Goal: Task Accomplishment & Management: Manage account settings

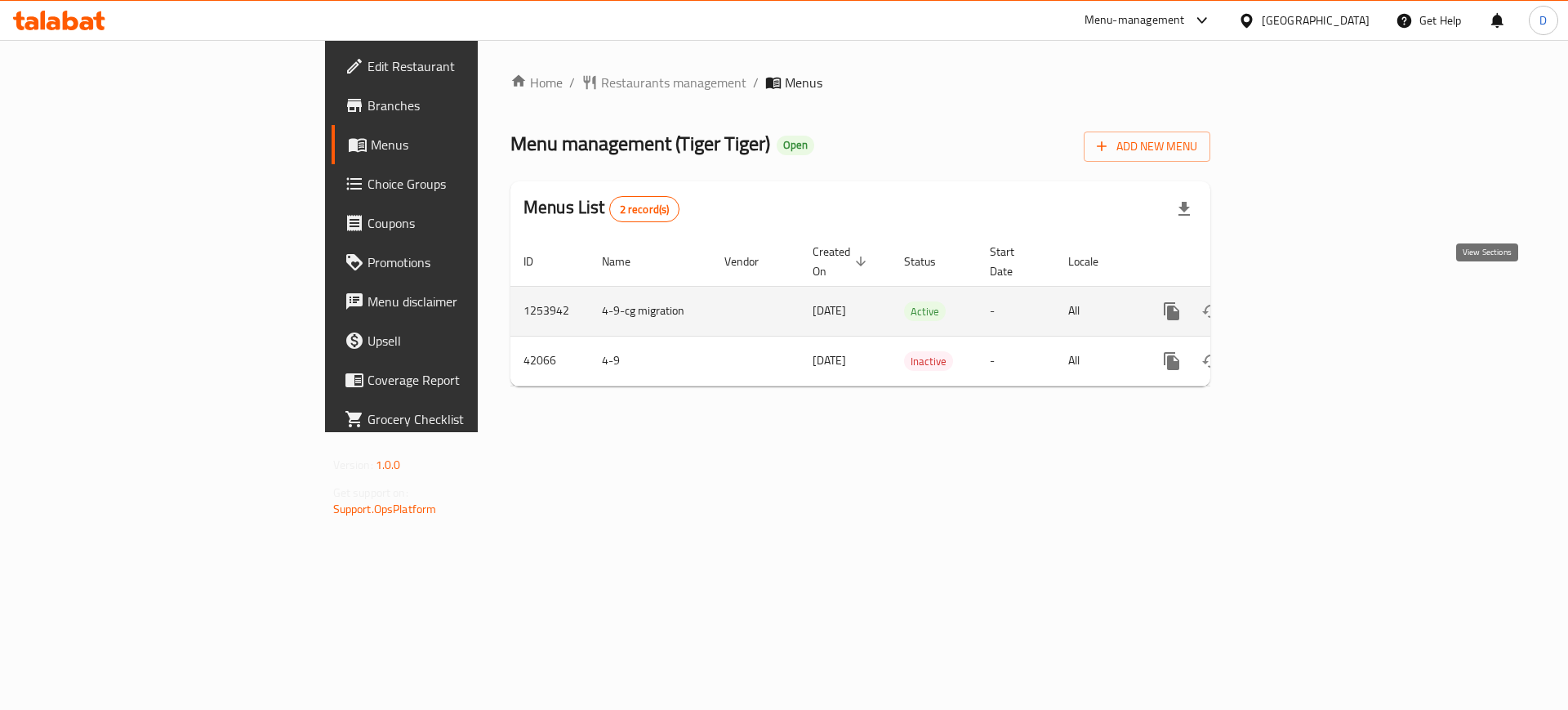
click at [1299, 302] on icon "enhanced table" at bounding box center [1290, 311] width 19 height 19
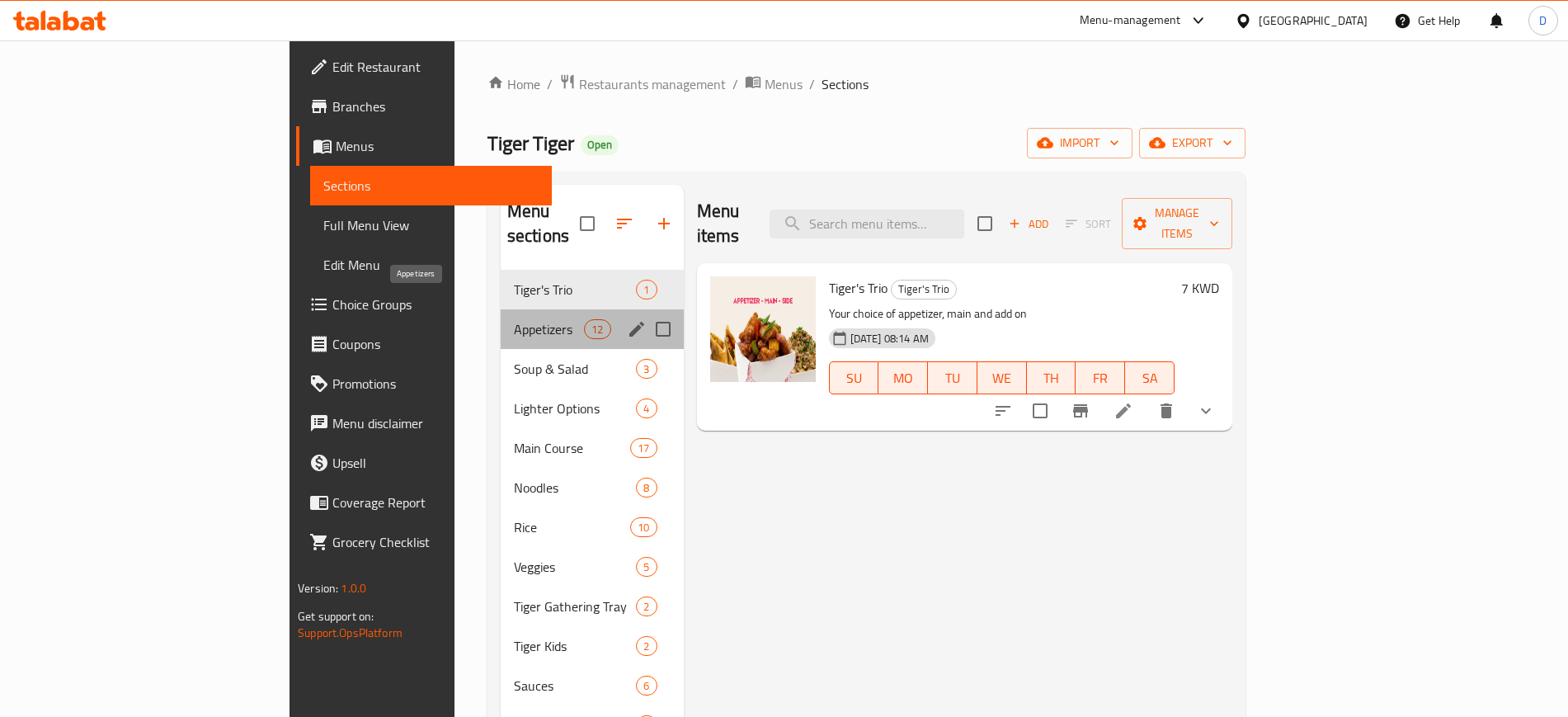
click at [514, 319] on span "Appetizers" at bounding box center [549, 329] width 70 height 20
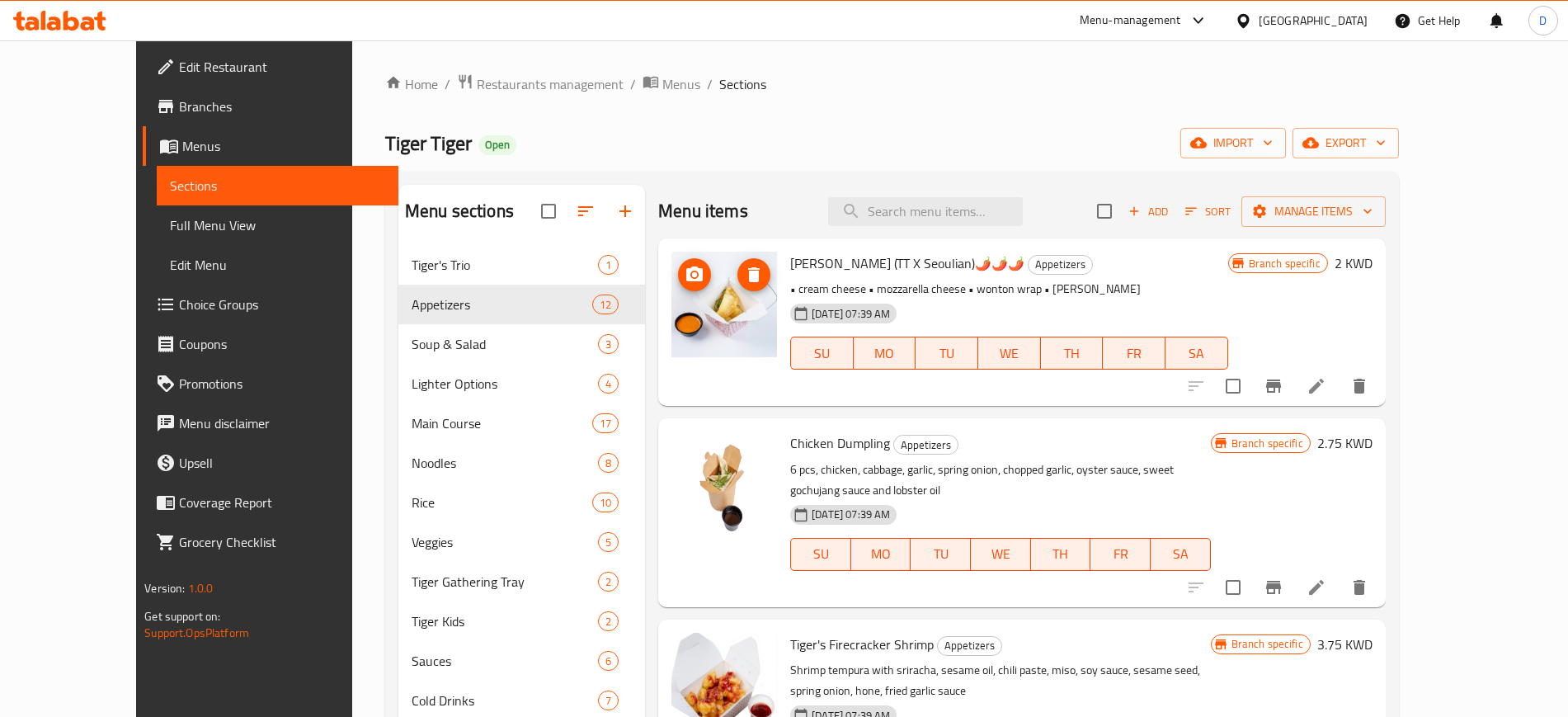
click at [977, 422] on div "Chicken Dumpling Appetizers 6 pcs, chicken, cabbage, garlic, spring onion, chop…" at bounding box center [1021, 512] width 727 height 189
click at [1036, 461] on p "6 pcs, chicken, cabbage, garlic, spring onion, chopped garlic, oyster sauce, sw…" at bounding box center [1000, 481] width 420 height 41
click at [1327, 577] on icon at bounding box center [1316, 587] width 20 height 20
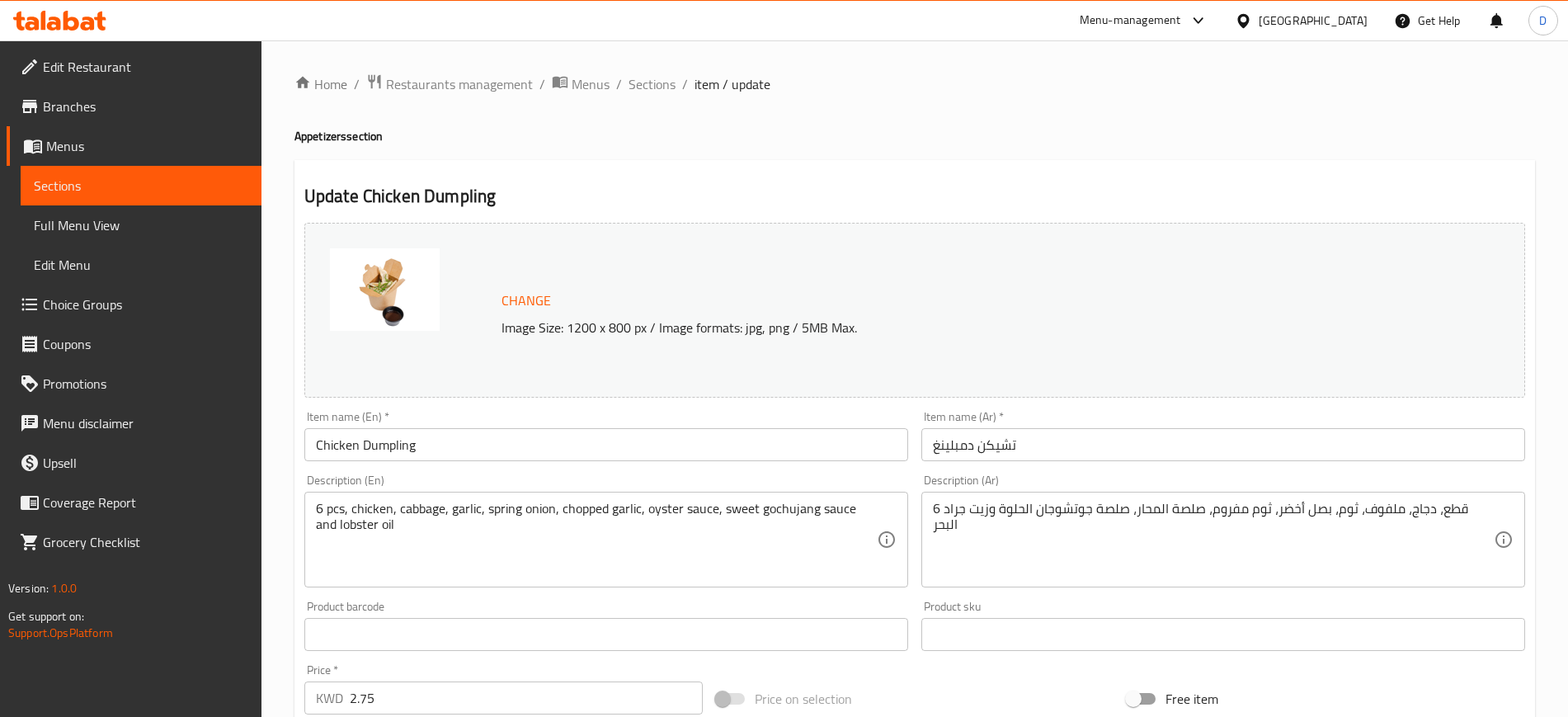
drag, startPoint x: 480, startPoint y: 544, endPoint x: -169, endPoint y: 490, distance: 651.2
click at [0, 490] on html "​ Menu-management [GEOGRAPHIC_DATA] Get Help D Edit Restaurant Branches Menus S…" at bounding box center [784, 358] width 1568 height 717
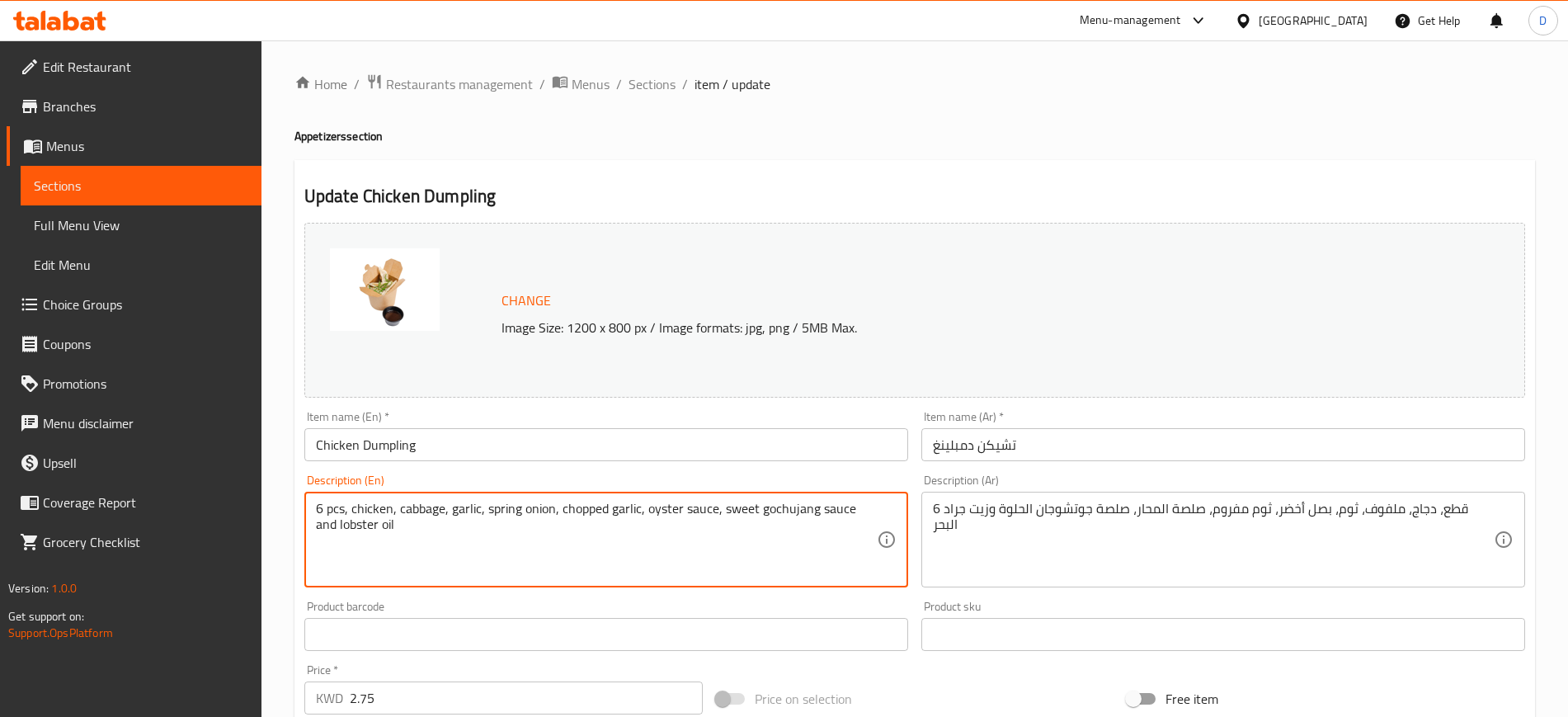
paste textarea "• chicken • cabbage • garlic • spring onion • chopped garlic • oyster sauce • s…"
type textarea "6 pcs • chicken • cabbage • garlic • spring onion • chopped garlic • oyster sau…"
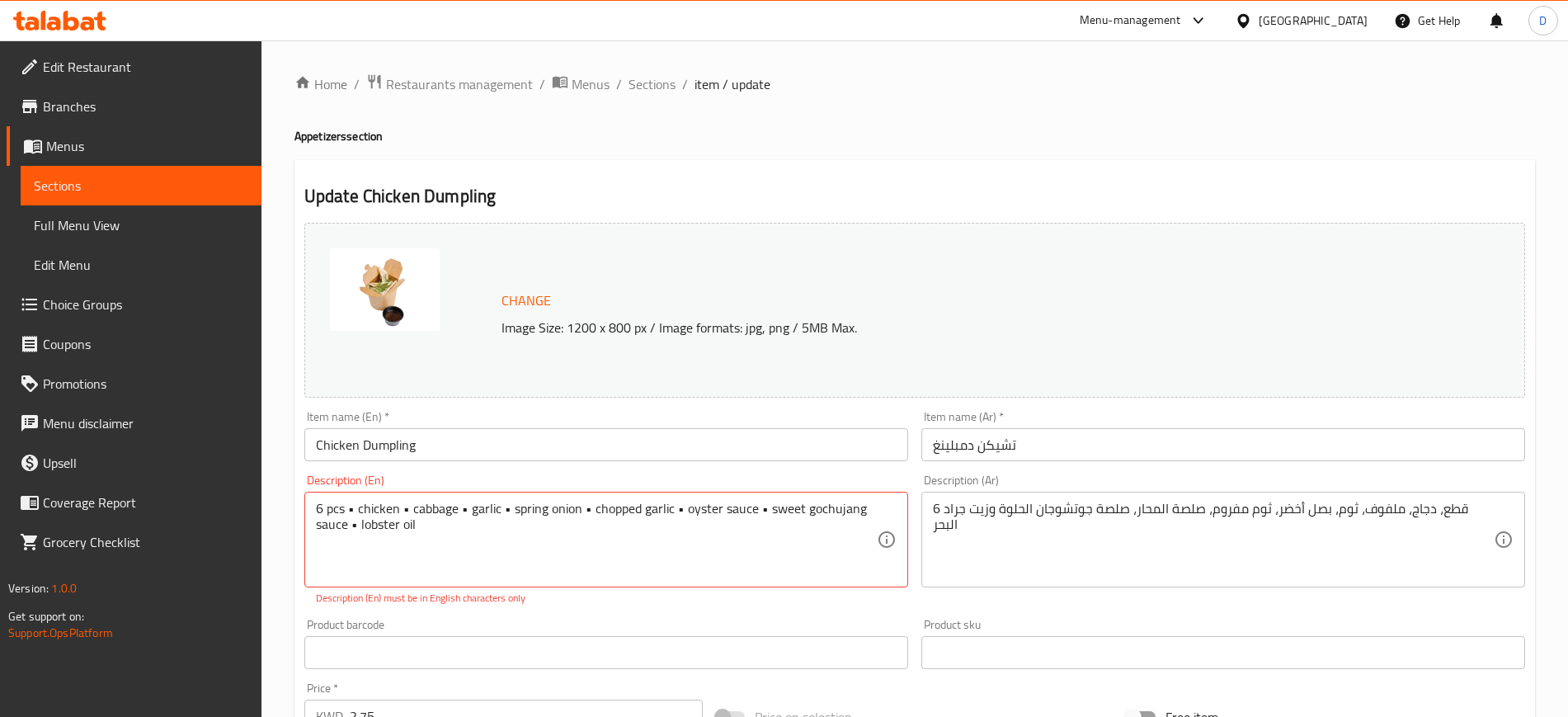
click at [1080, 313] on div "Change Image Size: 1200 x 800 px / Image formats: jpg, png / 5MB Max." at bounding box center [933, 311] width 878 height 54
click at [1266, 443] on input "تشيكن دمبلينغ" at bounding box center [1223, 445] width 603 height 33
click at [1291, 416] on div "Item name (Ar)   * تشيكن دمبلينغ Item name (Ar) *" at bounding box center [1223, 437] width 603 height 51
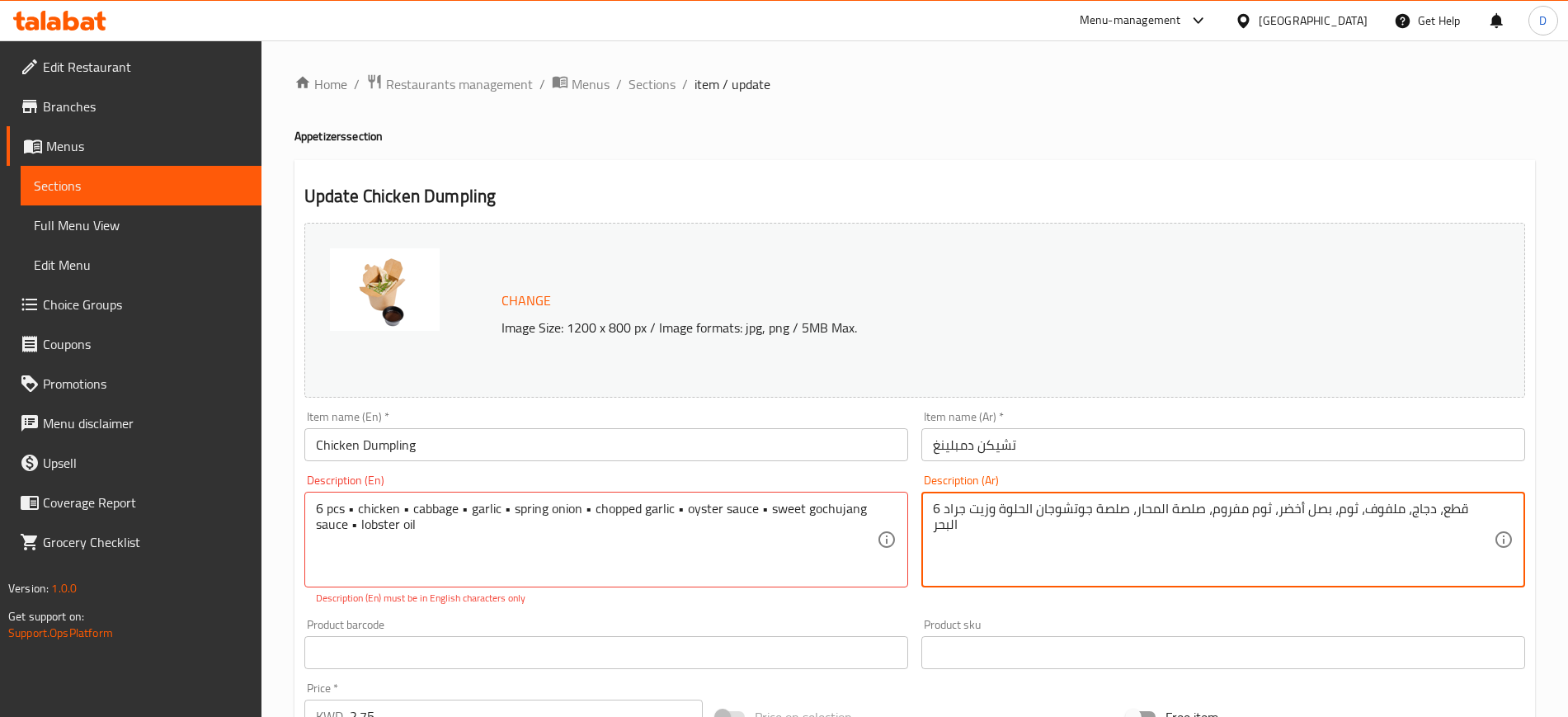
paste textarea "الدجاج مع الكرنب والثوم والبصل الأخضر والثوم المفروم وصلصة المحار وصلصة الجوتشو…"
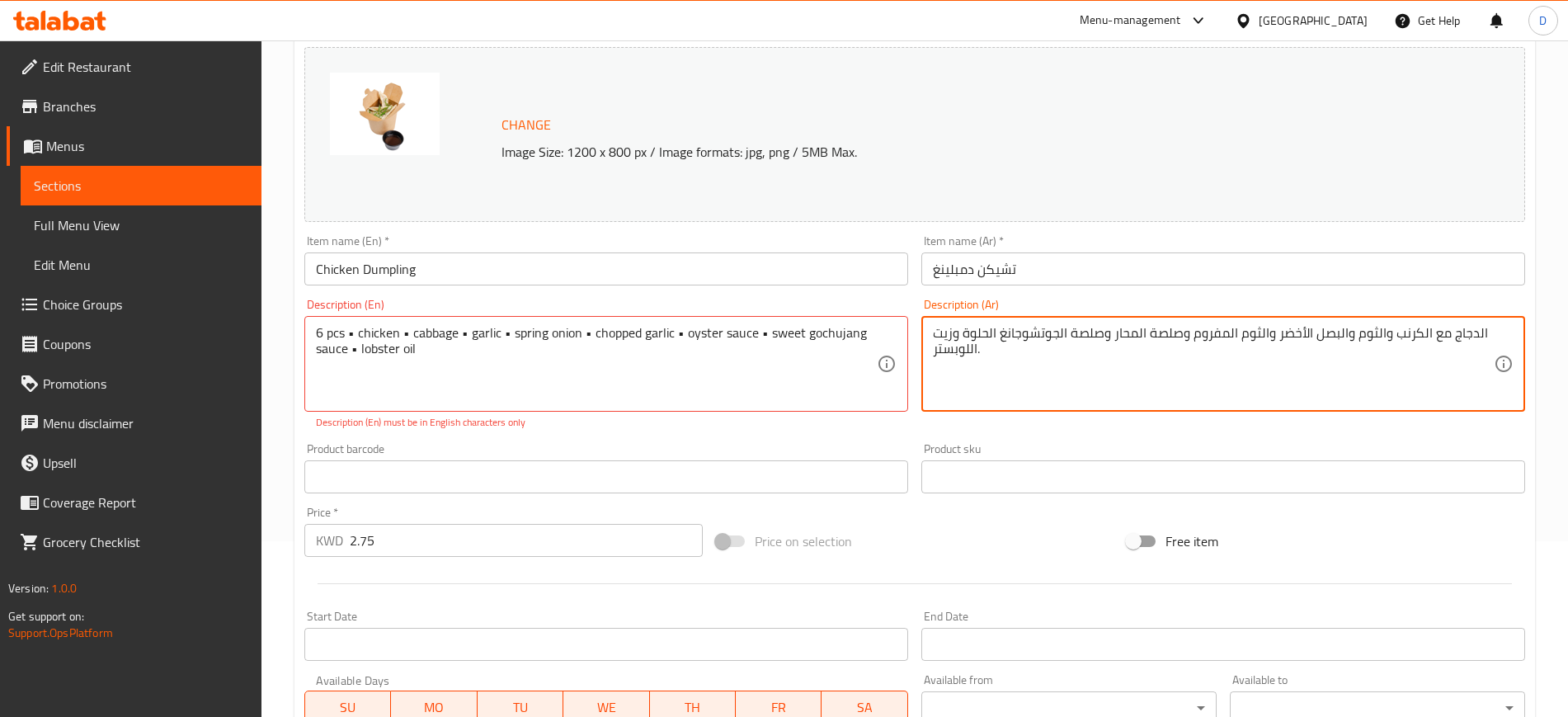
scroll to position [78, 0]
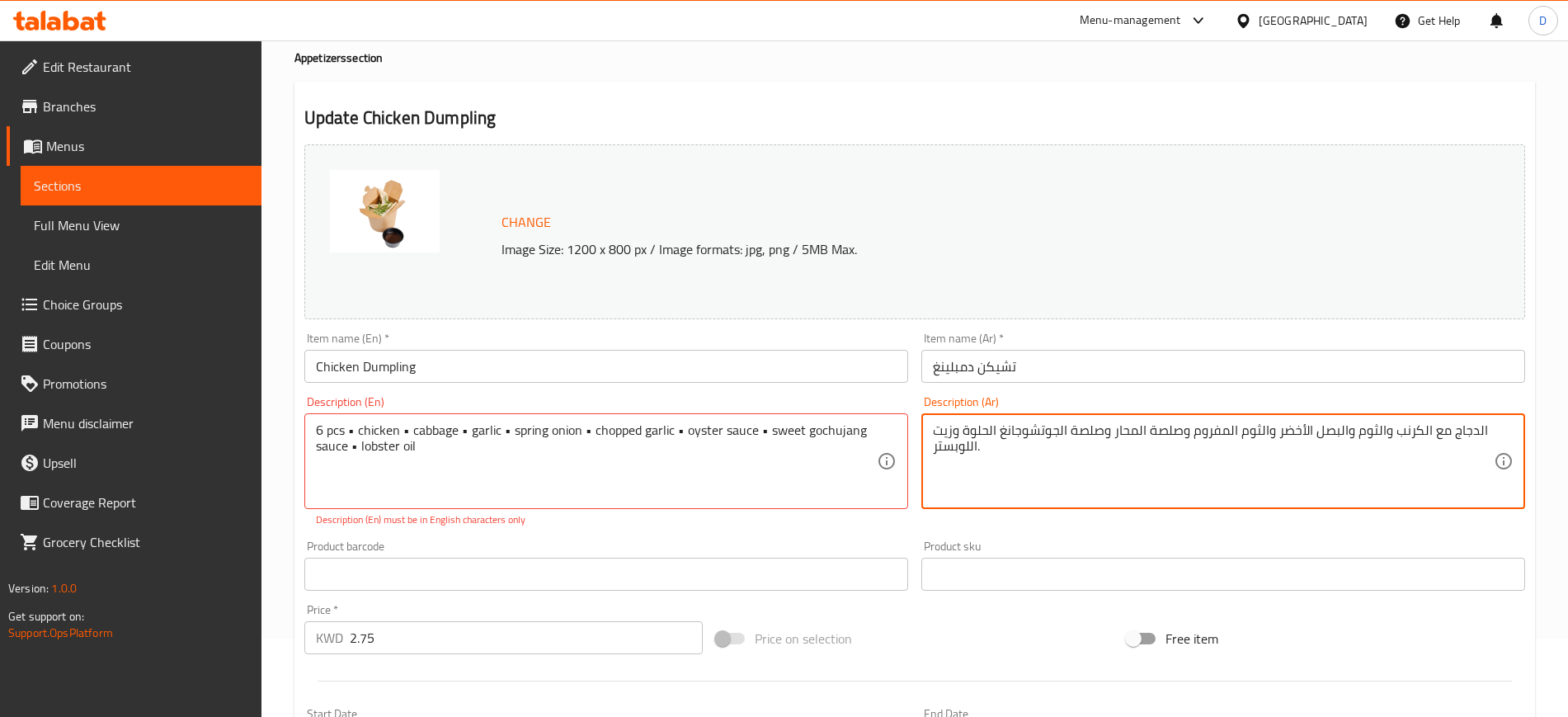
type textarea "الدجاج مع الكرنب والثوم والبصل الأخضر والثوم المفروم وصلصة المحار وصلصة الجوتشو…"
click at [431, 518] on p "Description (En) must be in English characters only" at bounding box center [606, 520] width 581 height 15
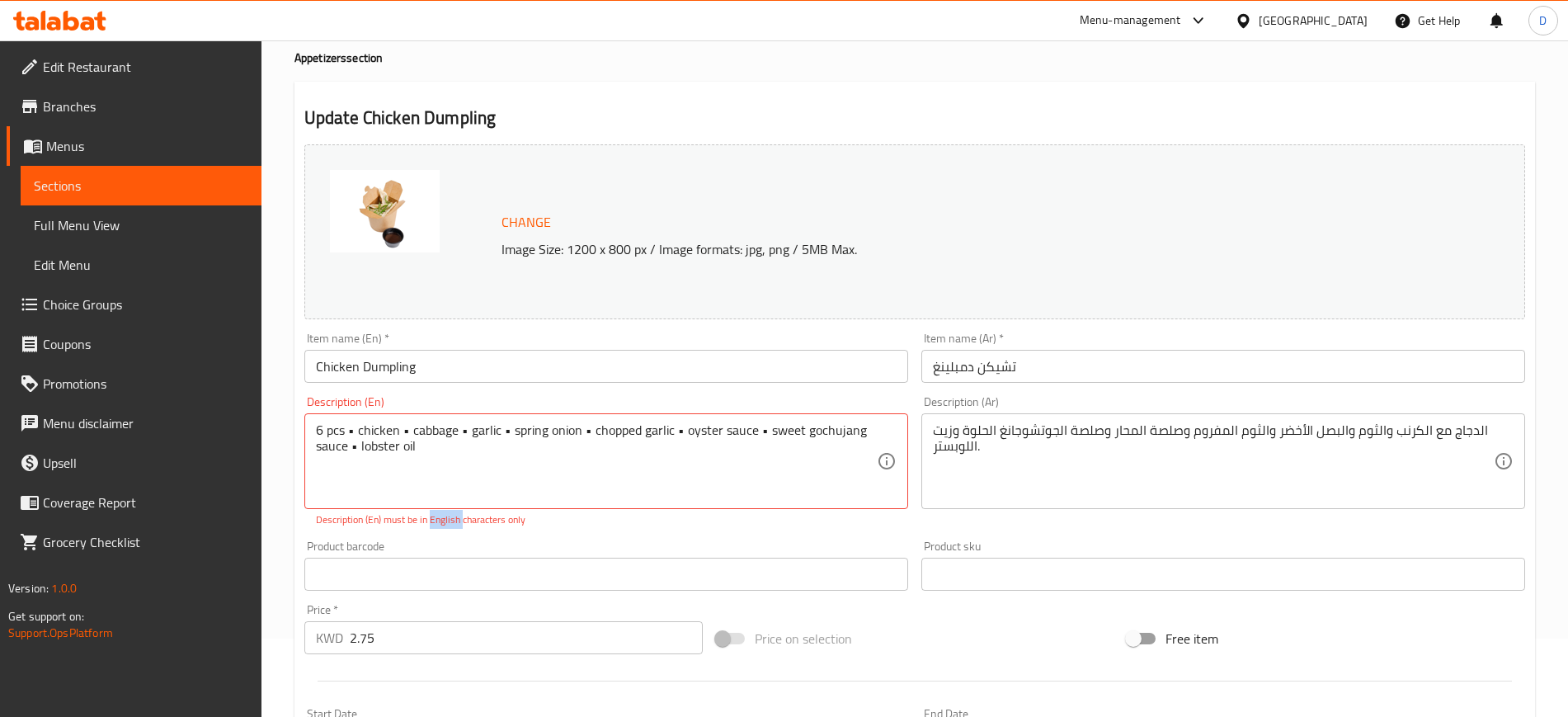
click at [431, 518] on p "Description (En) must be in English characters only" at bounding box center [606, 520] width 581 height 15
click at [583, 531] on div "Description (En) 6 pcs • chicken • cabbage • garlic • spring onion • chopped ga…" at bounding box center [606, 462] width 617 height 145
click at [353, 433] on textarea "6 pcs • chicken • cabbage • garlic • spring onion • chopped garlic • oyster sau…" at bounding box center [597, 462] width 561 height 78
click at [458, 432] on textarea "6 pcs , chicken , cabbage • garlic • spring onion • chopped garlic • oyster sau…" at bounding box center [597, 462] width 561 height 78
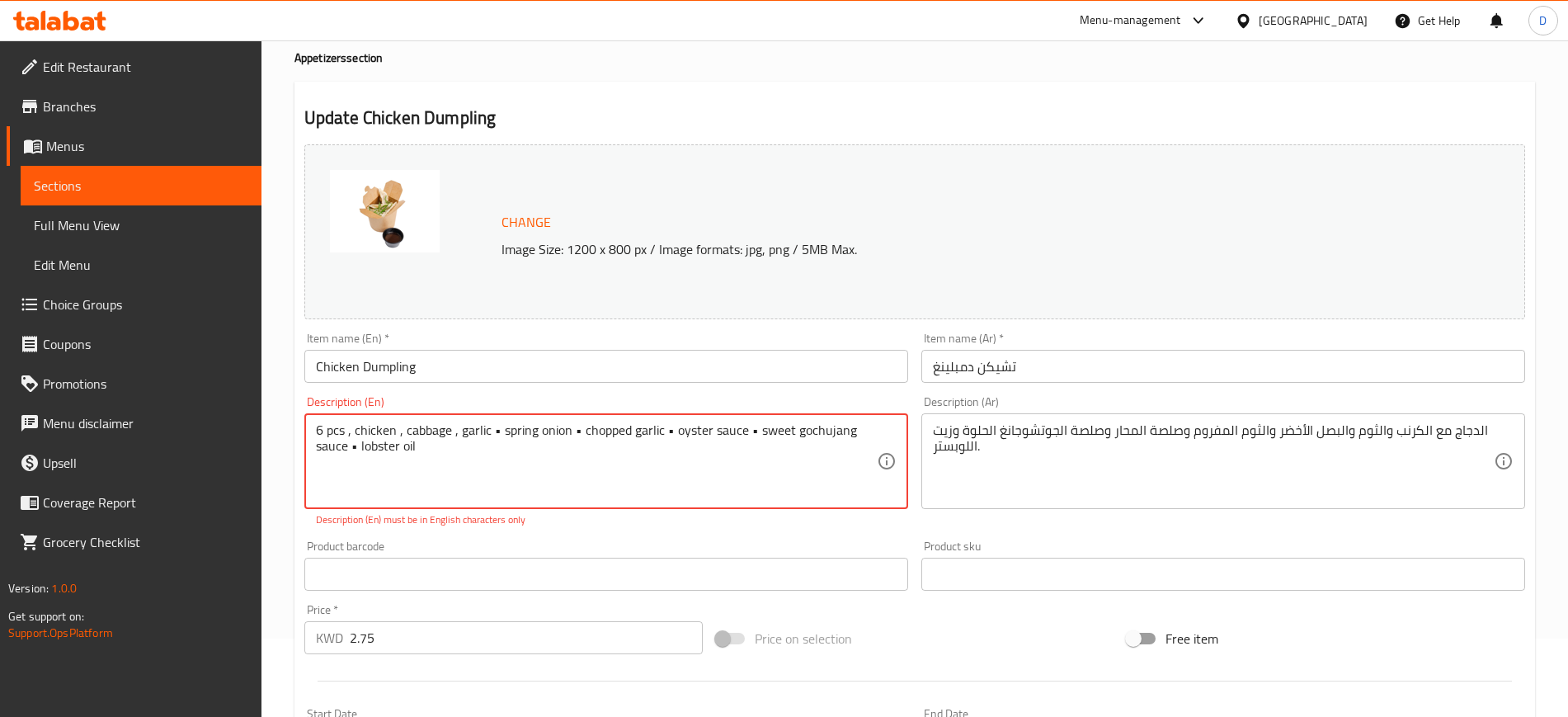
click at [496, 432] on textarea "6 pcs , chicken , cabbage , garlic • spring onion • chopped garlic • oyster sau…" at bounding box center [597, 462] width 561 height 78
click at [358, 450] on textarea "6 pcs , chicken , cabbage , garlic , spring onion • chopped garlic • oyster sau…" at bounding box center [597, 462] width 561 height 78
click at [576, 433] on textarea "6 pcs , chicken , cabbage , garlic , spring onion • chopped garlic • oyster sau…" at bounding box center [597, 462] width 561 height 78
click at [662, 427] on textarea "6 pcs , chicken , cabbage , garlic , spring onion , chopped garlic • oyster sau…" at bounding box center [597, 462] width 561 height 78
click at [743, 434] on textarea "6 pcs , chicken , cabbage , garlic , spring onion , chopped garlic , oyster sau…" at bounding box center [597, 462] width 561 height 78
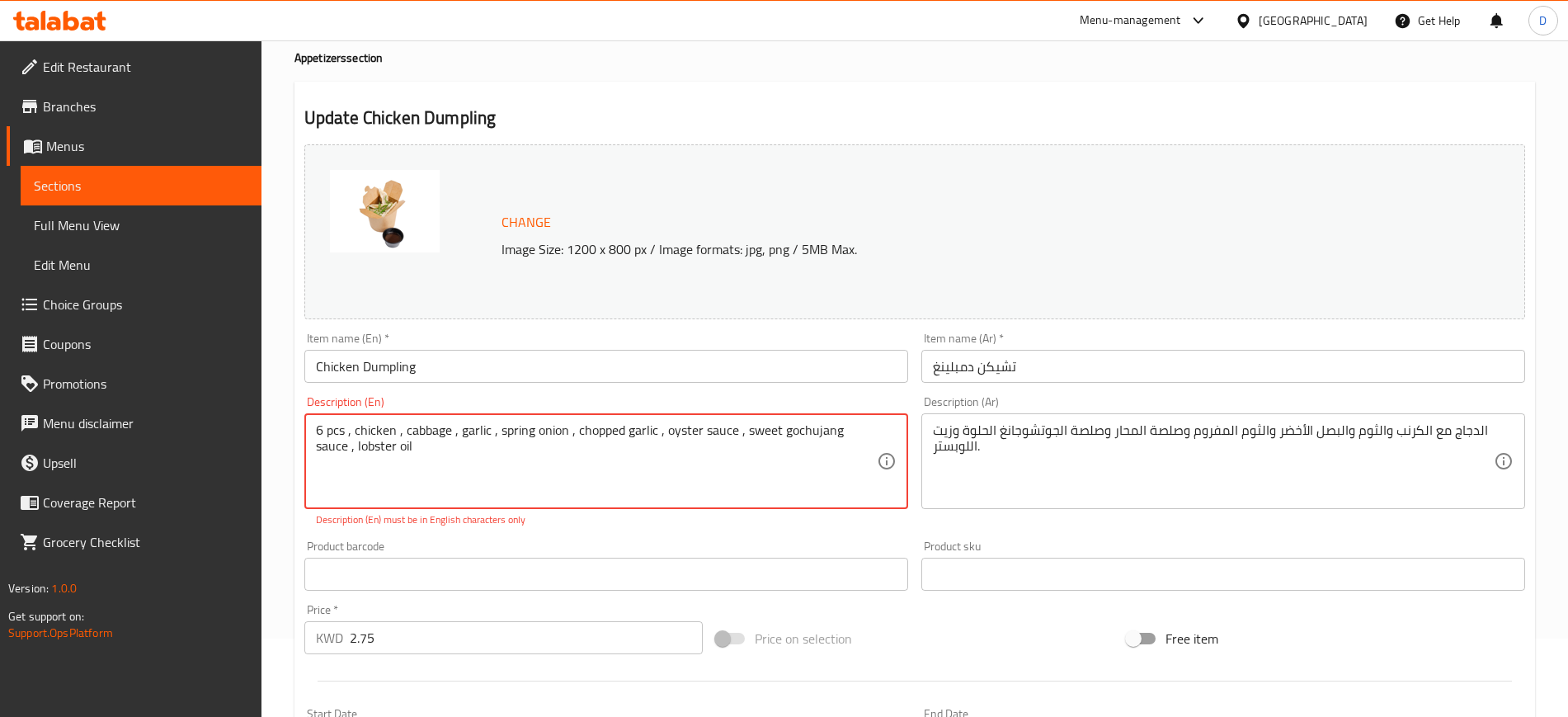
type textarea "6 pcs , chicken , cabbage , garlic , spring onion , chopped garlic , oyster sau…"
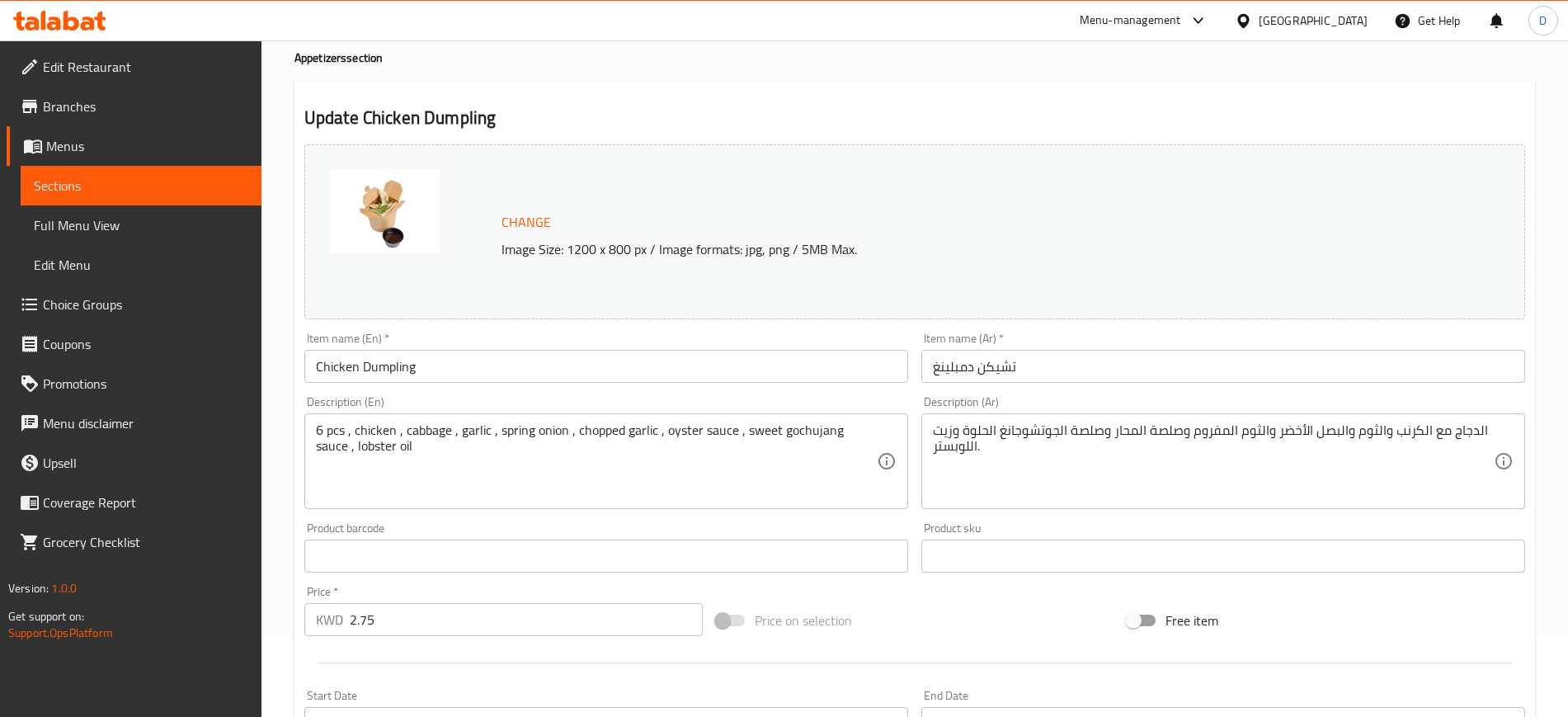
click at [849, 286] on div "Change Image Size: 1200 x 800 px / Image formats: jpg, png / 5MB Max." at bounding box center [915, 232] width 1221 height 175
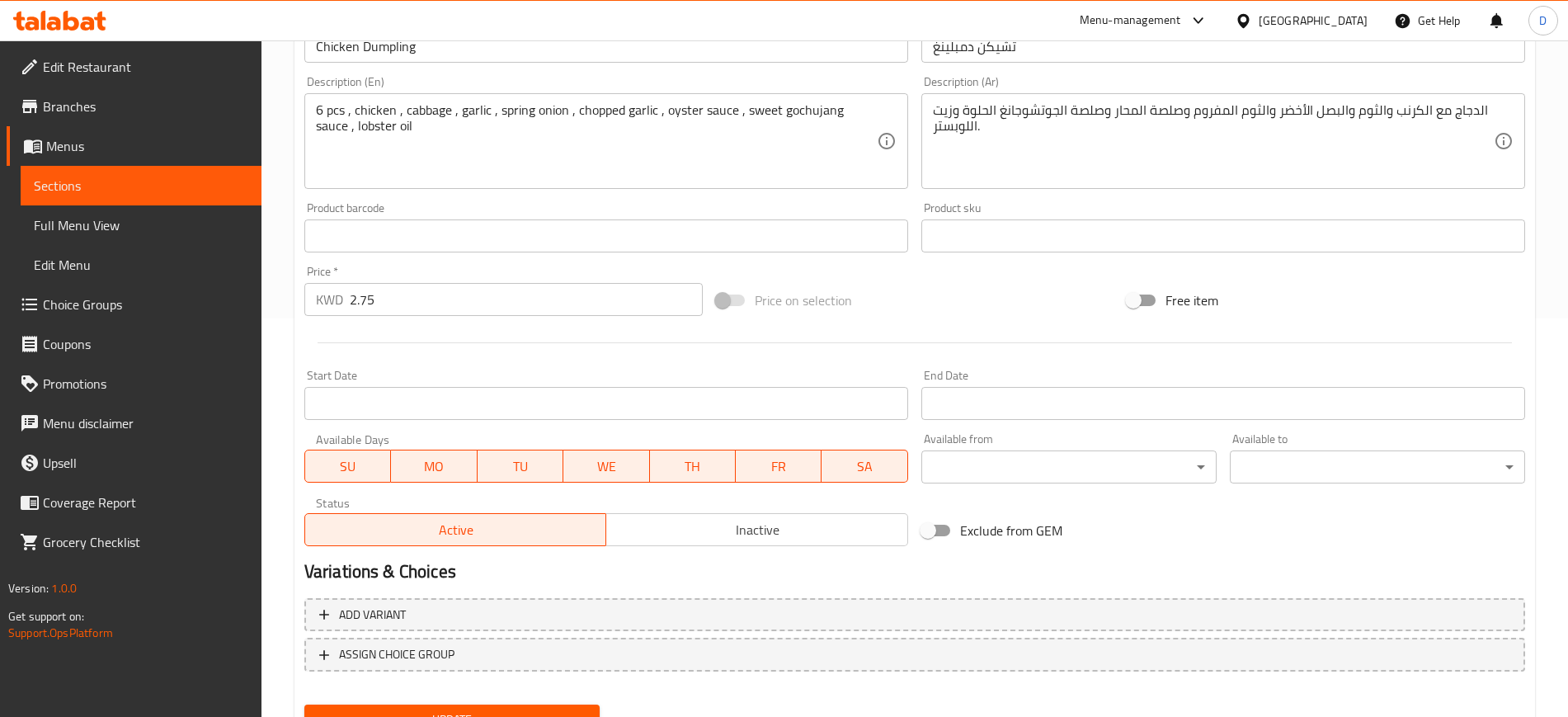
scroll to position [473, 0]
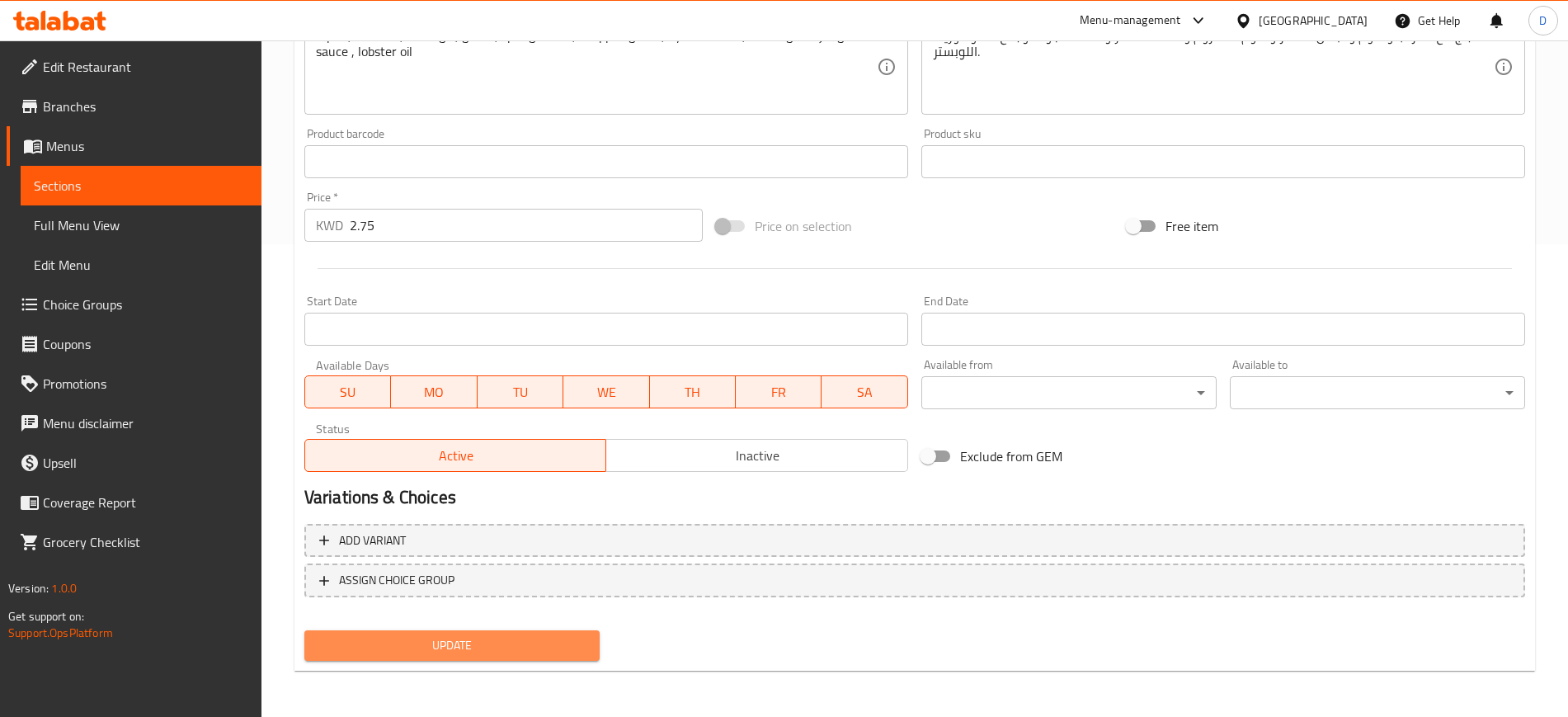
click at [468, 649] on span "Update" at bounding box center [451, 646] width 268 height 21
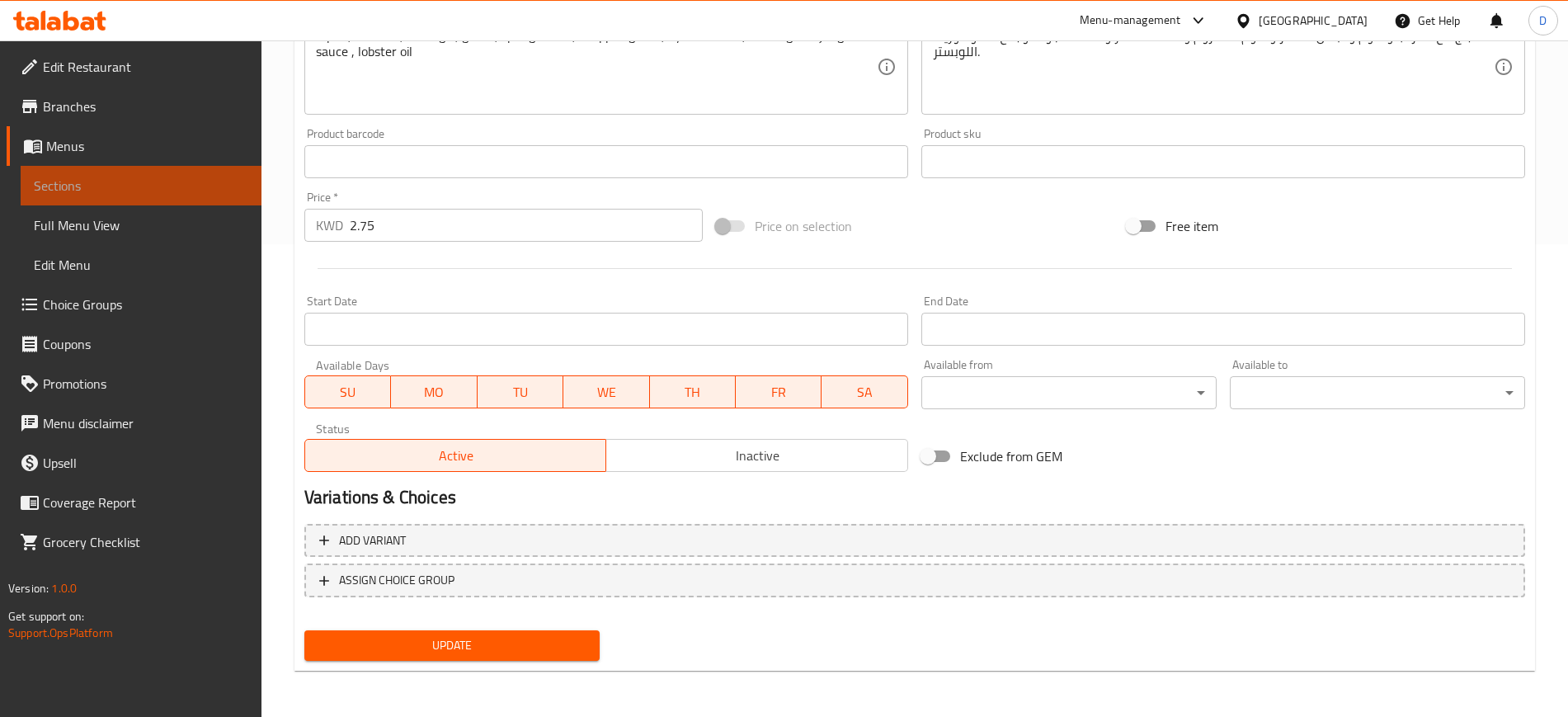
click at [95, 192] on span "Sections" at bounding box center [142, 186] width 215 height 20
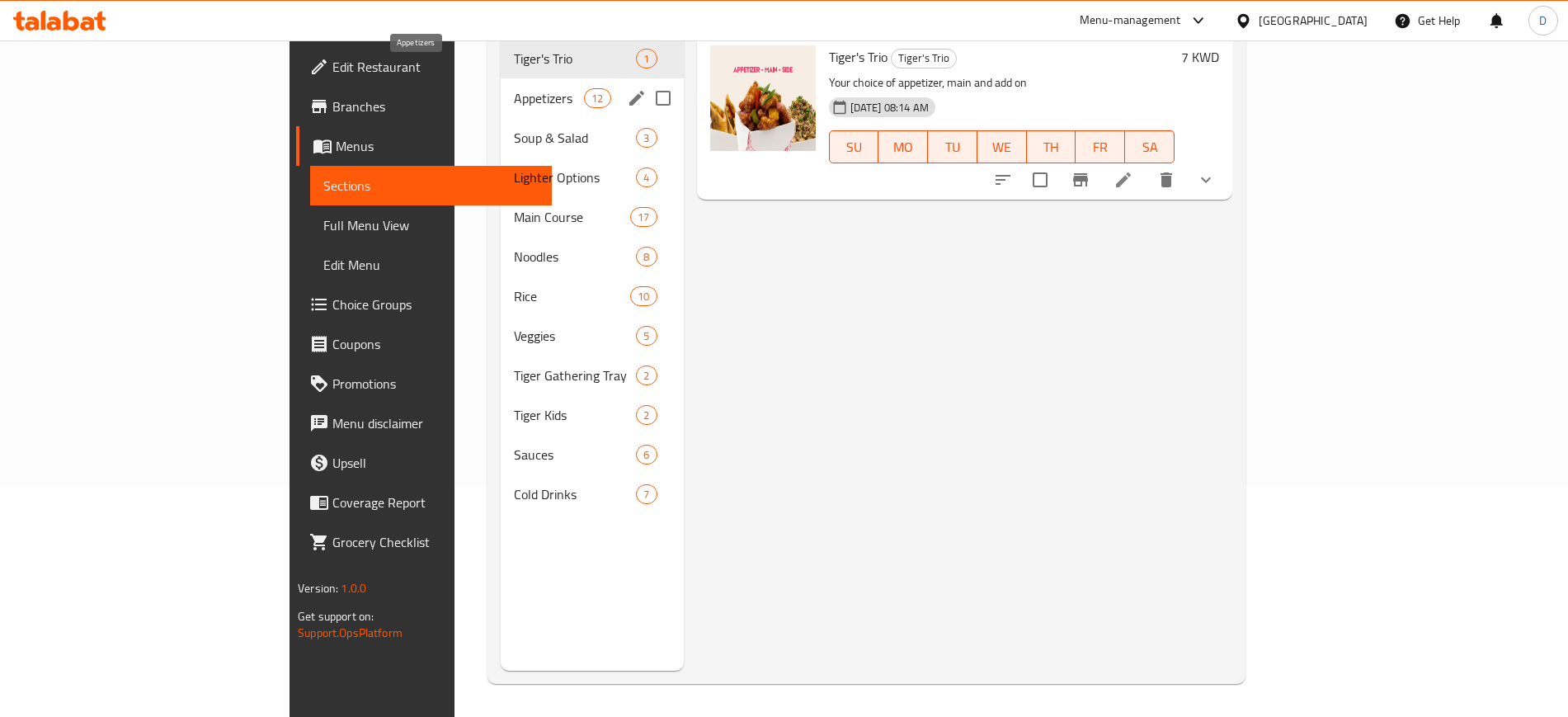
click at [514, 88] on span "Appetizers" at bounding box center [549, 98] width 70 height 20
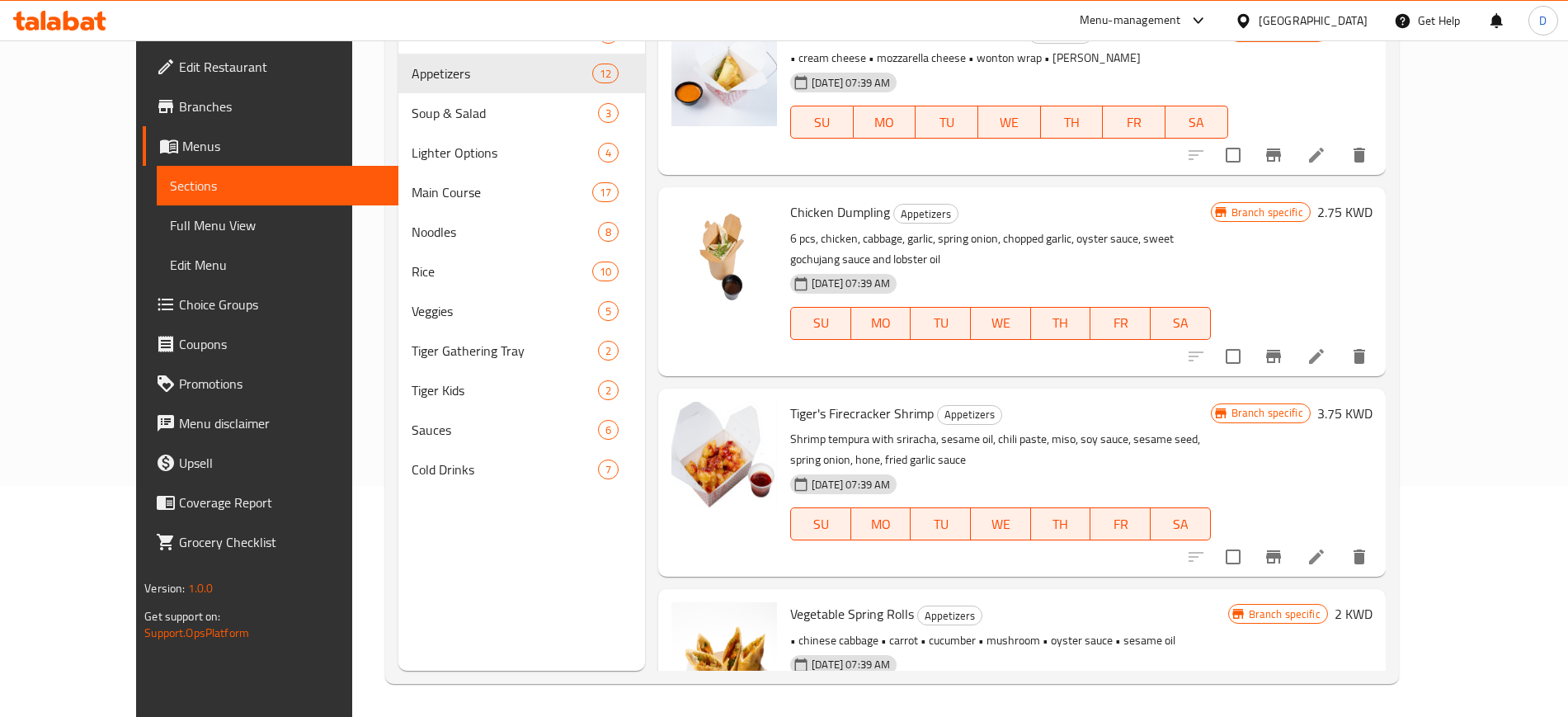
scroll to position [1529, 0]
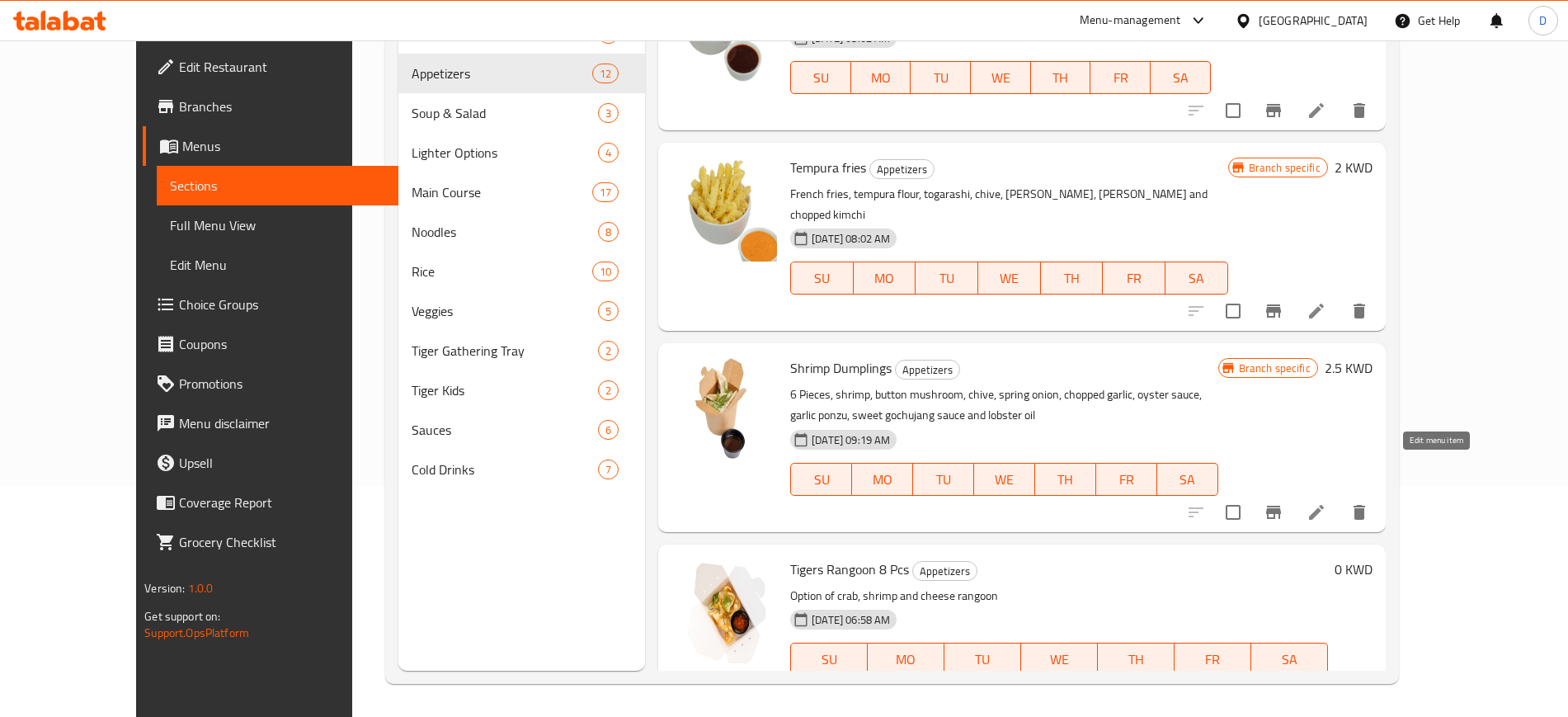
click at [1327, 503] on icon at bounding box center [1316, 513] width 20 height 20
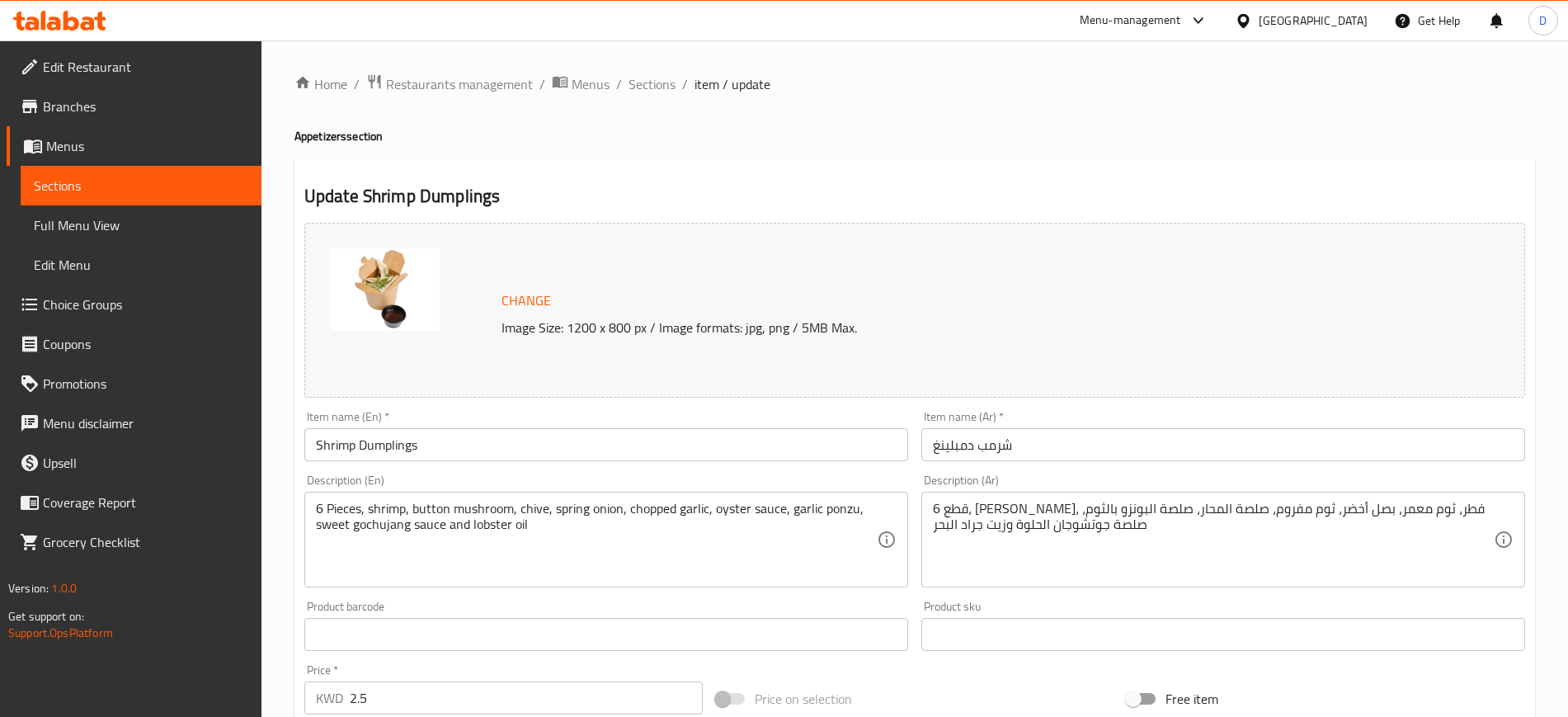
click at [1132, 171] on div "Update Shrimp Dumplings Change Image Size: 1200 x 800 px / Image formats: jpg, …" at bounding box center [915, 653] width 1241 height 985
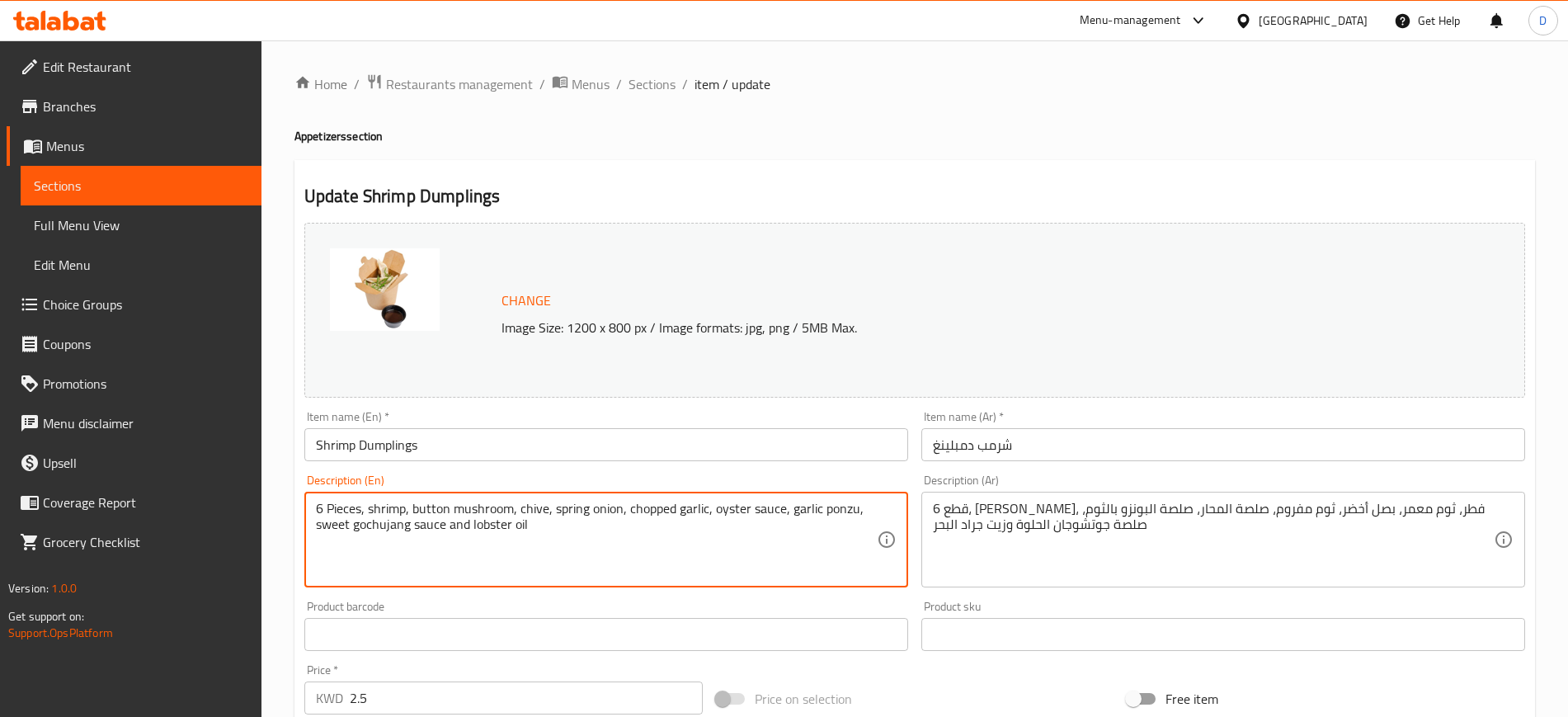
drag, startPoint x: 566, startPoint y: 548, endPoint x: -45, endPoint y: 431, distance: 622.1
paste textarea "cs shrimp, button mushroom , chive , spring onion , chopped garlic , oyster sau…"
type textarea "6 Pcs shrimp, button mushroom , chive , spring onion , chopped garlic , oyster …"
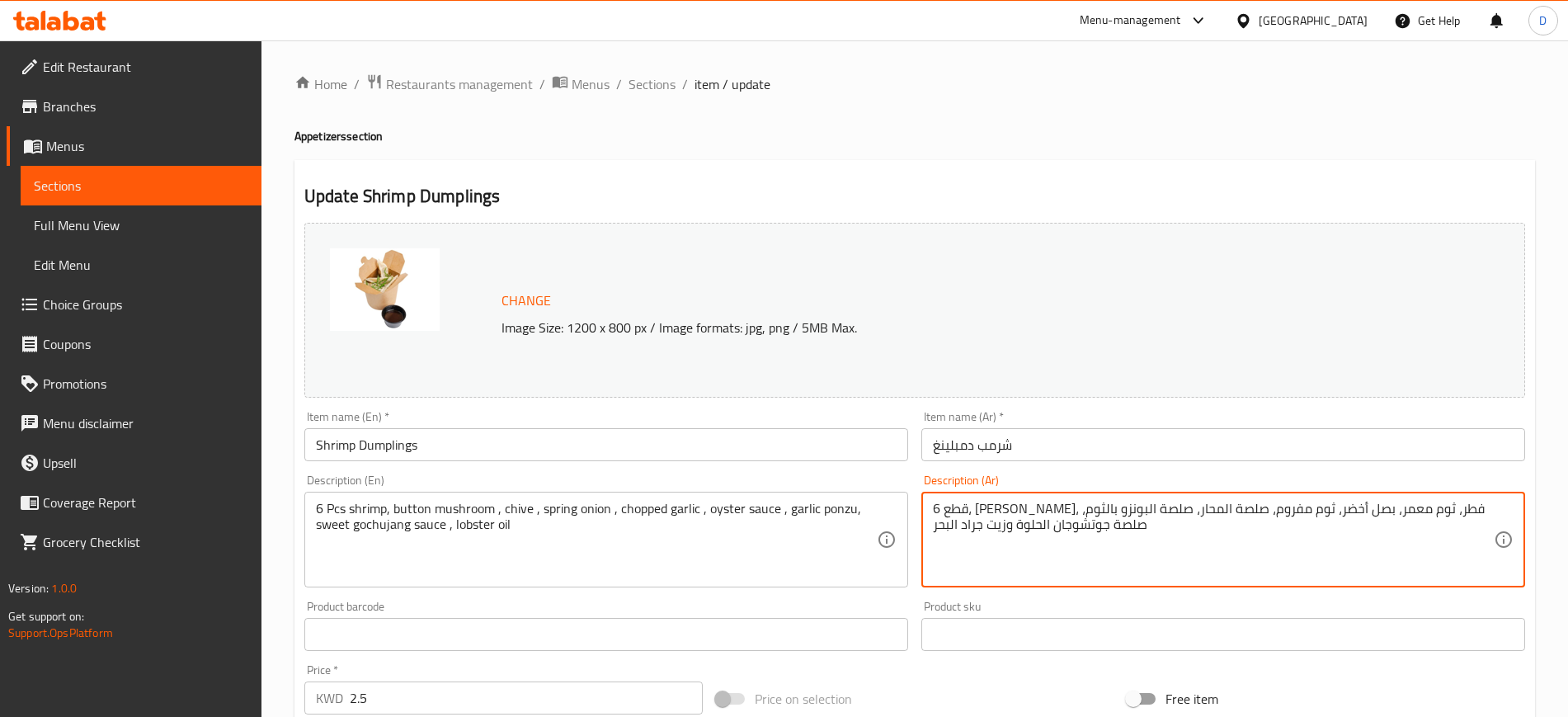
drag, startPoint x: 1207, startPoint y: 552, endPoint x: 657, endPoint y: 450, distance: 559.4
paste textarea "جمبري، فطر أبيض، [PERSON_NAME]، بصل الربيع، ثوم مفروم، صلصة المحار، صلصة البونز…"
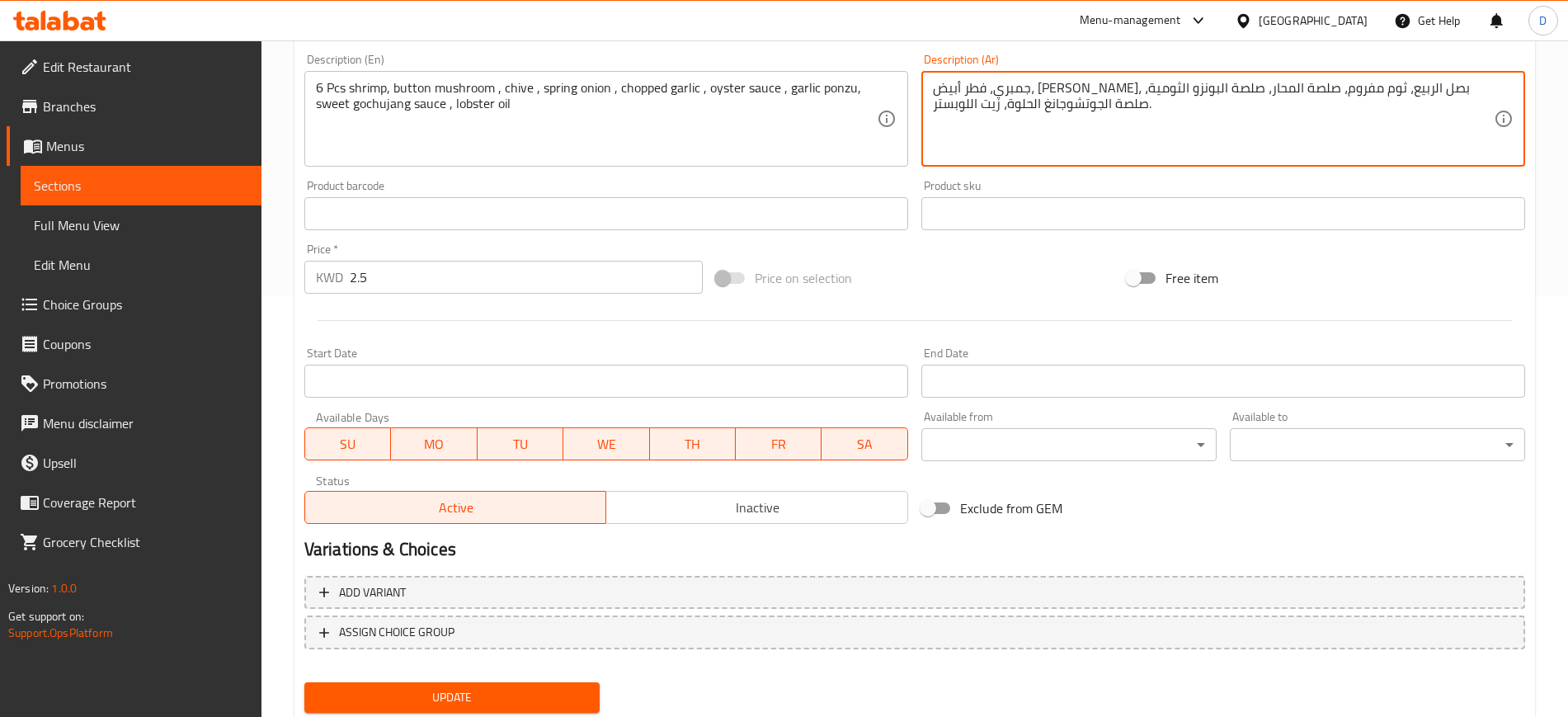
scroll to position [473, 0]
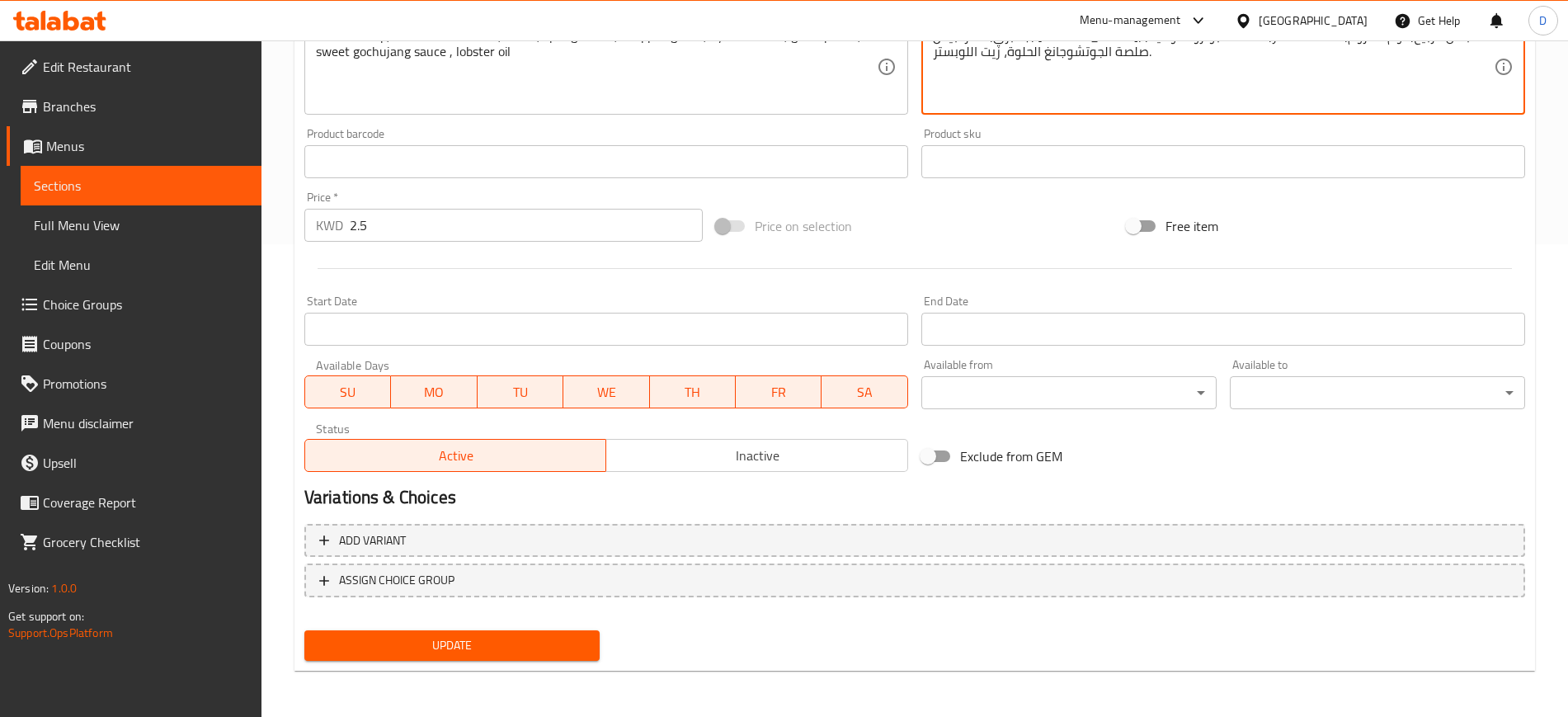
type textarea "جمبري، فطر أبيض، [PERSON_NAME]، بصل الربيع، ثوم مفروم، صلصة المحار، صلصة البونز…"
click at [476, 650] on span "Update" at bounding box center [451, 646] width 268 height 21
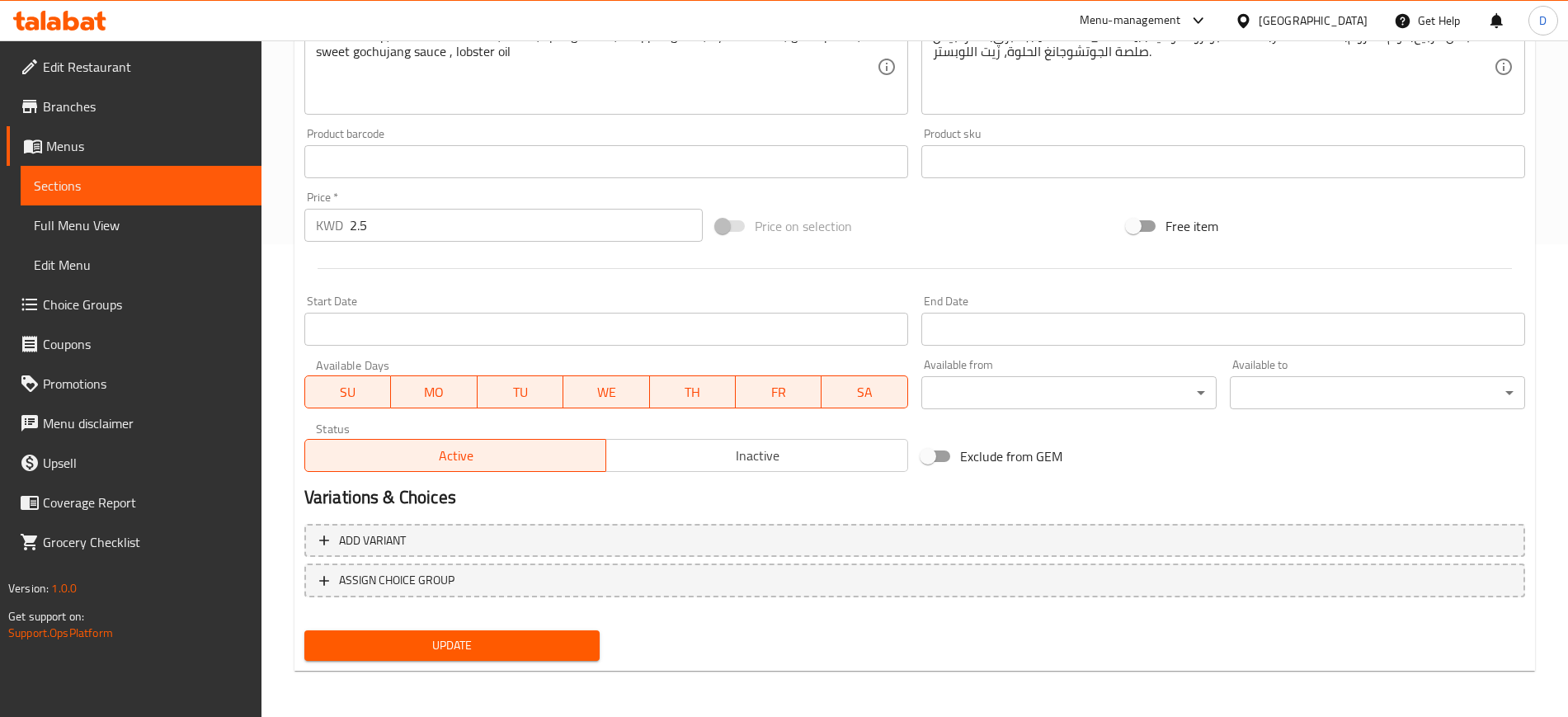
click at [889, 238] on div "Price on selection" at bounding box center [916, 227] width 412 height 45
click at [467, 668] on div "Update Shrimp Dumplings Change Image Size: 1200 x 800 px / Image formats: jpg, …" at bounding box center [915, 180] width 1241 height 985
click at [484, 643] on span "Update" at bounding box center [451, 646] width 268 height 21
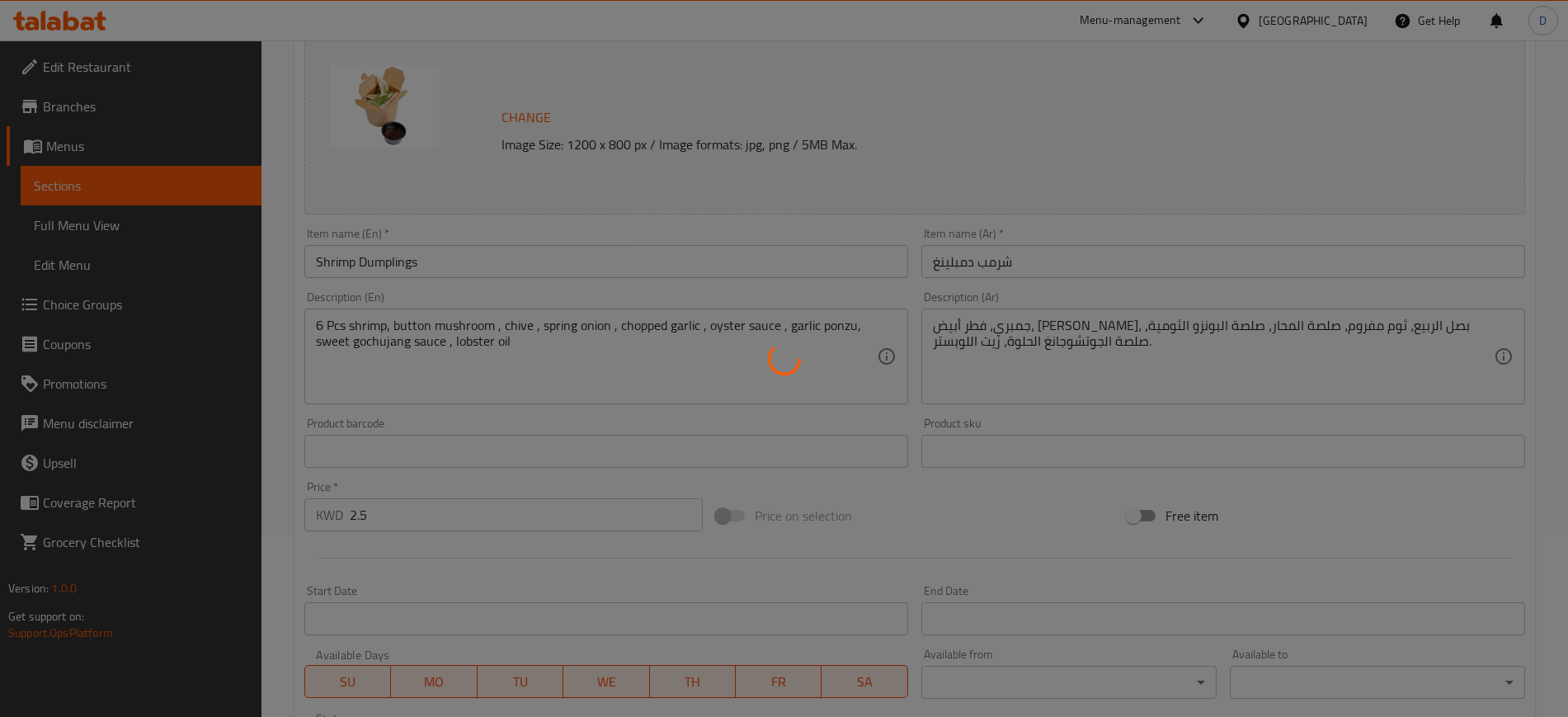
scroll to position [0, 0]
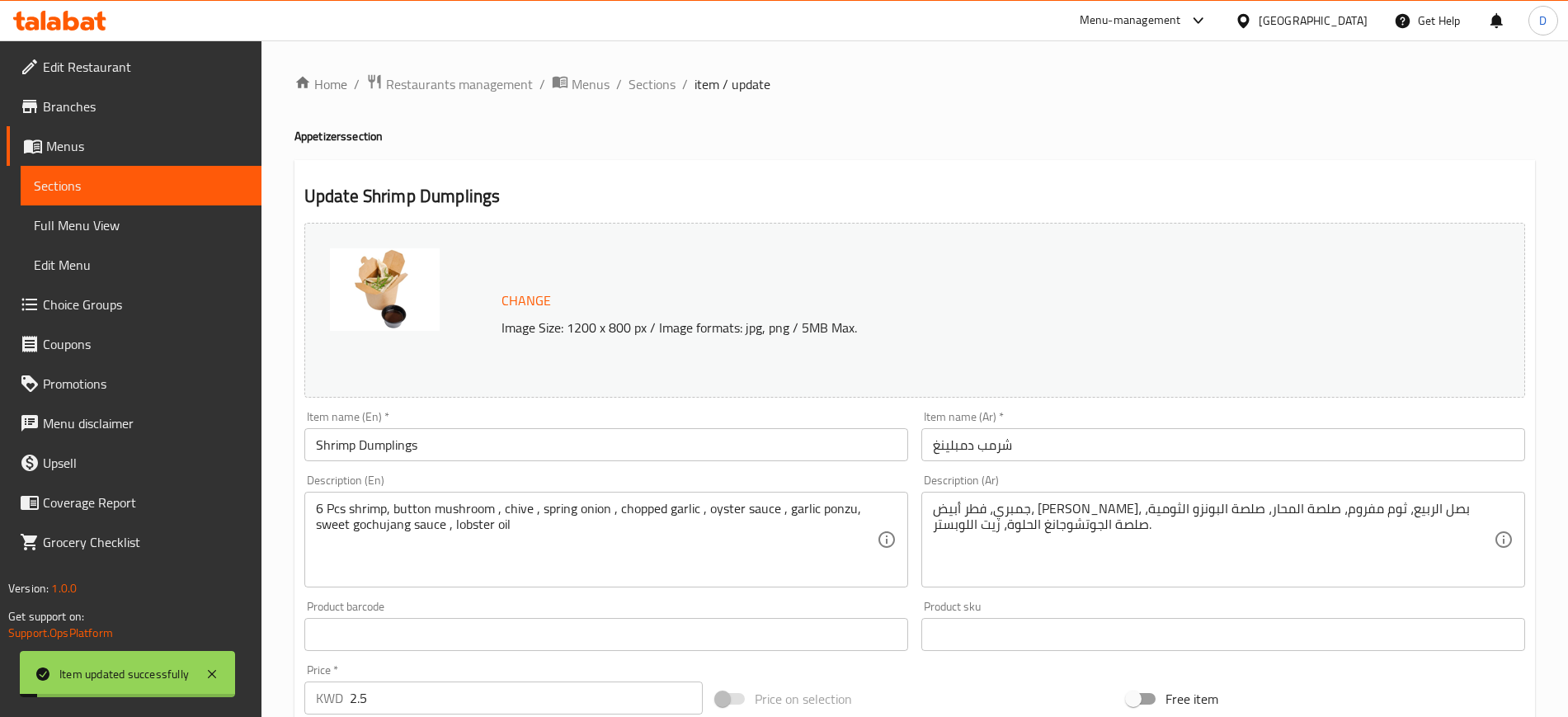
click at [64, 185] on span "Sections" at bounding box center [142, 186] width 215 height 20
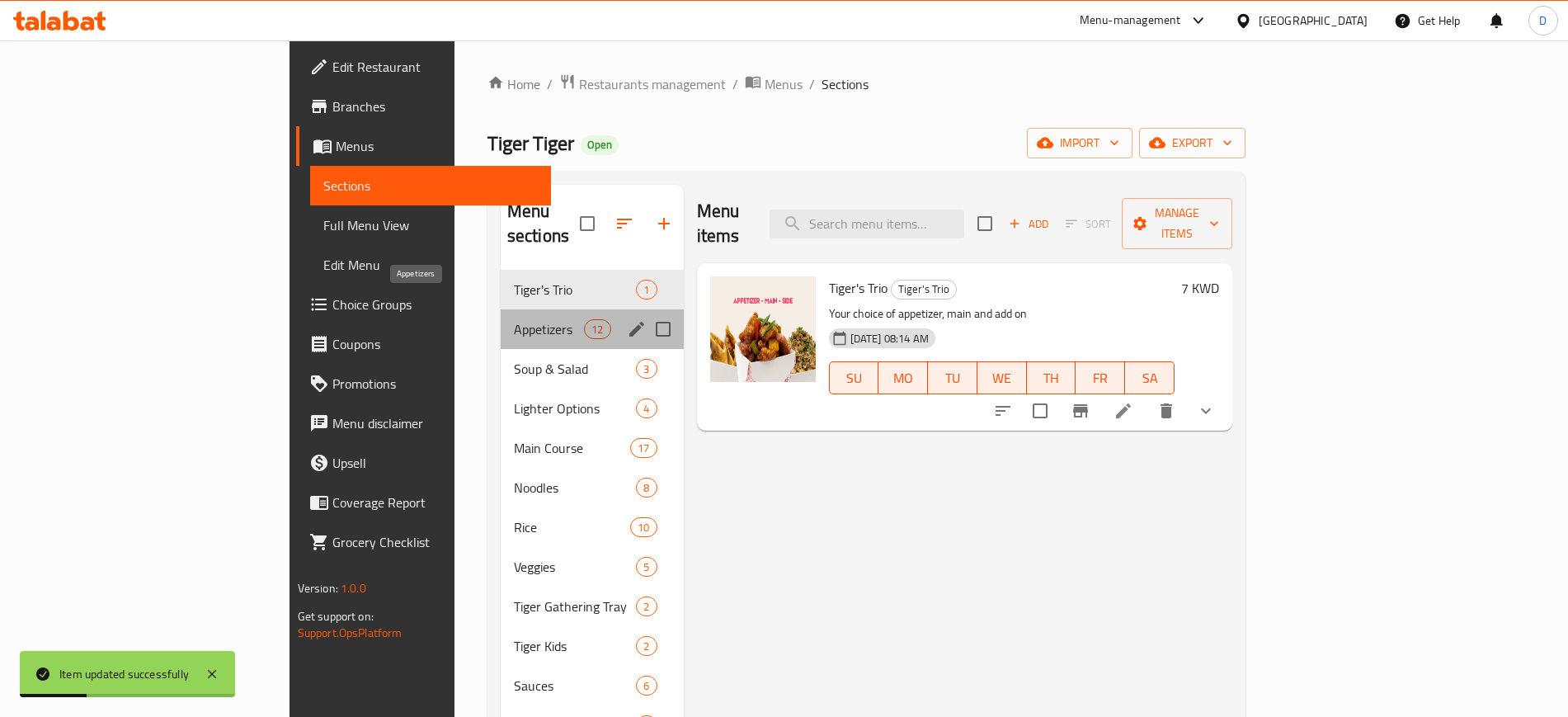
click at [514, 319] on span "Appetizers" at bounding box center [549, 329] width 70 height 20
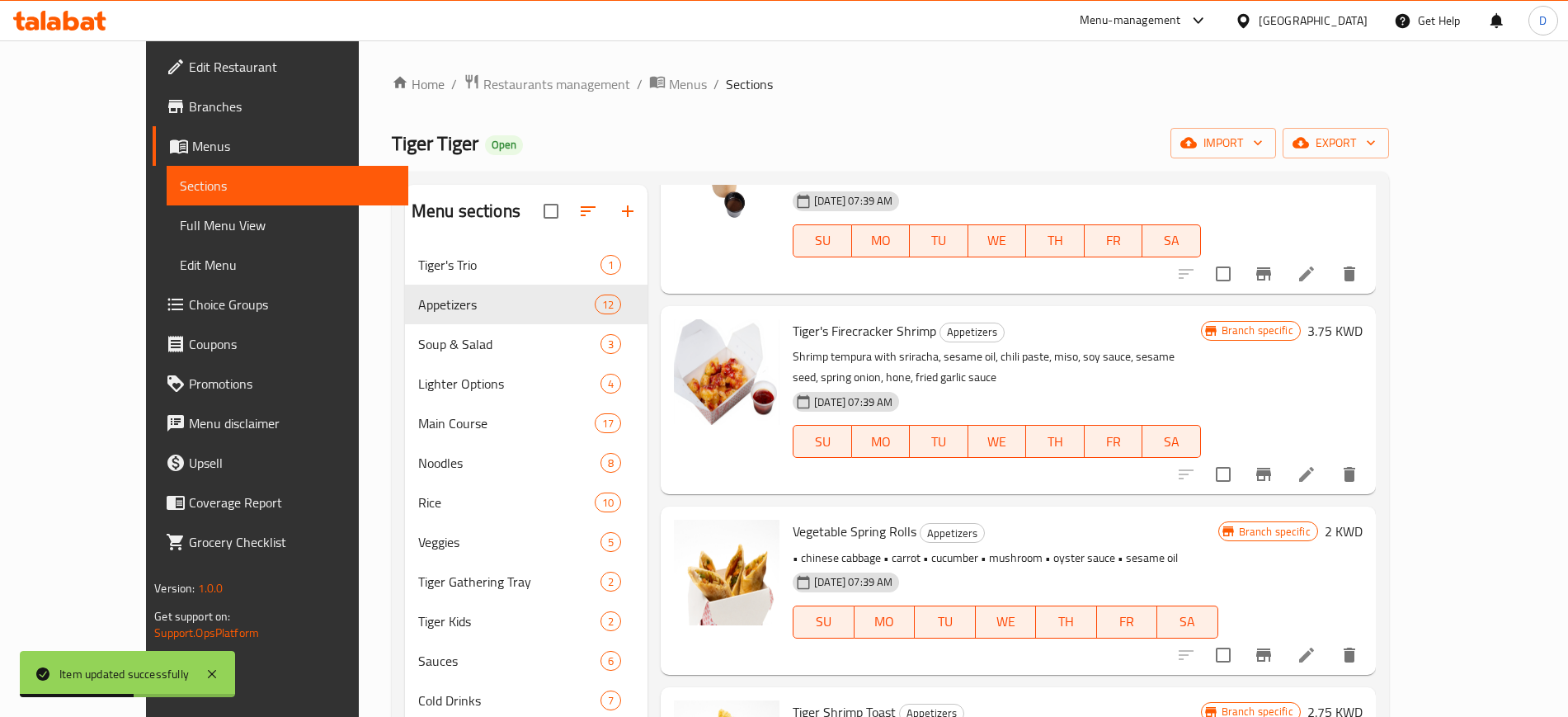
scroll to position [310, 0]
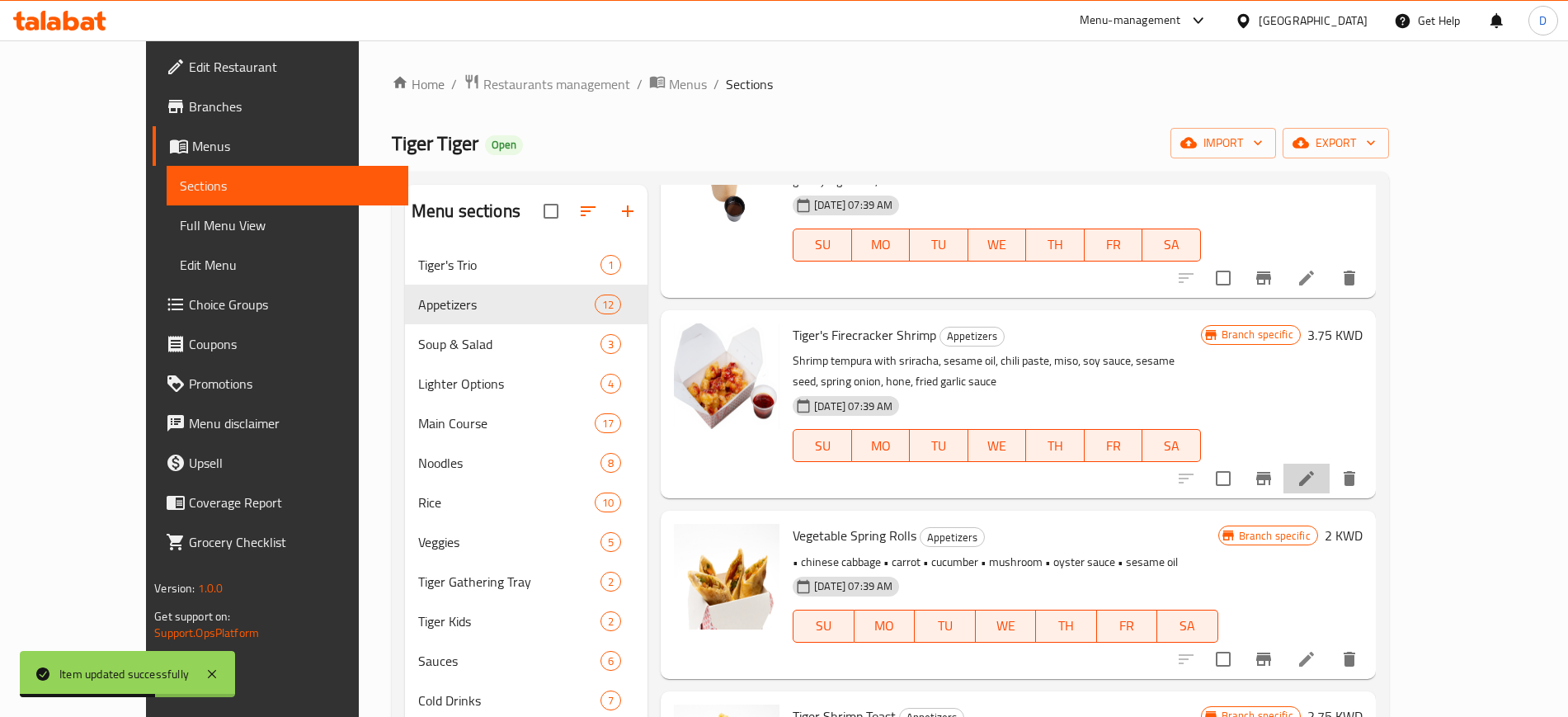
click at [1330, 464] on li at bounding box center [1306, 479] width 46 height 29
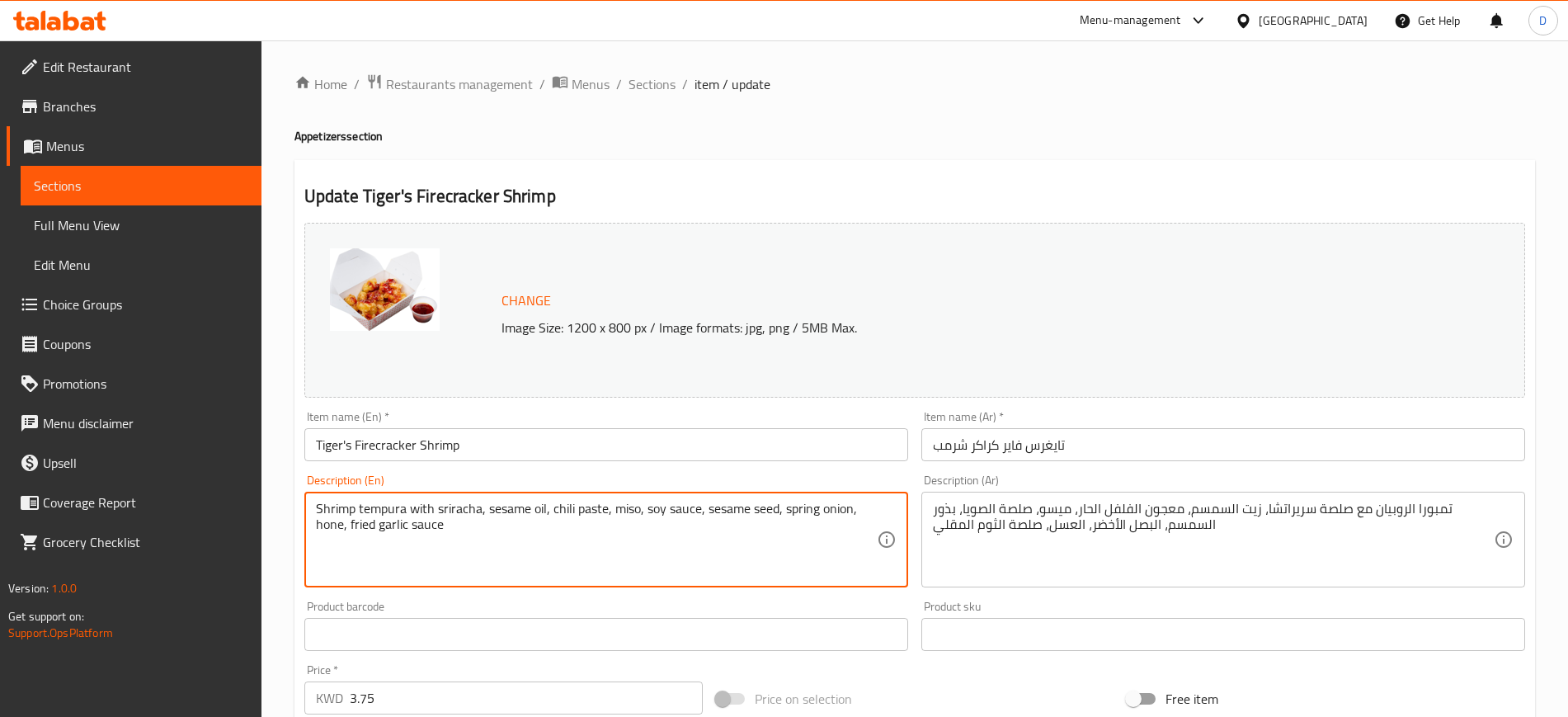
paste textarea "shrimp tempura with sriracha , sesame oil , chili paste , miso , soy sauce , se…"
type textarea "shrimp tempura with sriracha , sesame oil , chili paste , miso , soy sauce , se…"
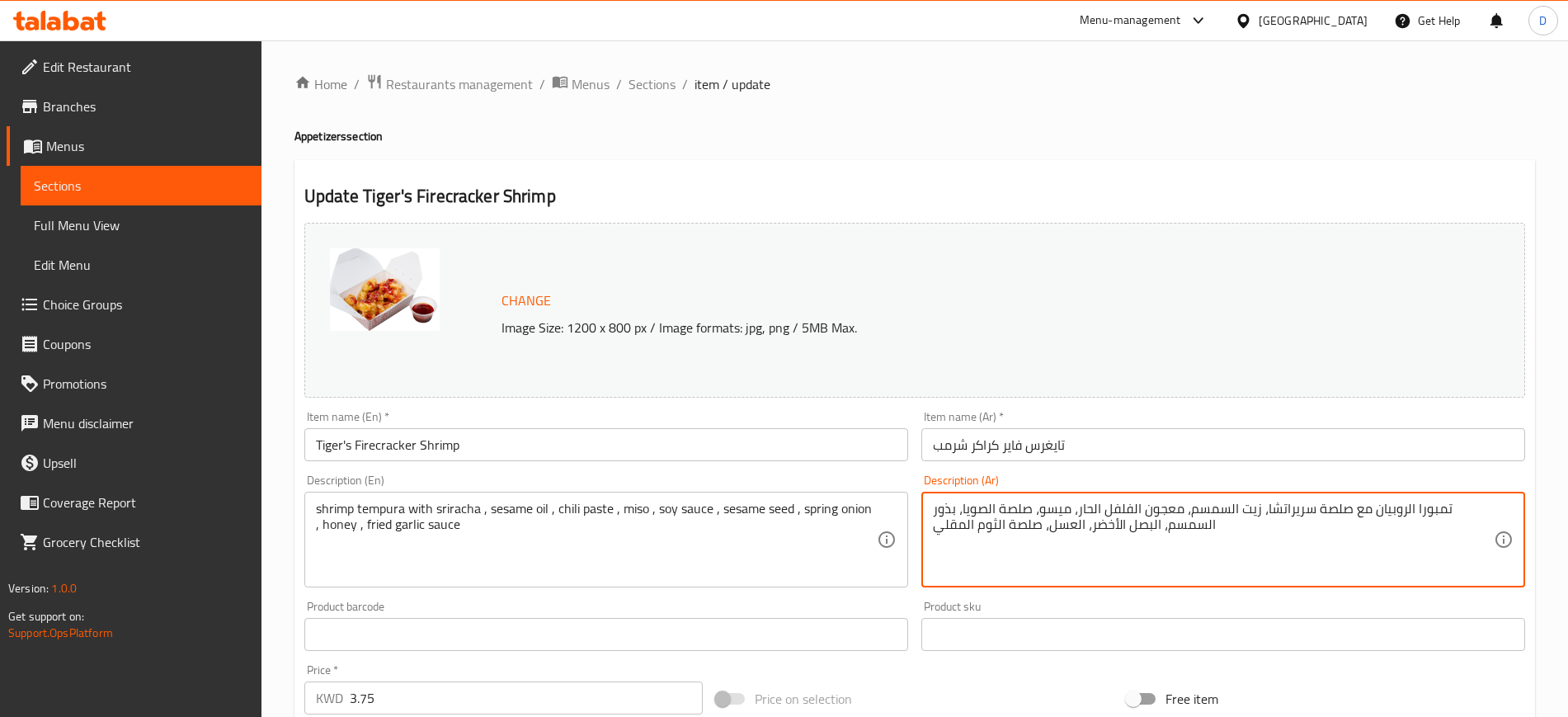
paste textarea "مبري مع ثوم وفلفل أحمر"
type textarea "تمبورا جمبري مع ثوم وفلفل أحمر"
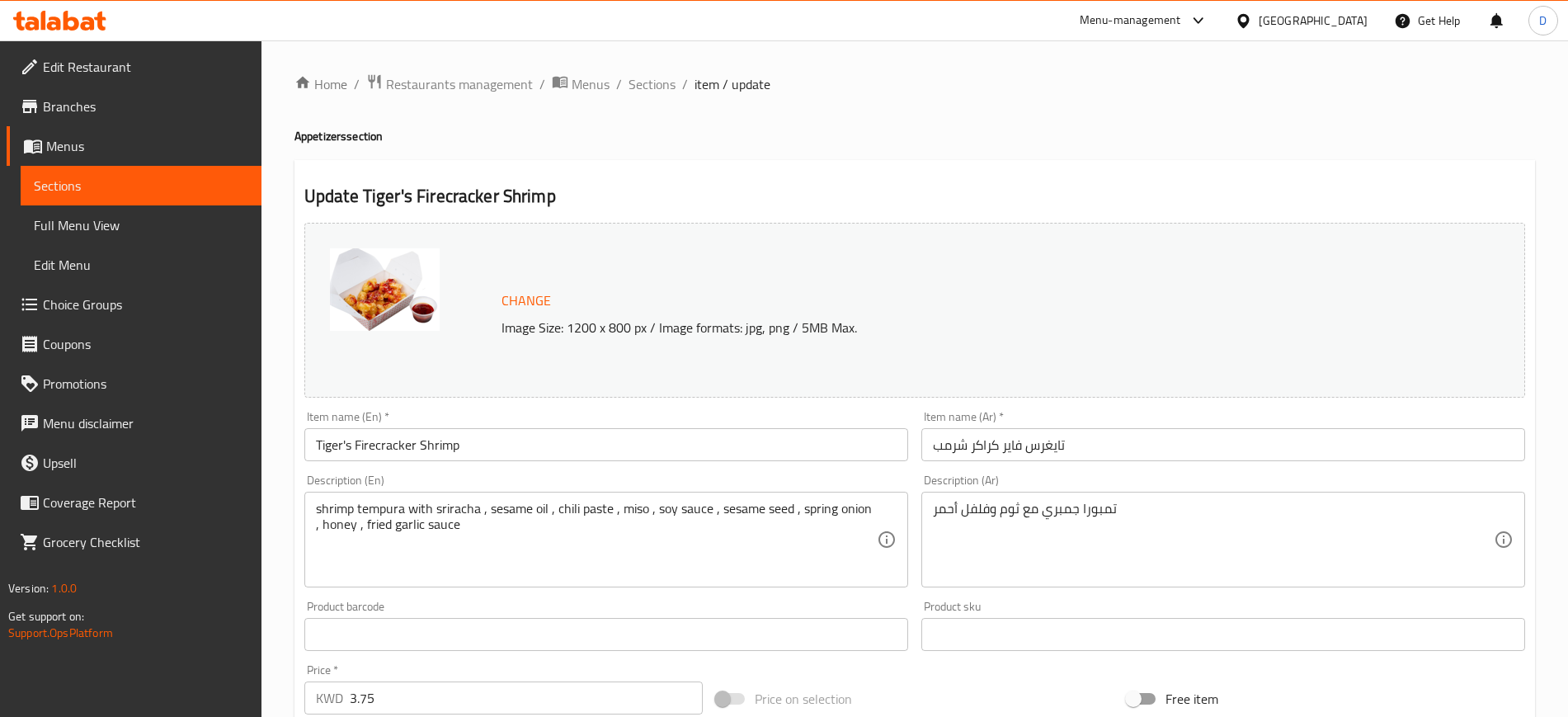
click at [1116, 151] on div "Home / Restaurants management / Menus / Sections / item / update Appetizers sec…" at bounding box center [915, 614] width 1241 height 1083
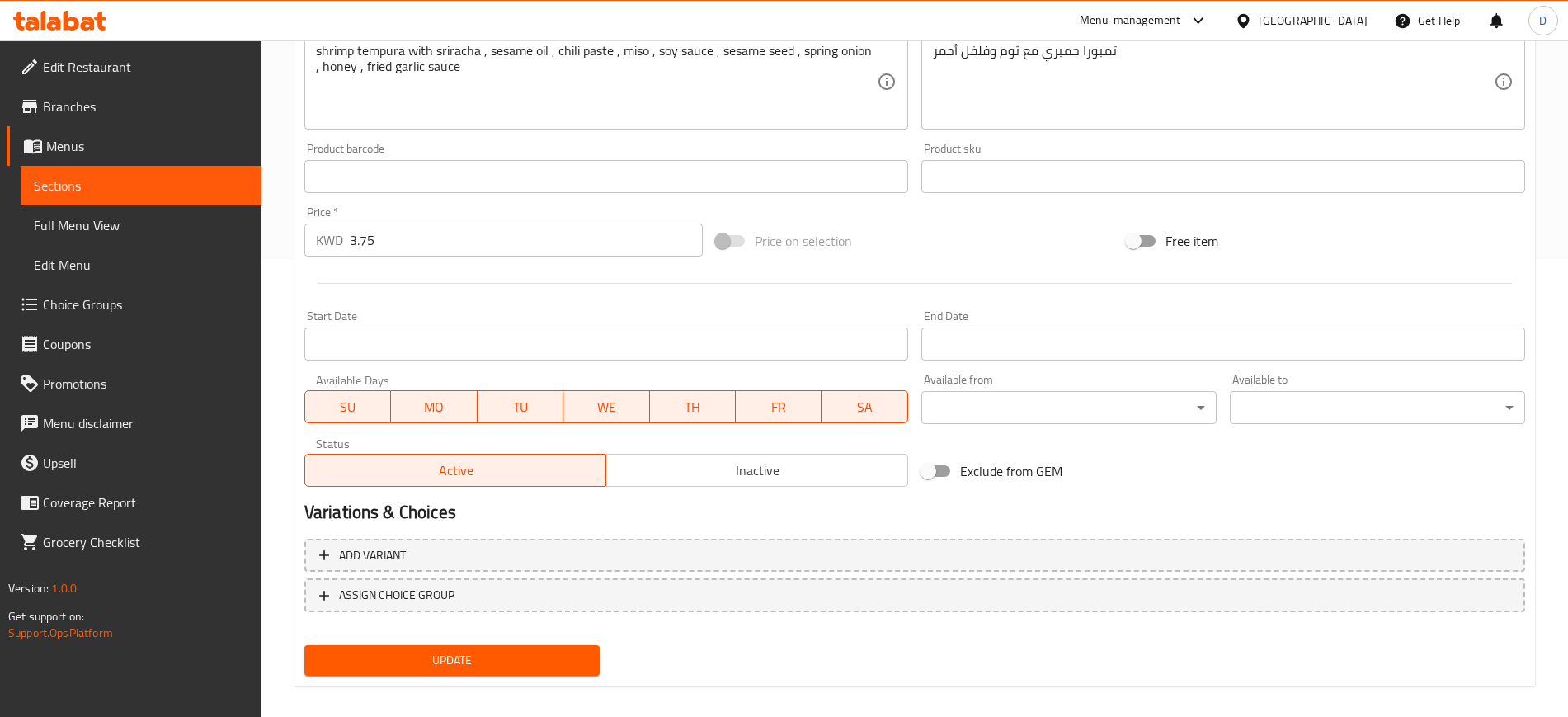
scroll to position [473, 0]
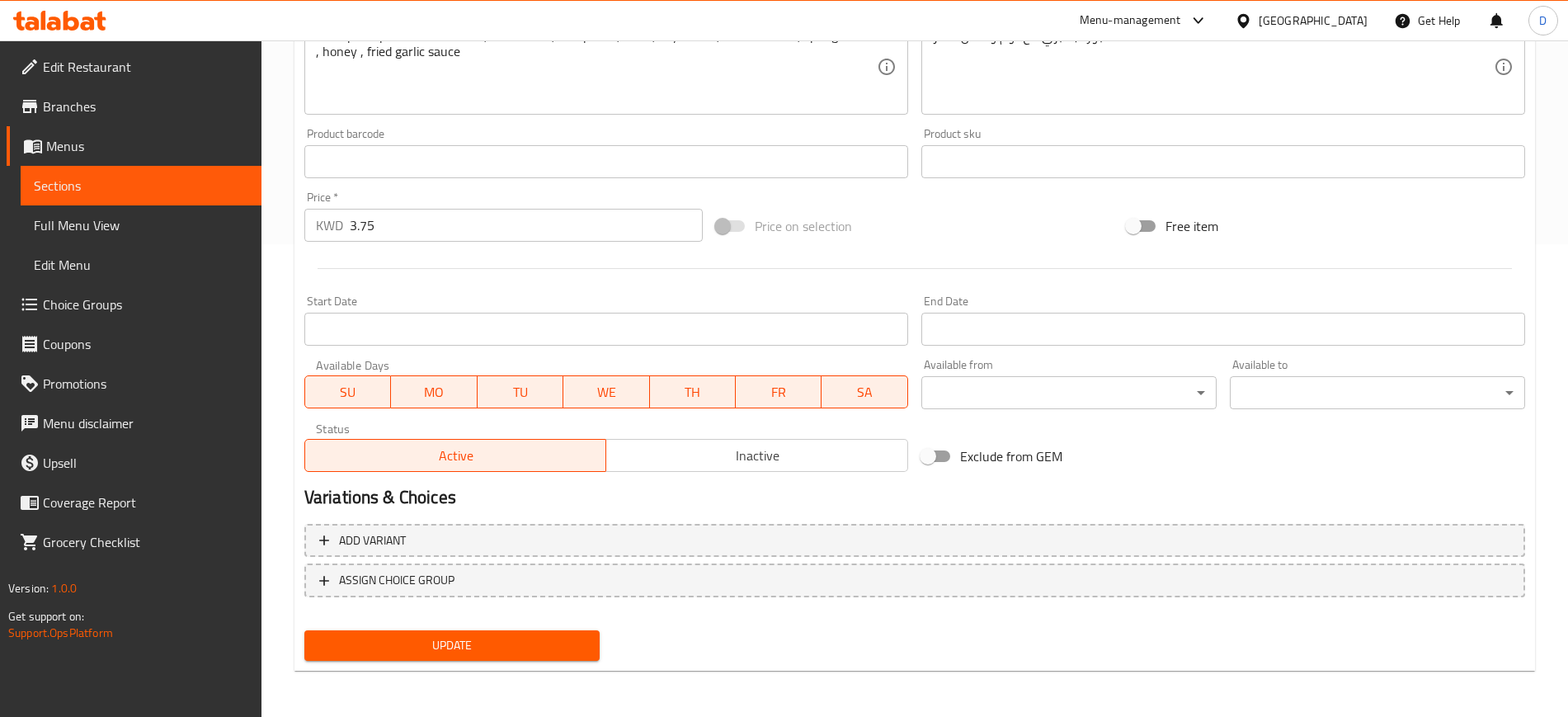
click at [546, 639] on span "Update" at bounding box center [451, 646] width 268 height 21
click at [67, 193] on span "Sections" at bounding box center [142, 186] width 215 height 20
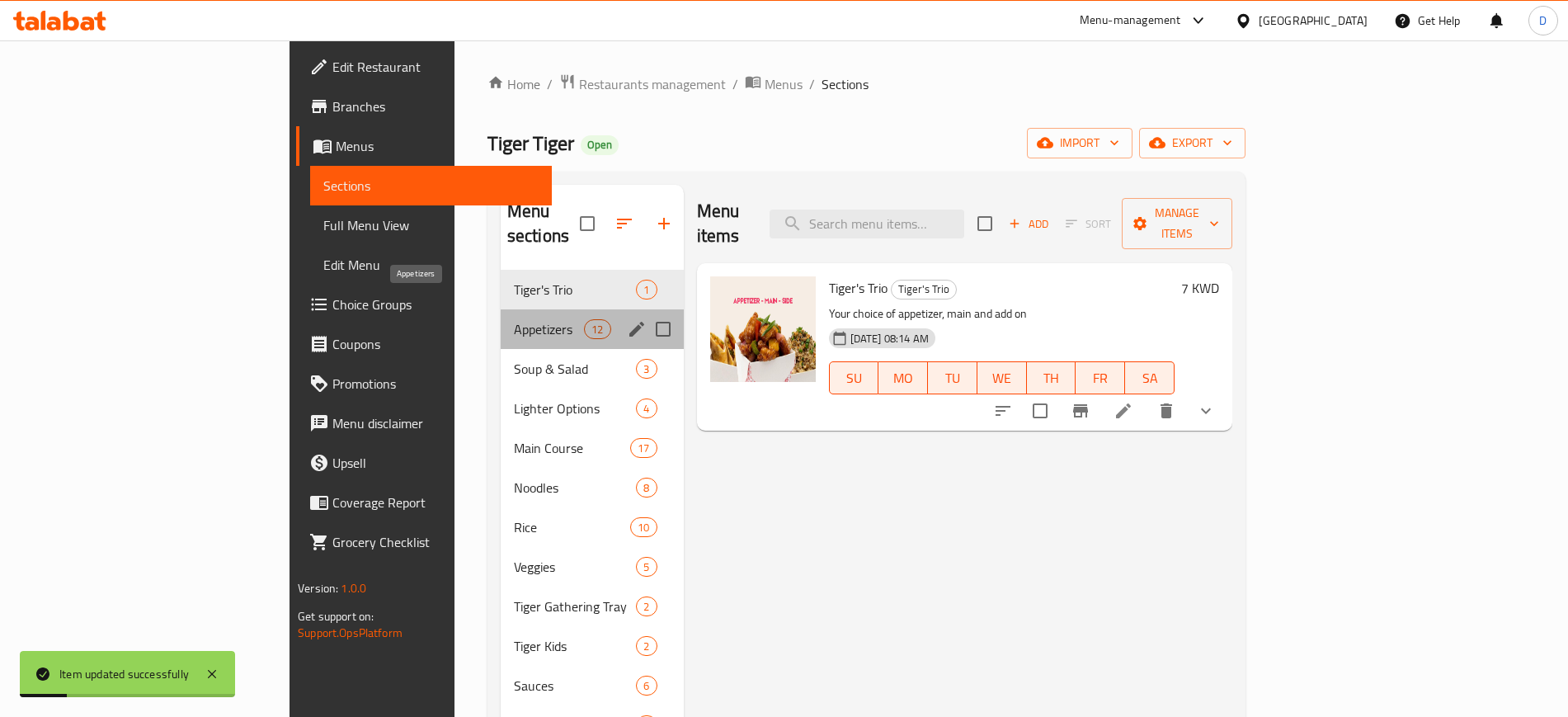
click at [514, 319] on span "Appetizers" at bounding box center [549, 329] width 70 height 20
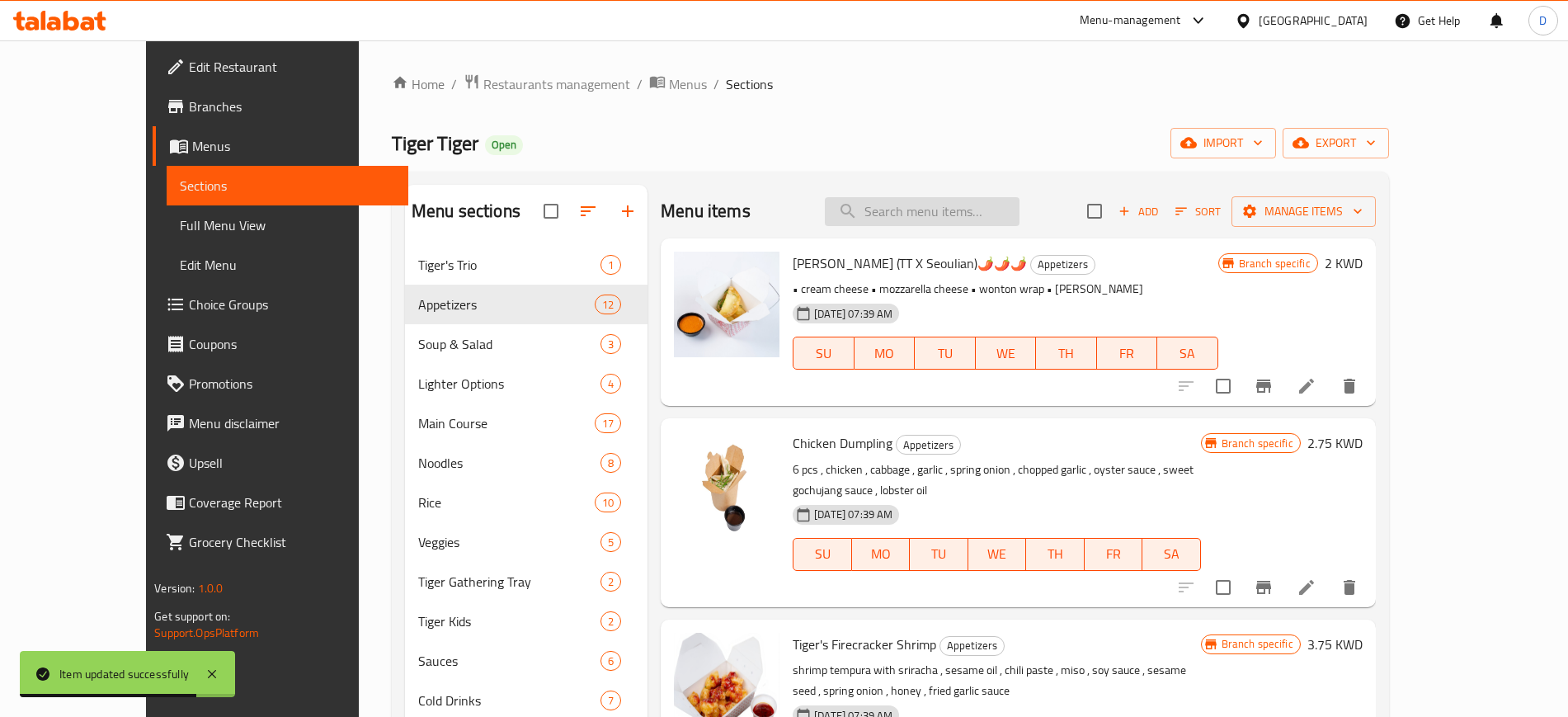
click at [969, 214] on input "search" at bounding box center [922, 212] width 194 height 29
paste input "Tempura Fries"
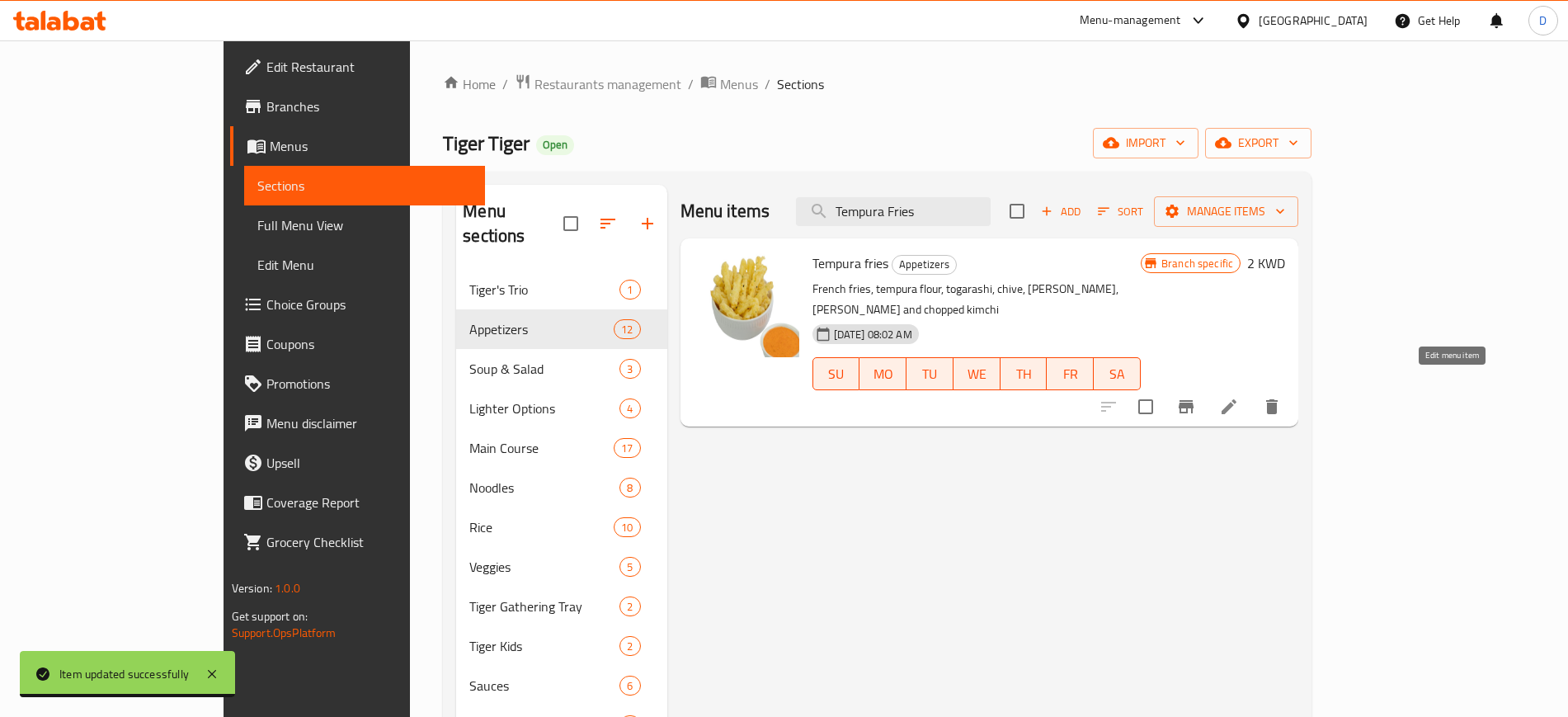
type input "Tempura Fries"
click at [1239, 397] on icon at bounding box center [1229, 406] width 20 height 20
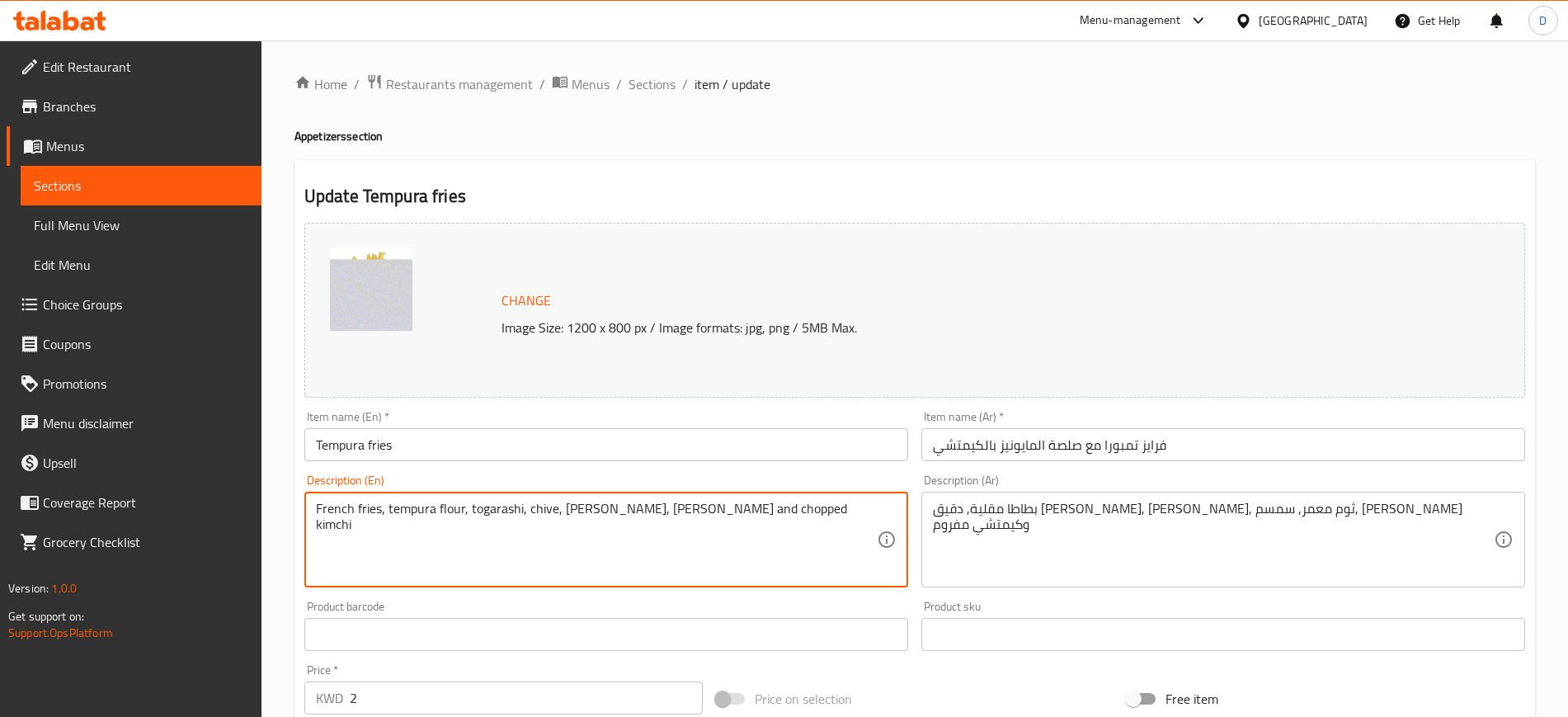
drag, startPoint x: 821, startPoint y: 516, endPoint x: -115, endPoint y: 491, distance: 936.3
paste textarea "french fries , tempura flour , togarashi , chive , [PERSON_NAME] , [PERSON_NAME…"
type textarea "french fries , tempura flour , togarashi , chive , [PERSON_NAME] , [PERSON_NAME…"
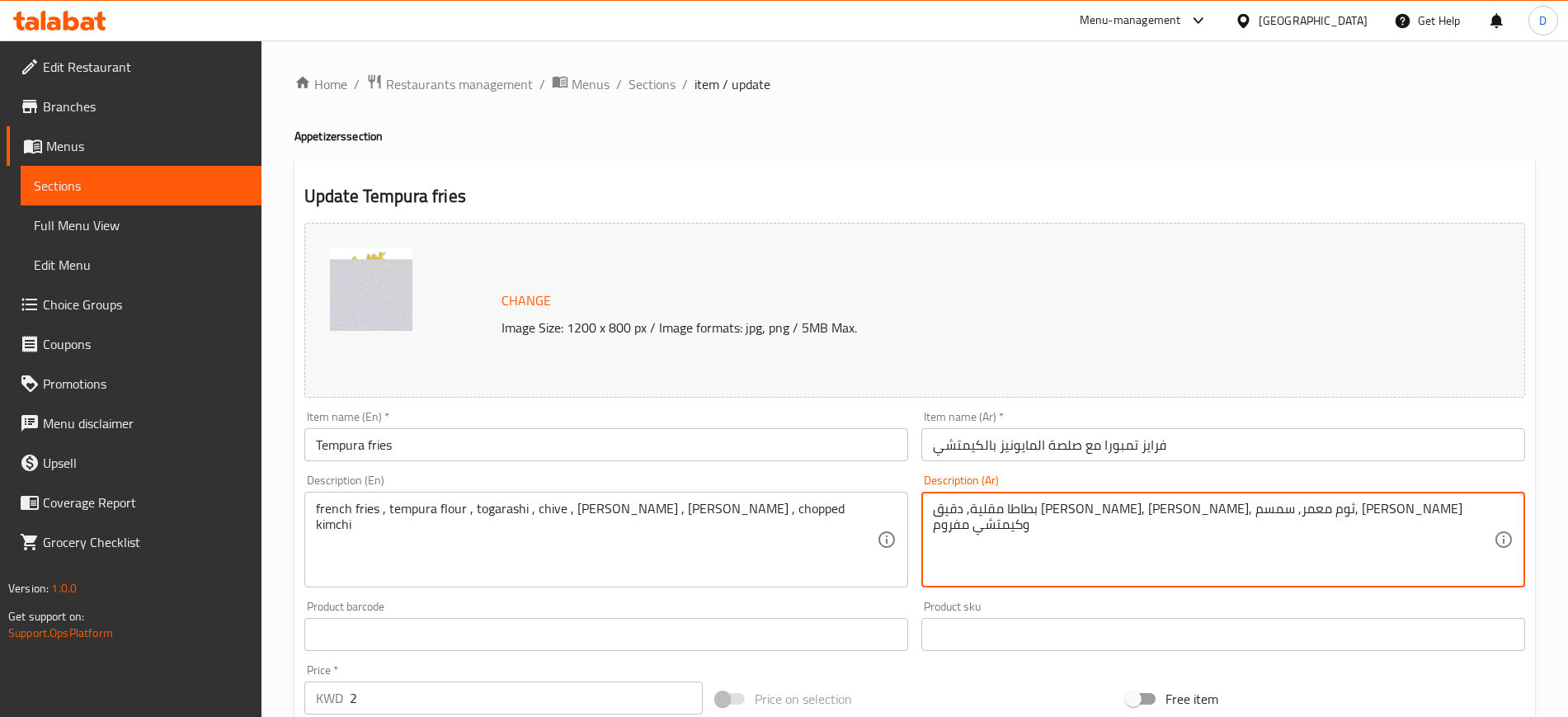
drag, startPoint x: 1461, startPoint y: 511, endPoint x: 508, endPoint y: 490, distance: 953.2
paste textarea "مقلية، دقيق [PERSON_NAME]، [PERSON_NAME]، [PERSON_NAME] [PERSON_NAME]، [PERSON_…"
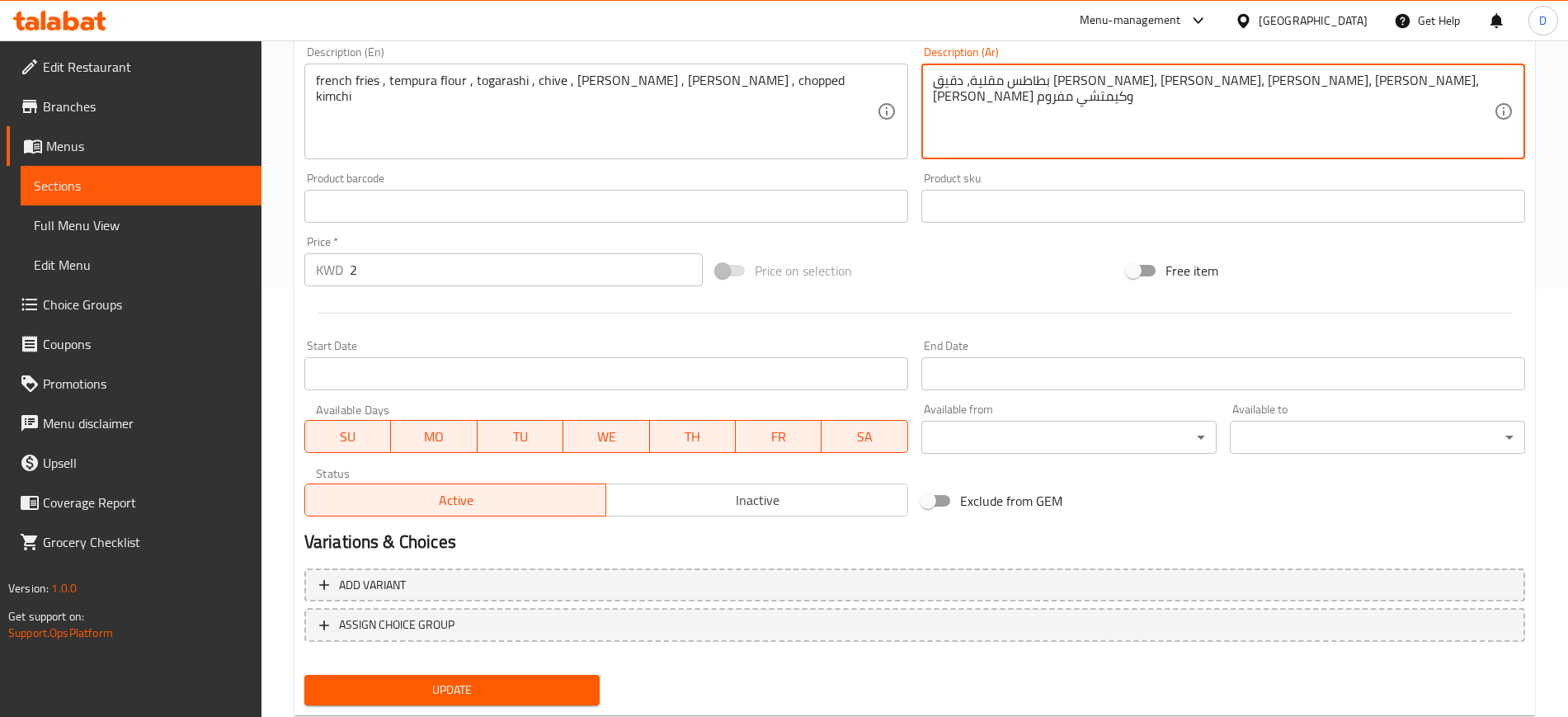
scroll to position [473, 0]
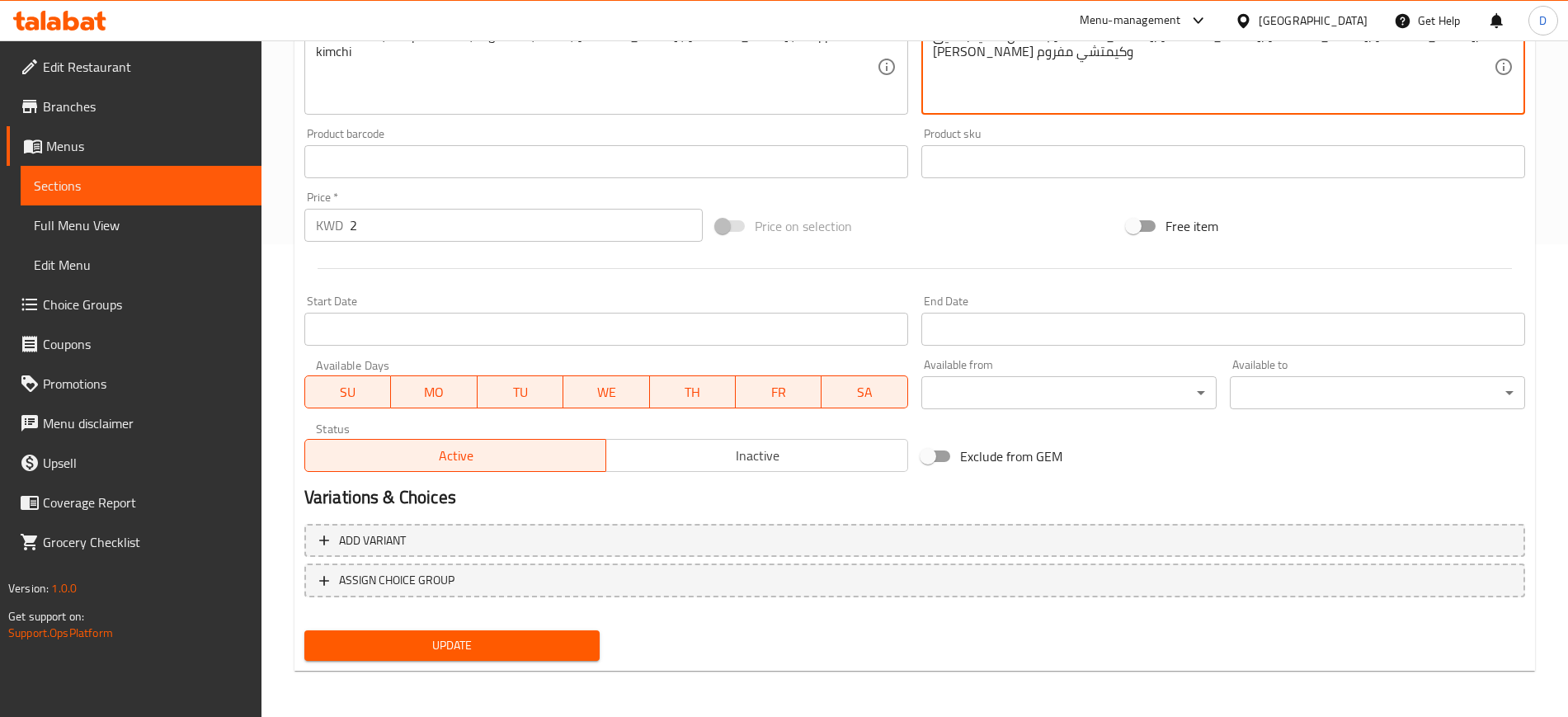
type textarea "بطاطس مقلية، دقيق [PERSON_NAME]، [PERSON_NAME]، [PERSON_NAME]، [PERSON_NAME]، […"
click at [582, 639] on span "Update" at bounding box center [451, 646] width 268 height 21
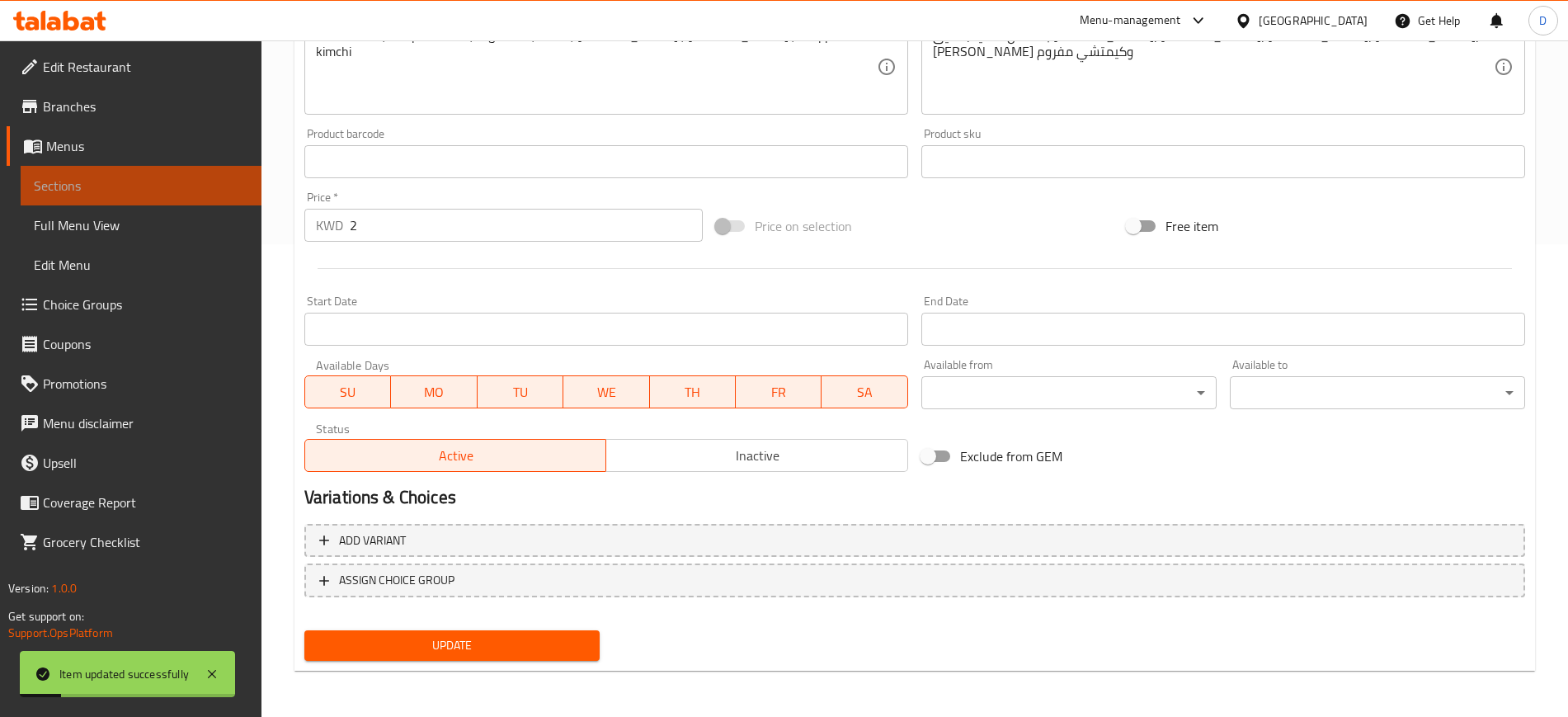
click at [57, 192] on span "Sections" at bounding box center [142, 186] width 215 height 20
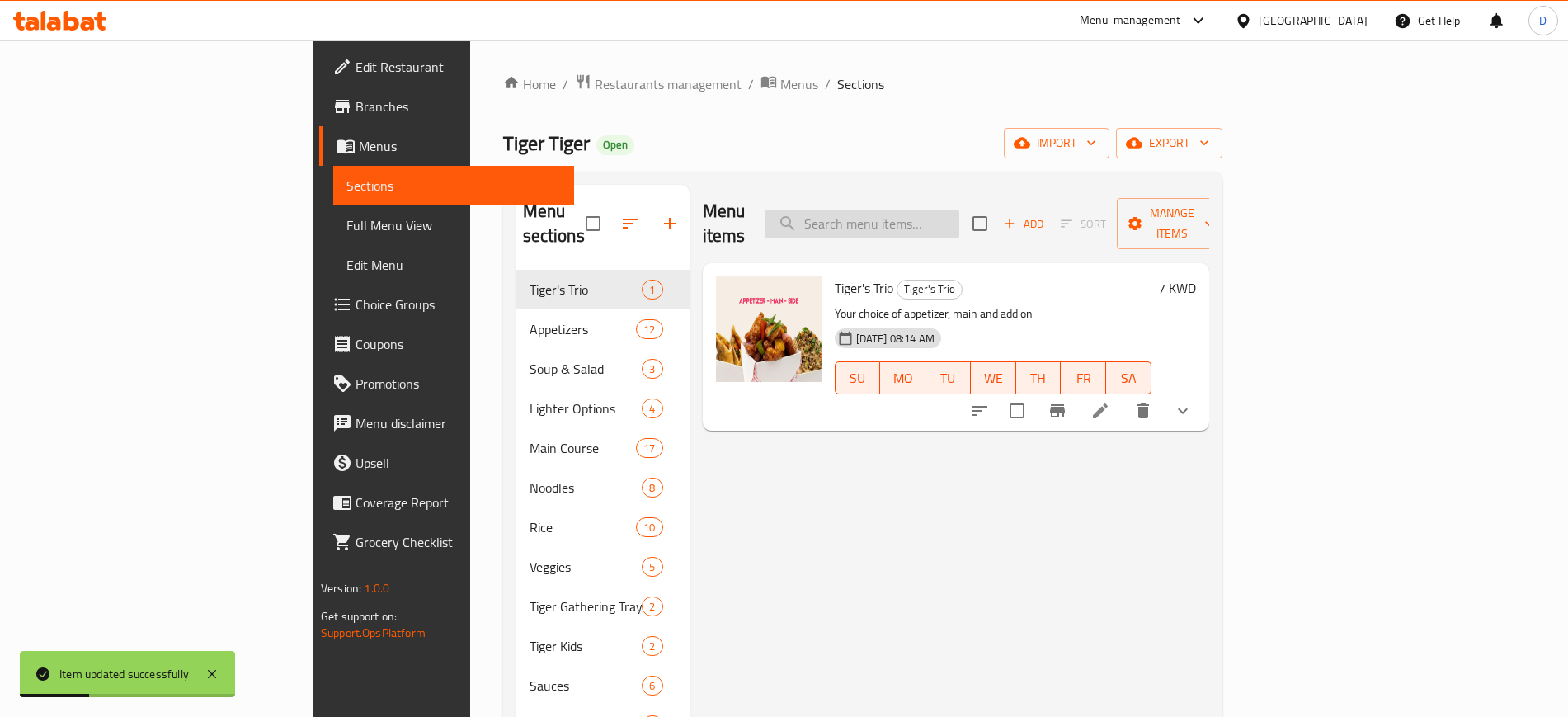
click at [938, 210] on input "search" at bounding box center [861, 225] width 194 height 29
paste input "Tempura Green Beans"
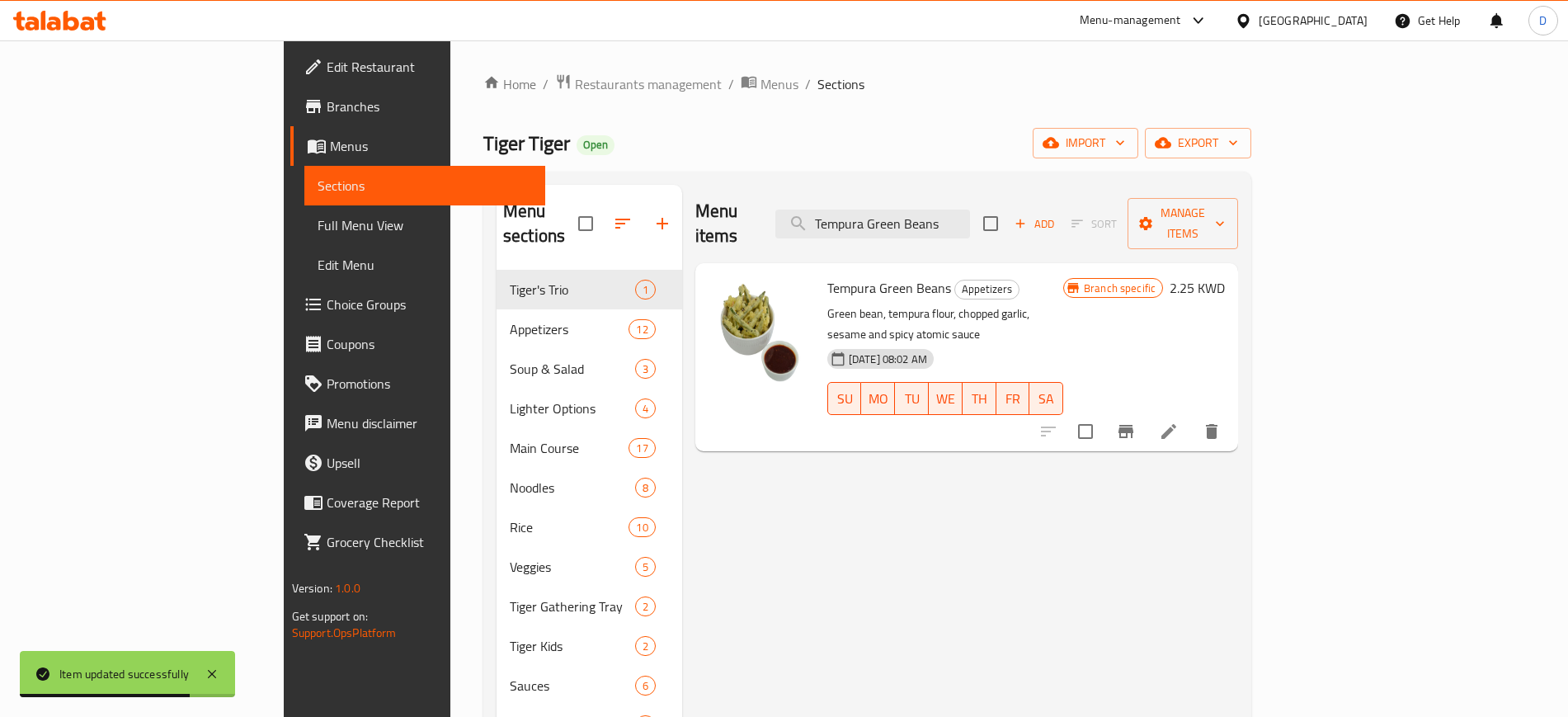
type input "Tempura Green Beans"
click at [1178, 422] on icon at bounding box center [1169, 432] width 20 height 20
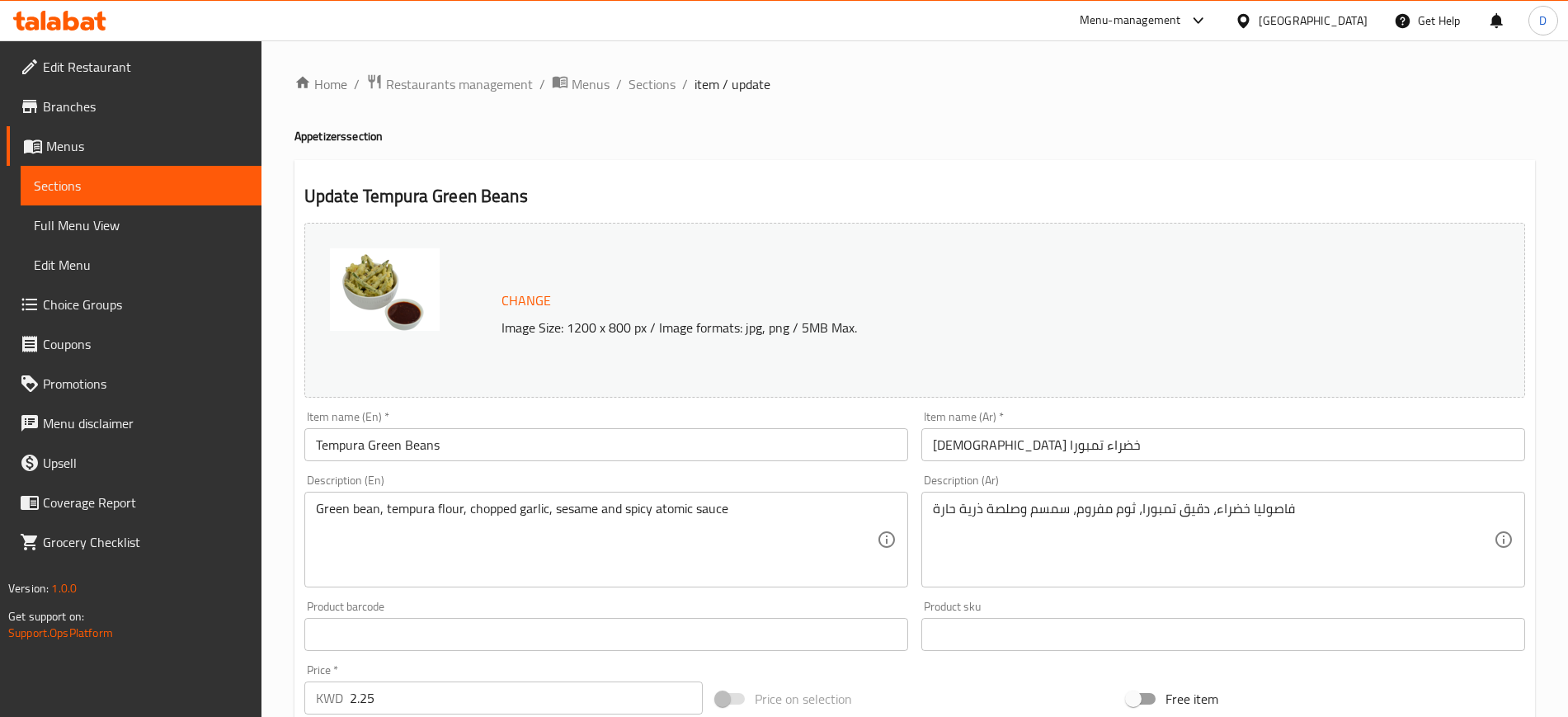
drag, startPoint x: 779, startPoint y: 505, endPoint x: -213, endPoint y: 495, distance: 992.1
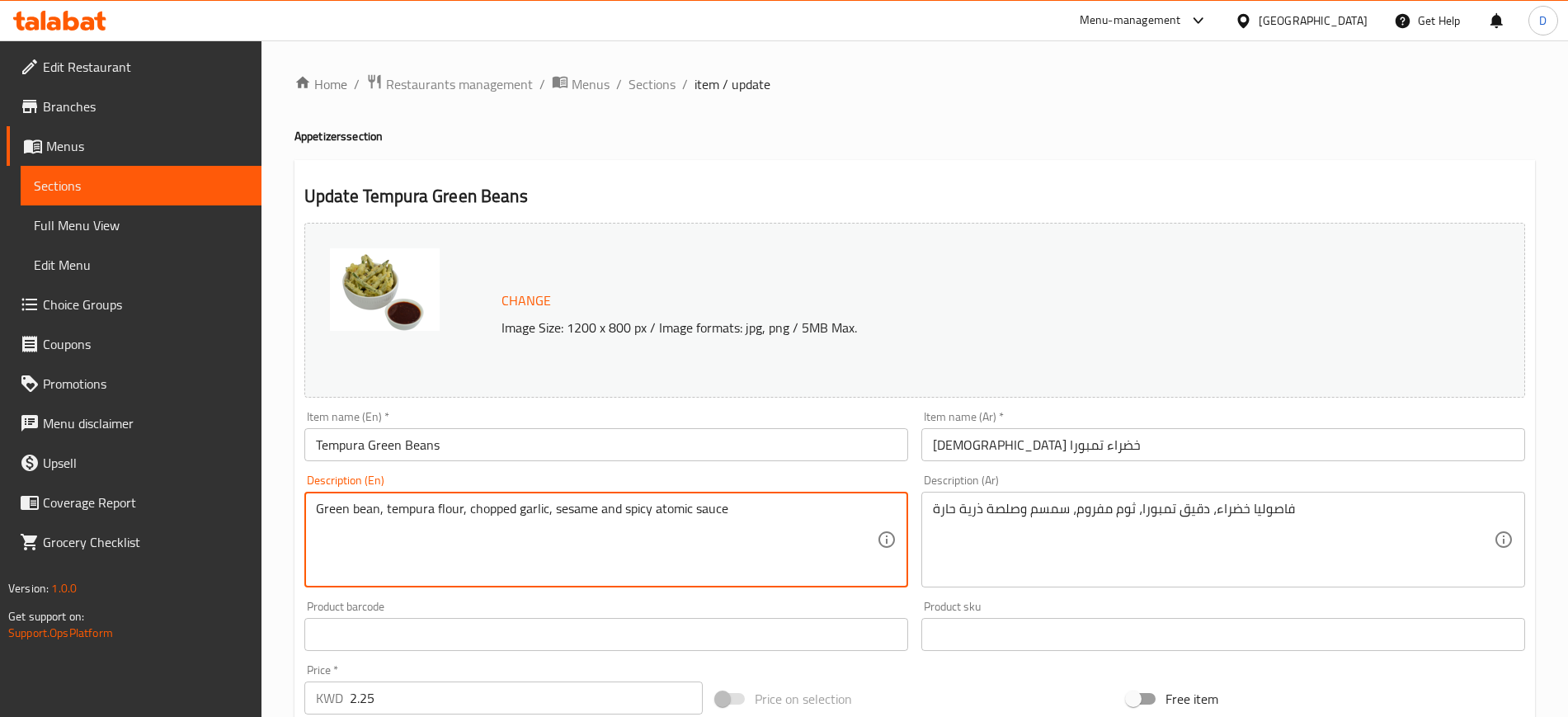
paste textarea "green bean , tempura flour , chopped garlic , sesame ,"
type textarea "green bean , tempura flour , chopped garlic , sesame , spicy atomic sauce"
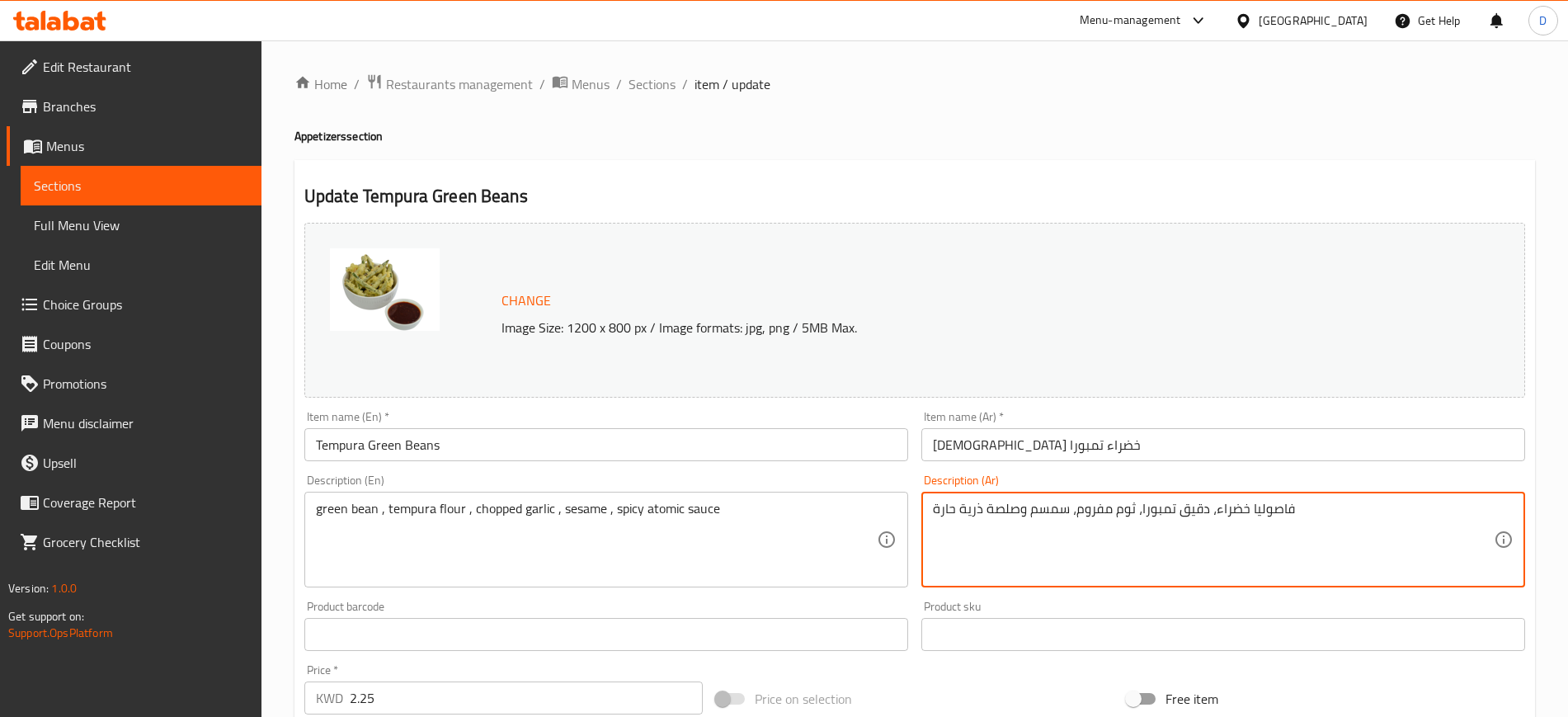
paste textarea "، صلصة أتوميك"
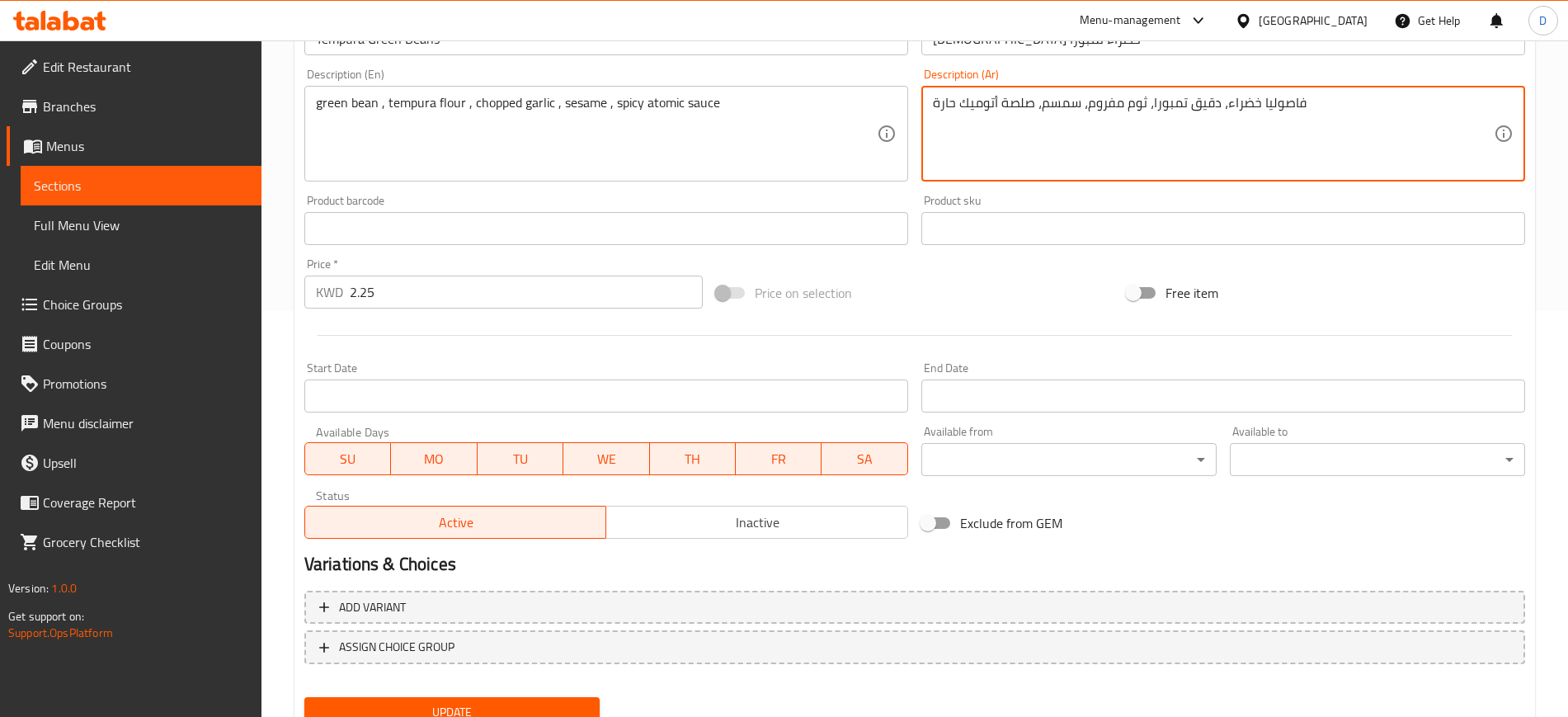
scroll to position [473, 0]
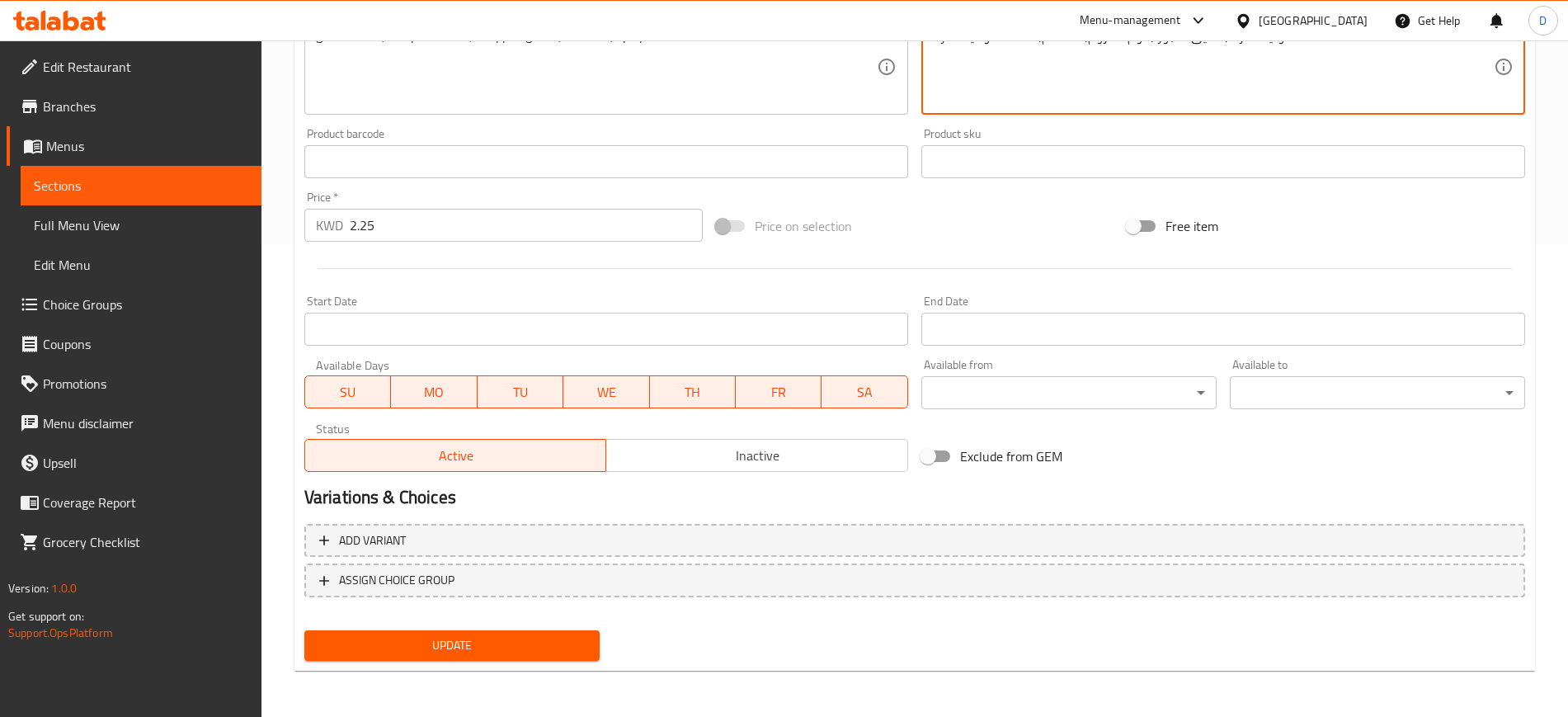
type textarea "فاصوليا خضراء، دقيق تمبورا، ثوم مفروم، سمسم، صلصة أتوميك حارة"
click at [462, 647] on span "Update" at bounding box center [451, 646] width 268 height 21
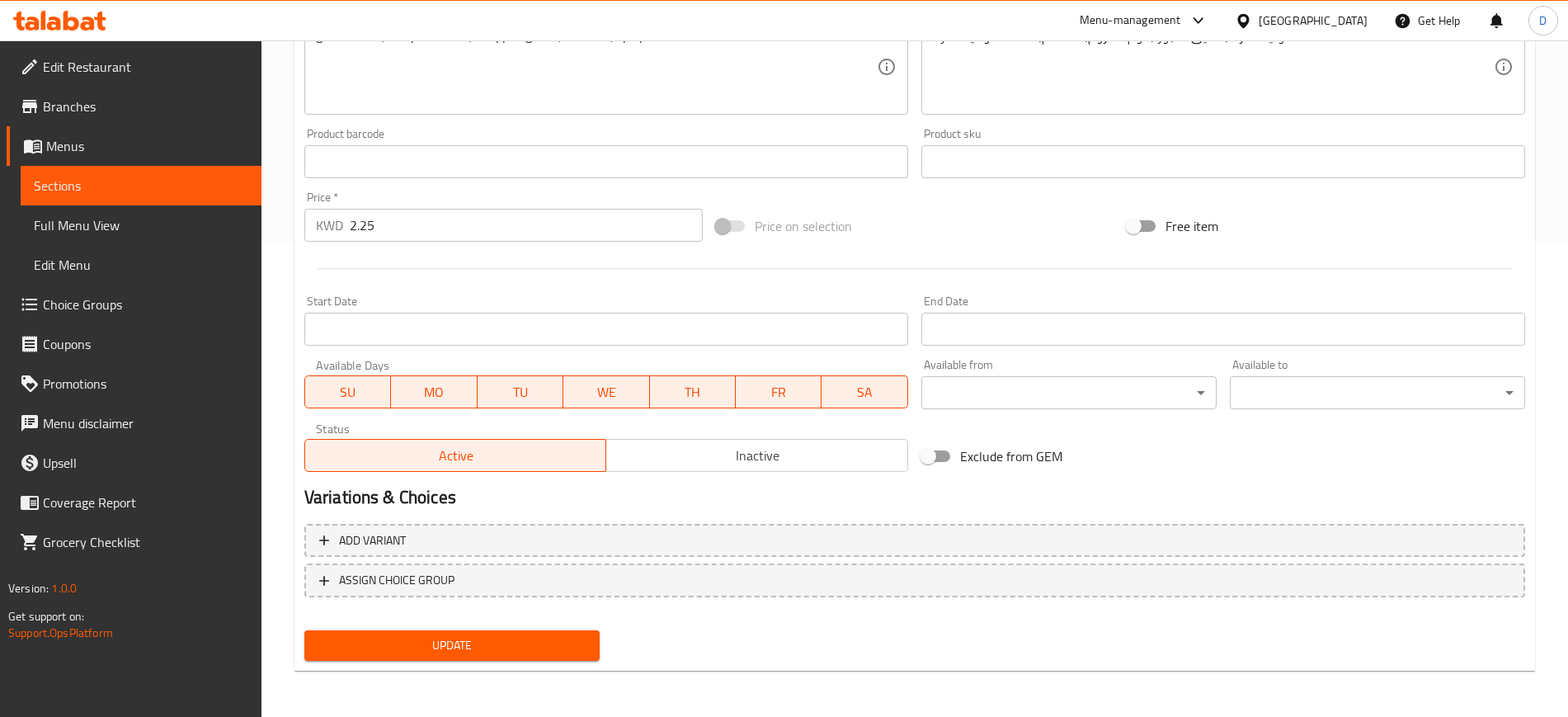
drag, startPoint x: 103, startPoint y: 182, endPoint x: 231, endPoint y: 199, distance: 129.1
click at [103, 182] on span "Sections" at bounding box center [142, 186] width 215 height 20
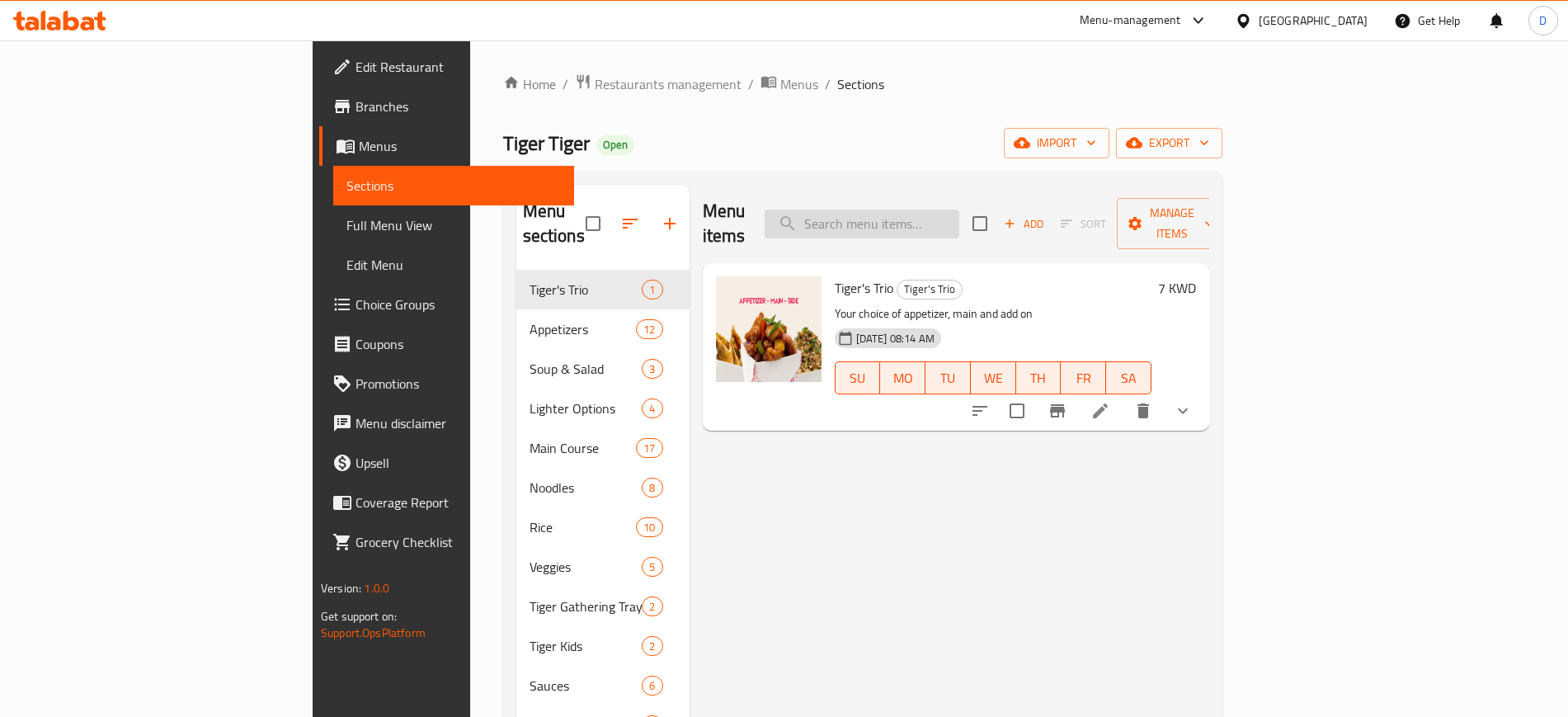
click at [946, 210] on input "search" at bounding box center [861, 225] width 194 height 29
paste input "Orange Shrimp"
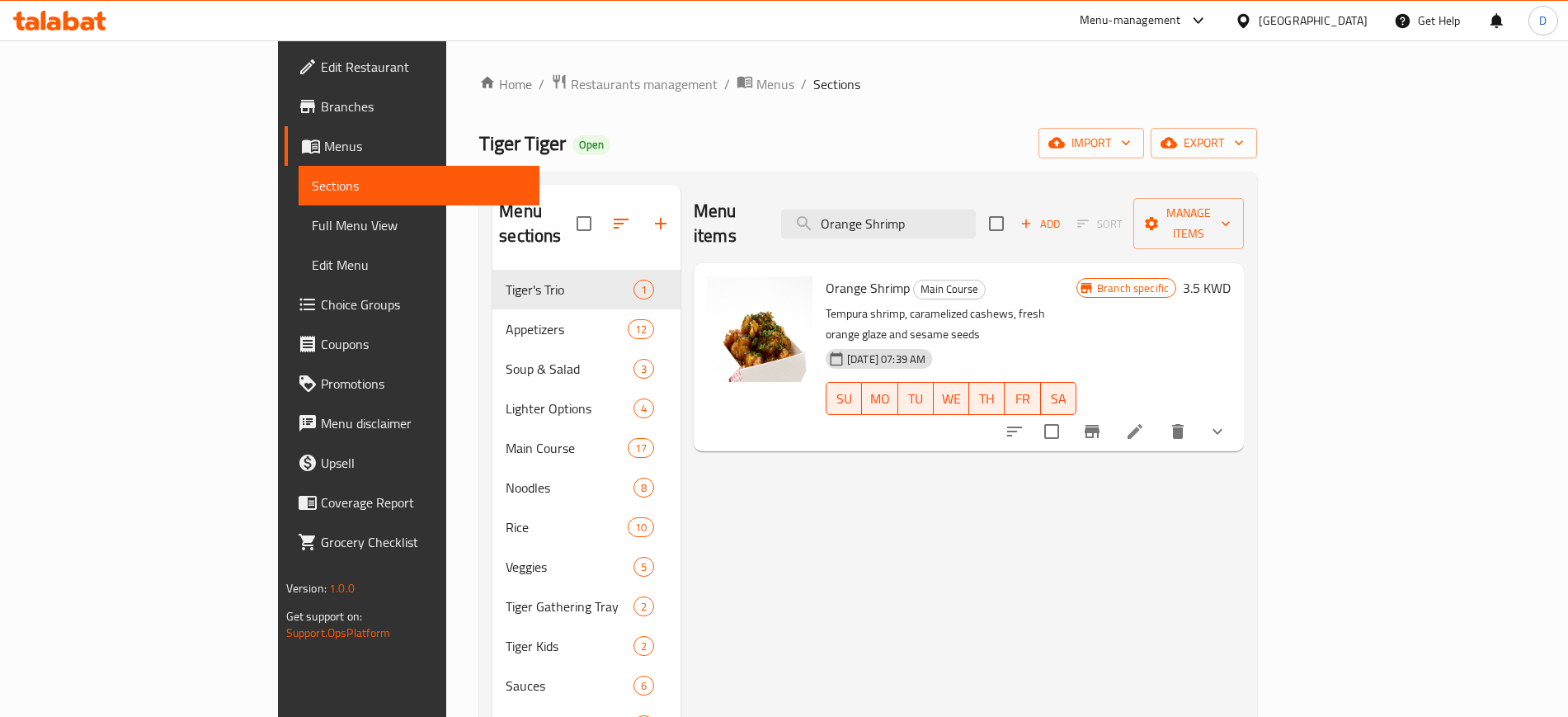
type input "Orange Shrimp"
click at [1145, 422] on icon at bounding box center [1135, 432] width 20 height 20
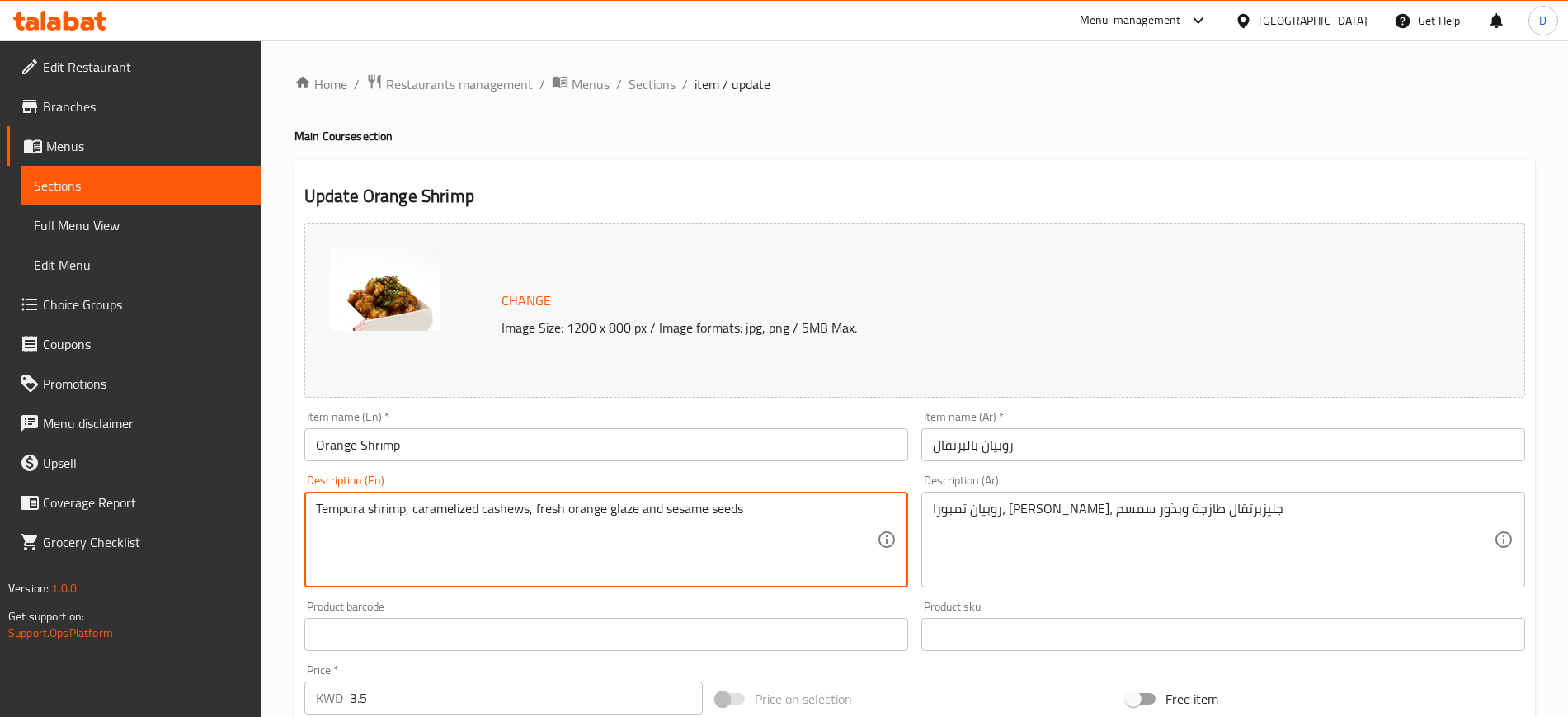
drag, startPoint x: 731, startPoint y: 506, endPoint x: -89, endPoint y: 508, distance: 820.0
paste textarea "shrimp tempura , caramelized cashews , fresh orange glaze ,"
type textarea "shrimp tempura , caramelized cashews , fresh orange glaze , sesame seeds"
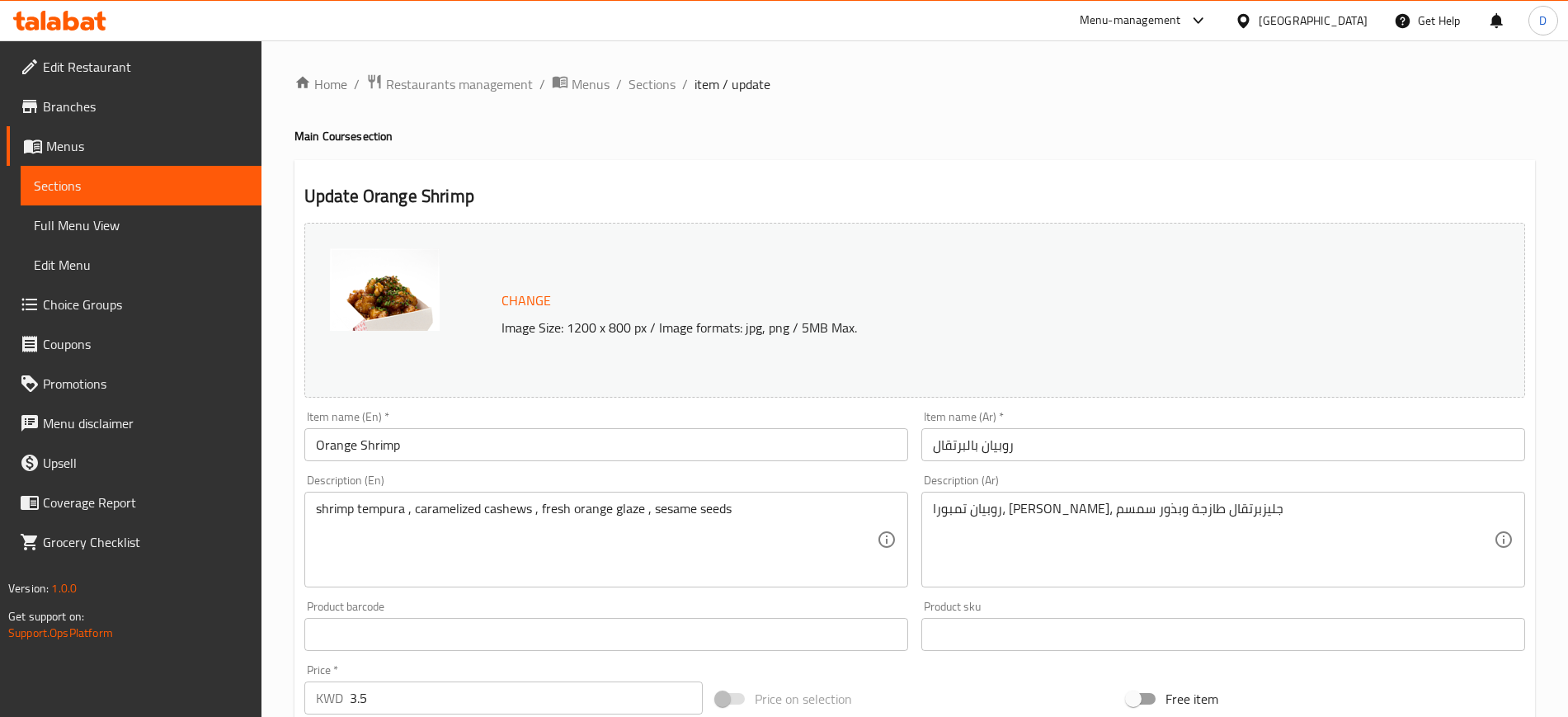
drag, startPoint x: 796, startPoint y: 526, endPoint x: 692, endPoint y: 525, distance: 104.0
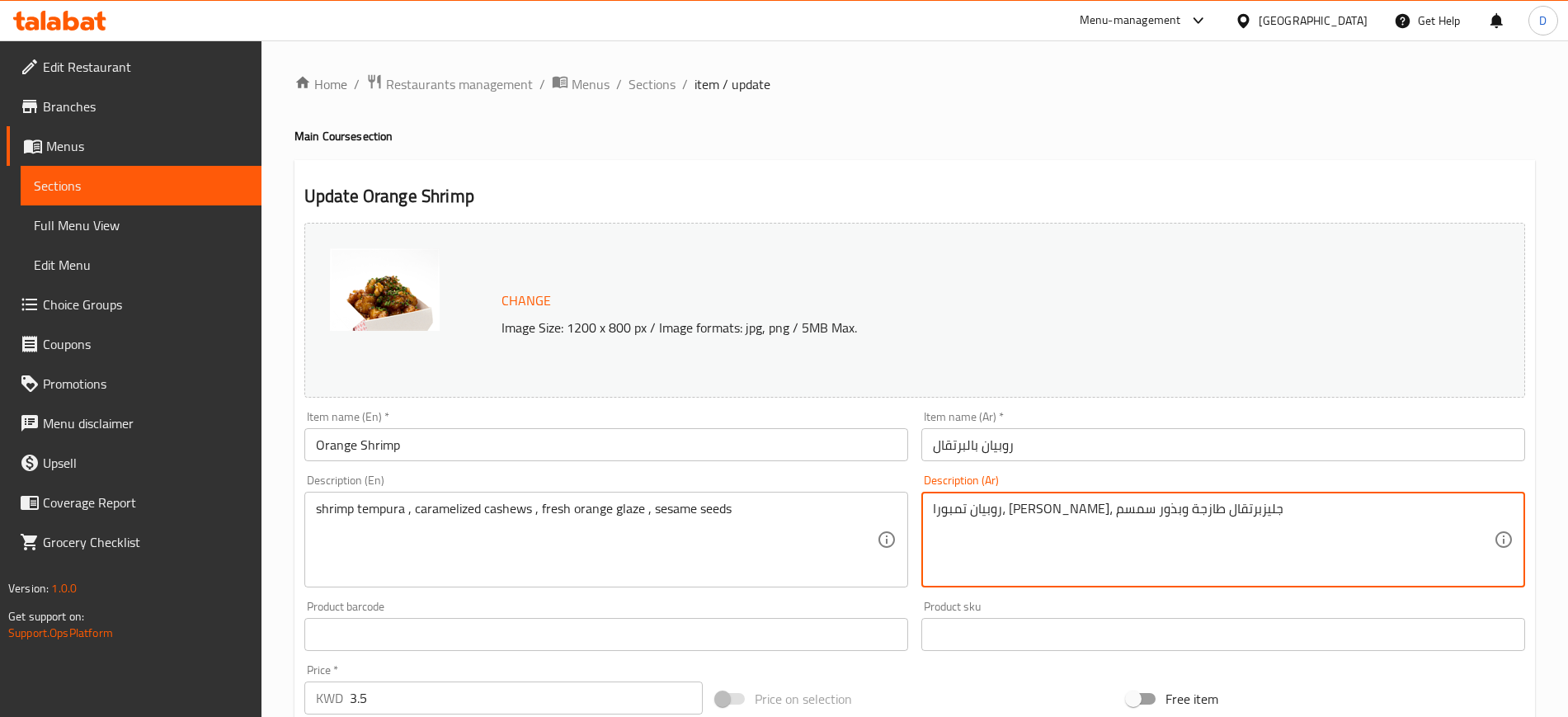
paste textarea "مبري تمبورا مع كاجو مُكرمل وصلصة برتقال طازجة وبذور السمسم."
type textarea "جمبري تمبورا مع كاجو مُكرمل وصلصة برتقال طازجة وبذور السمسم."
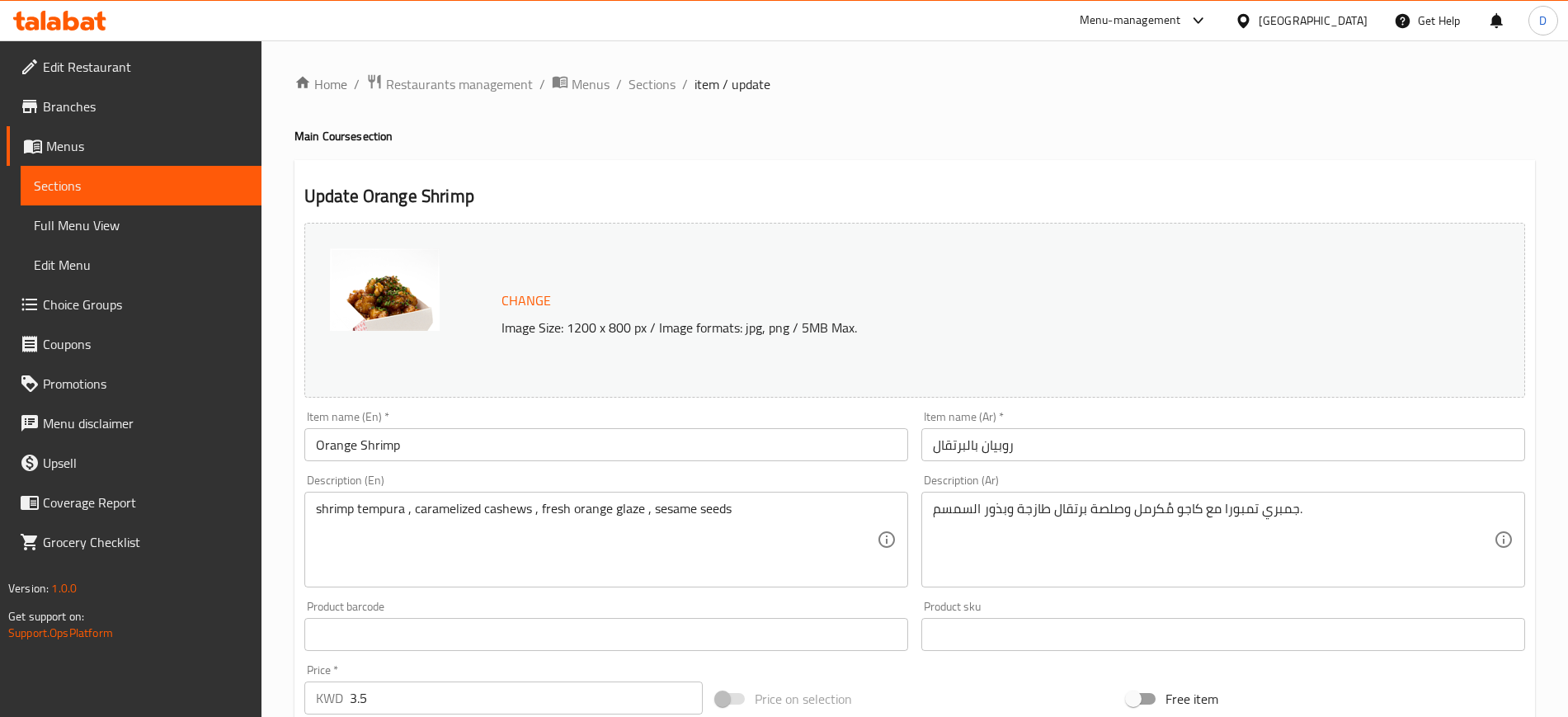
click at [1326, 138] on h4 "Main Course section" at bounding box center [915, 136] width 1241 height 17
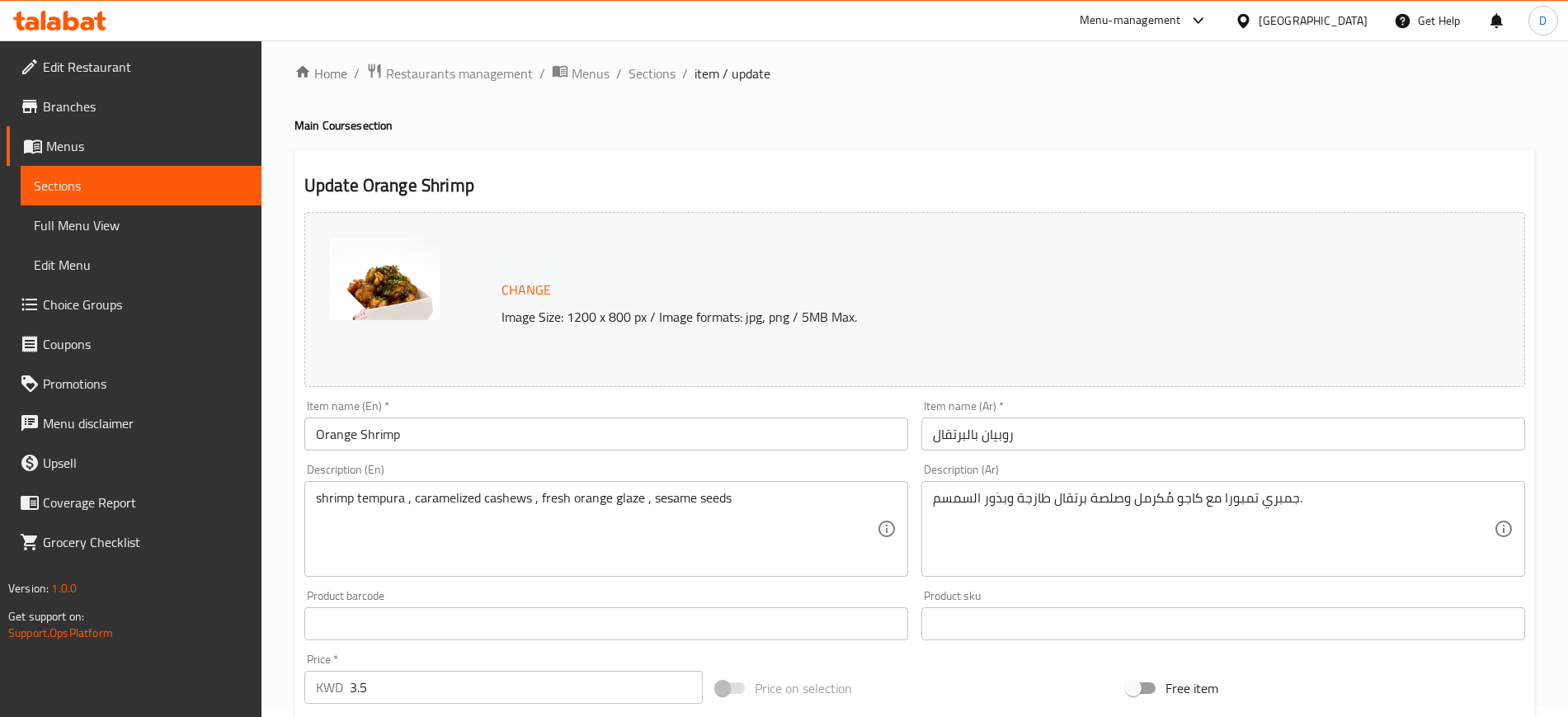
scroll to position [568, 0]
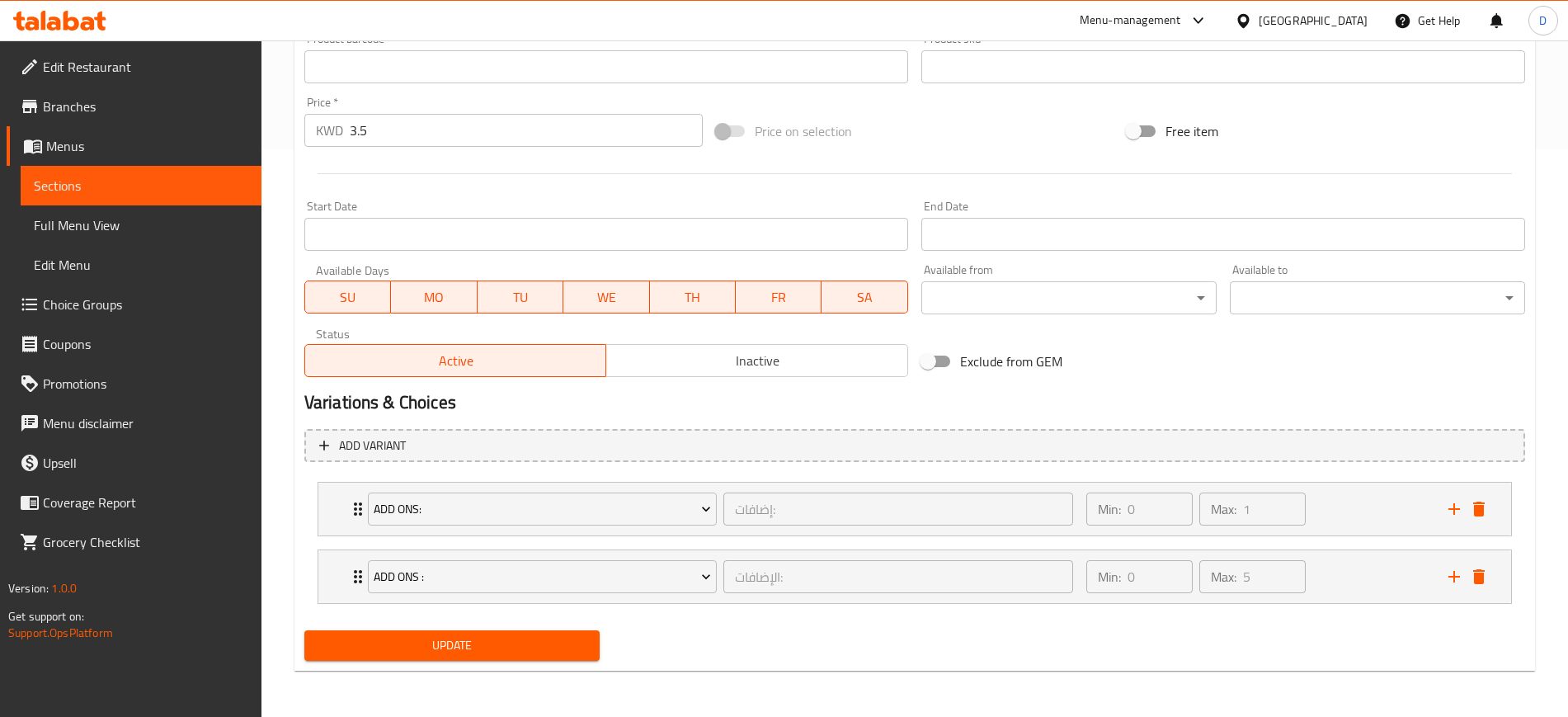
click at [546, 642] on span "Update" at bounding box center [451, 646] width 268 height 21
click at [56, 186] on span "Sections" at bounding box center [142, 186] width 215 height 20
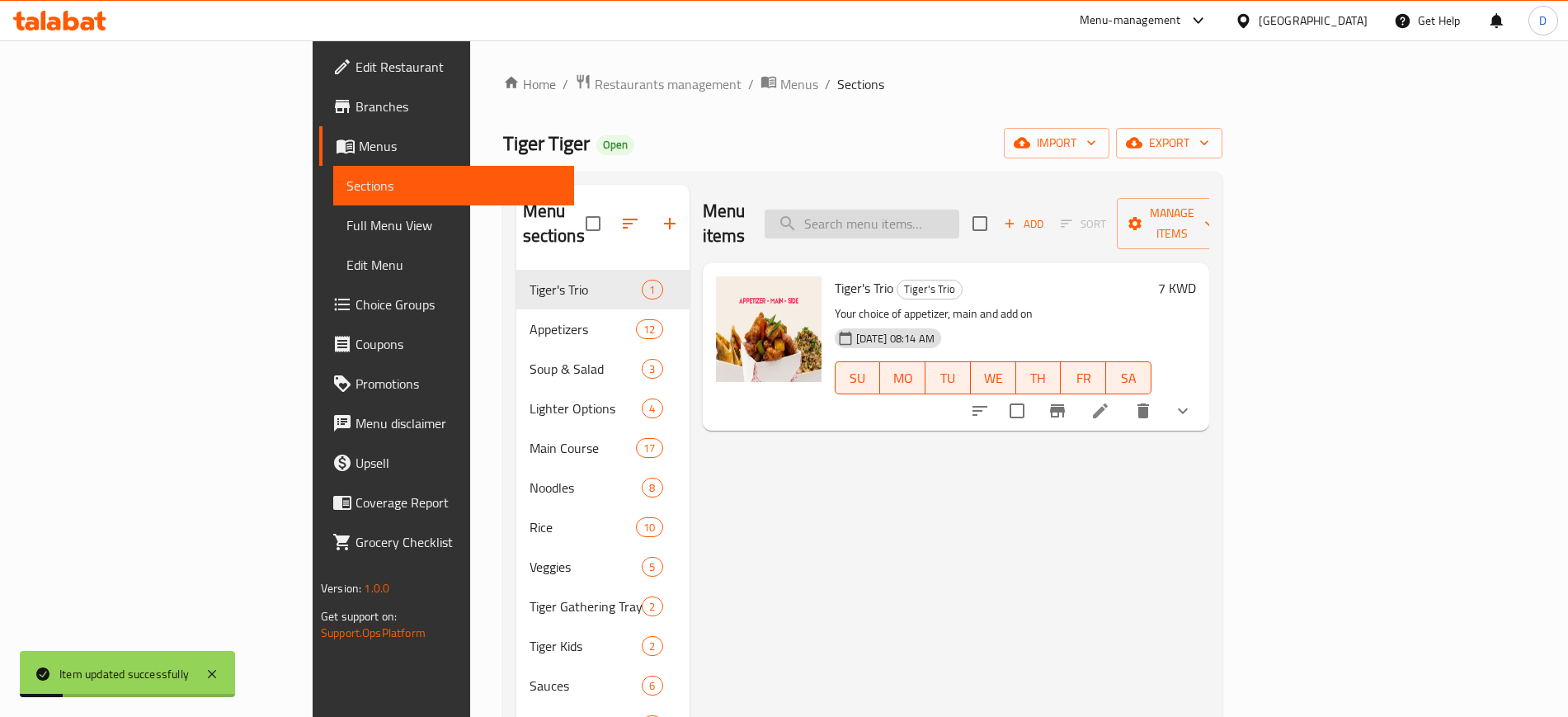
drag, startPoint x: 1002, startPoint y: 225, endPoint x: 1007, endPoint y: 217, distance: 9.4
click at [960, 225] on input "search" at bounding box center [861, 225] width 194 height 29
click at [960, 216] on input "search" at bounding box center [861, 225] width 194 height 29
paste input "Beef & Broccoli"
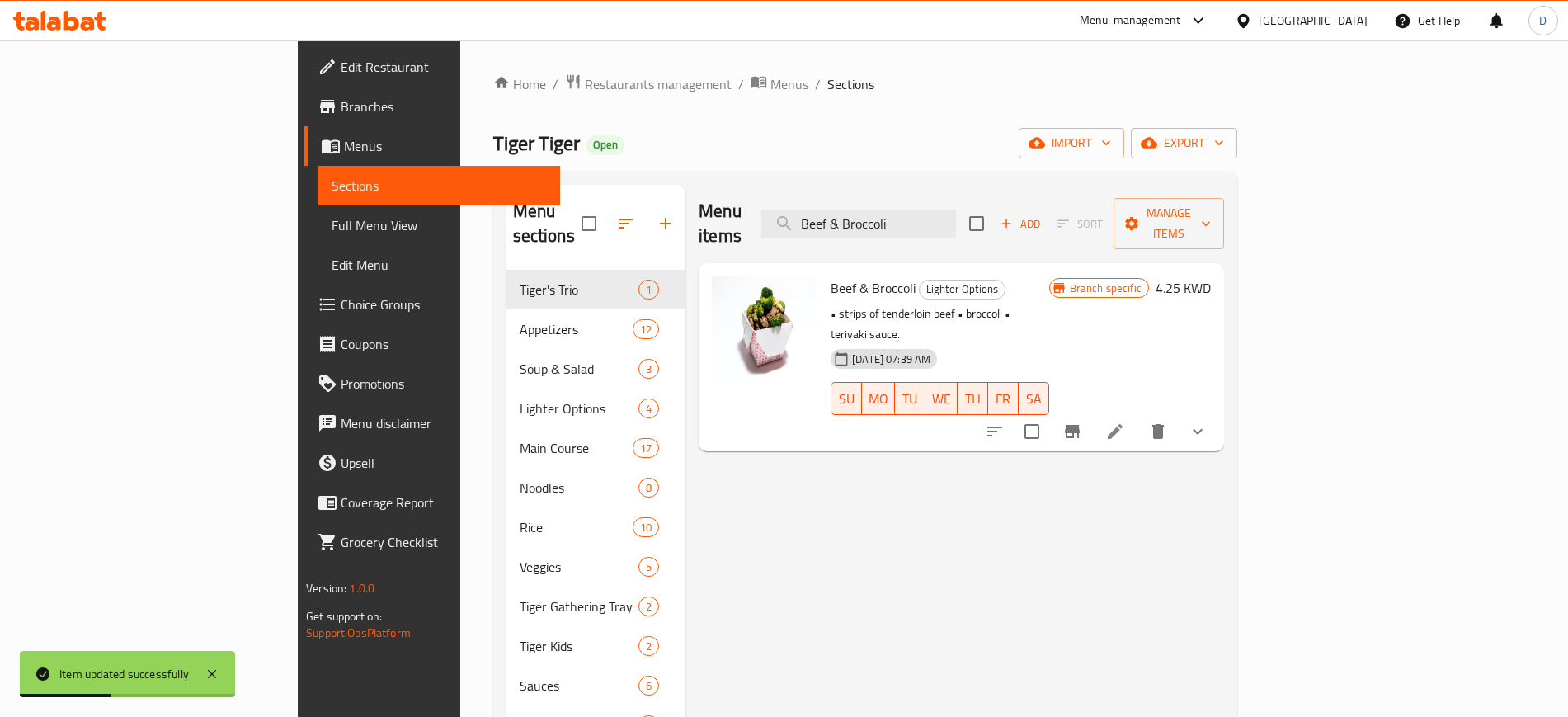
type input "Beef & Broccoli"
click at [1123, 424] on icon at bounding box center [1115, 431] width 15 height 15
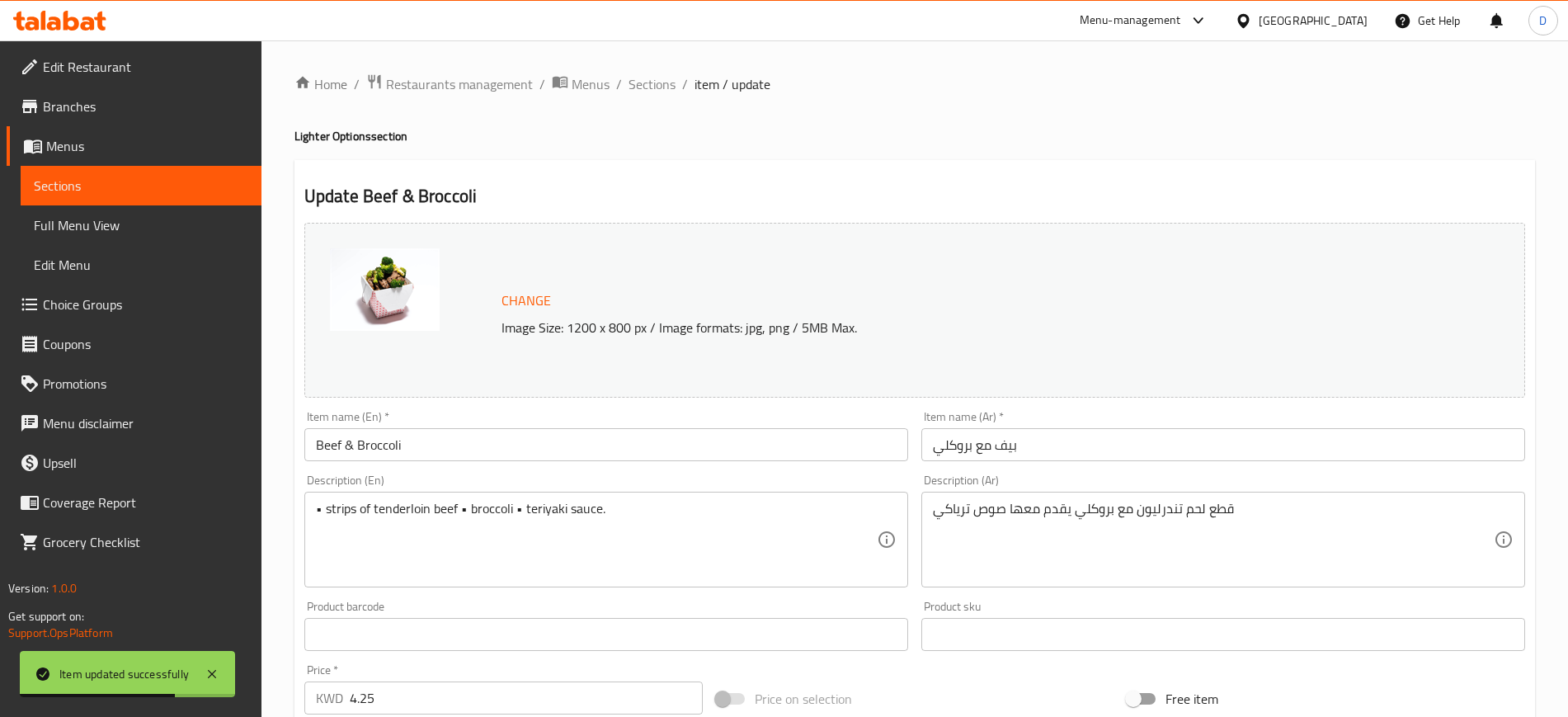
drag, startPoint x: 660, startPoint y: 529, endPoint x: 0, endPoint y: 514, distance: 660.2
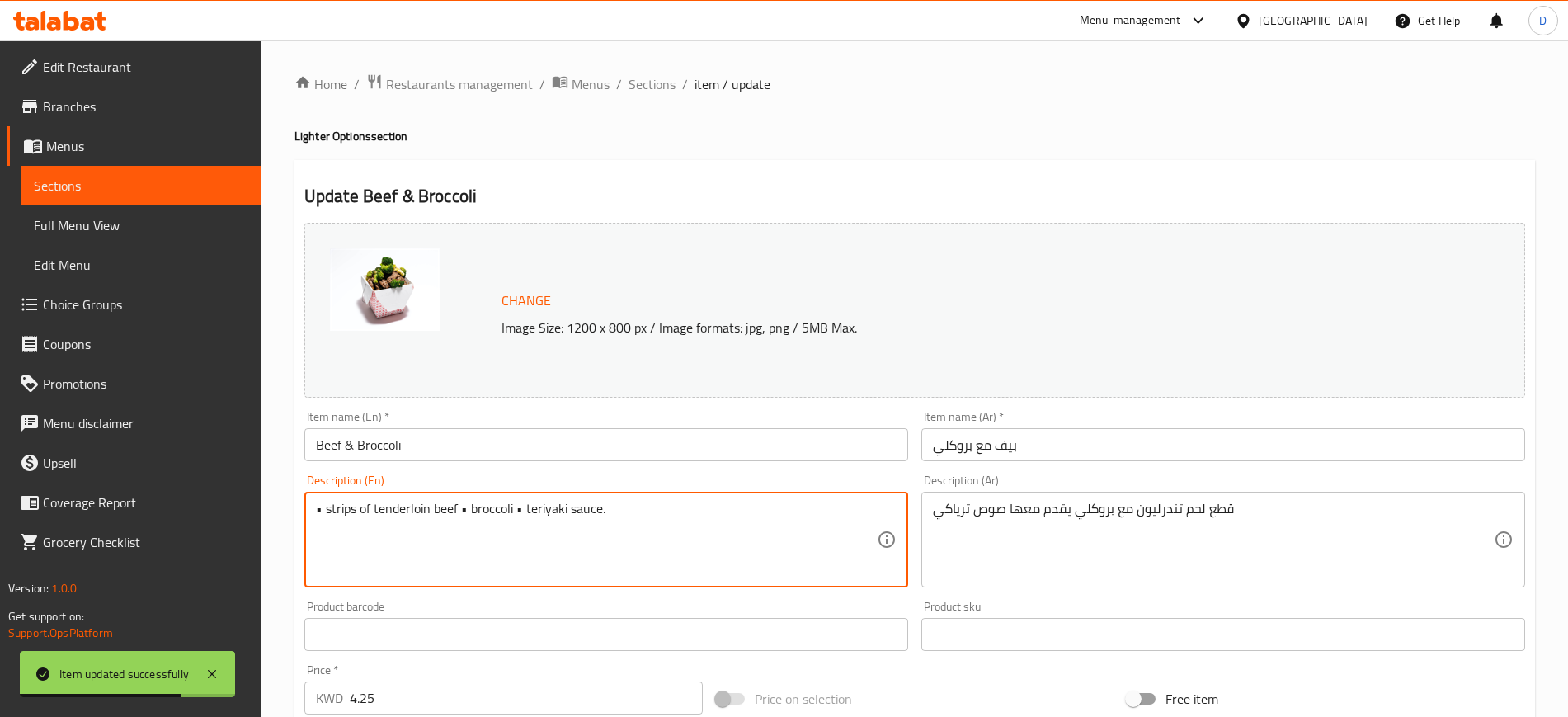
paste textarea "tenderloin beef ​, broccoli ​,"
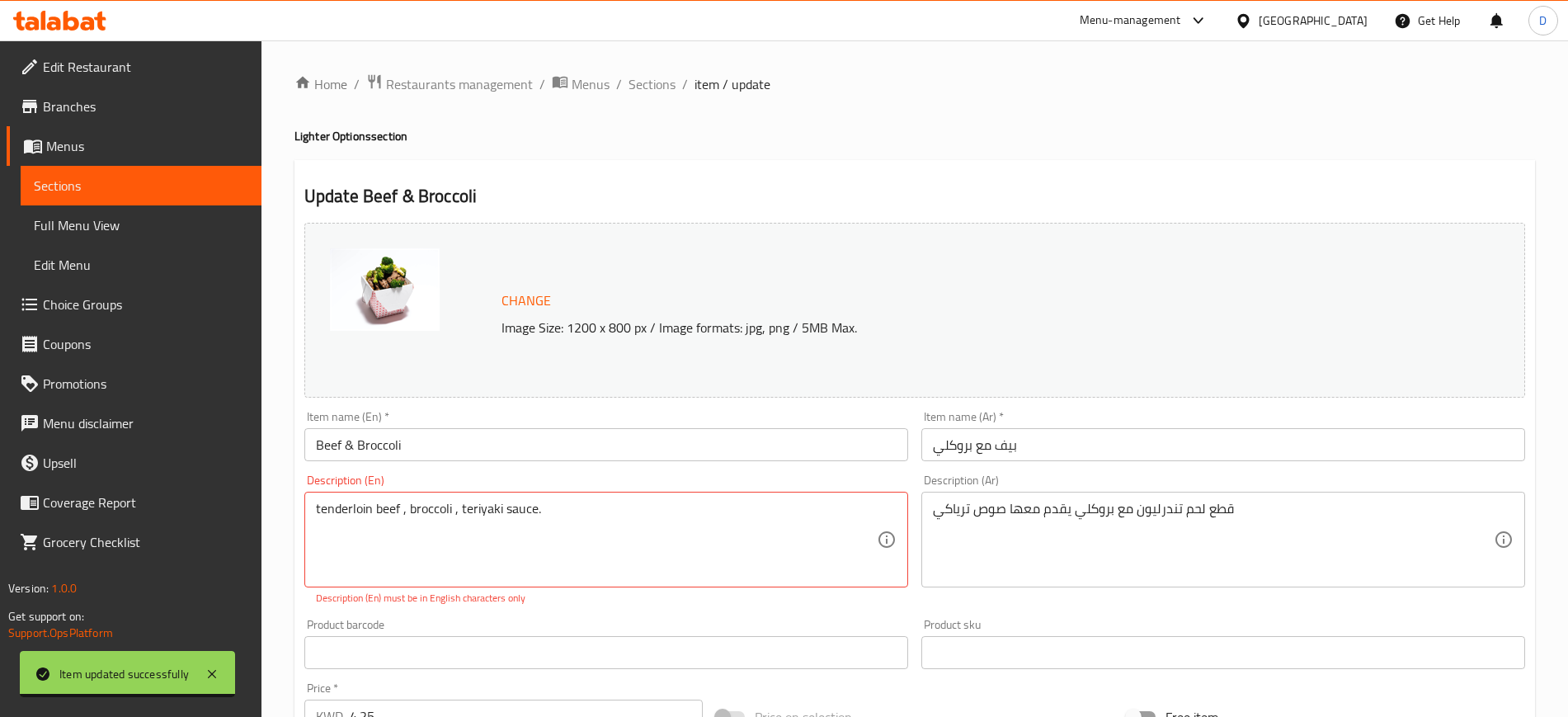
drag, startPoint x: 1286, startPoint y: 525, endPoint x: 641, endPoint y: 502, distance: 645.4
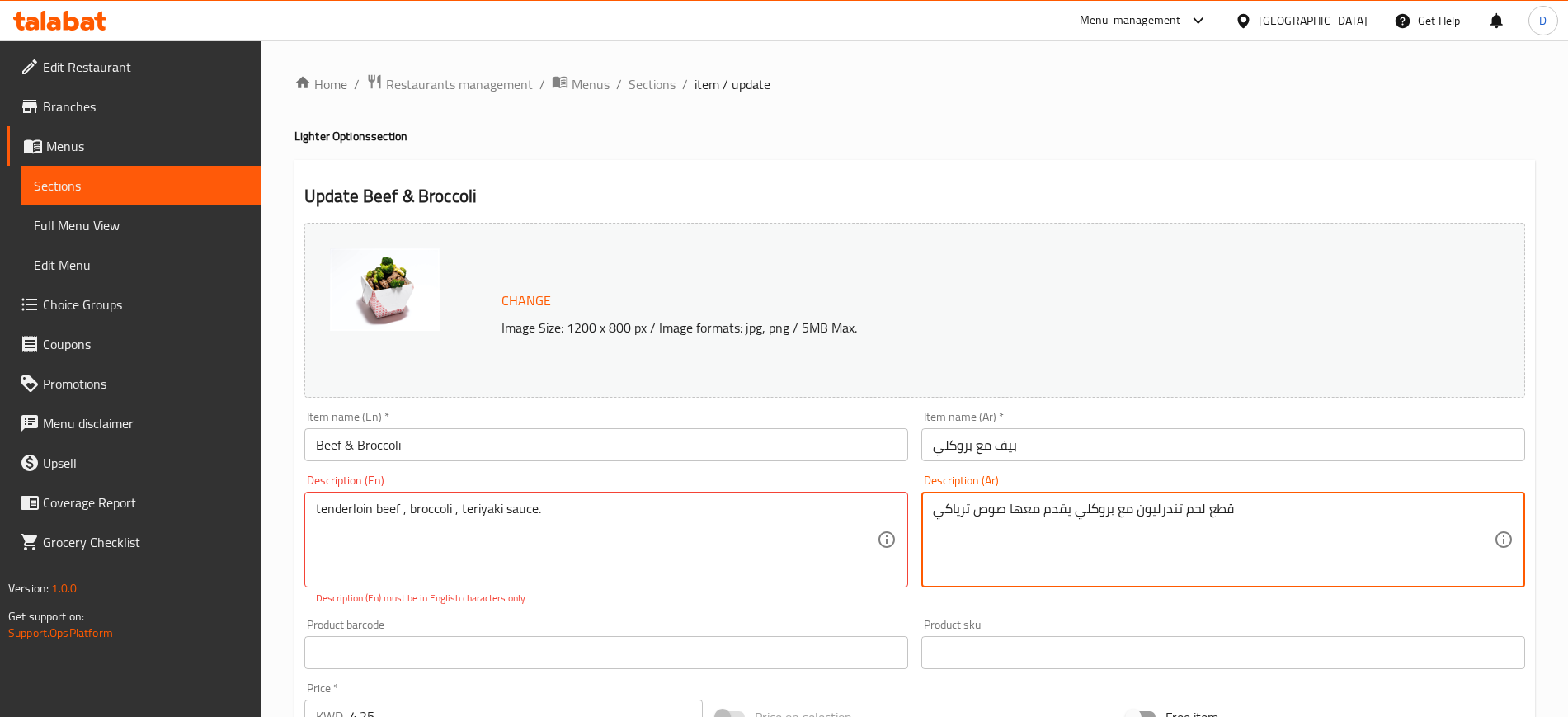
click at [1335, 168] on div "Update Beef & Broccoli Change Image Size: 1200 x 800 px / Image formats: jpg, p…" at bounding box center [915, 709] width 1241 height 1098
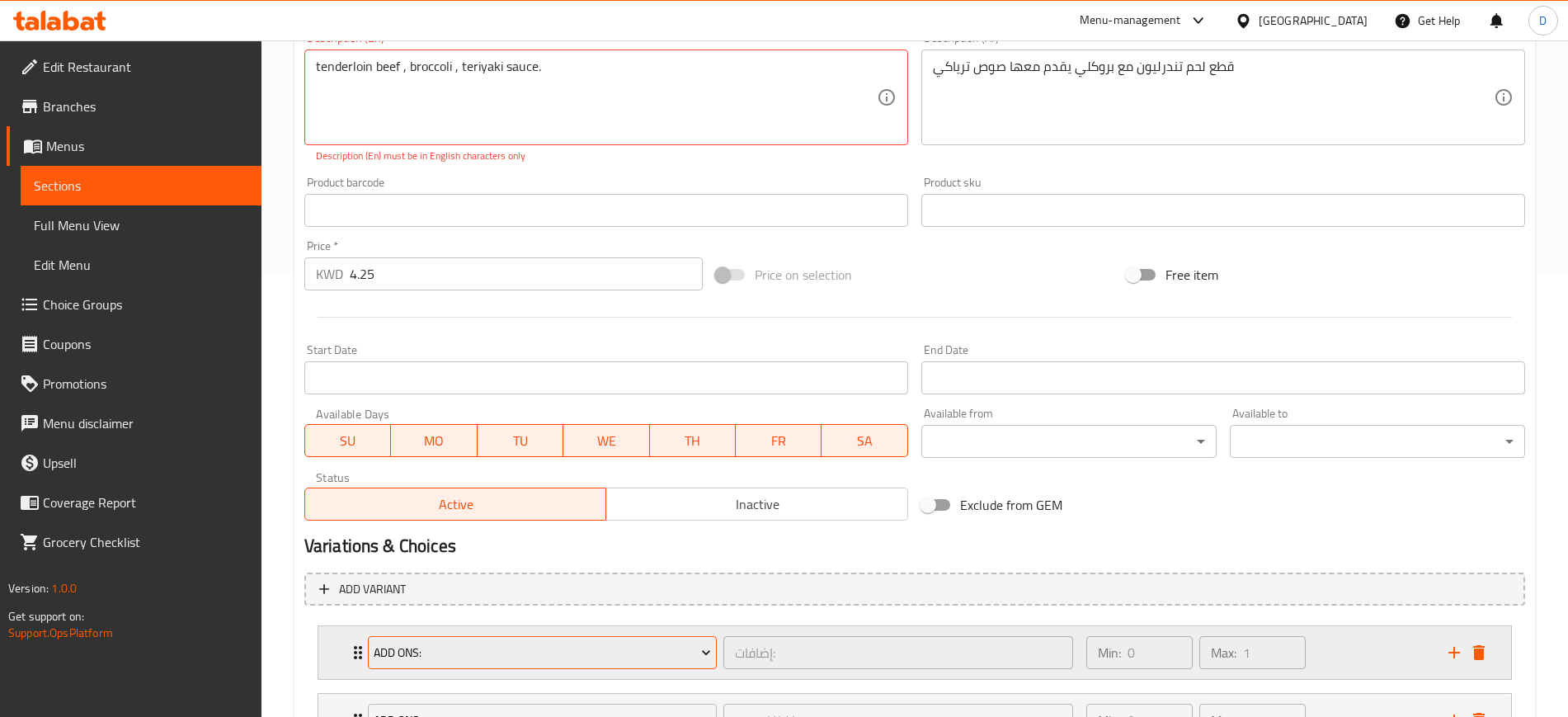
scroll to position [586, 0]
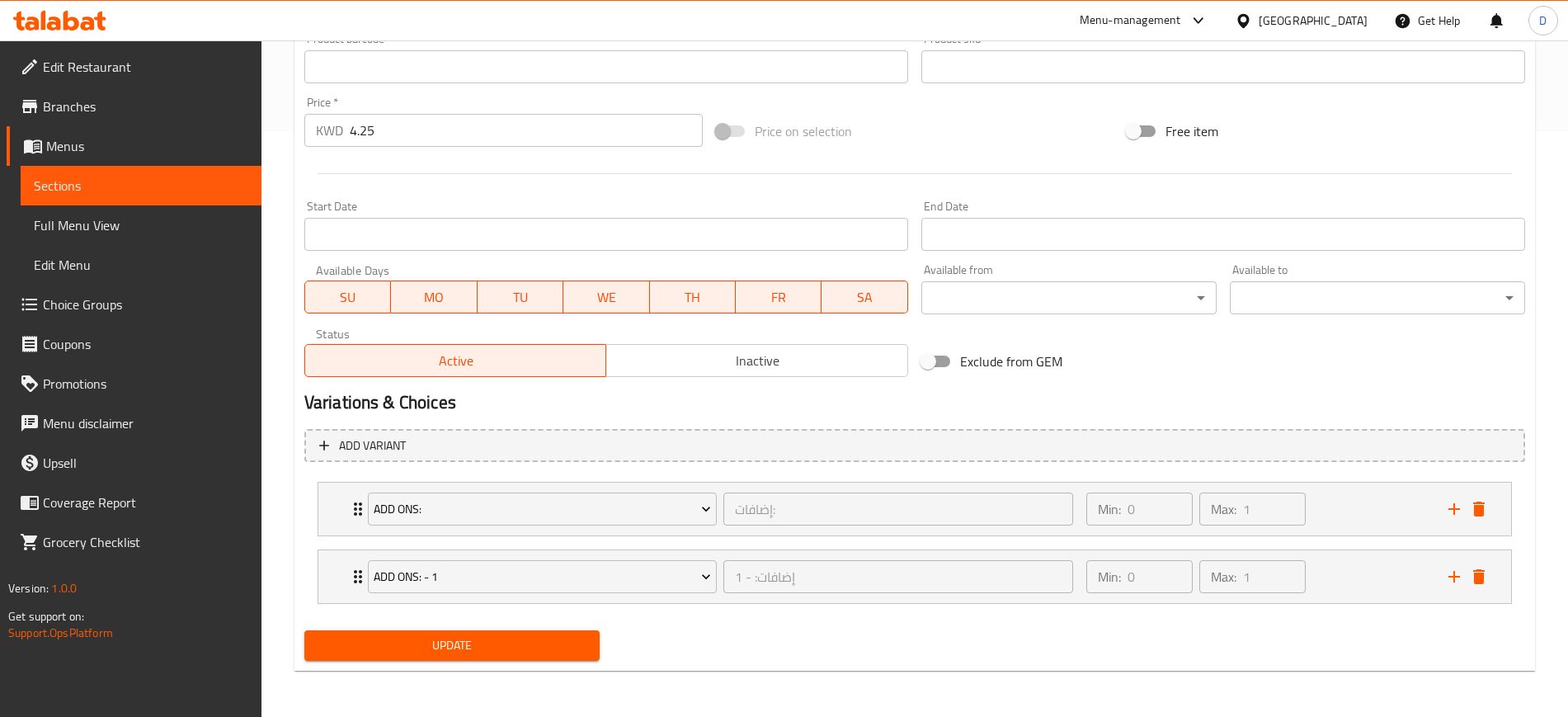
click at [525, 644] on span "Update" at bounding box center [451, 646] width 268 height 21
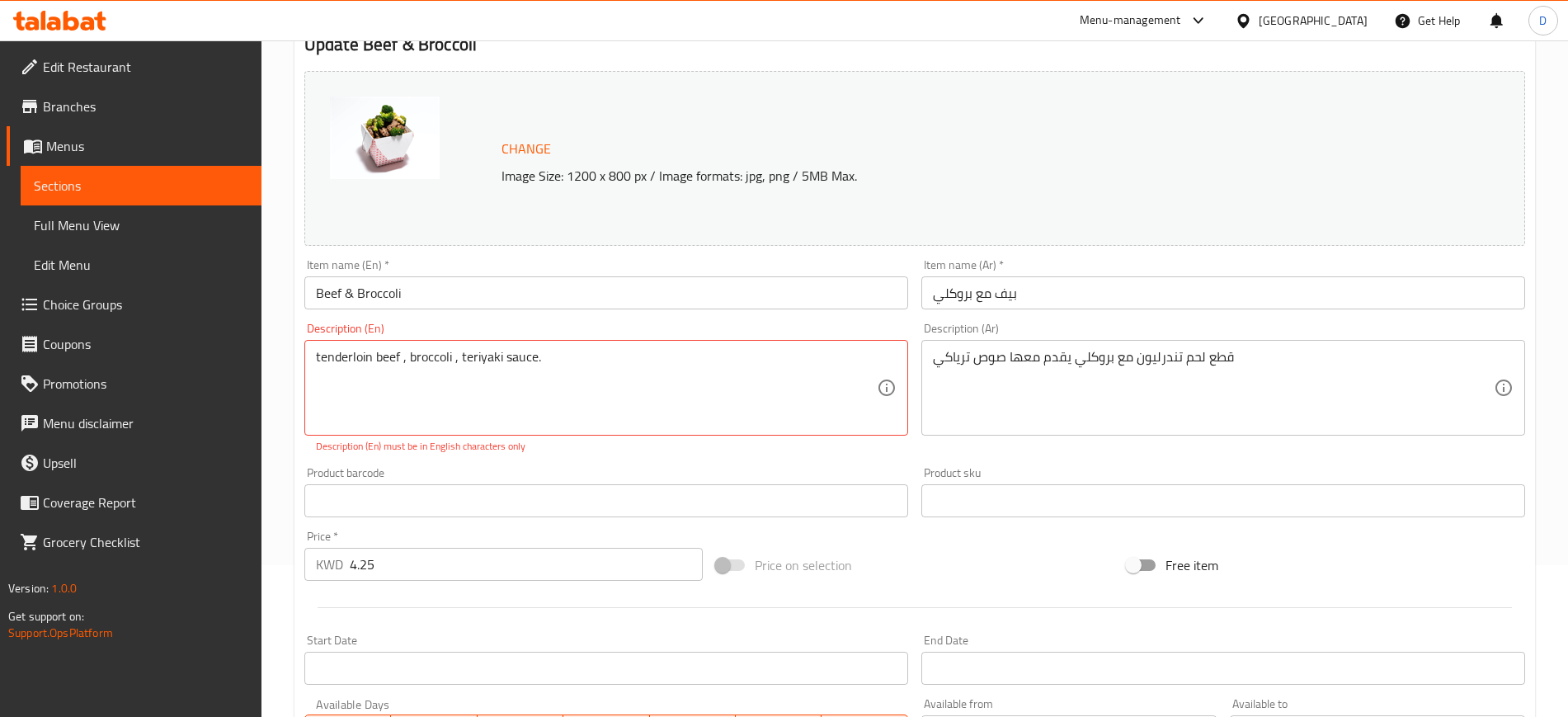
click at [624, 381] on textarea "tenderloin beef ​, broccoli ​, teriyaki sauce." at bounding box center [597, 388] width 561 height 78
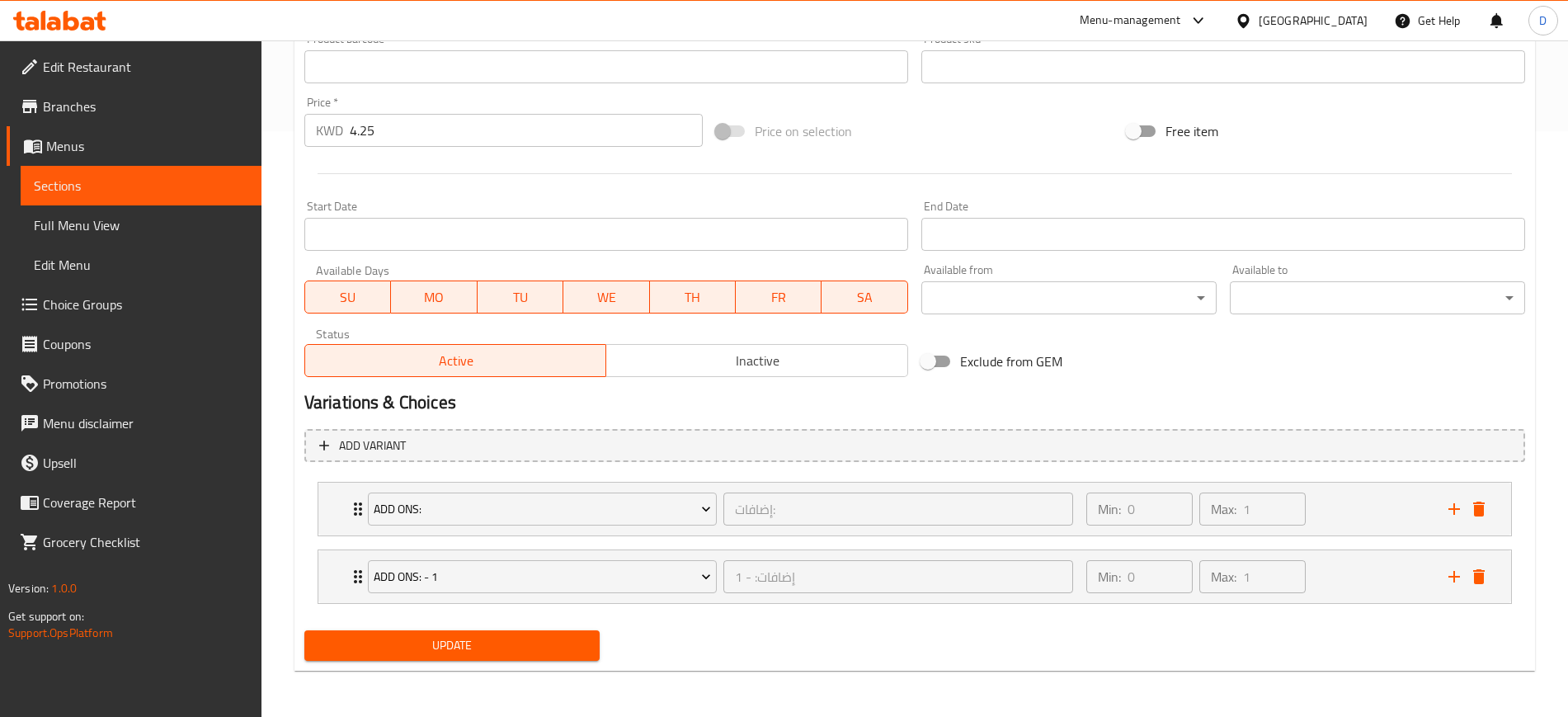
drag, startPoint x: 529, startPoint y: 650, endPoint x: 581, endPoint y: 621, distance: 59.5
click at [529, 650] on span "Update" at bounding box center [451, 646] width 268 height 21
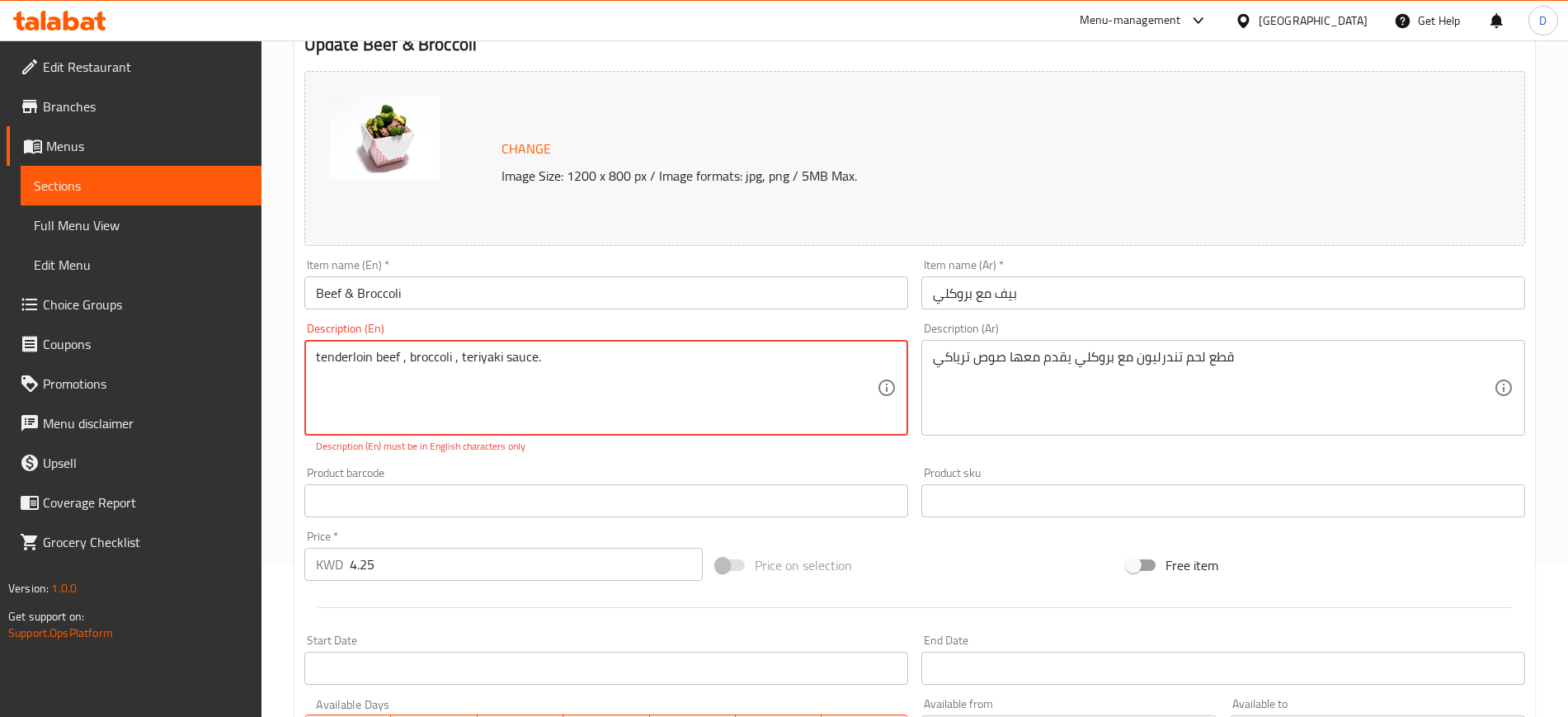
click at [317, 359] on textarea "tenderloin beef ​, broccoli ​, teriyaki sauce." at bounding box center [597, 388] width 561 height 78
click at [268, 467] on div "Home / Restaurants management / Menus / Sections / item / update Lighter Option…" at bounding box center [915, 520] width 1306 height 1263
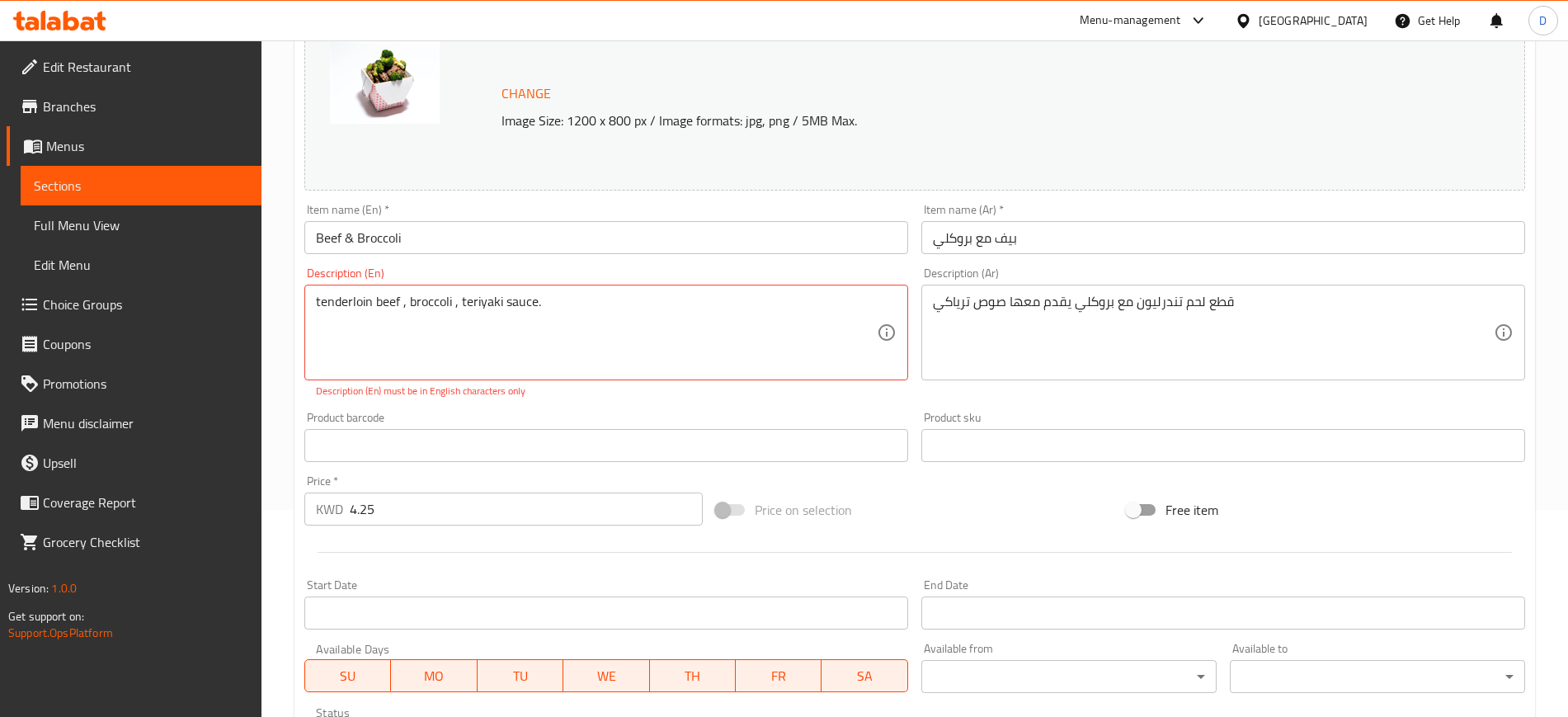
scroll to position [255, 0]
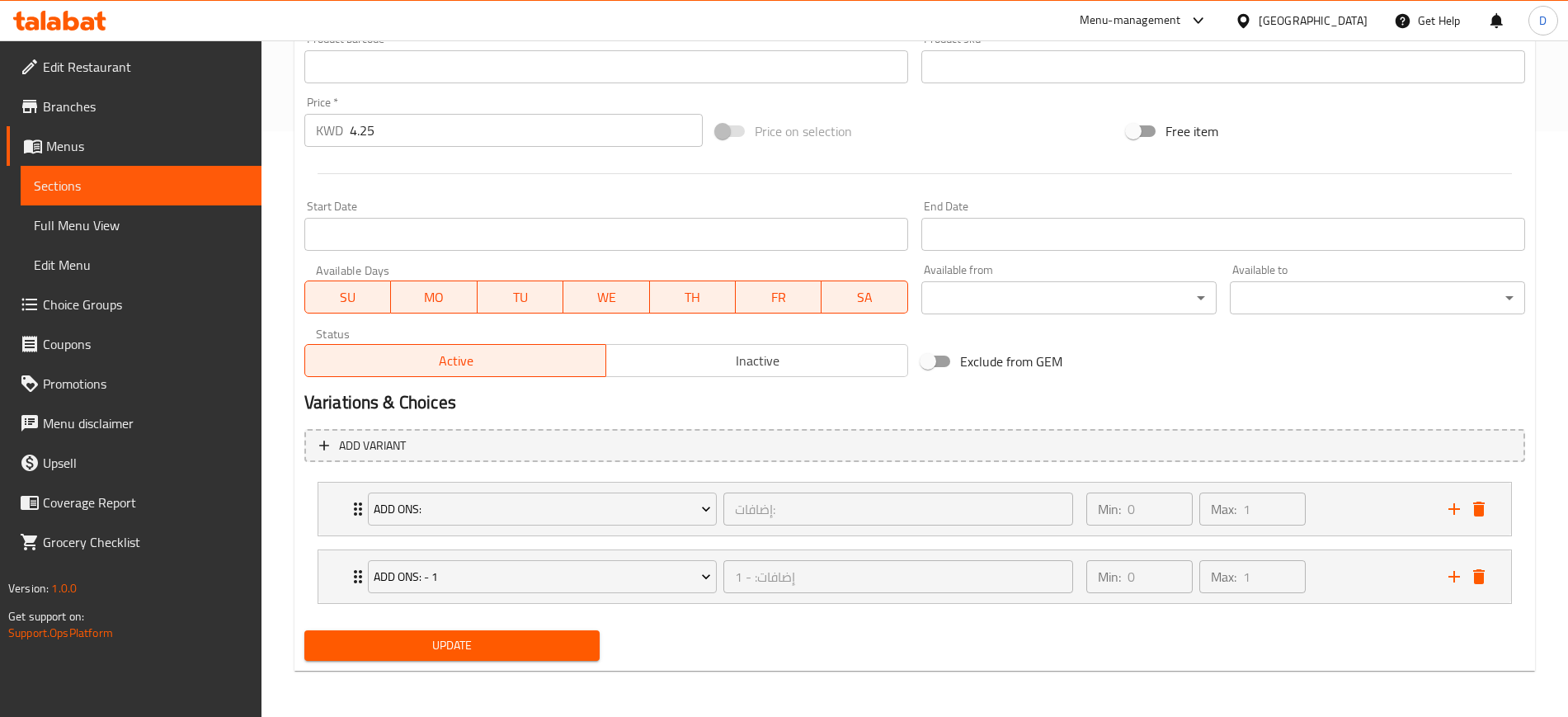
click at [436, 656] on button "Update" at bounding box center [452, 646] width 295 height 30
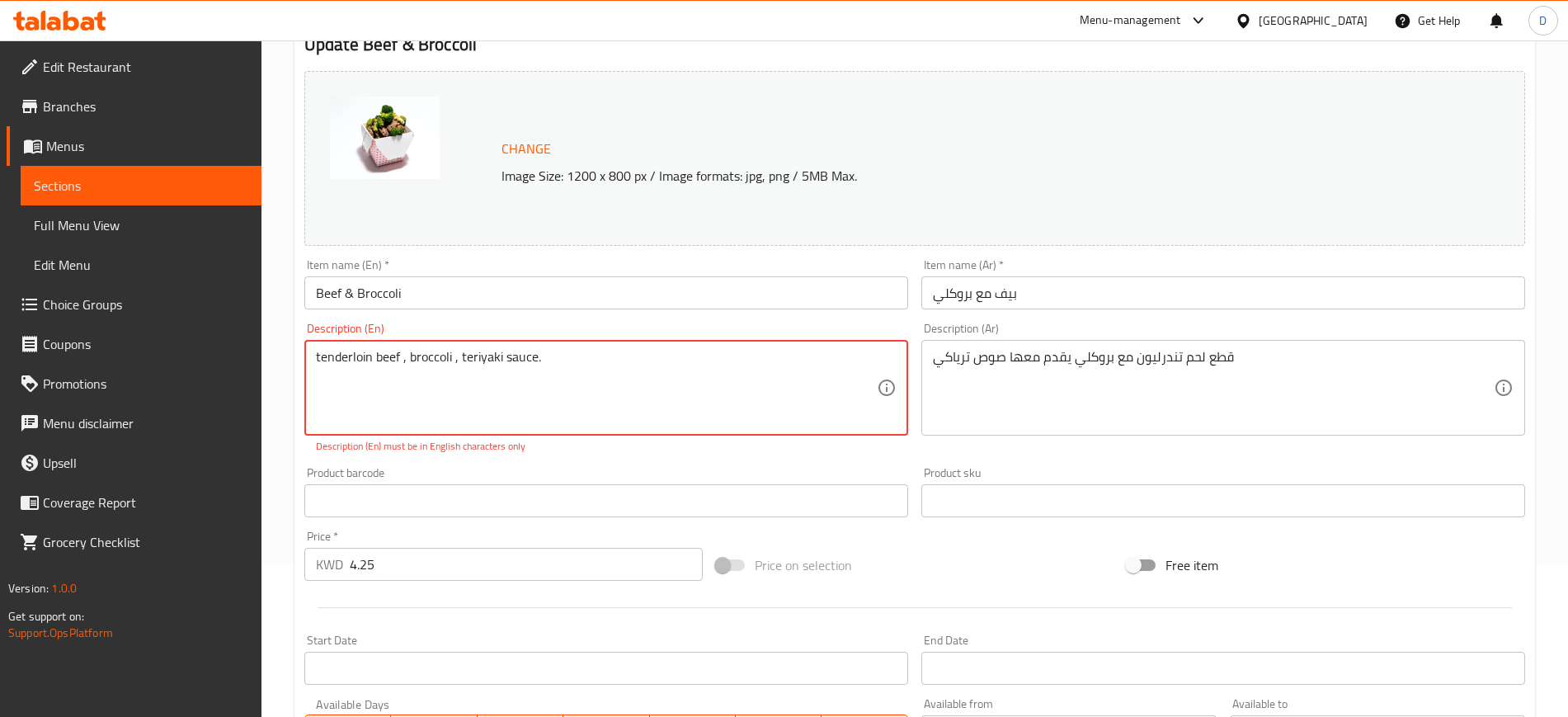
click at [410, 359] on textarea "tenderloin beef ​, broccoli ​, teriyaki sauce." at bounding box center [597, 388] width 561 height 78
click at [612, 314] on div "Item name (En)   * Beef & Broccoli Item name (En) *" at bounding box center [606, 284] width 617 height 63
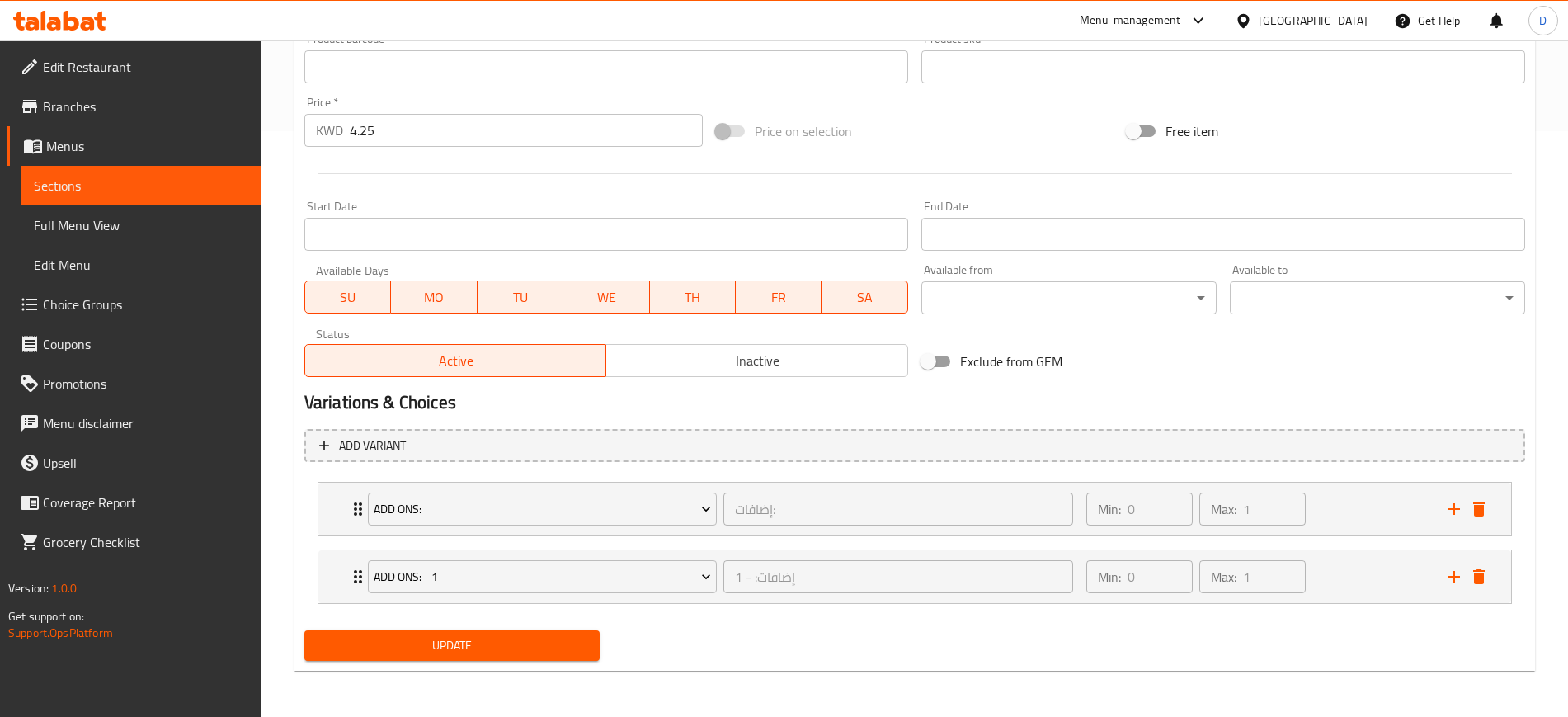
click at [492, 647] on span "Update" at bounding box center [451, 646] width 268 height 21
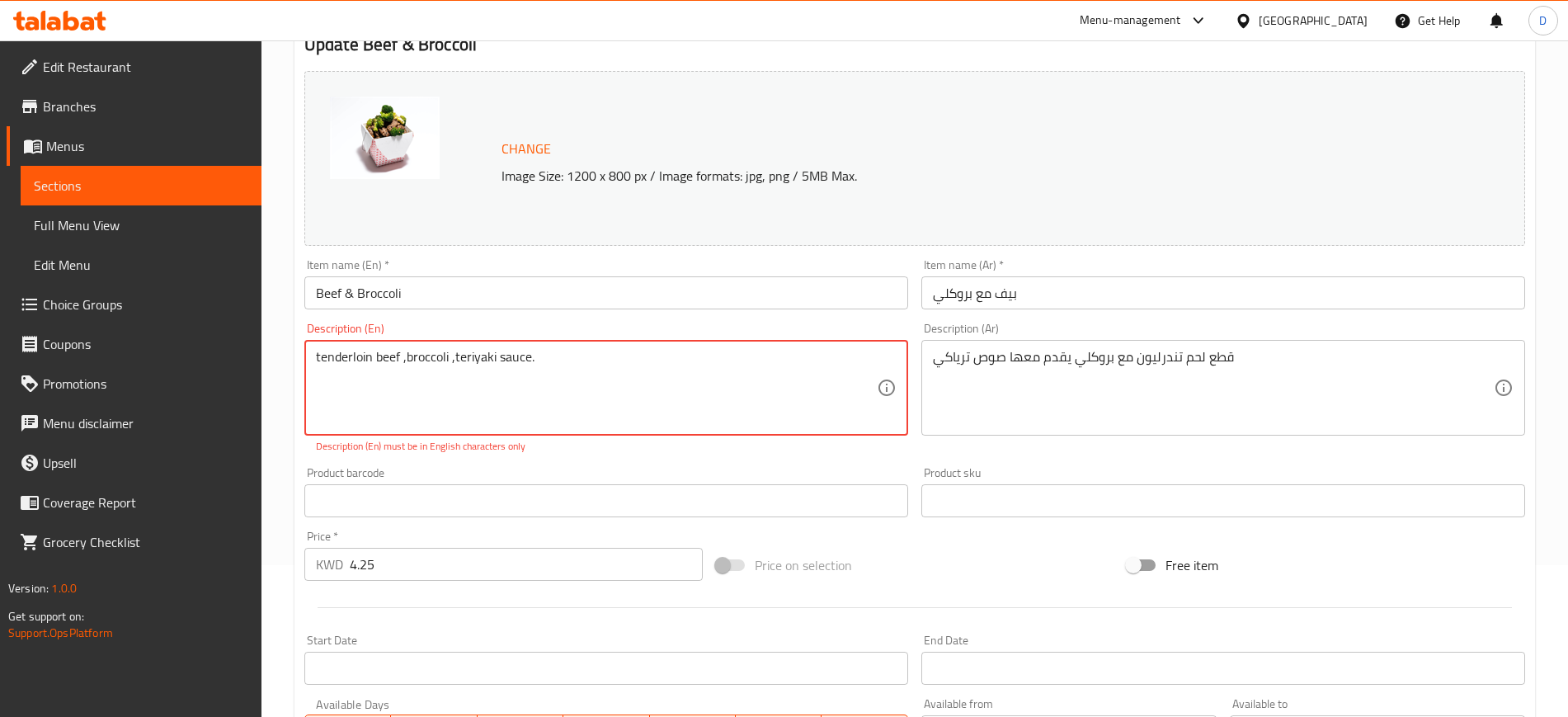
drag, startPoint x: 578, startPoint y: 357, endPoint x: 274, endPoint y: 354, distance: 304.0
click at [274, 354] on div "Home / Restaurants management / Menus / Sections / item / update Lighter Option…" at bounding box center [915, 520] width 1306 height 1263
click at [592, 356] on textarea "tenderloin beef ​,broccoli ​,teriyaki sauce." at bounding box center [597, 388] width 561 height 78
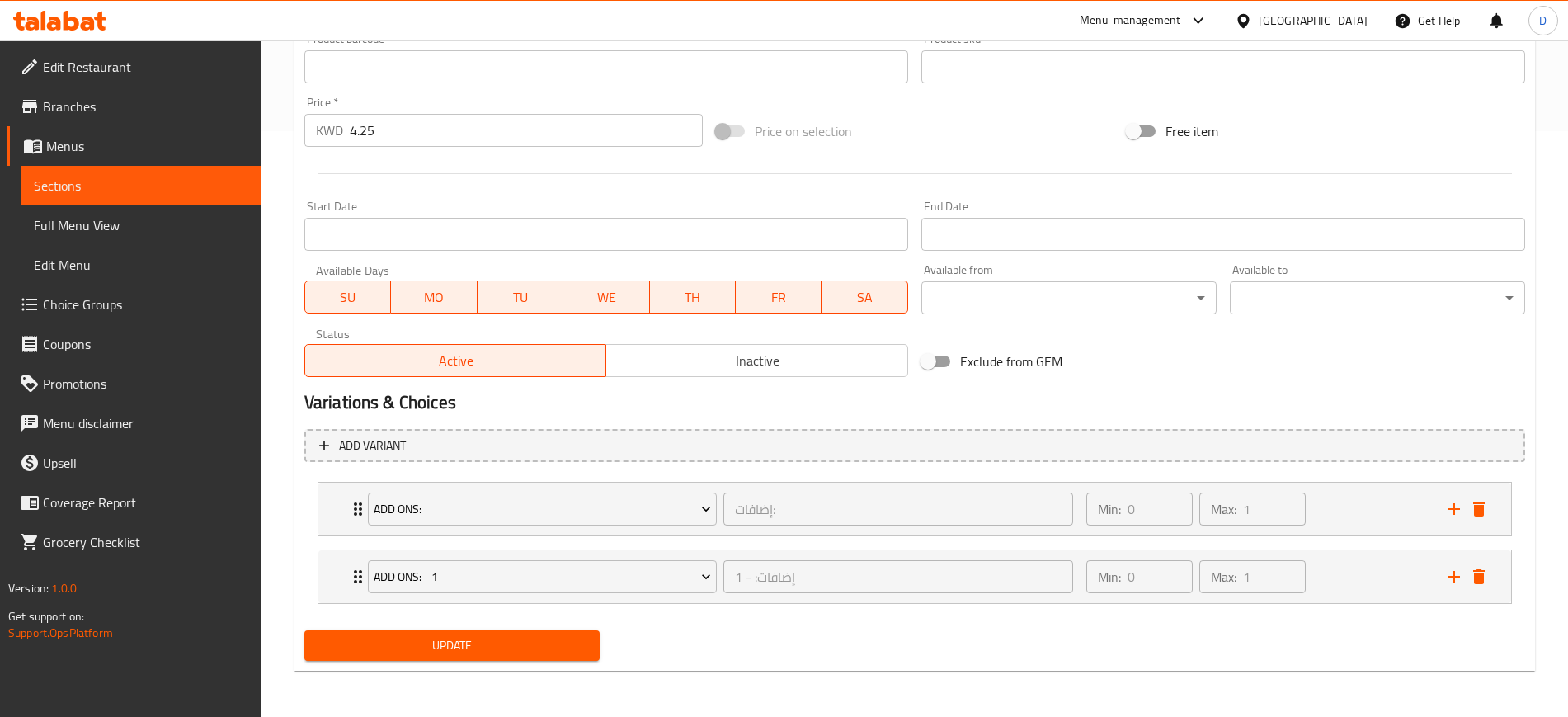
click at [474, 666] on div "Update" at bounding box center [452, 646] width 309 height 44
click at [490, 648] on span "Update" at bounding box center [451, 646] width 268 height 21
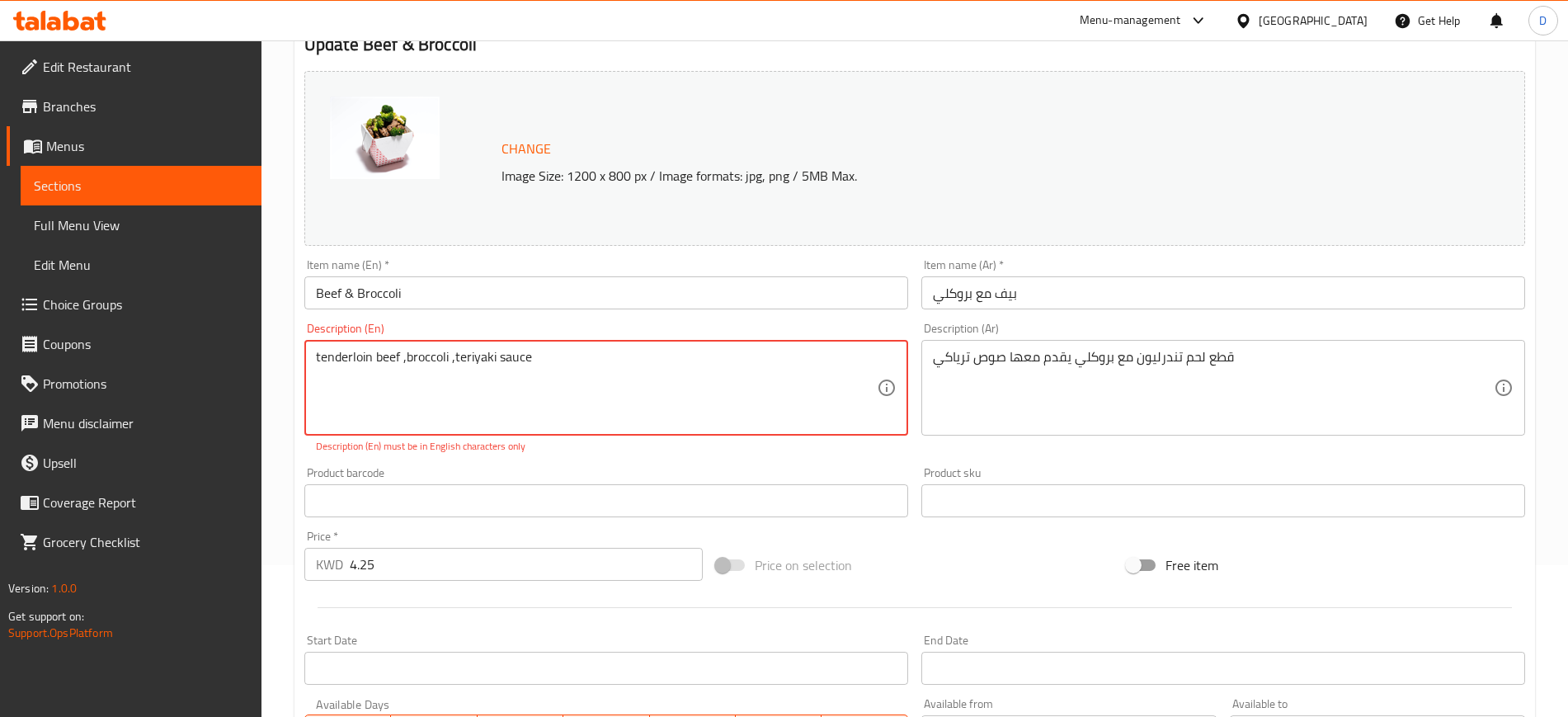
click at [317, 354] on textarea "tenderloin beef ​,broccoli ​,teriyaki sauce" at bounding box center [597, 388] width 561 height 78
drag, startPoint x: 318, startPoint y: 354, endPoint x: 297, endPoint y: 353, distance: 21.0
click at [298, 353] on div "Description (En) tenderloin beef ​,broccoli ​,teriyaki sauce Description (En) D…" at bounding box center [606, 389] width 617 height 145
type textarea "Tenderloin beef ​,broccoli ​,teriyaki sauce"
click at [290, 418] on div "Home / Restaurants management / Menus / Sections / item / update Lighter Option…" at bounding box center [915, 520] width 1306 height 1263
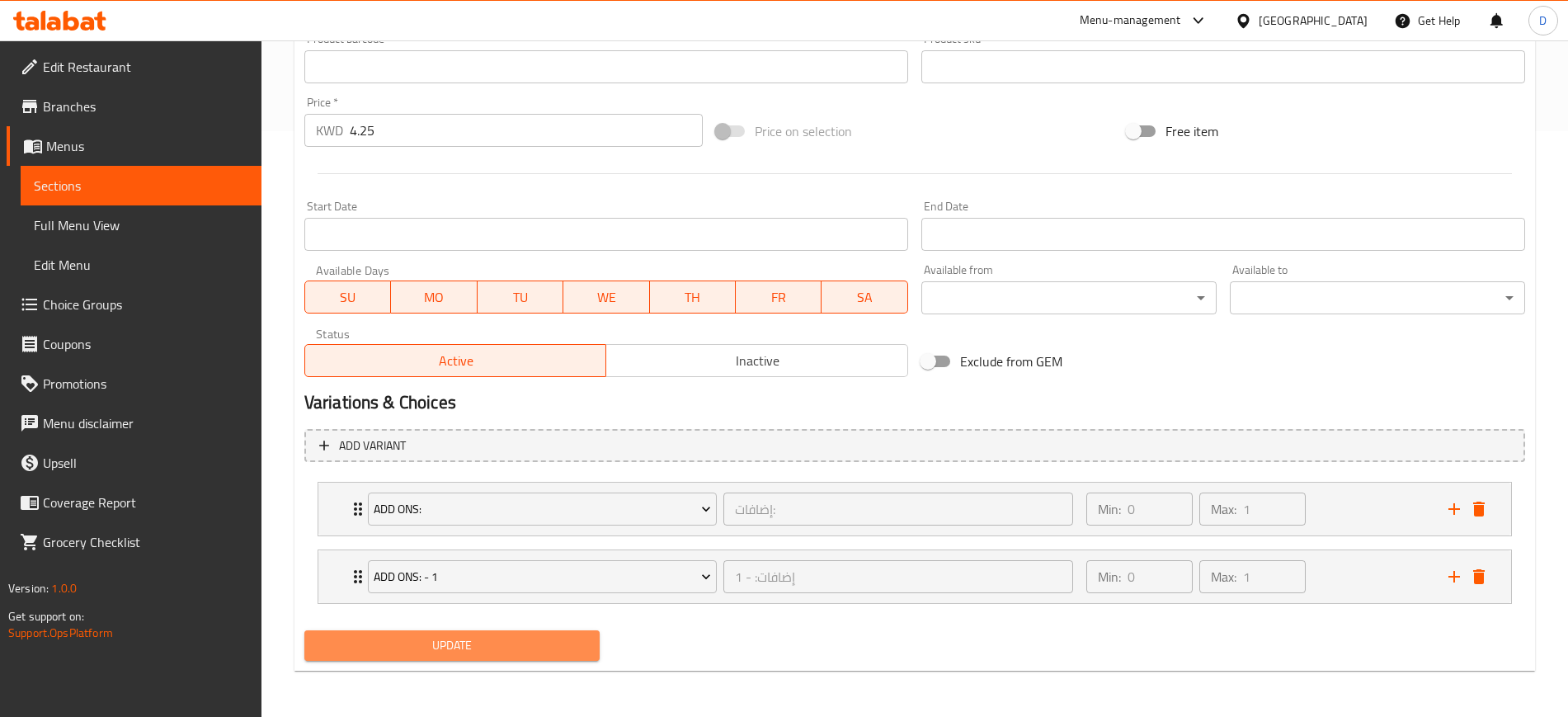
click at [491, 660] on button "Update" at bounding box center [452, 646] width 295 height 30
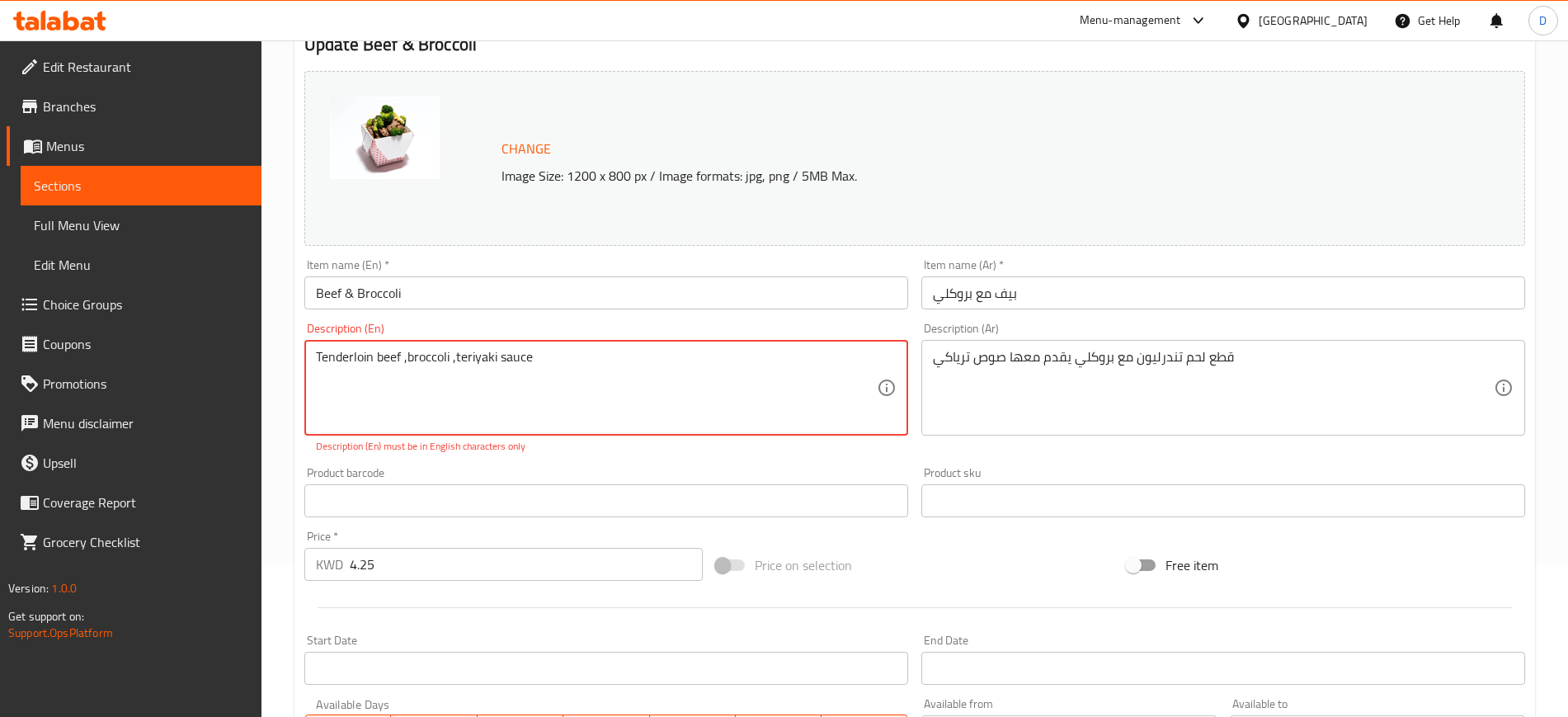
drag, startPoint x: 559, startPoint y: 353, endPoint x: 241, endPoint y: 335, distance: 318.5
click at [253, 336] on div "Edit Restaurant Branches Menus Sections Full Menu View Edit Menu Choice Groups …" at bounding box center [784, 520] width 1568 height 1263
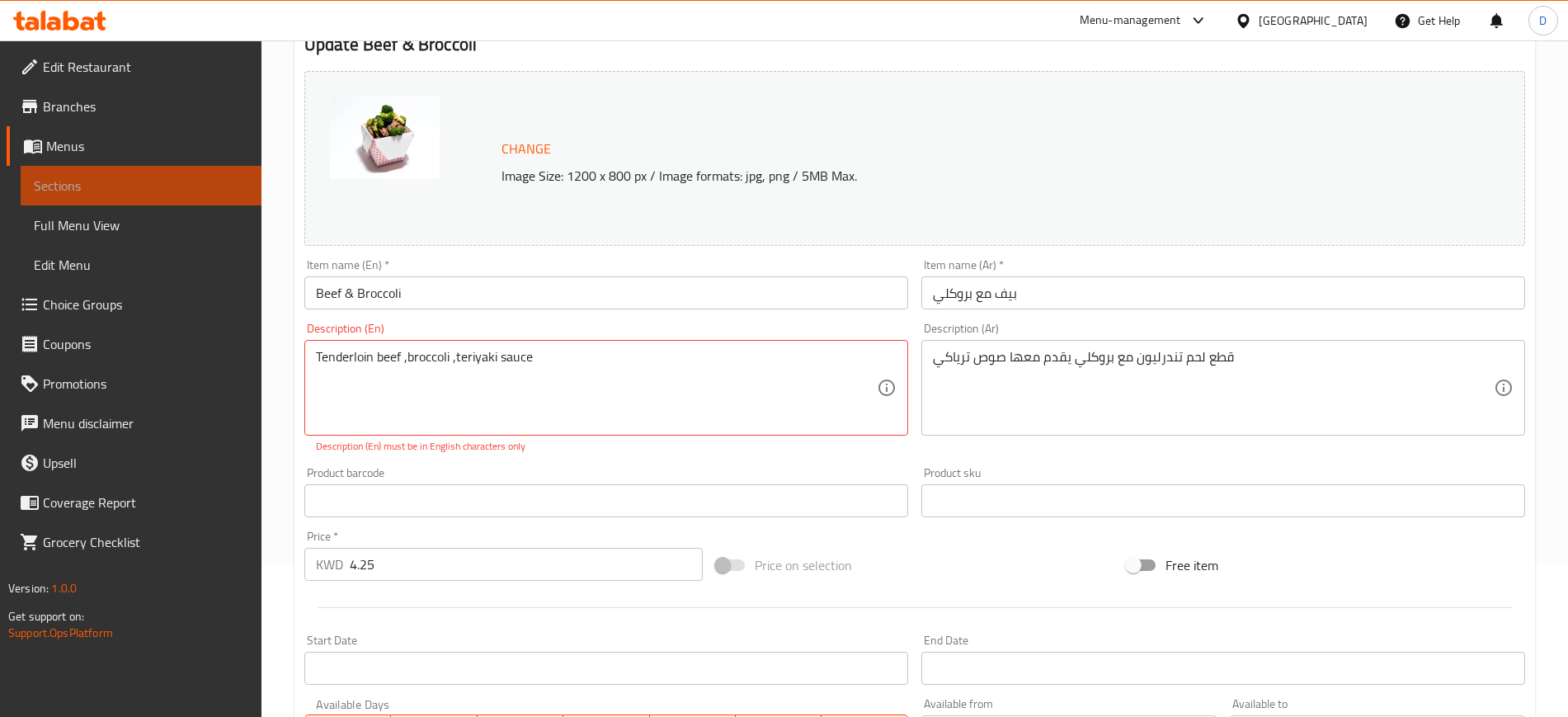
click at [78, 180] on span "Sections" at bounding box center [142, 186] width 215 height 20
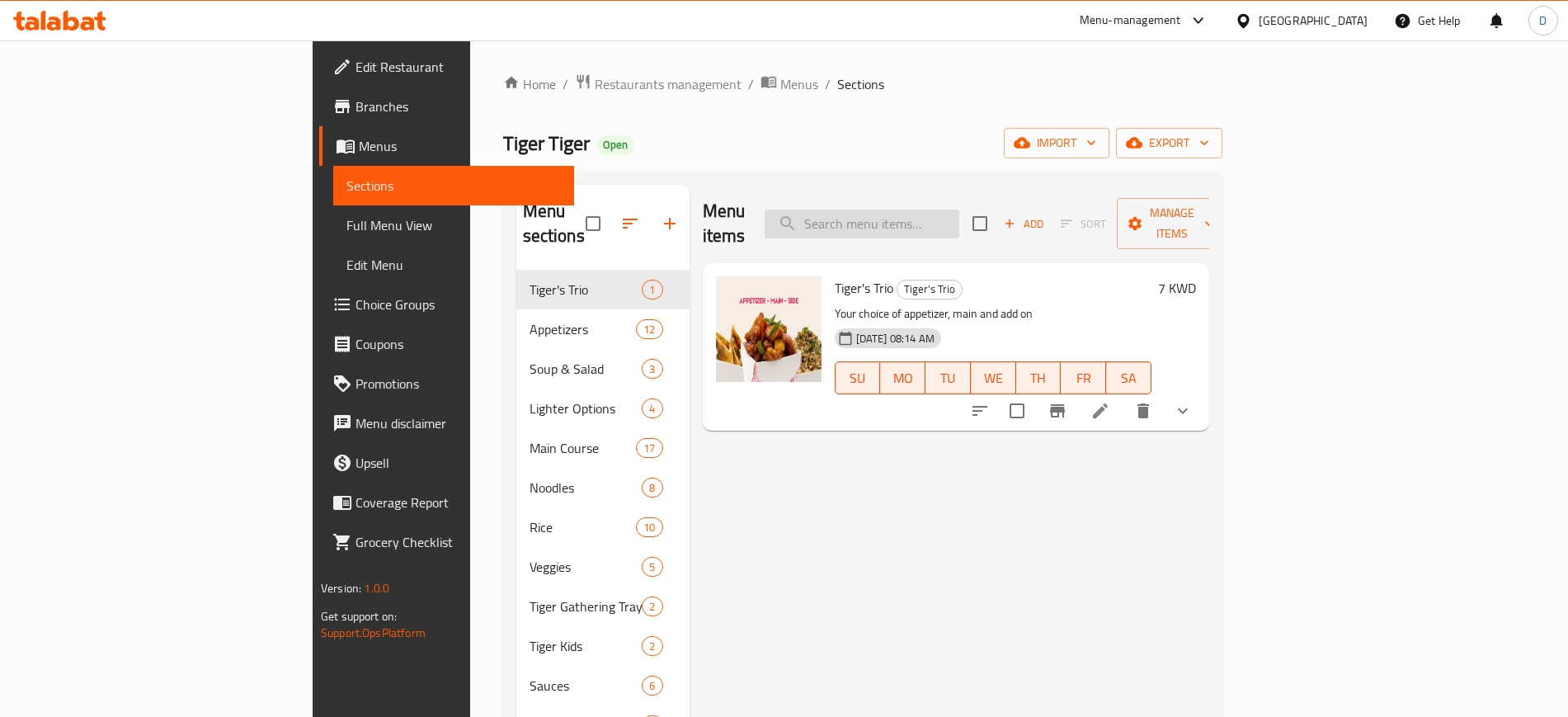
click at [960, 210] on input "search" at bounding box center [861, 225] width 194 height 29
paste input "Szechuan Chicken🌶️🌶️"
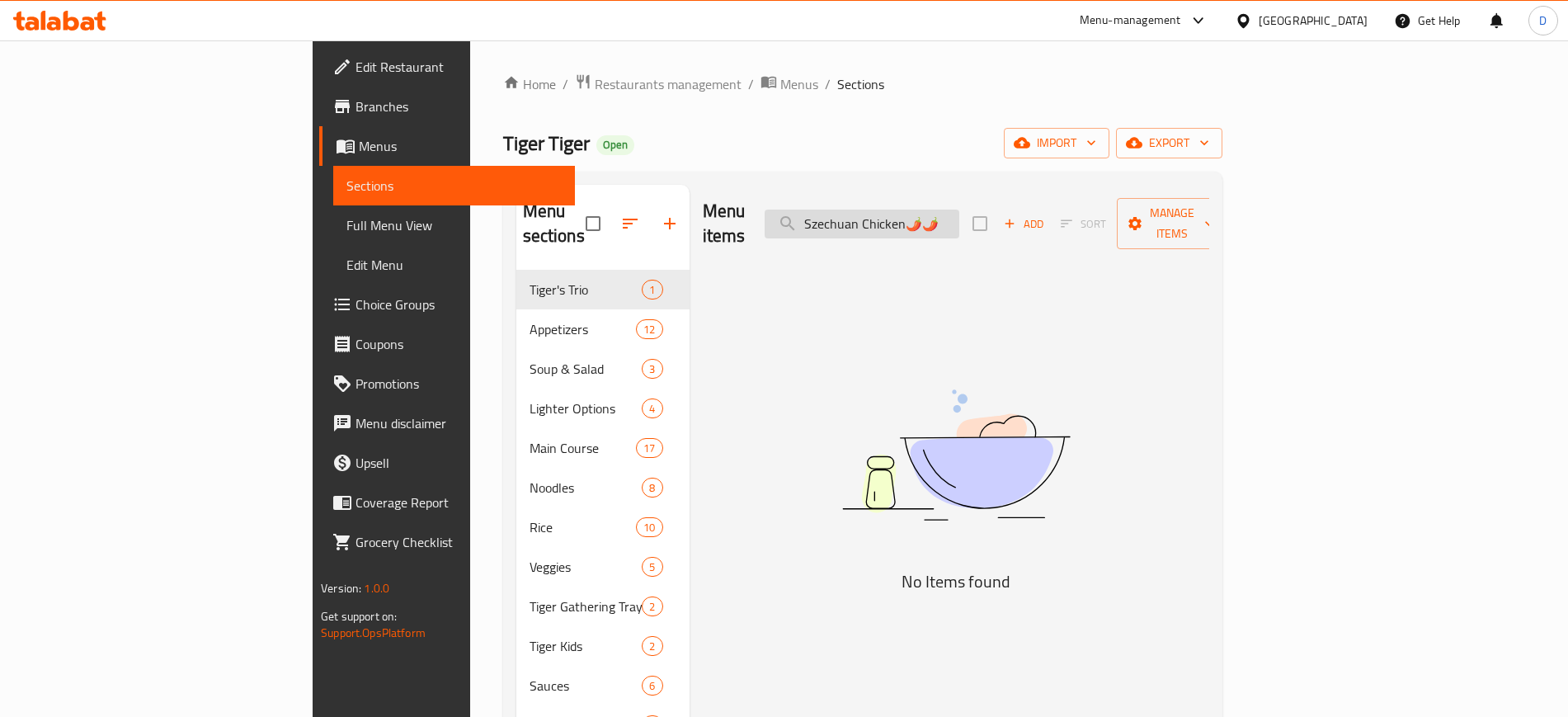
drag, startPoint x: 1068, startPoint y: 208, endPoint x: 1024, endPoint y: 205, distance: 44.1
click at [960, 210] on input "Szechuan Chicken🌶️🌶️" at bounding box center [861, 225] width 194 height 29
type input "Szechuan Chicken"
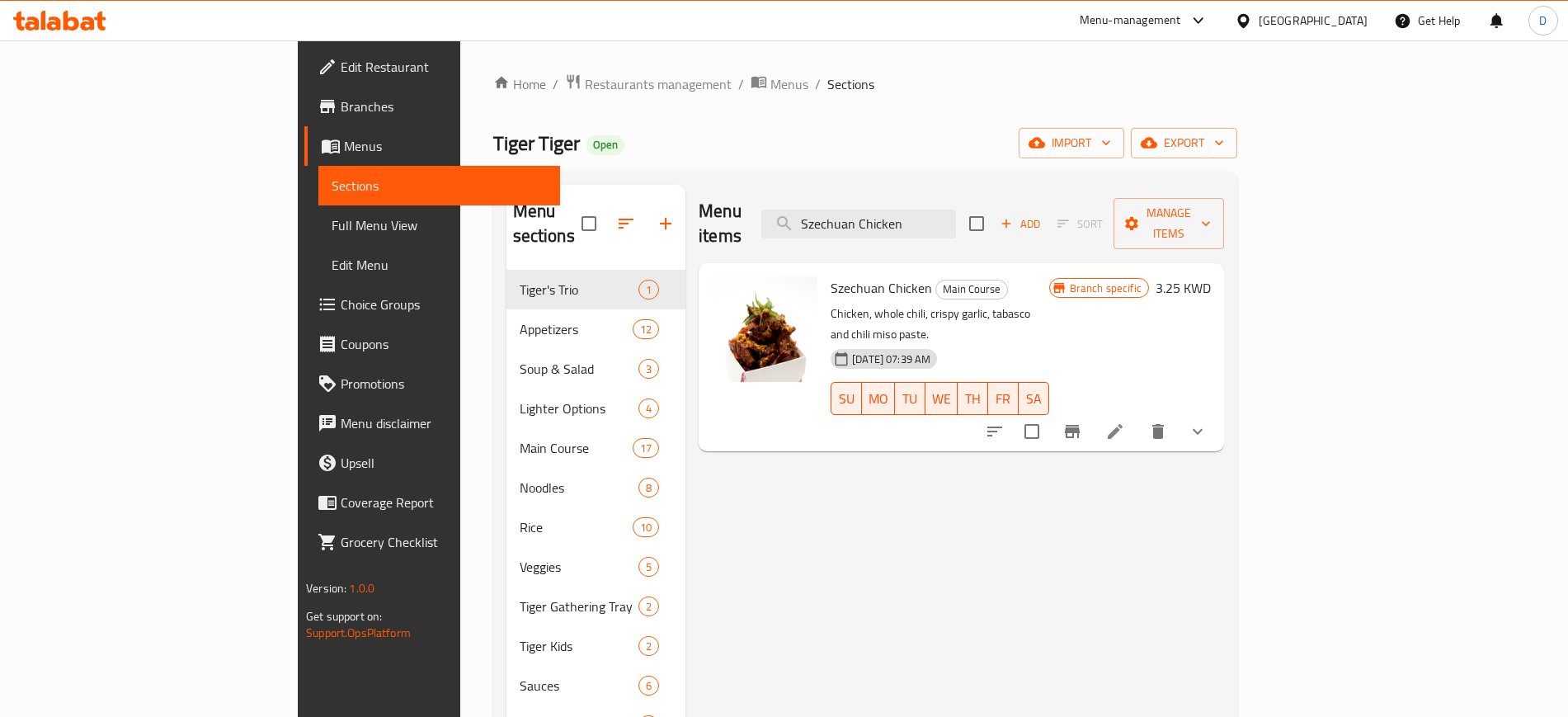
click at [1125, 422] on icon at bounding box center [1115, 432] width 20 height 20
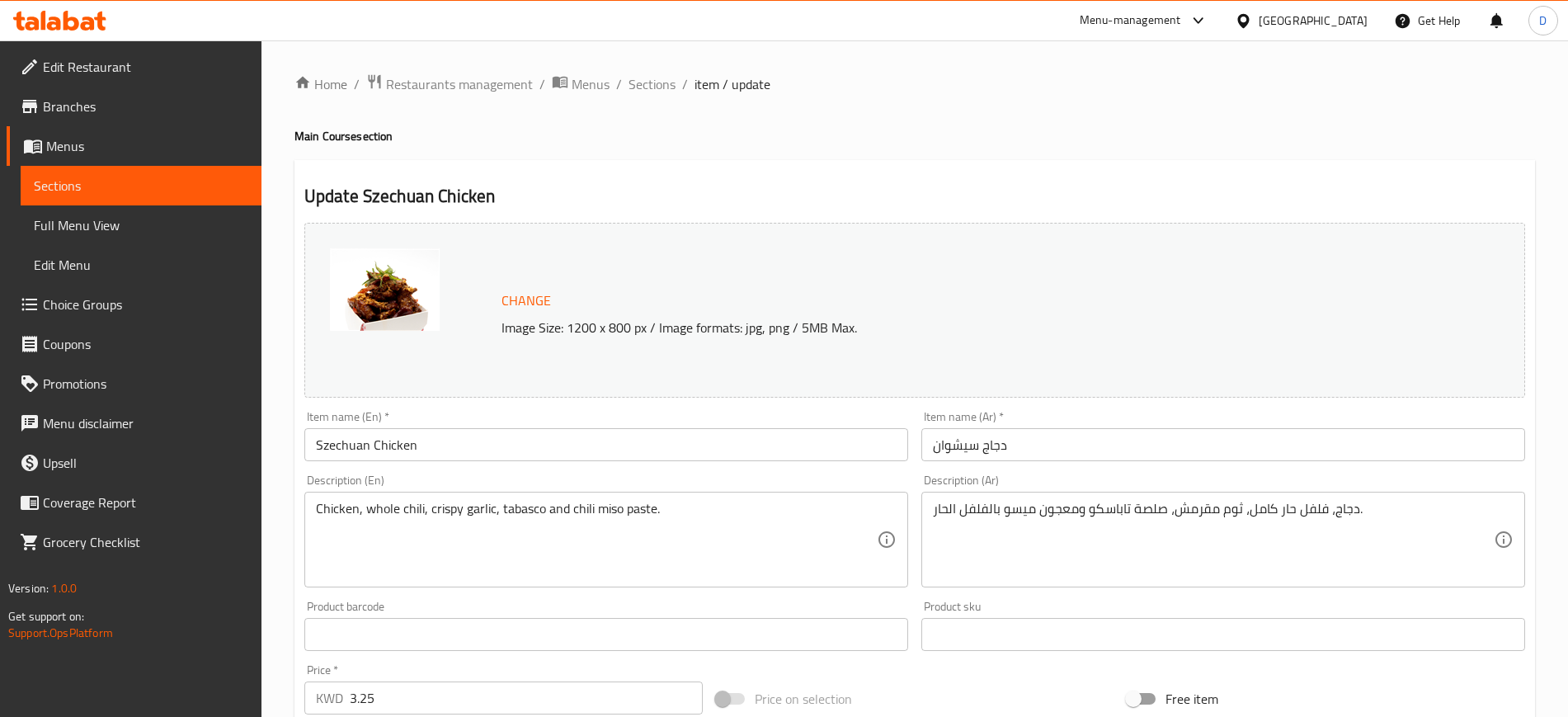
drag, startPoint x: 755, startPoint y: 515, endPoint x: 121, endPoint y: 510, distance: 634.0
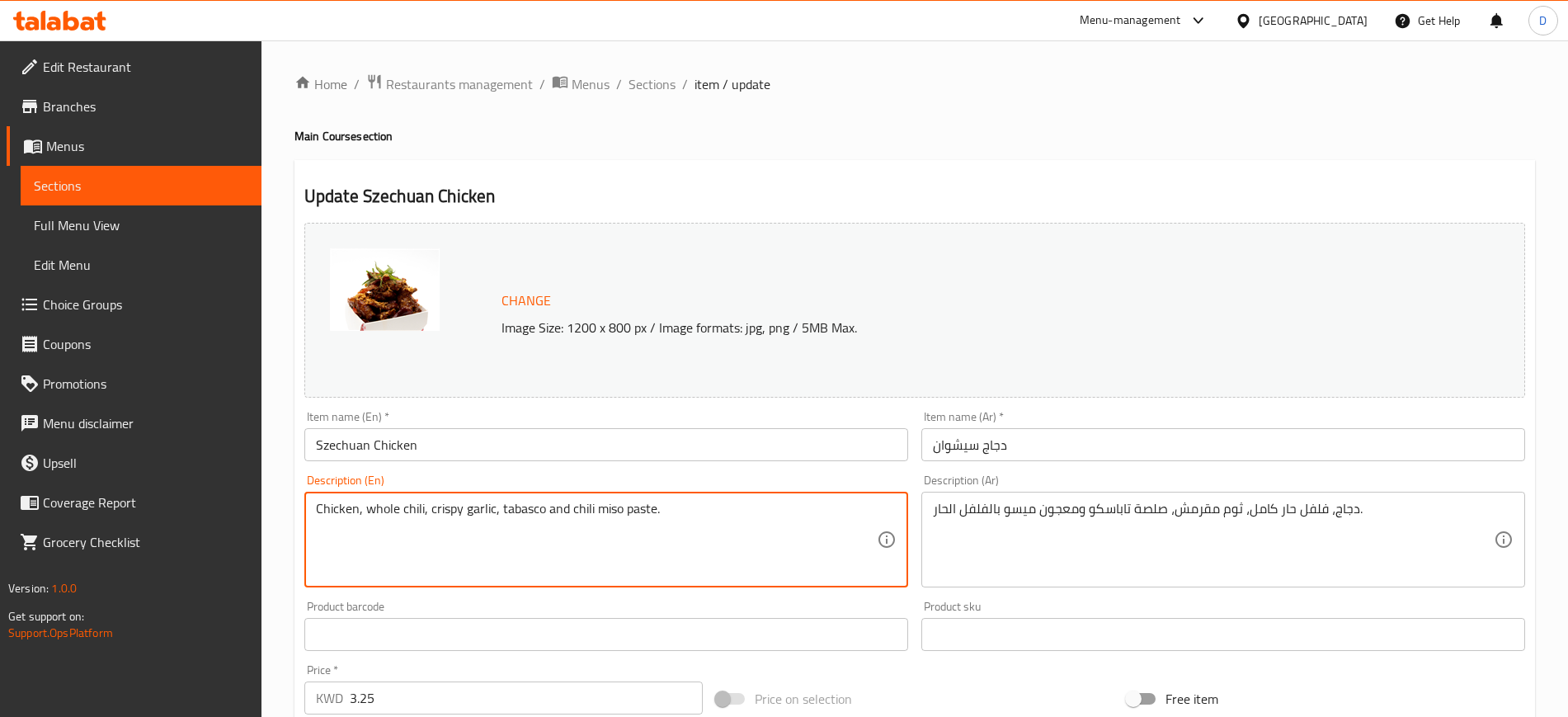
paste textarea "chicken , kindo sauce , japanese spicy oil , white sesame"
type textarea "chicken , kindo sauce , japanese spicy oil , white sesame"
click at [1056, 320] on p "Image Size: 1200 x 800 px / Image formats: jpg, png / 5MB Max." at bounding box center [933, 327] width 878 height 20
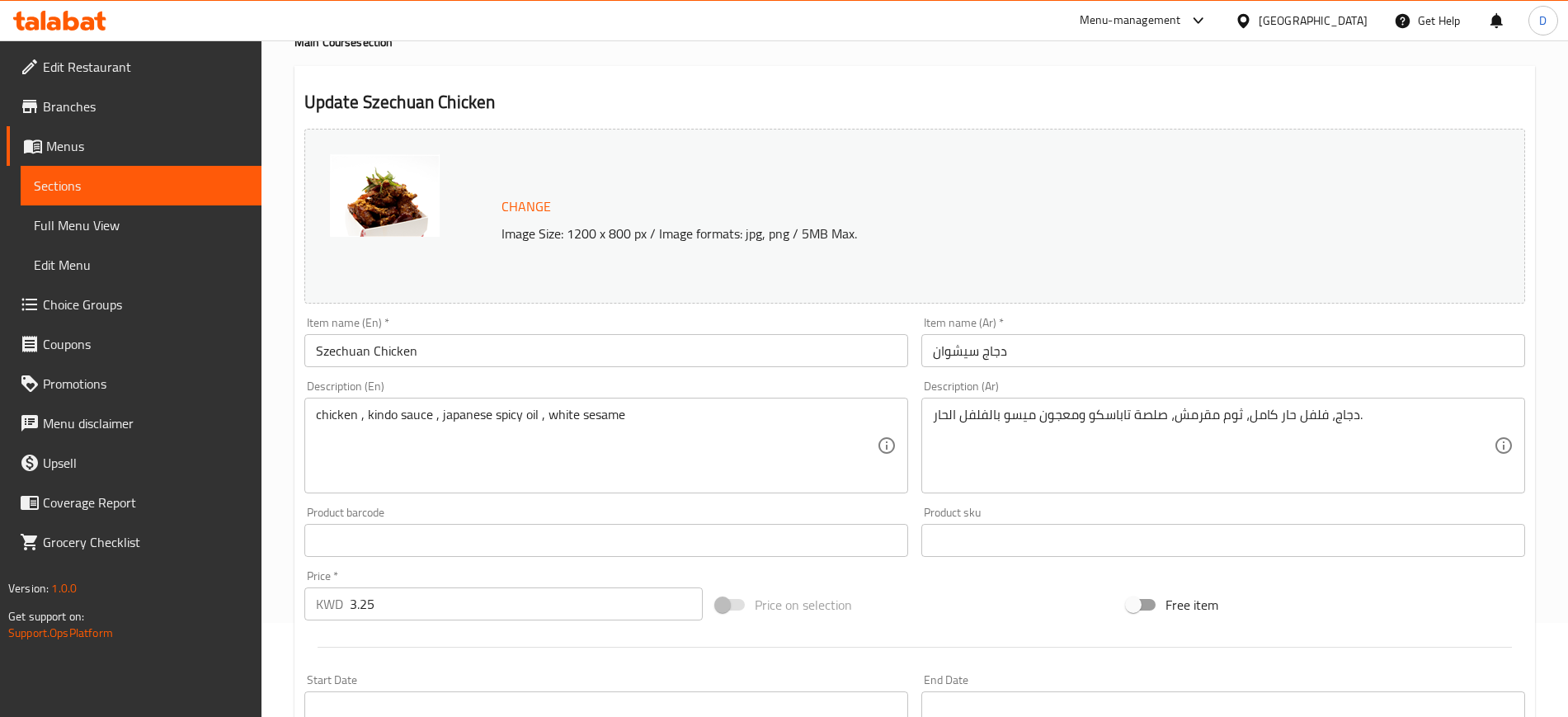
scroll to position [206, 0]
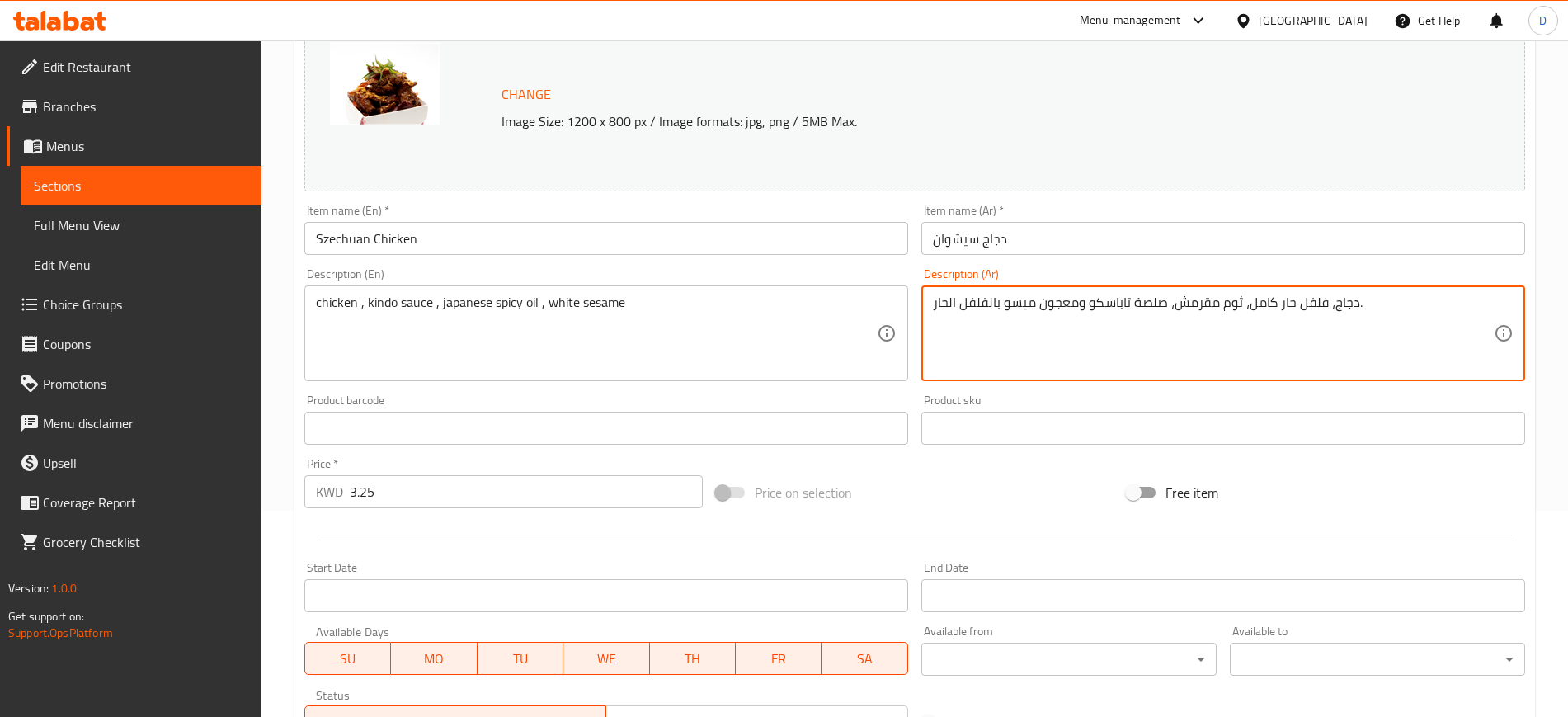
drag, startPoint x: 1381, startPoint y: 298, endPoint x: 661, endPoint y: 304, distance: 720.0
paste textarea "در دجاج، صلصة كيندو الحلوة، زيت الفلفل، سمسم"
type textarea "صدر دجاج، صلصة كيندو الحلوة، زيت الفلفل، سمسم"
click at [720, 398] on div "Product barcode Product barcode" at bounding box center [606, 420] width 603 height 51
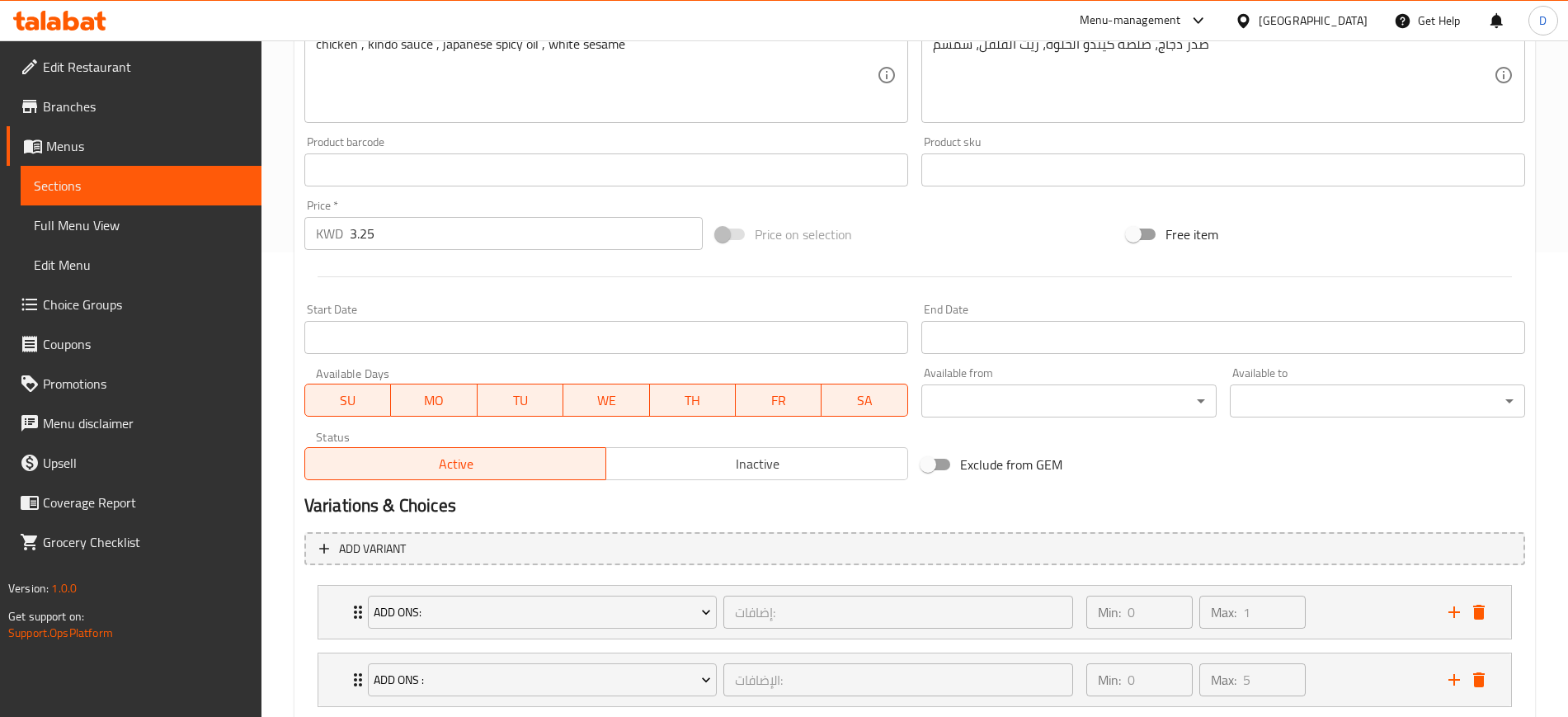
scroll to position [568, 0]
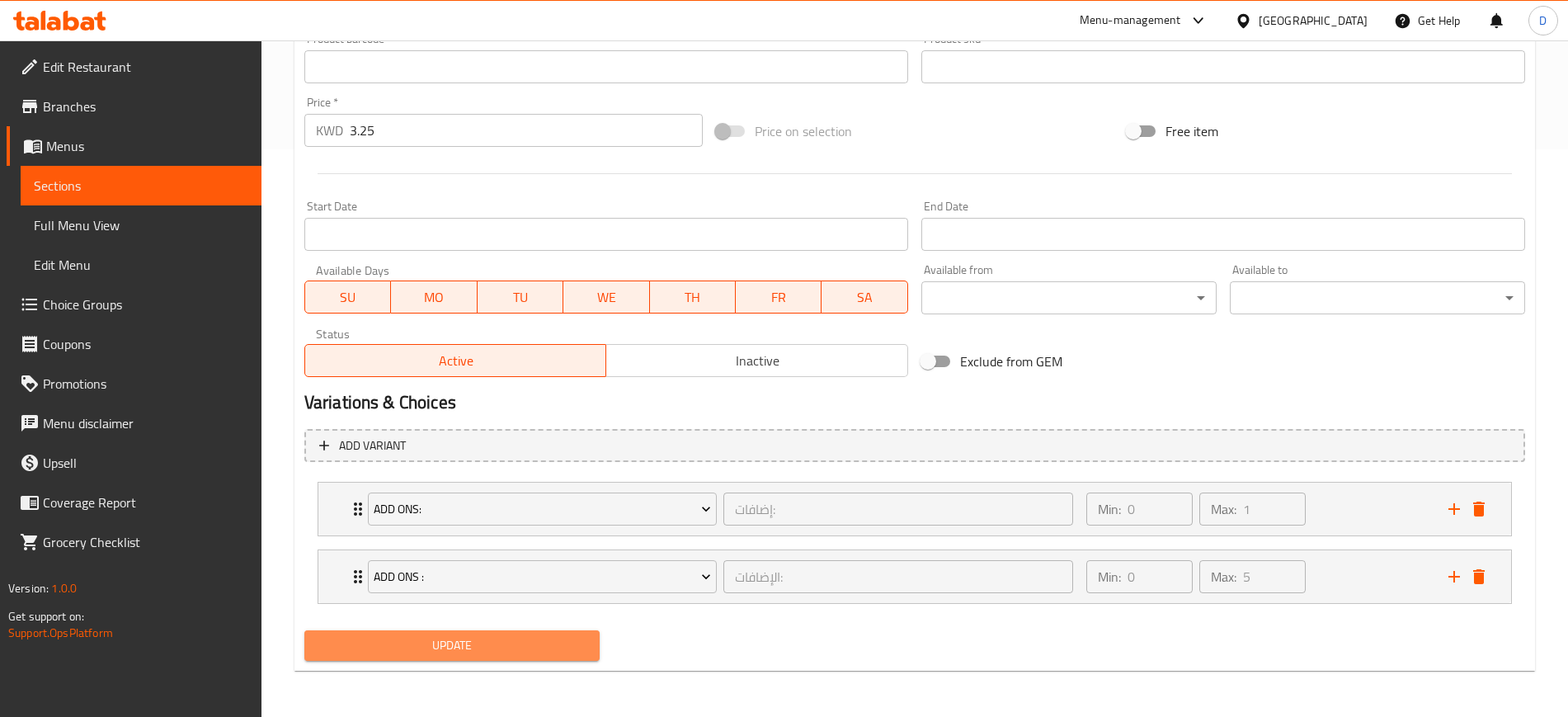
click at [520, 639] on span "Update" at bounding box center [451, 646] width 268 height 21
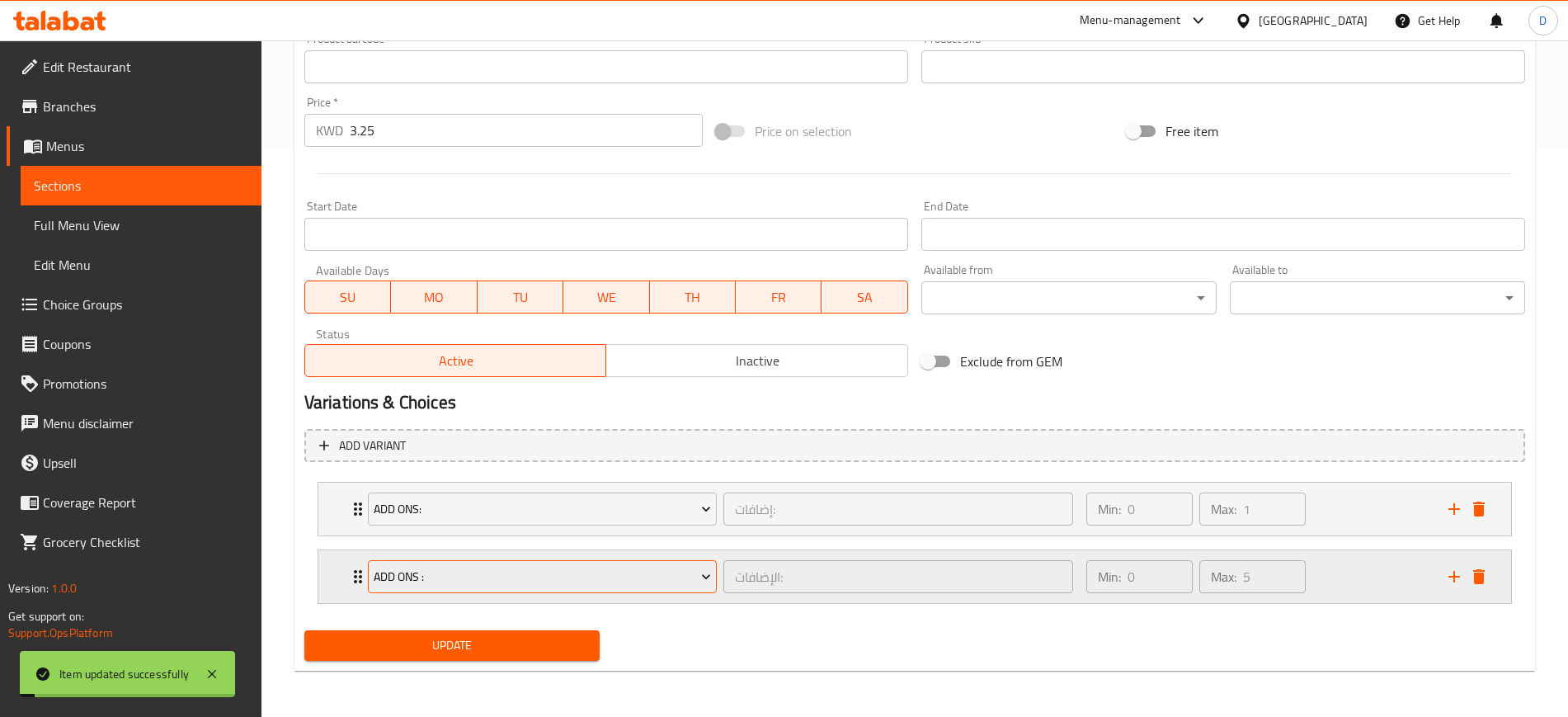
scroll to position [0, 0]
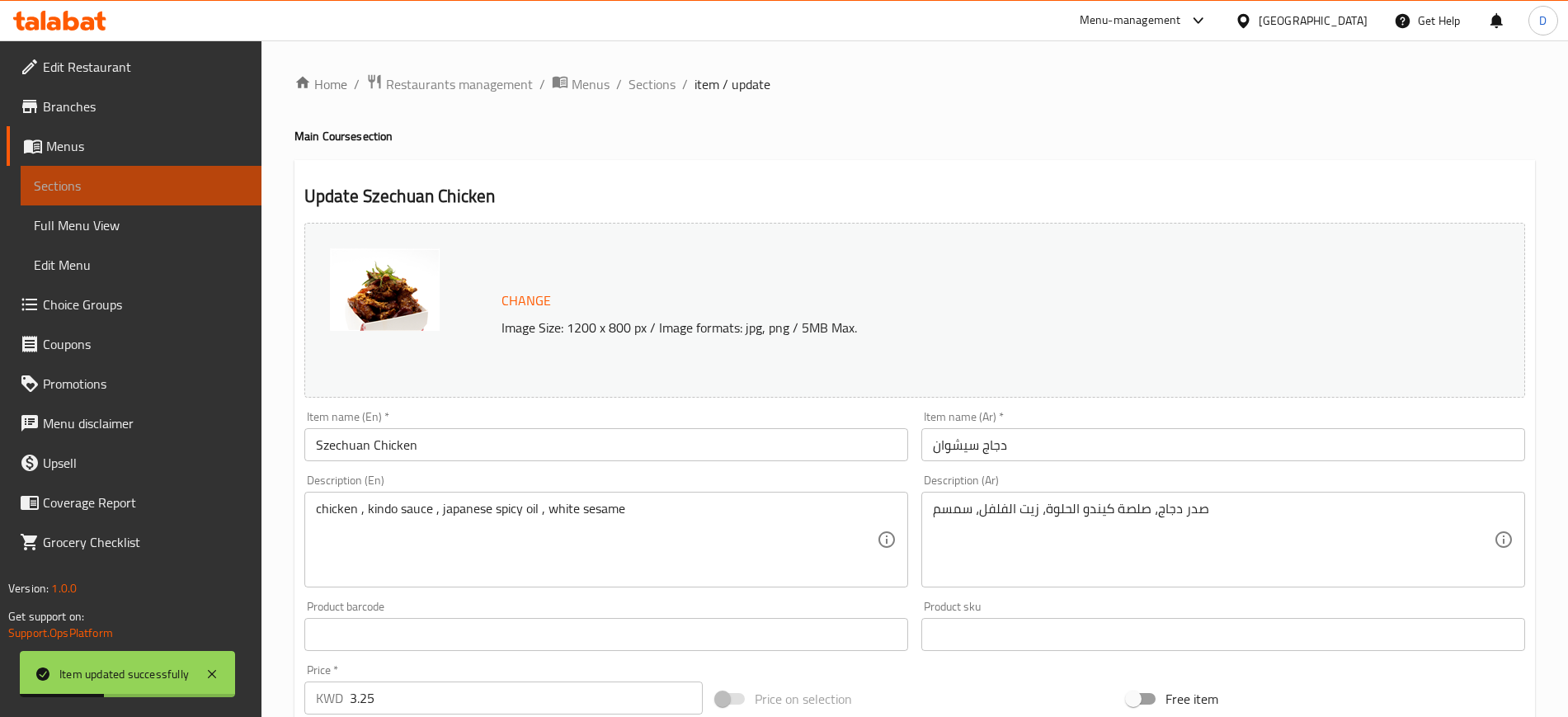
click at [53, 169] on link "Sections" at bounding box center [141, 186] width 241 height 40
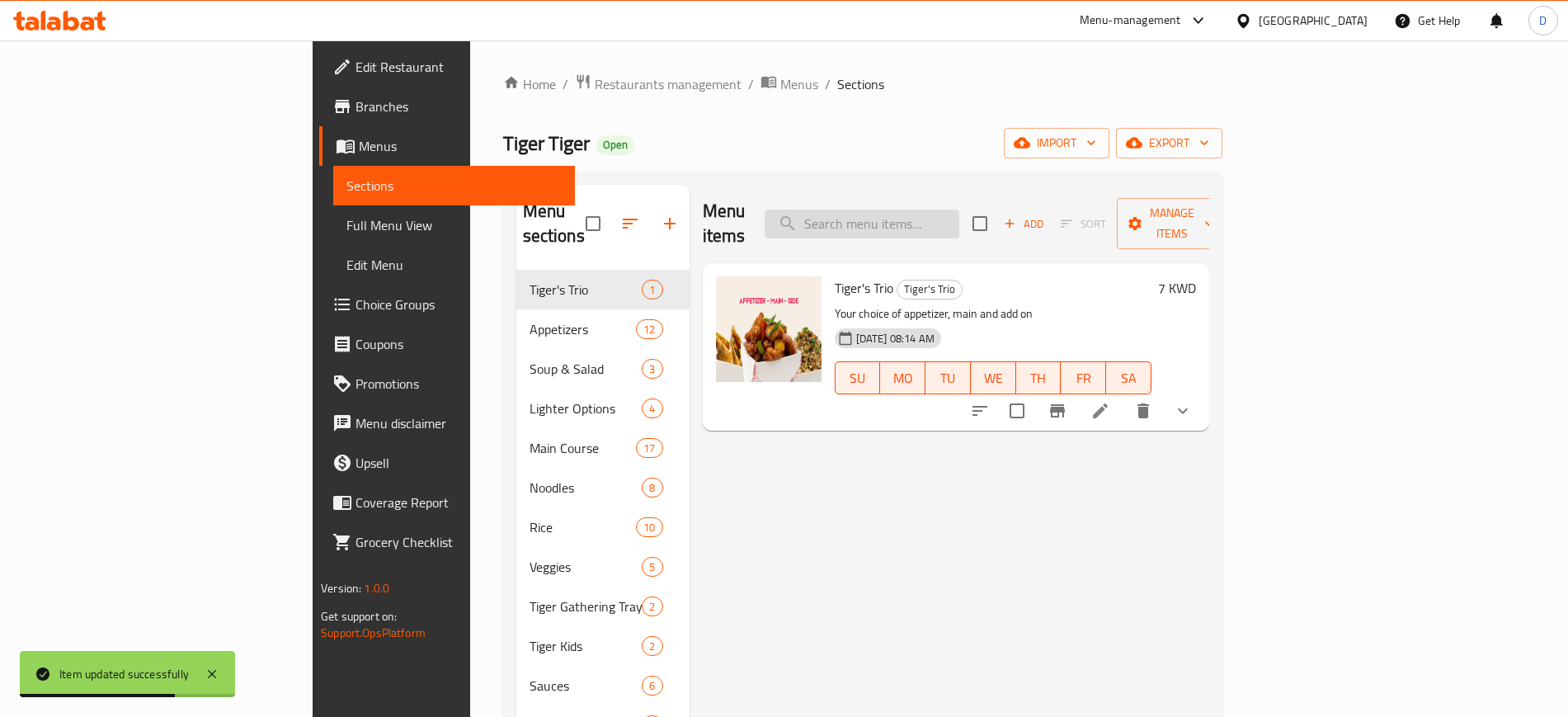
click at [960, 222] on input "search" at bounding box center [861, 225] width 194 height 29
paste input "Sweet & Sour Chicken"
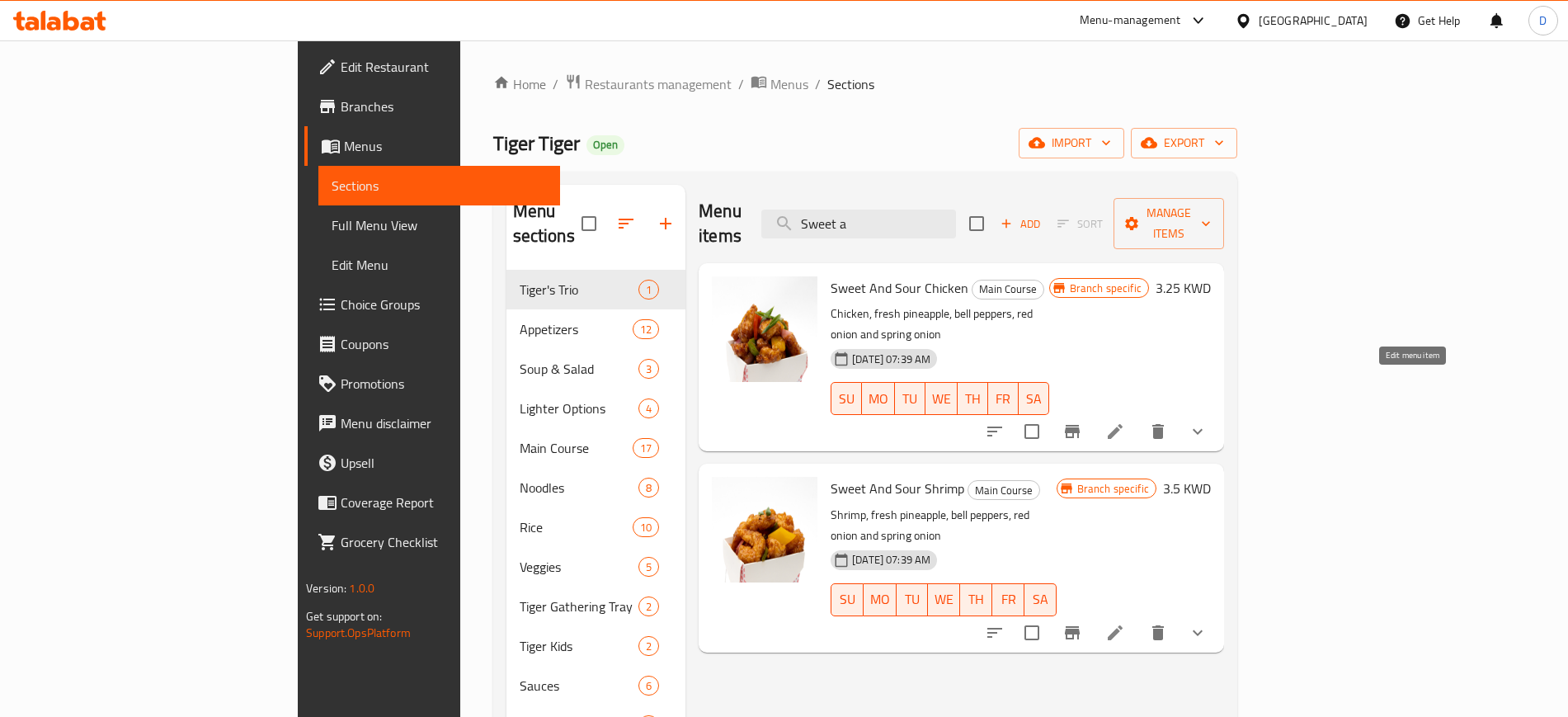
type input "Sweet a"
click at [1125, 422] on icon at bounding box center [1115, 432] width 20 height 20
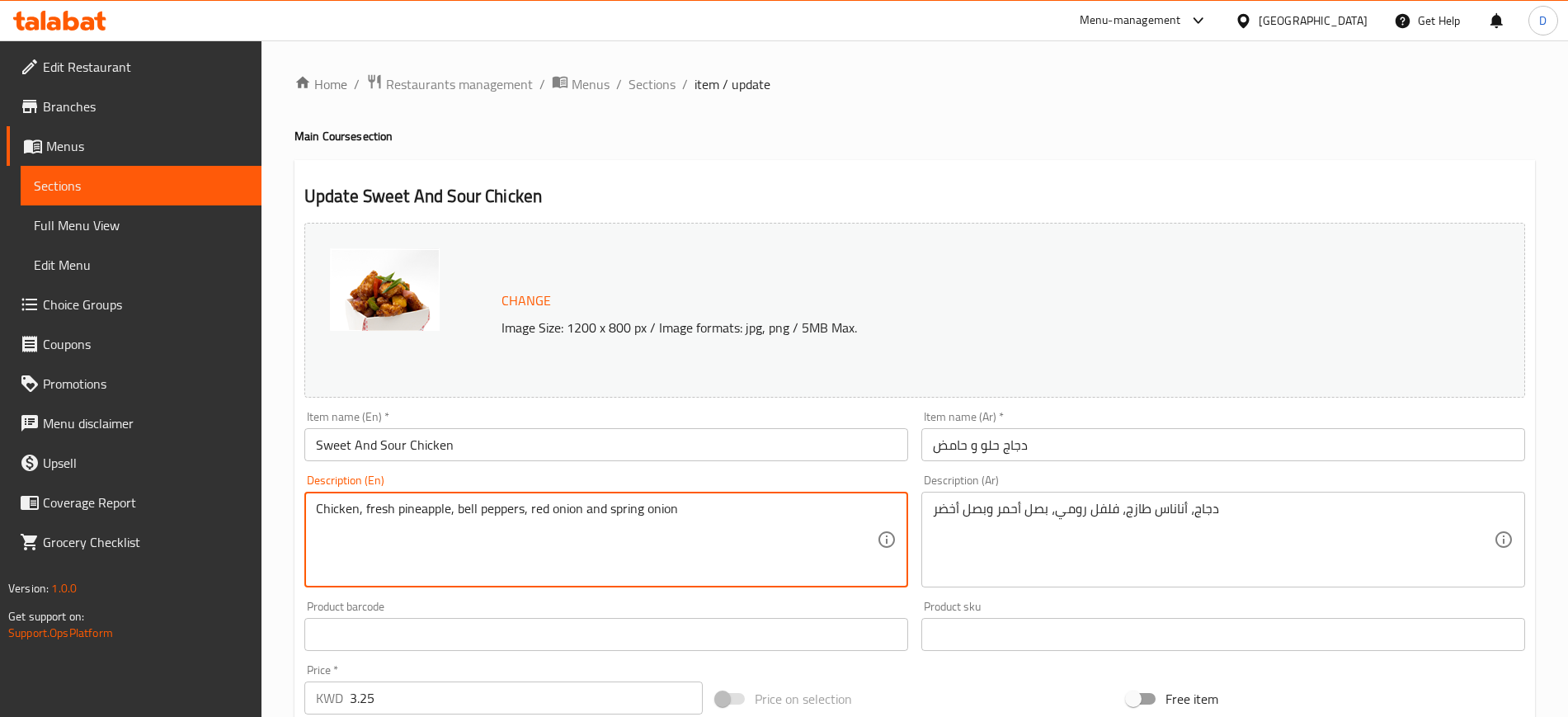
drag, startPoint x: 737, startPoint y: 520, endPoint x: 160, endPoint y: 520, distance: 577.0
paste textarea "chicken , fresh pineapple , bell peppers , red onion ,"
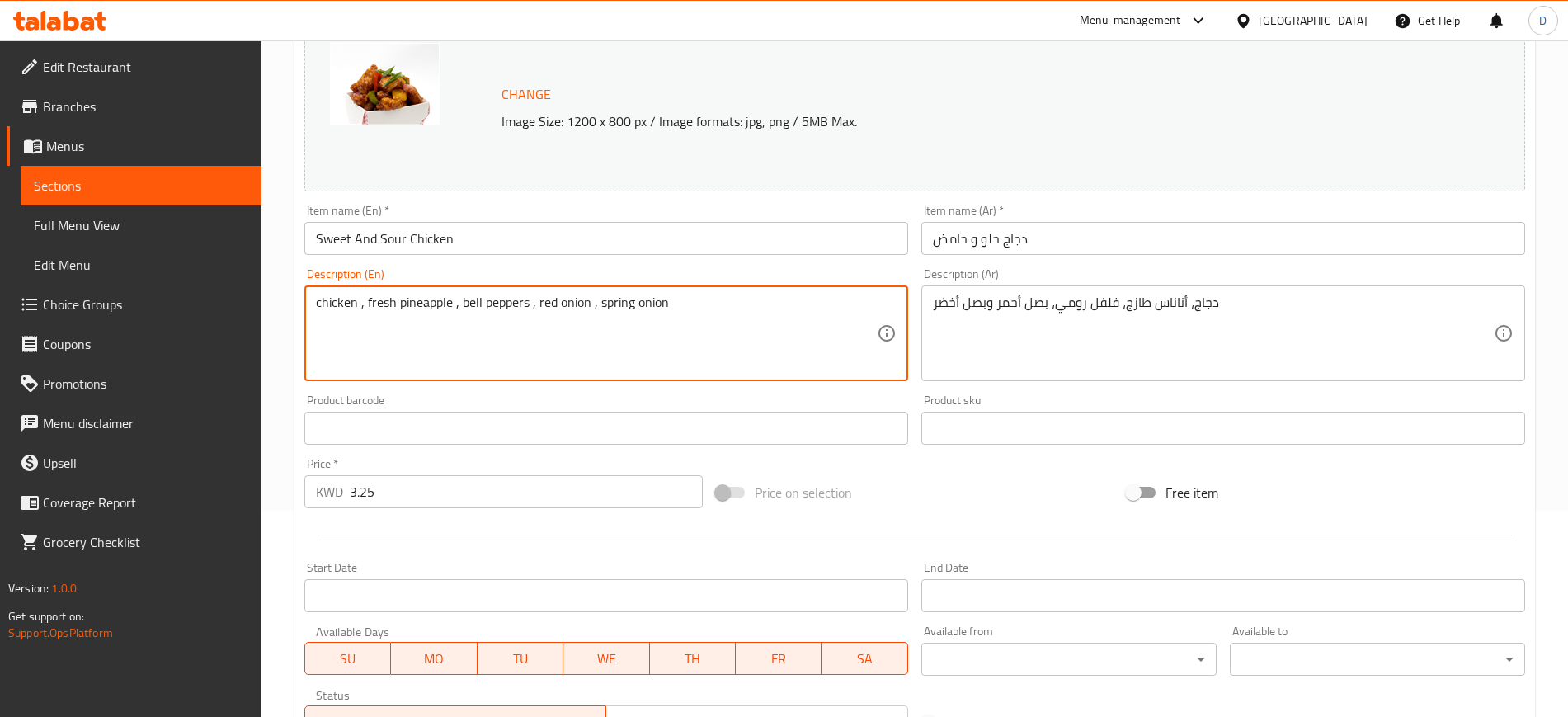
scroll to position [155, 0]
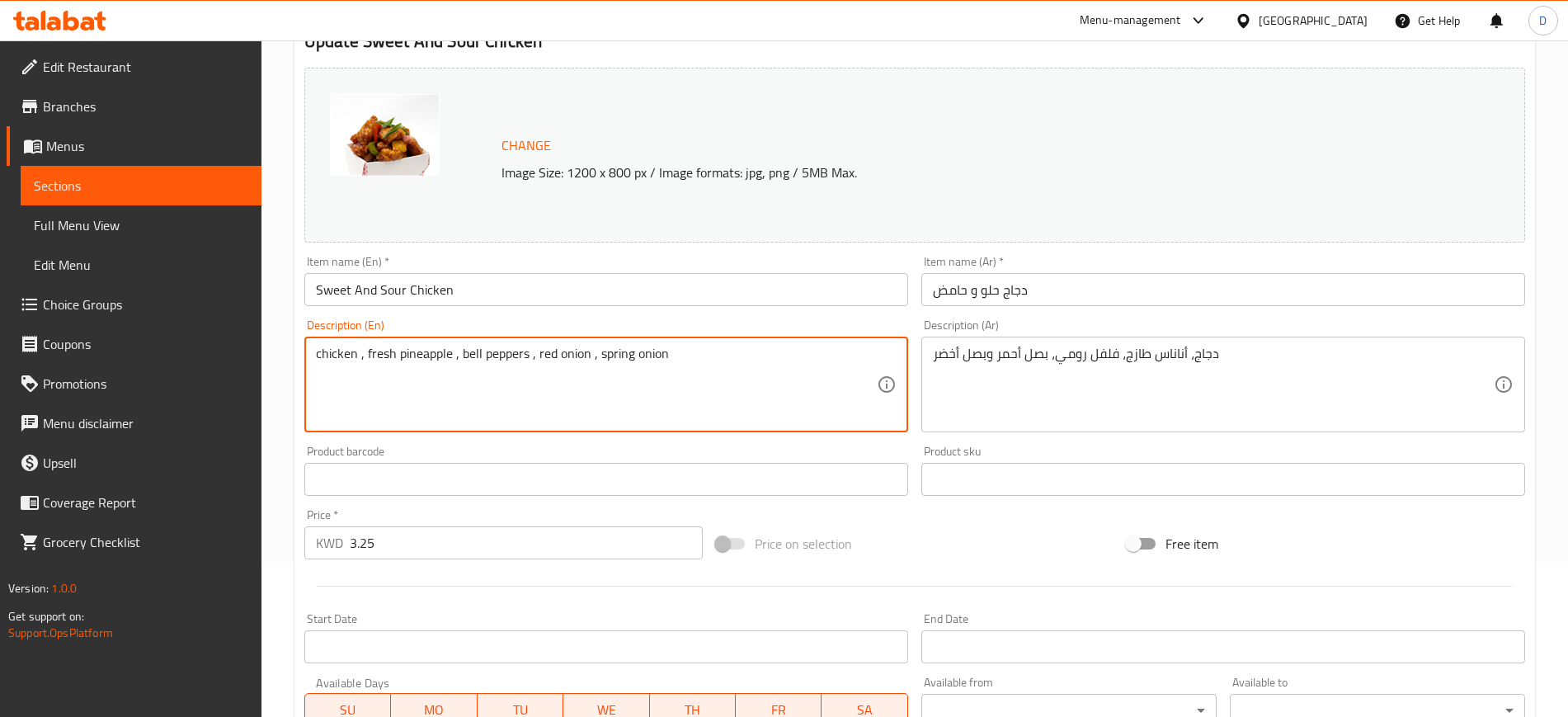
type textarea "chicken , fresh pineapple , bell peppers , red onion , spring onion"
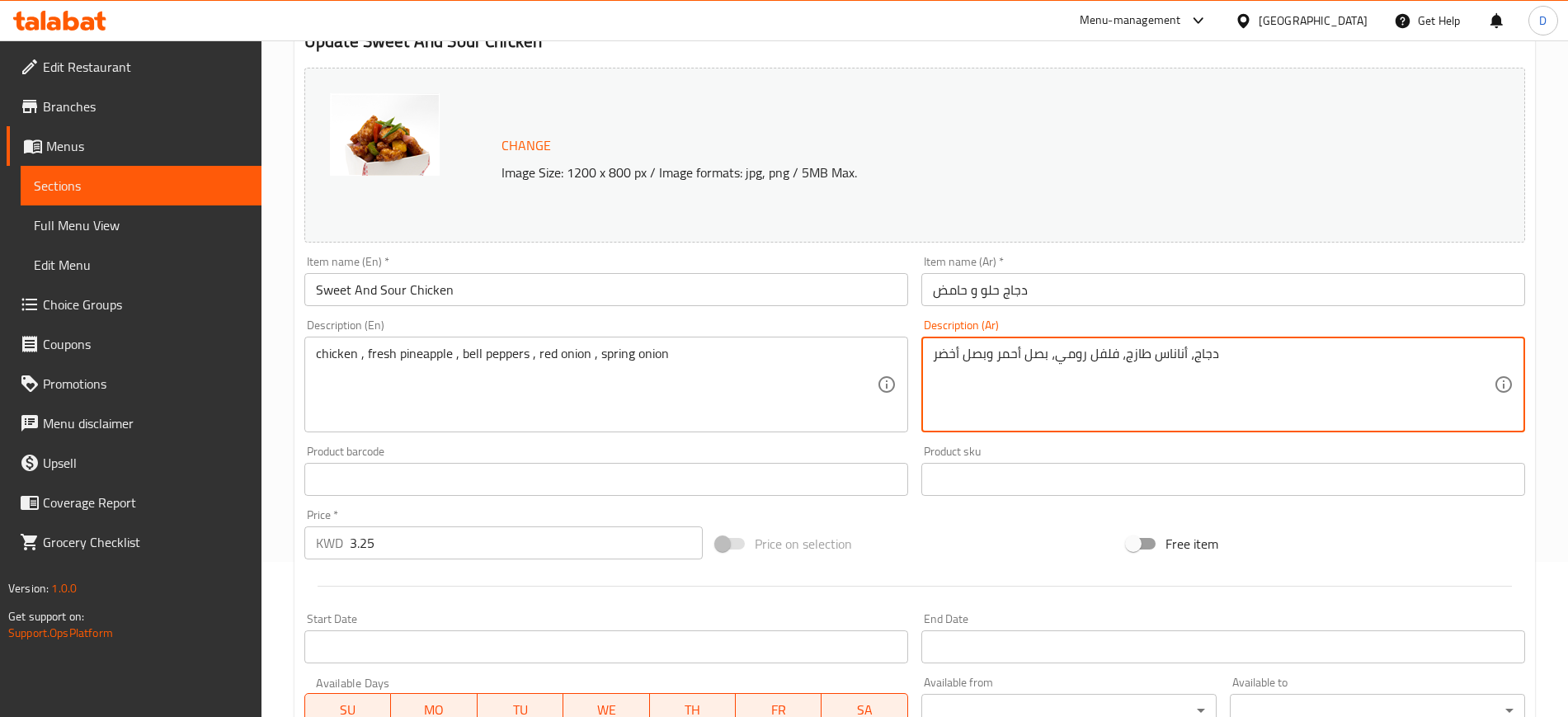
drag, startPoint x: 1259, startPoint y: 376, endPoint x: 614, endPoint y: 373, distance: 645.0
paste textarea "در دجاج، أناناس طازج، فلفل بارد، بصل أحمر،"
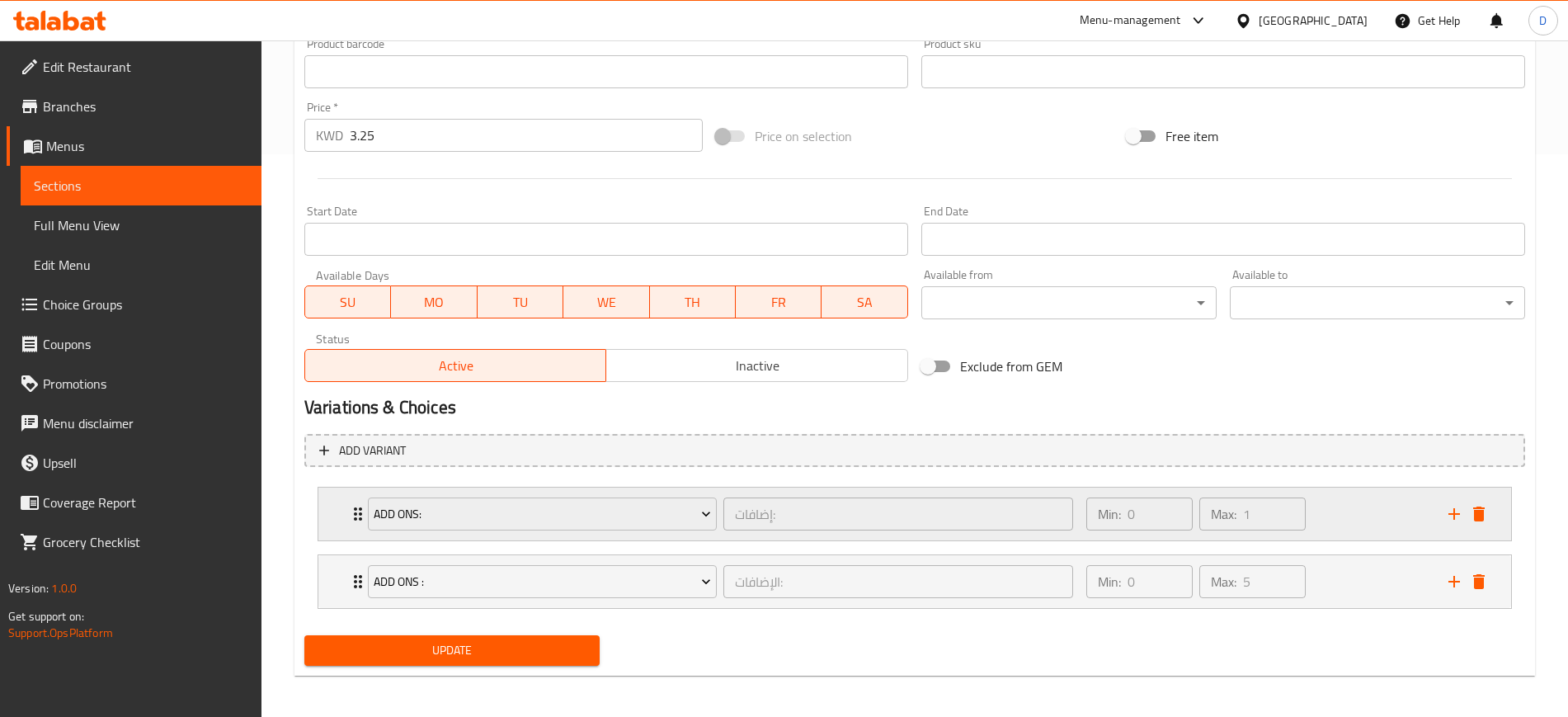
scroll to position [568, 0]
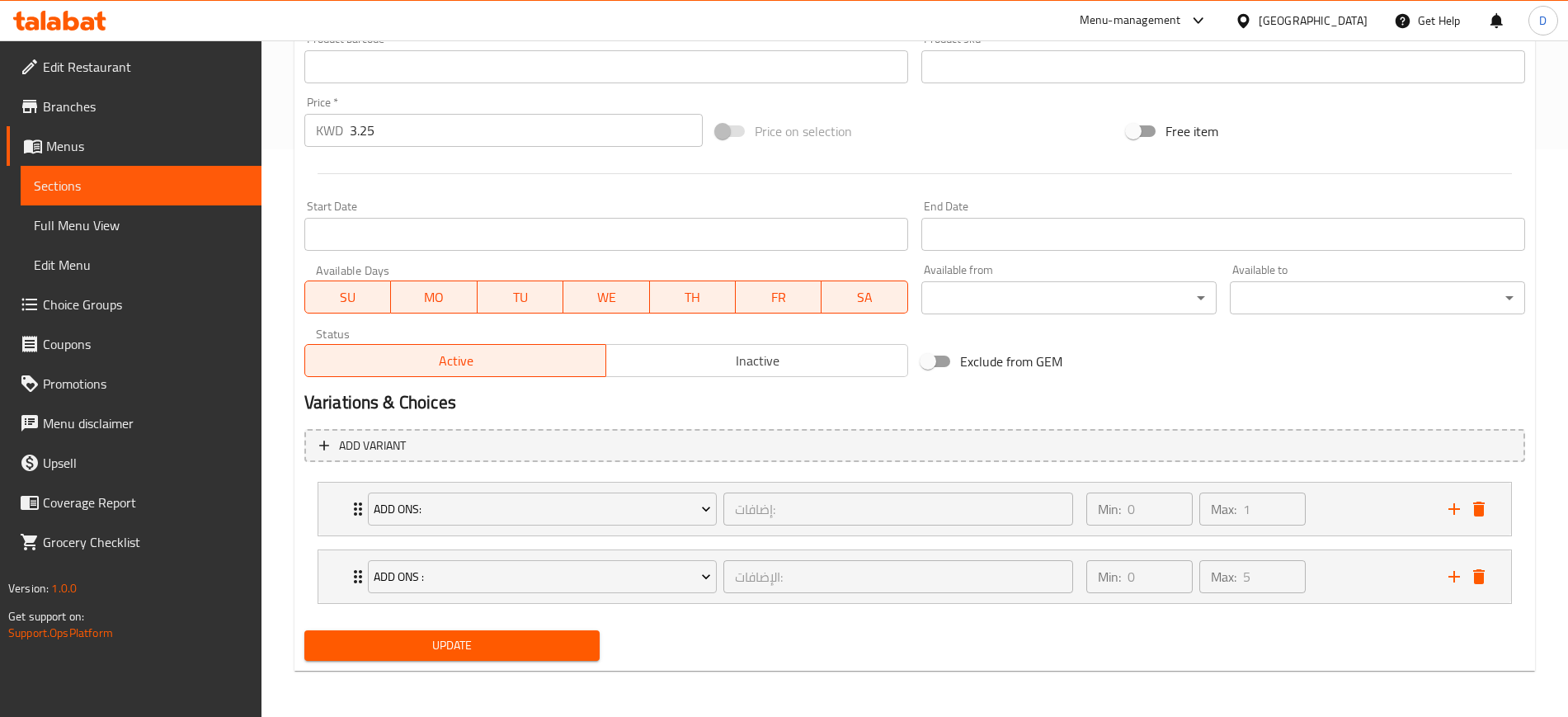
type textarea "صدر دجاج، أناناس طازج، فلفل بارد، بصل أحمر، بصل أخضر"
click at [586, 642] on span "Update" at bounding box center [451, 646] width 268 height 21
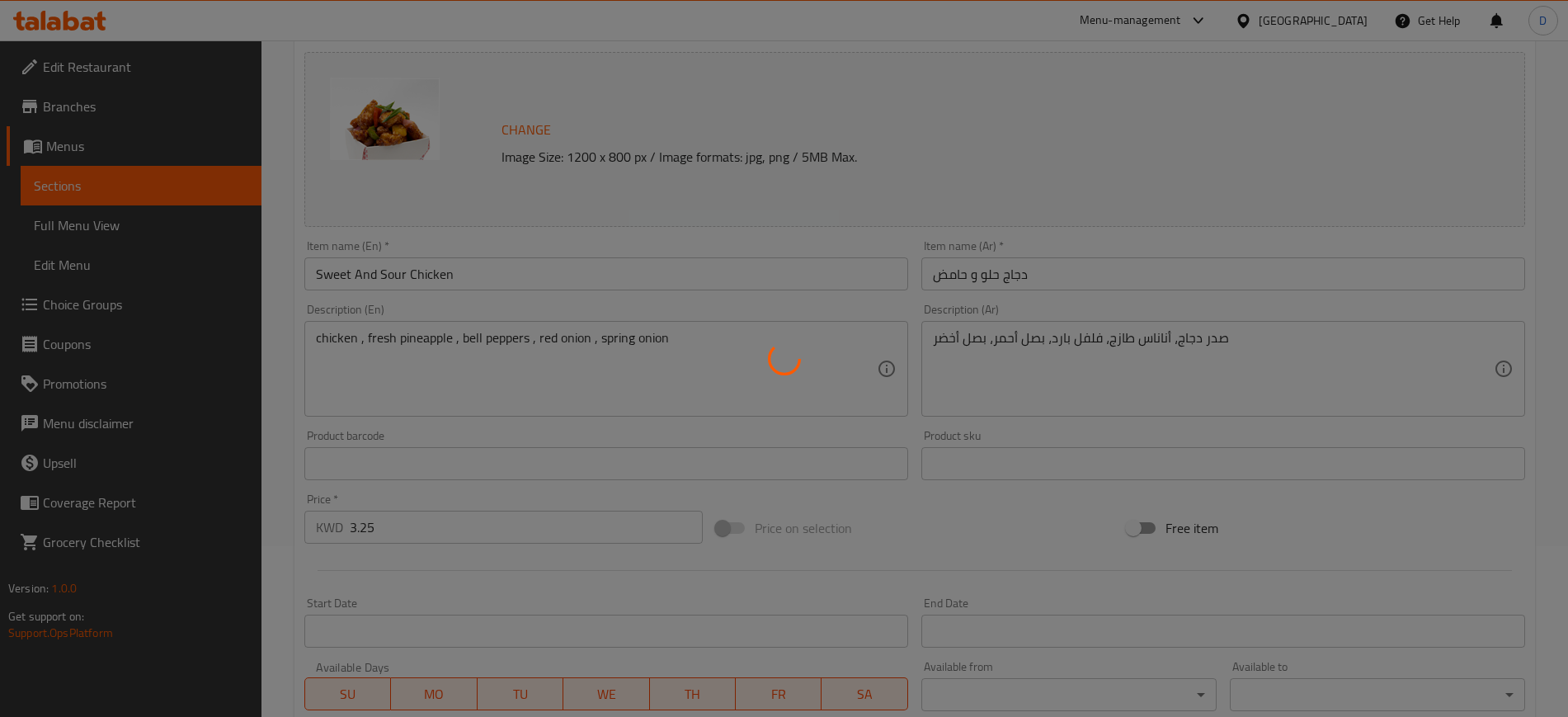
scroll to position [52, 0]
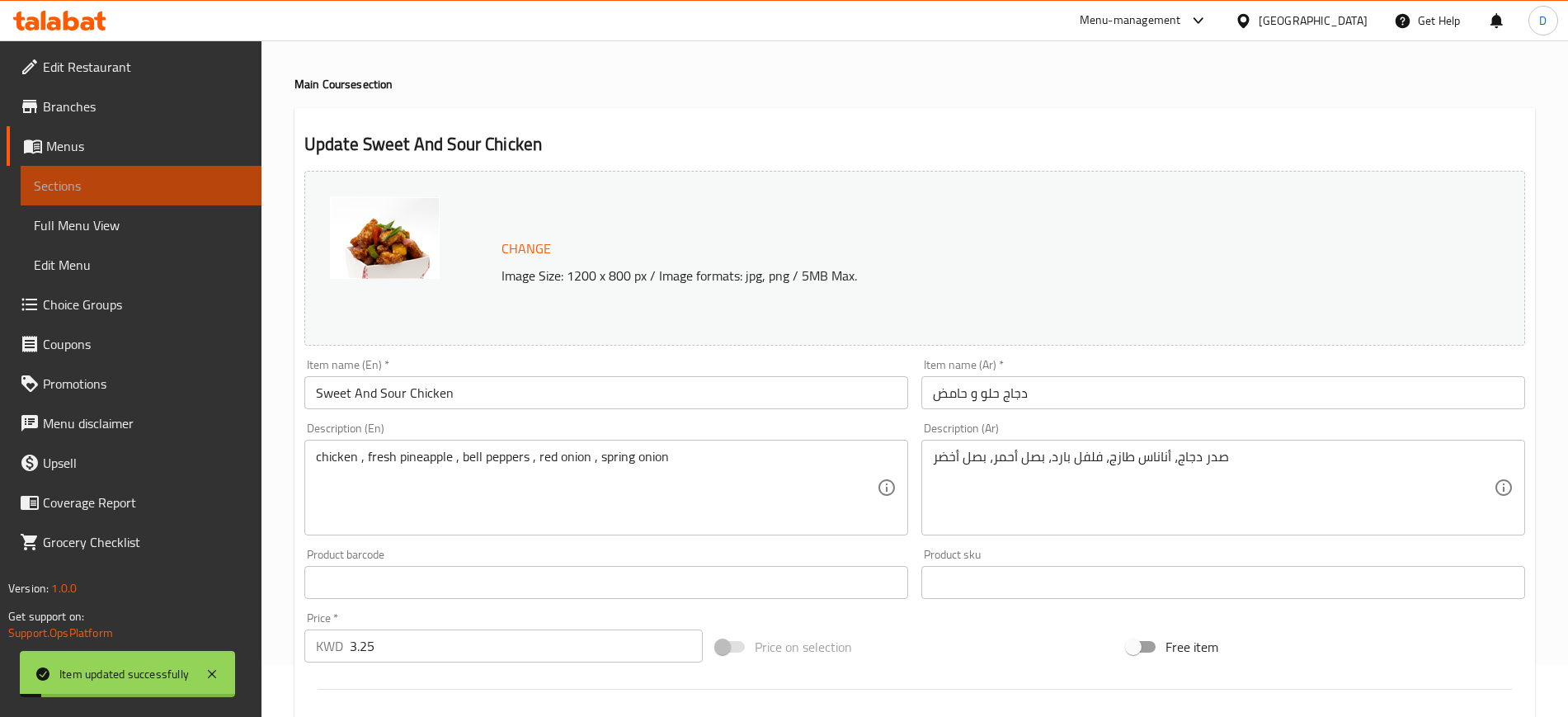
click at [94, 195] on link "Sections" at bounding box center [141, 186] width 241 height 40
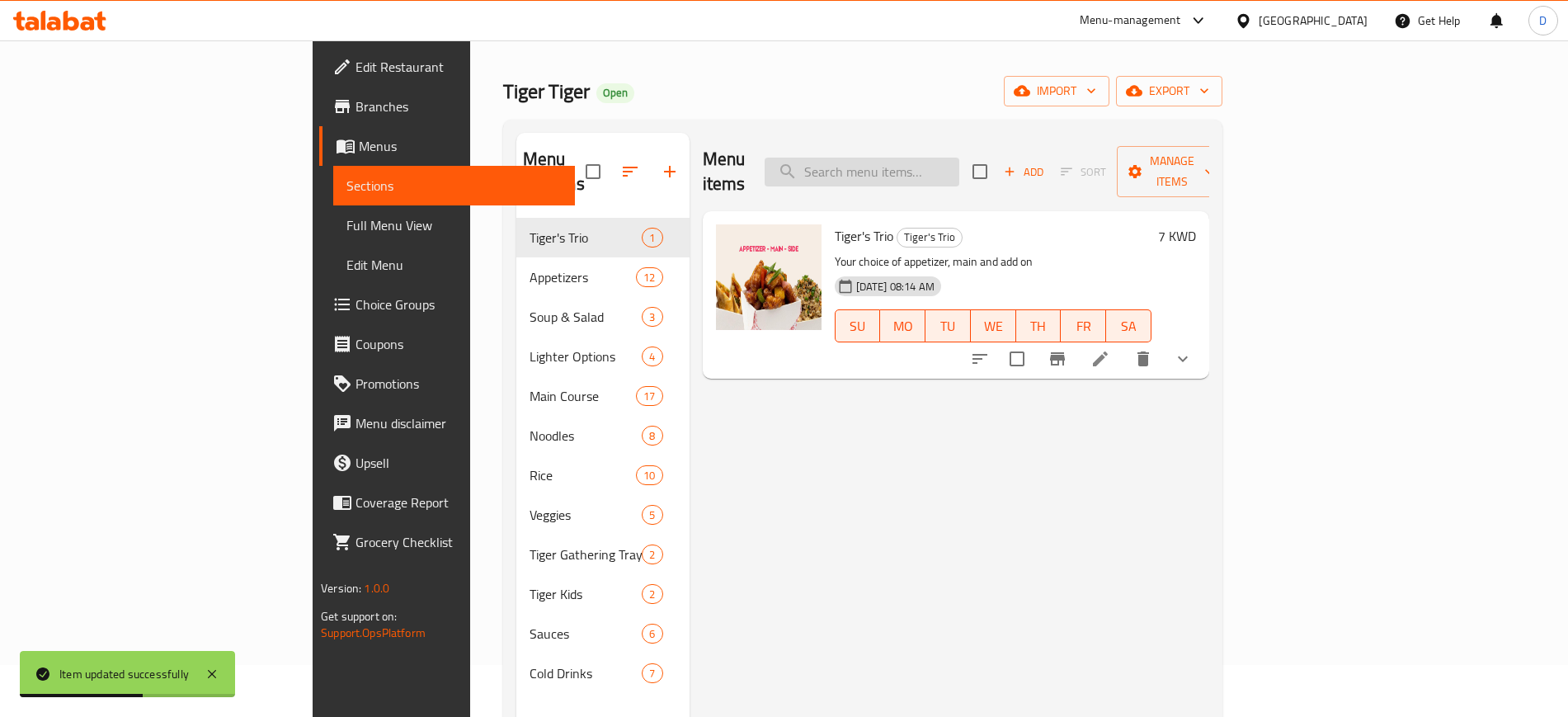
click at [960, 171] on input "search" at bounding box center [861, 172] width 194 height 29
paste input "Thai Chili Beef"
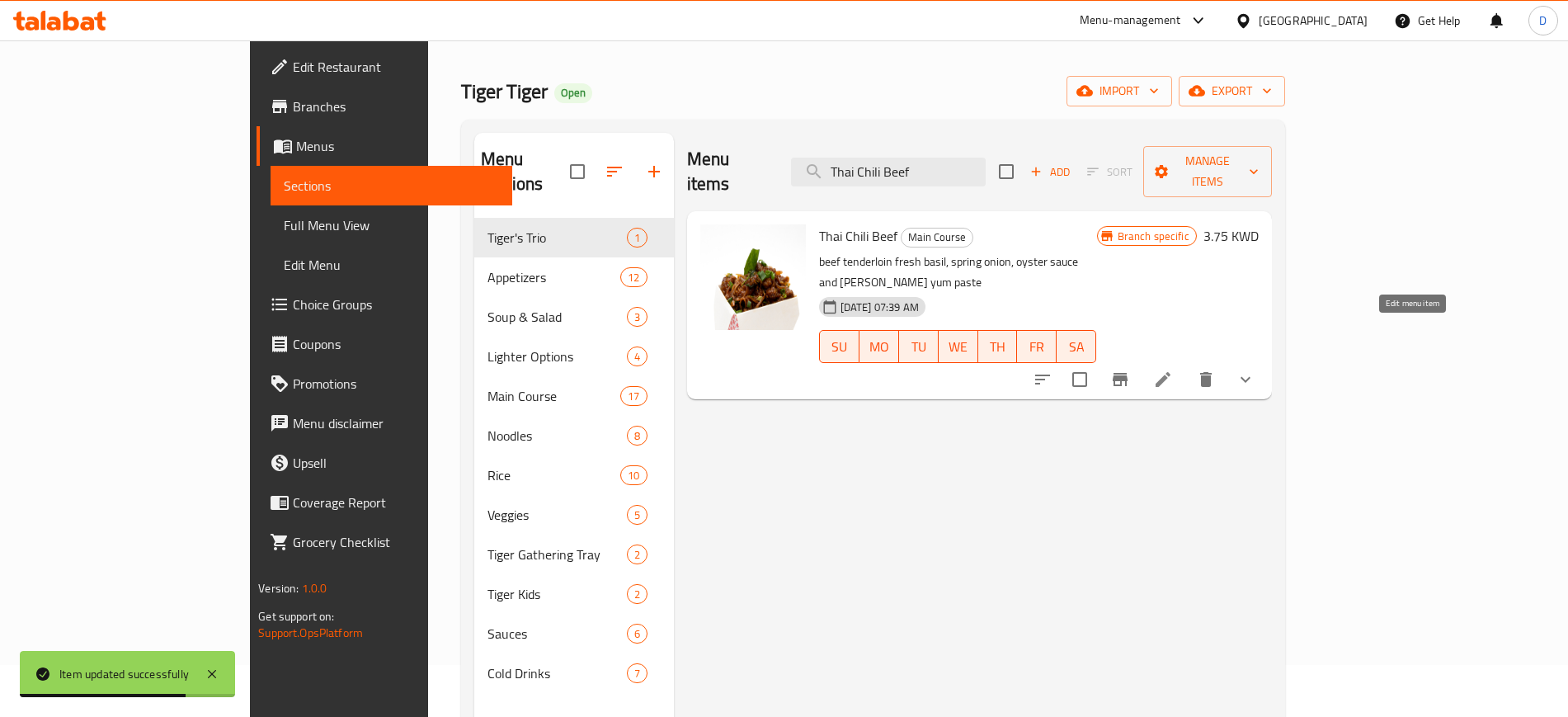
type input "Thai Chili Beef"
click at [1174, 370] on icon at bounding box center [1163, 380] width 20 height 20
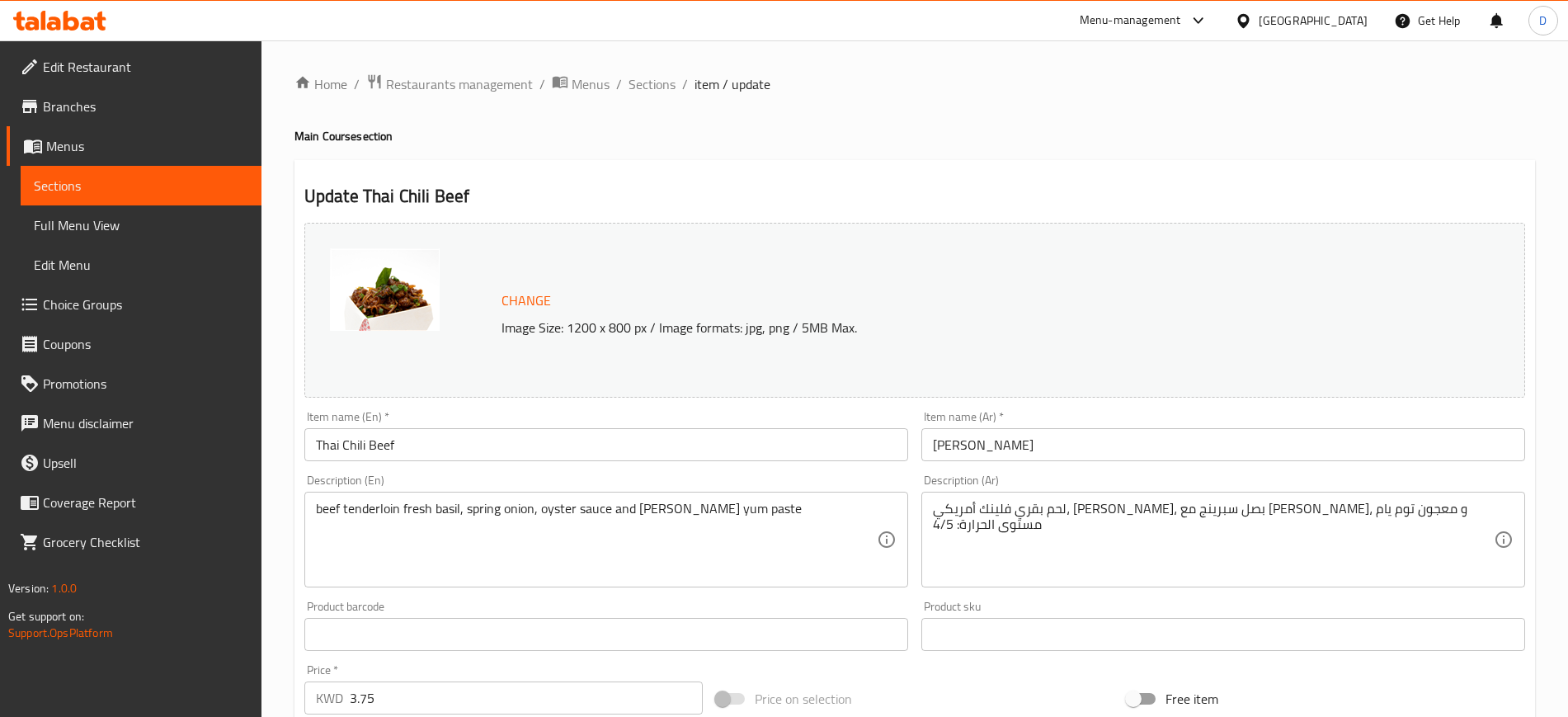
drag, startPoint x: 767, startPoint y: 527, endPoint x: -292, endPoint y: 540, distance: 1059.1
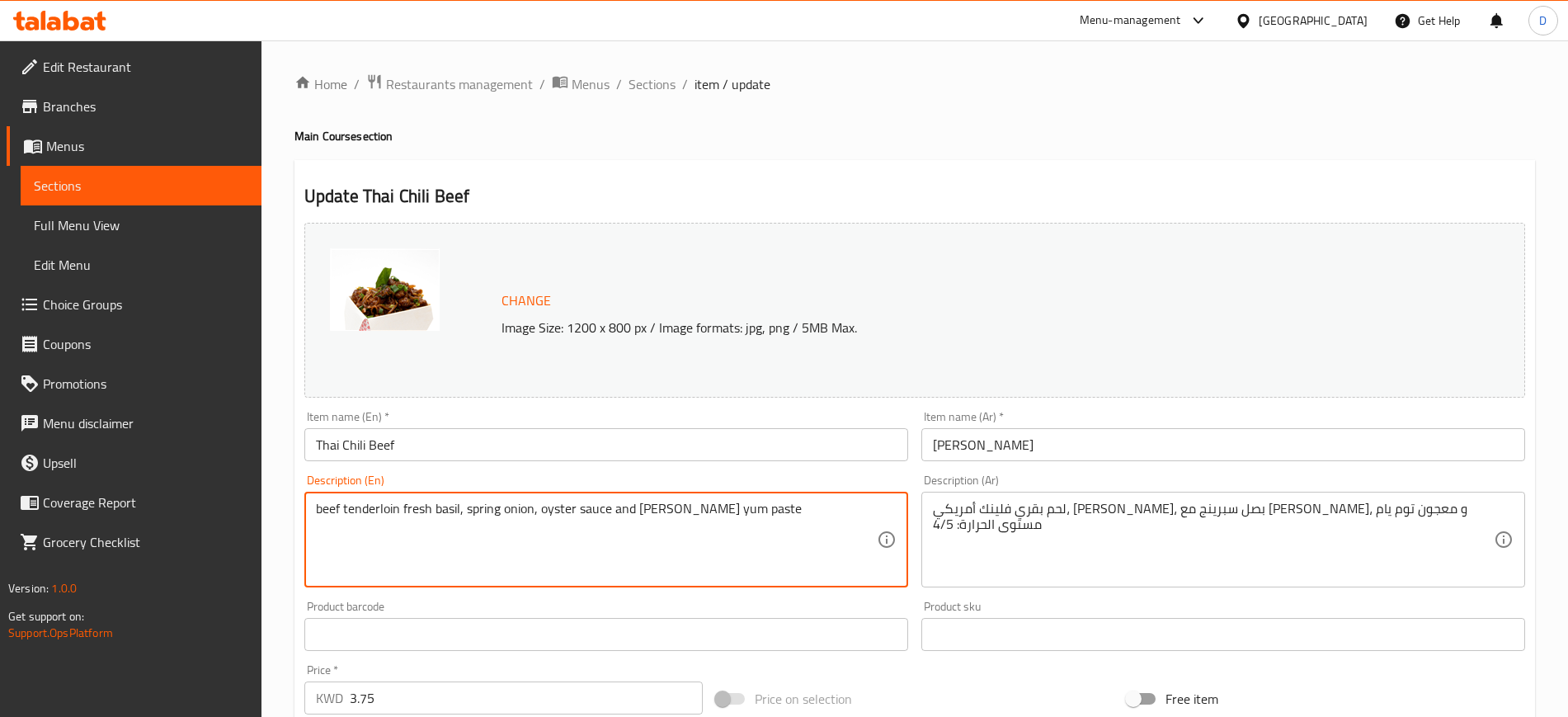
paste textarea
click at [449, 552] on textarea at bounding box center [597, 540] width 561 height 78
drag, startPoint x: 392, startPoint y: 555, endPoint x: 406, endPoint y: 553, distance: 14.1
click at [392, 555] on textarea at bounding box center [597, 540] width 561 height 78
paste textarea "beef tenderloin , fresh basil , spring onion , oyster sauce , [PERSON_NAME] yum…"
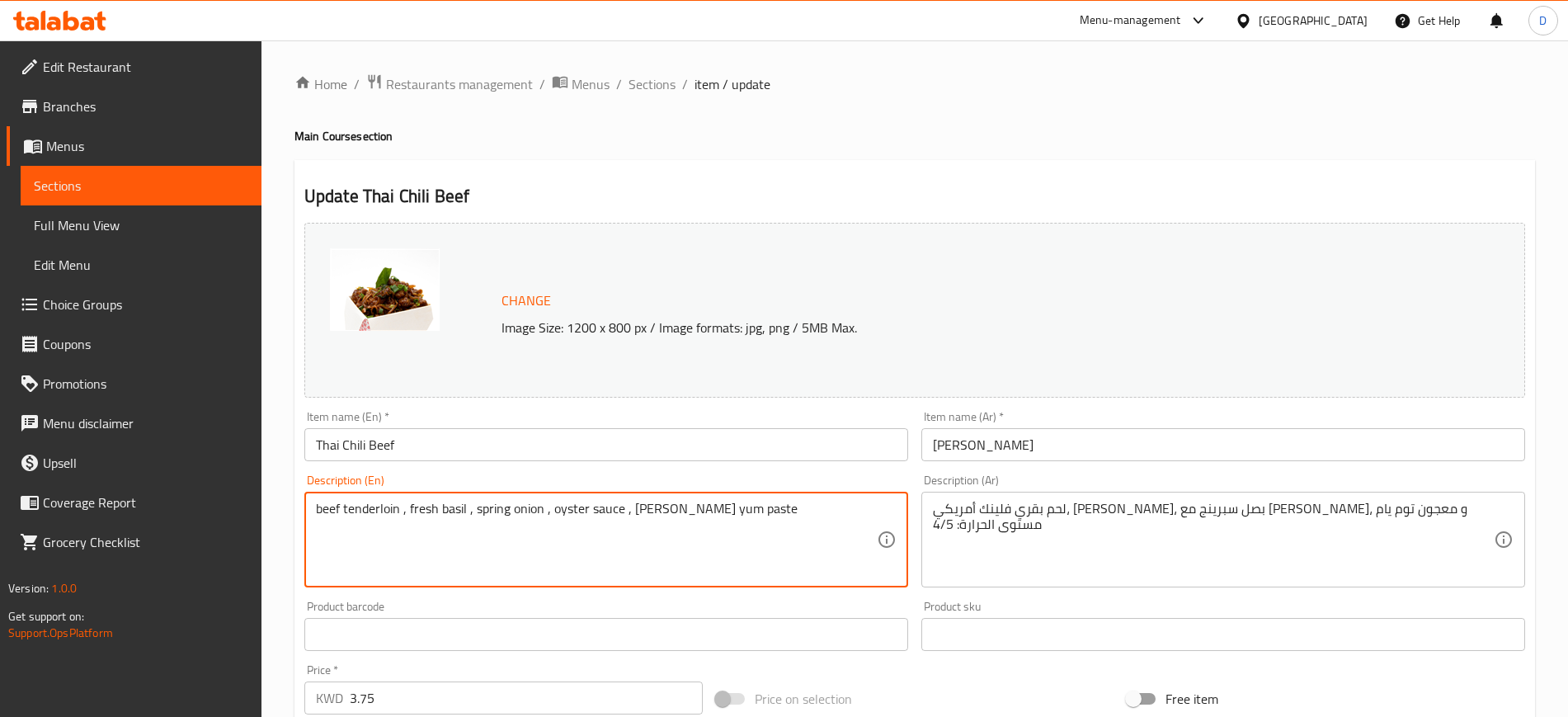
type textarea "beef tenderloin , fresh basil , spring onion , oyster sauce , [PERSON_NAME] yum…"
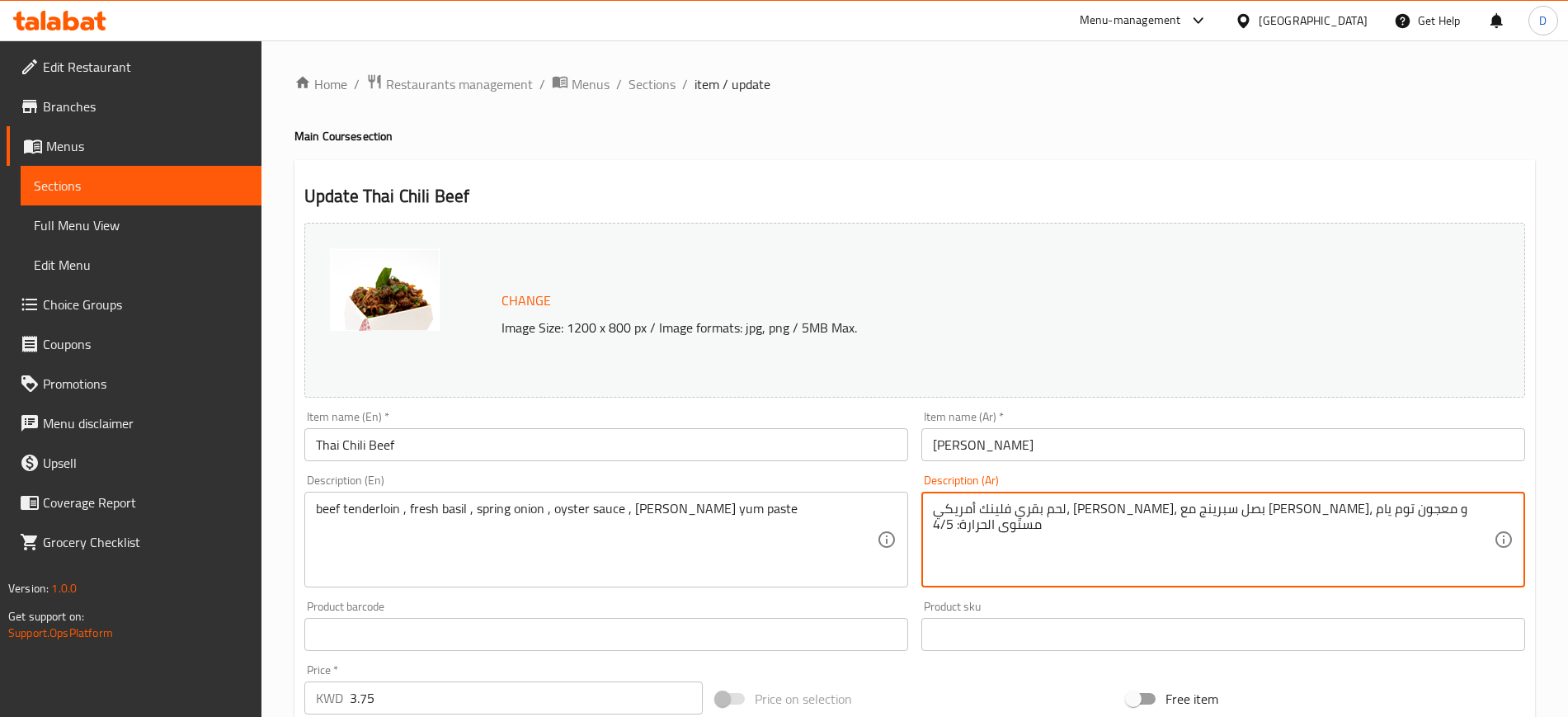
paste textarea "امريكي، ريحان طازج، بصل أخضر، صلصة المحار و معجون التوم يوم"
type textarea "لحم بقر امريكي، ريحان طازج، بصل أخضر، صلصة المحار و معجون التوم يوم"
click at [1256, 220] on div "Change Image Size: 1200 x 800 px / Image formats: jpg, png / 5MB Max." at bounding box center [915, 310] width 1234 height 189
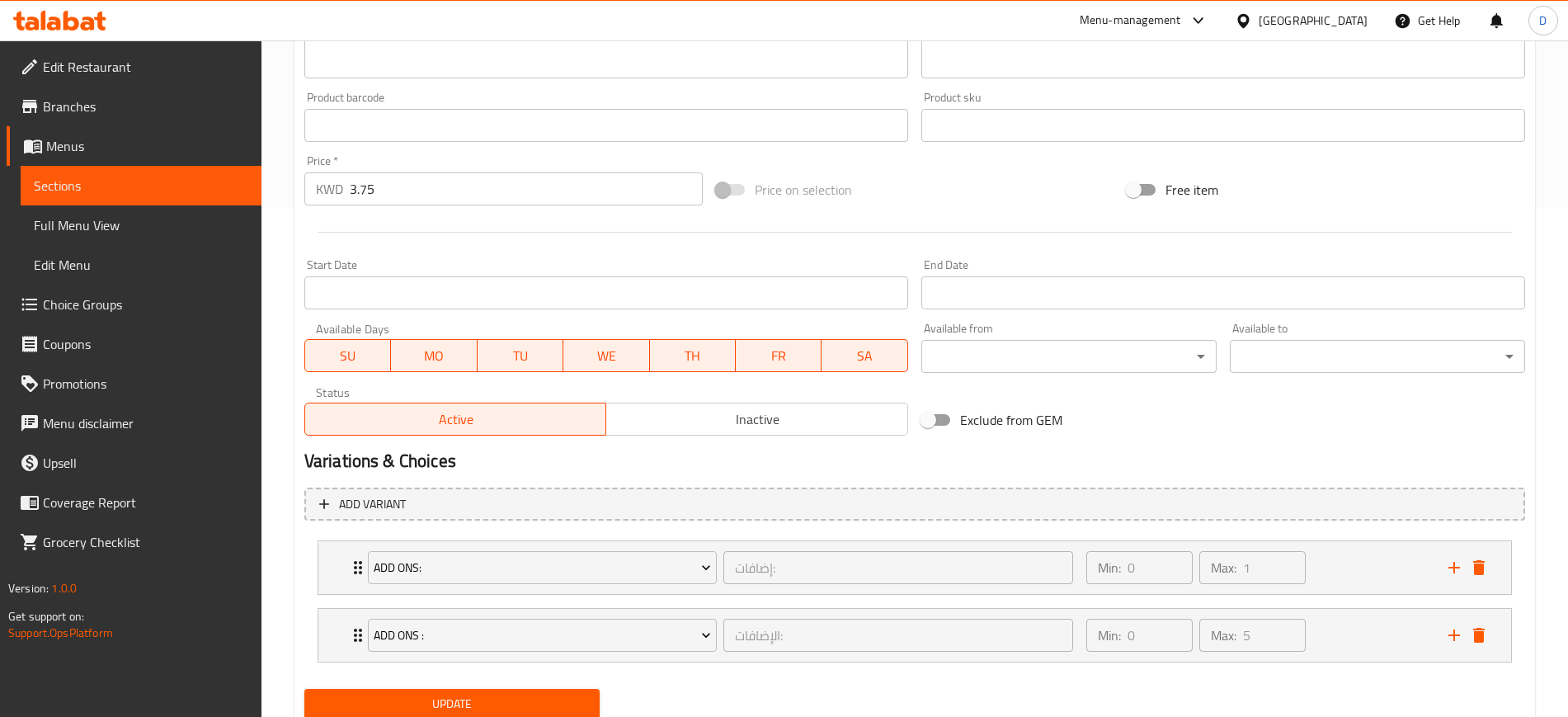
scroll to position [568, 0]
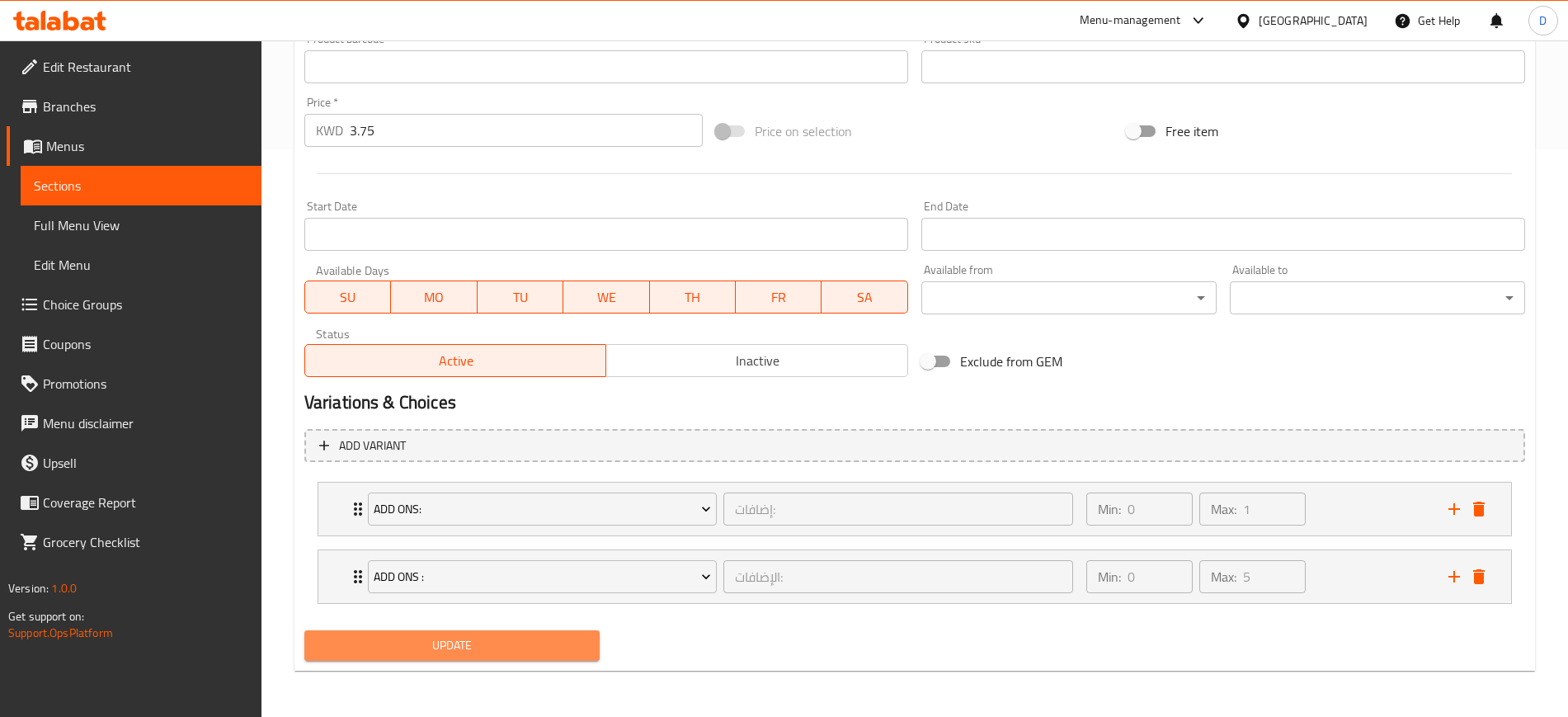
click at [515, 649] on span "Update" at bounding box center [451, 646] width 268 height 21
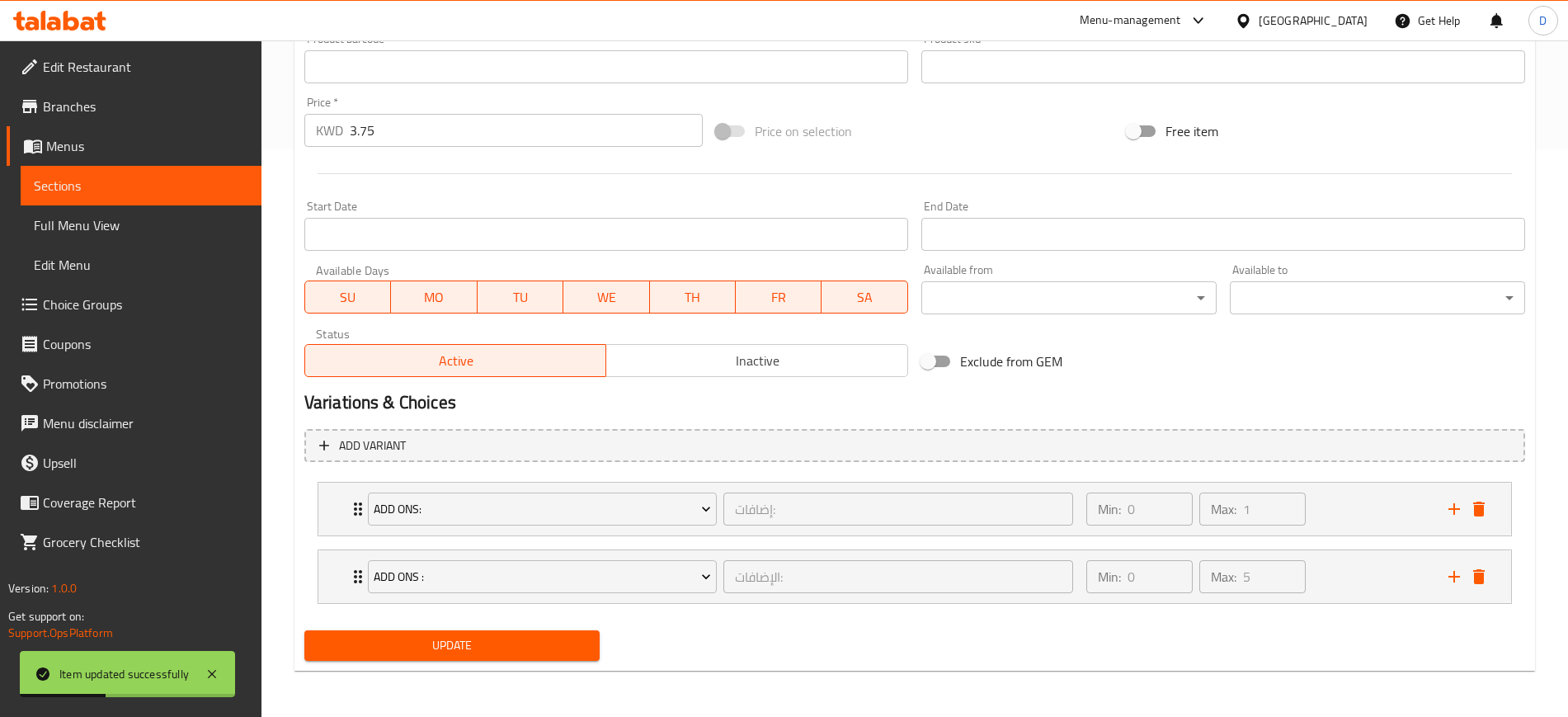
drag, startPoint x: 68, startPoint y: 185, endPoint x: 88, endPoint y: 185, distance: 20.0
click at [68, 185] on span "Sections" at bounding box center [142, 186] width 215 height 20
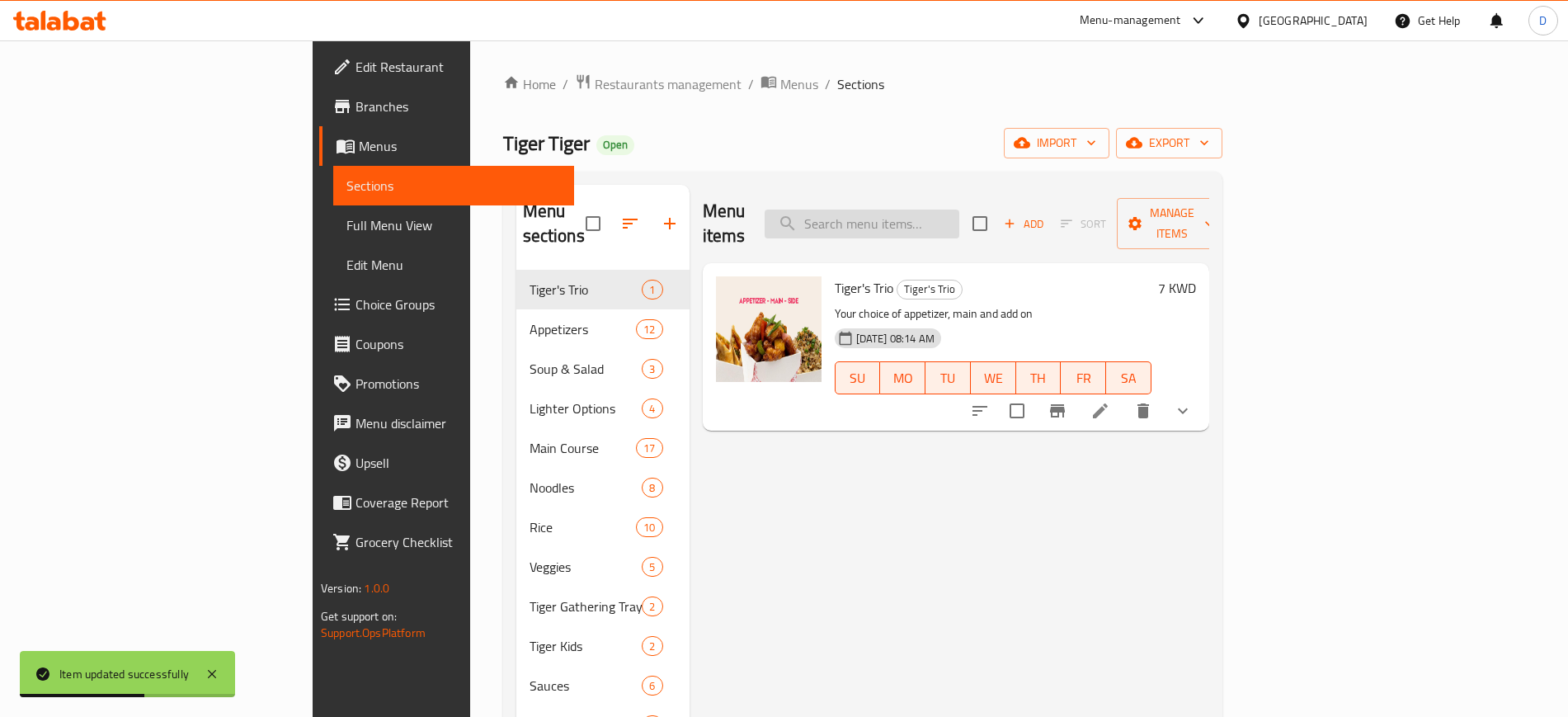
click at [960, 210] on input "search" at bounding box center [861, 225] width 194 height 29
paste input "Mongolian Beef"
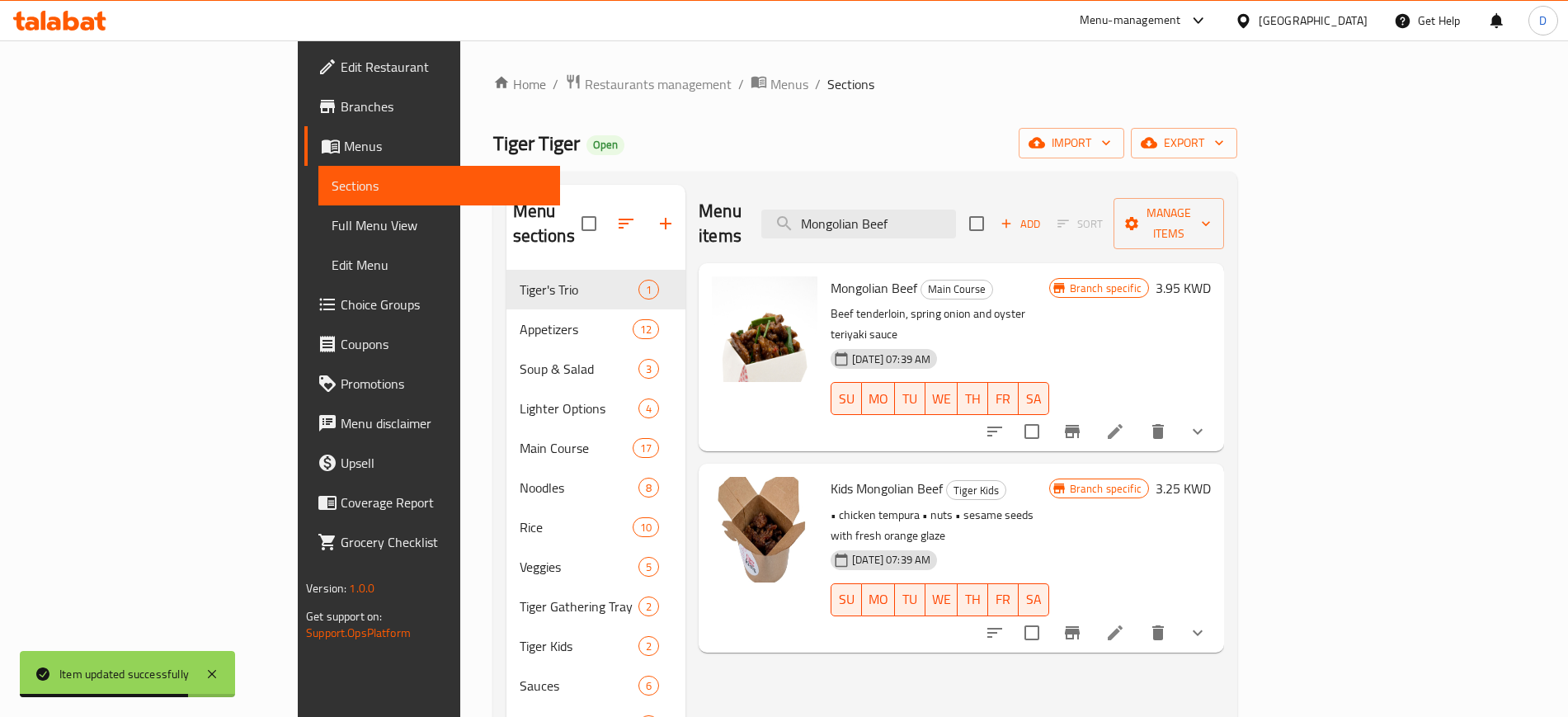
type input "Mongolian Beef"
click at [1123, 424] on icon at bounding box center [1115, 431] width 15 height 15
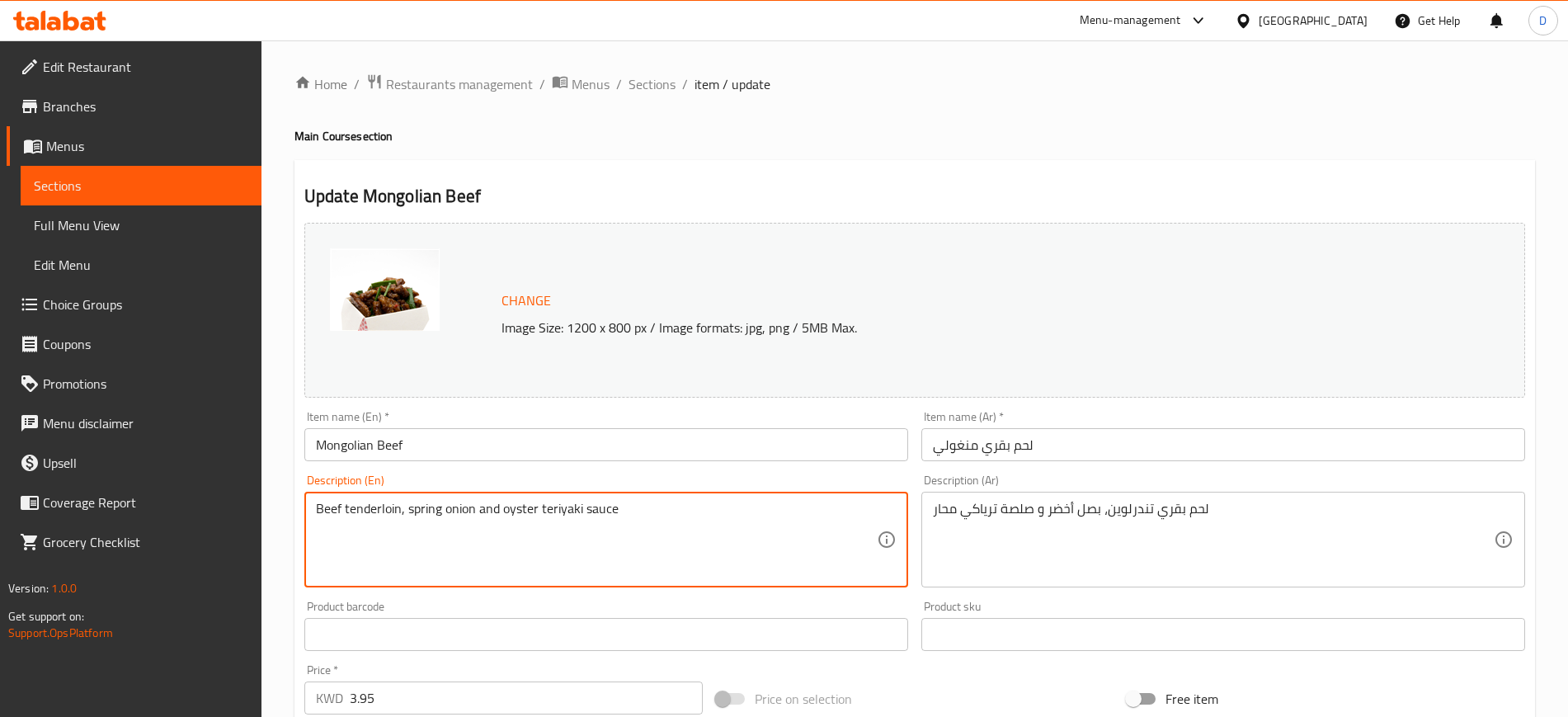
paste textarea "beef tenderloin , spring onion ,"
type textarea "beef tenderloin , spring onion , oyster teriyaki sauce"
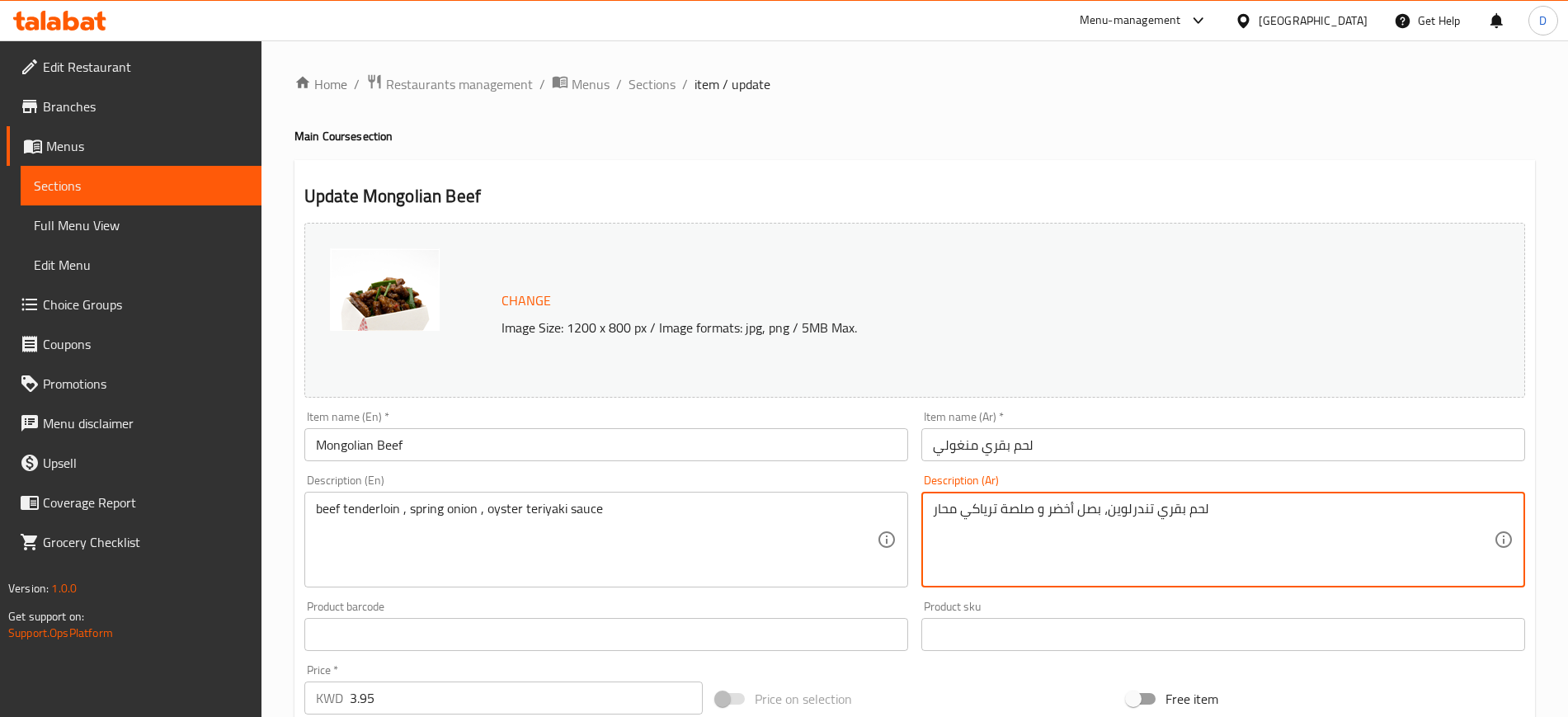
paste textarea "امريكي، بصل أخضر، صلصة المحار الترياكي"
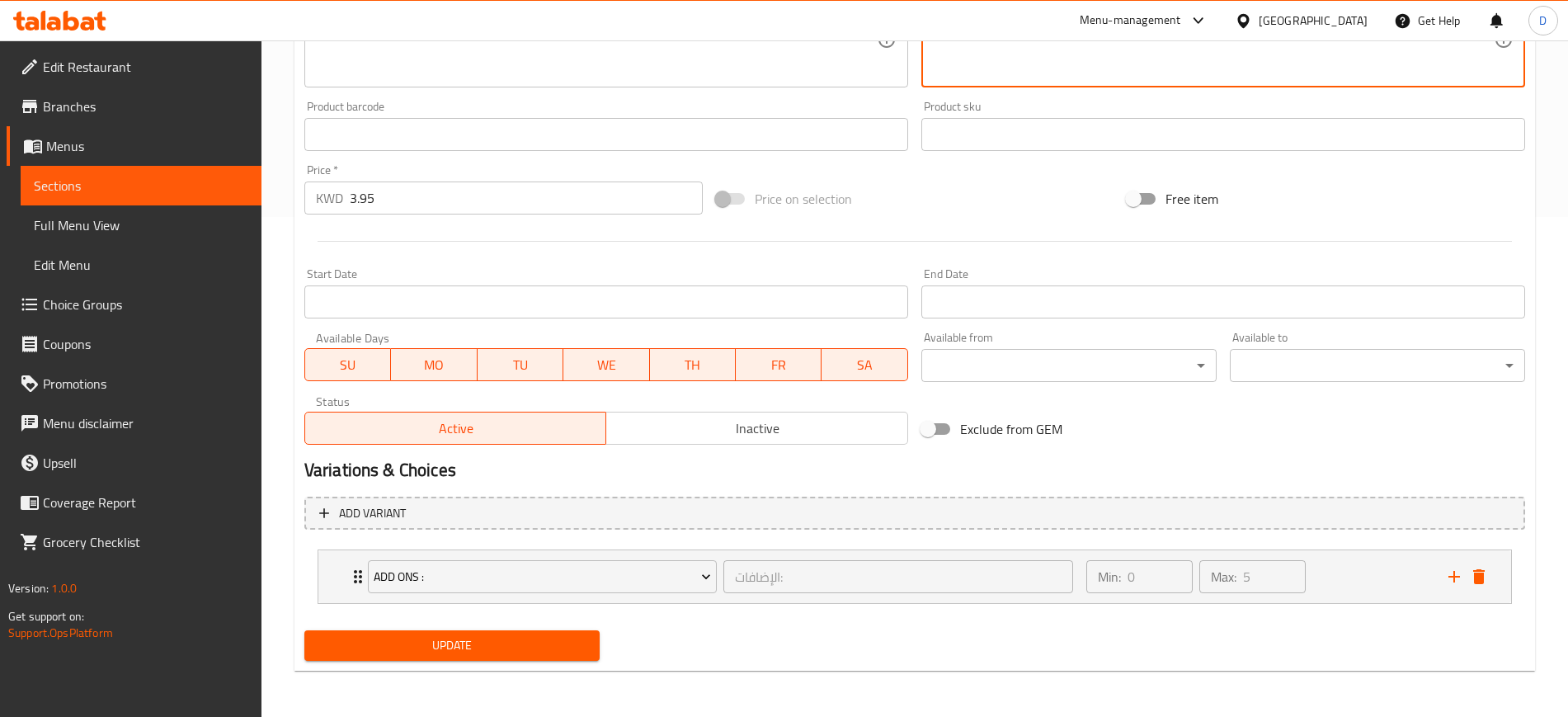
type textarea "لحم بقر امريكي، بصل أخضر، صلصة المحار الترياكي"
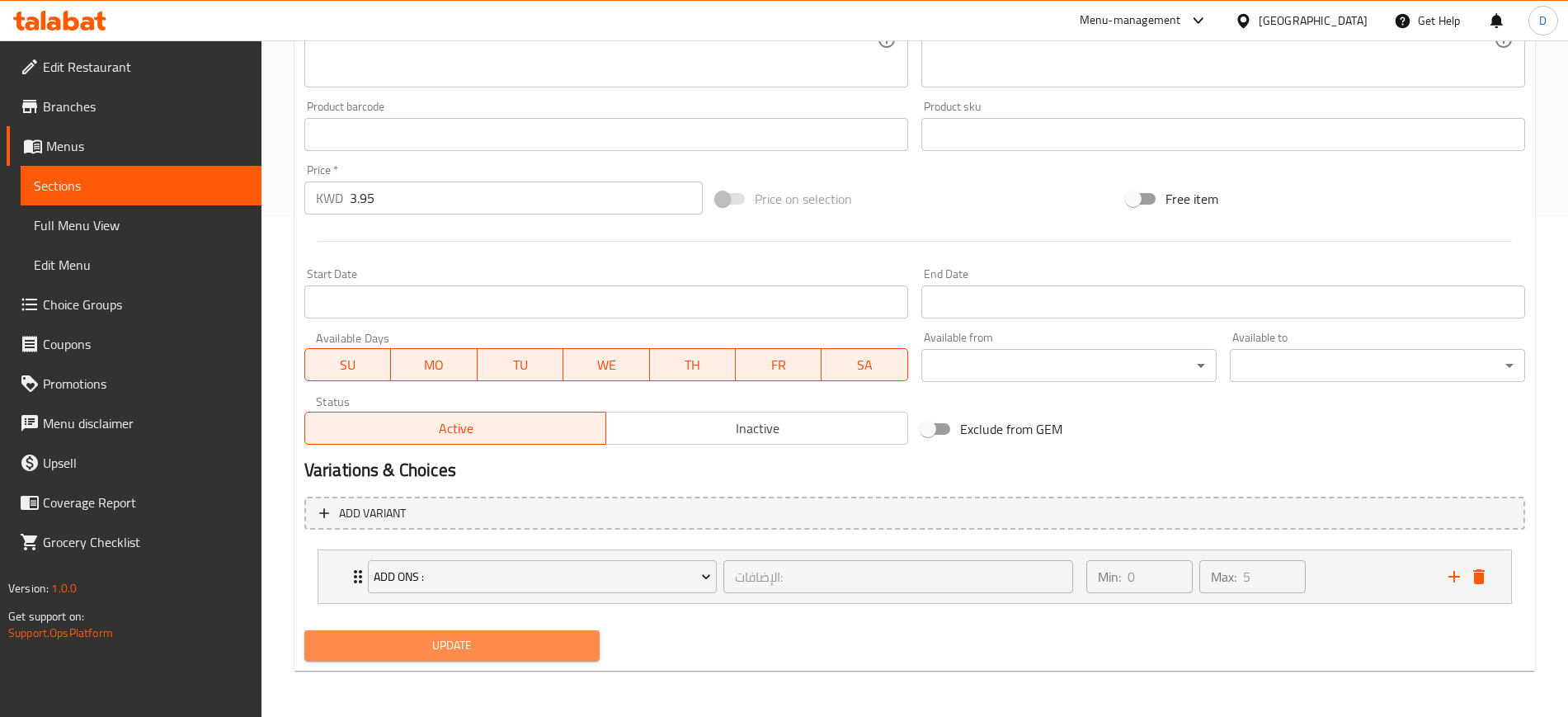
click at [552, 642] on span "Update" at bounding box center [451, 646] width 268 height 21
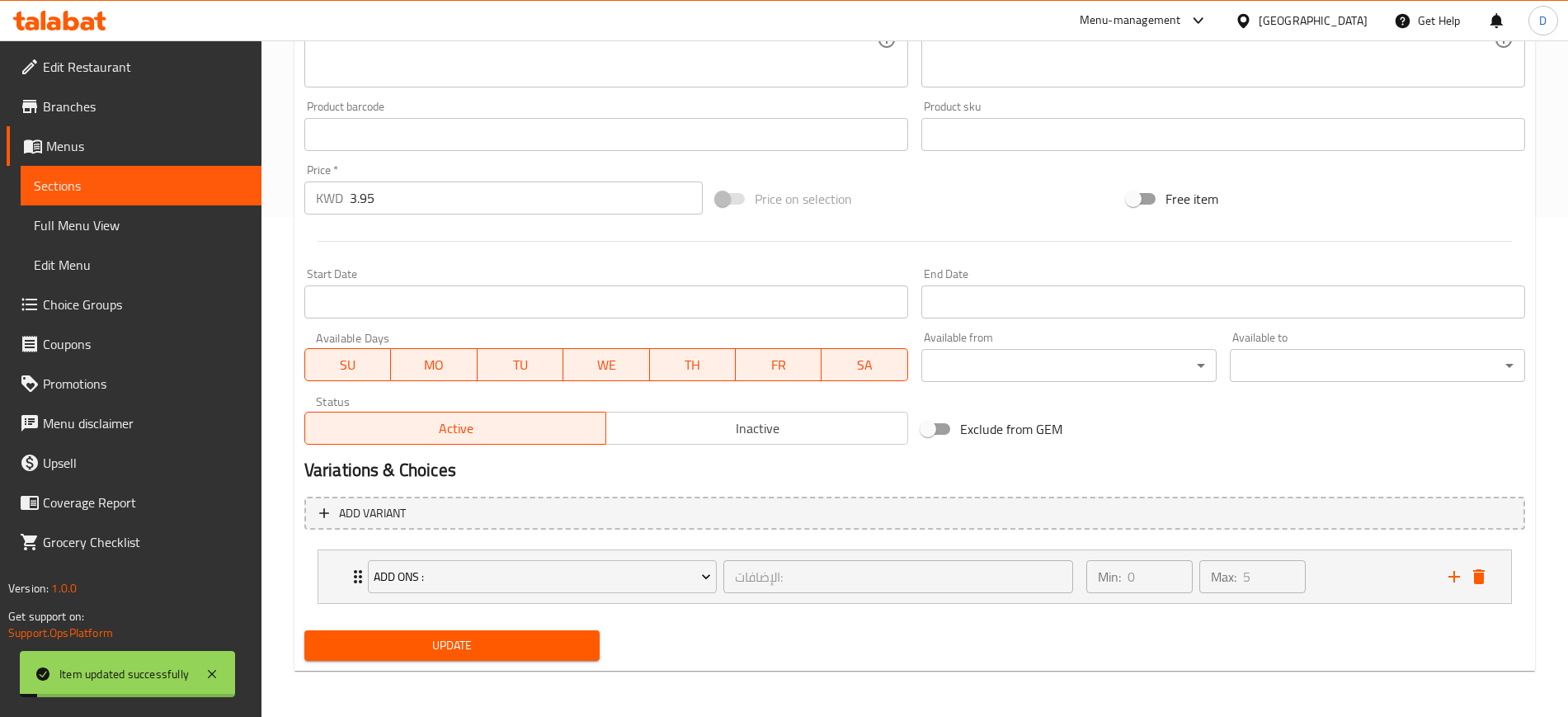
click at [87, 189] on span "Sections" at bounding box center [142, 186] width 215 height 20
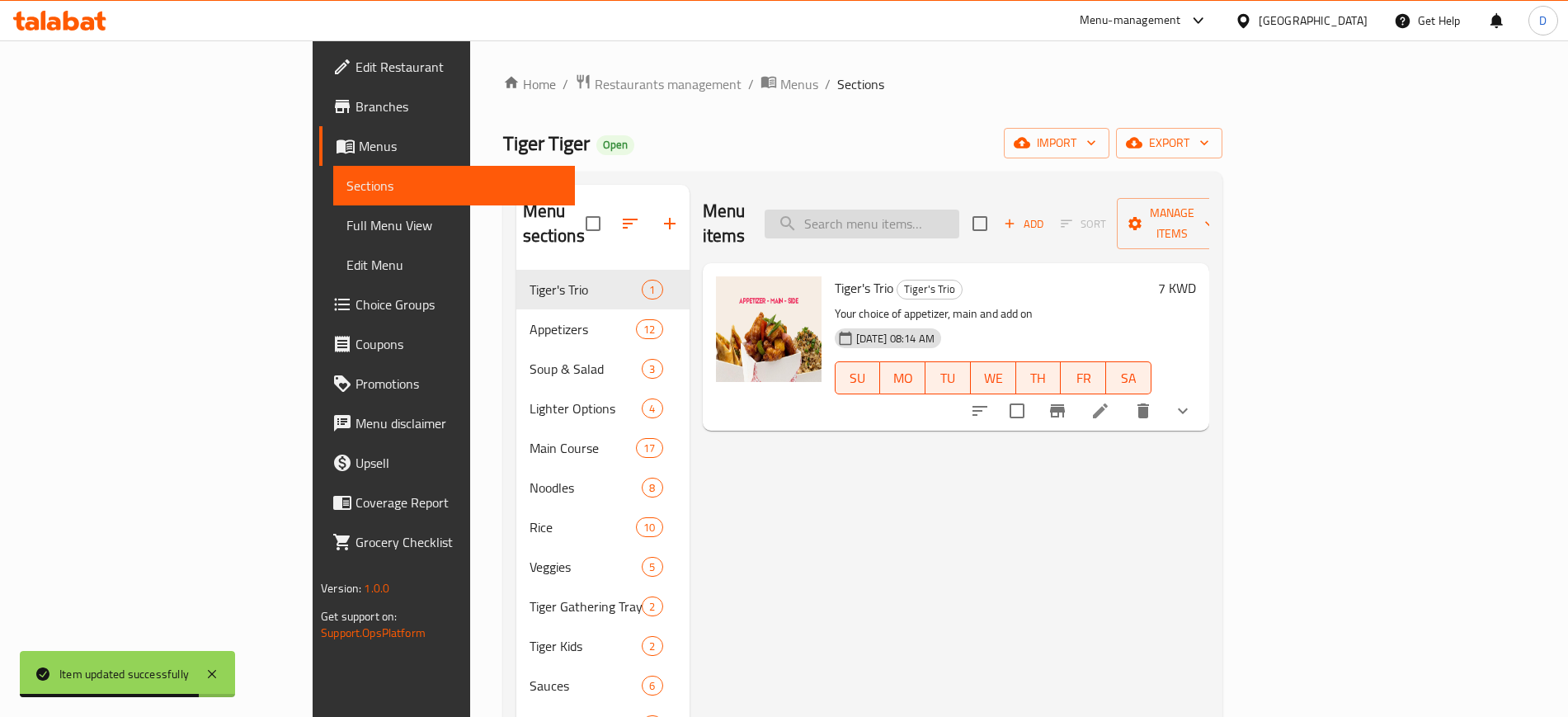
click at [960, 221] on input "search" at bounding box center [861, 225] width 194 height 29
paste input "Black Pepper Beef"
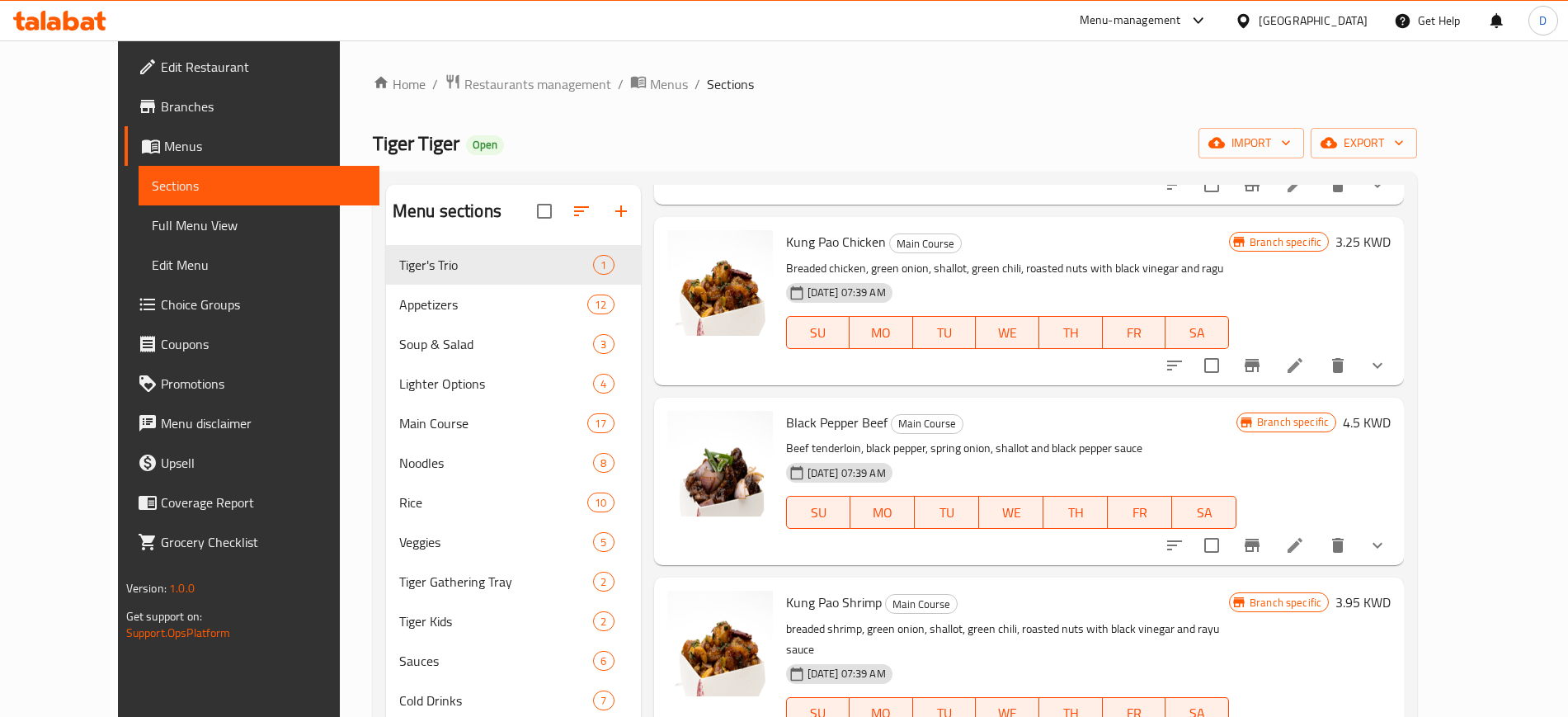
scroll to position [246, 0]
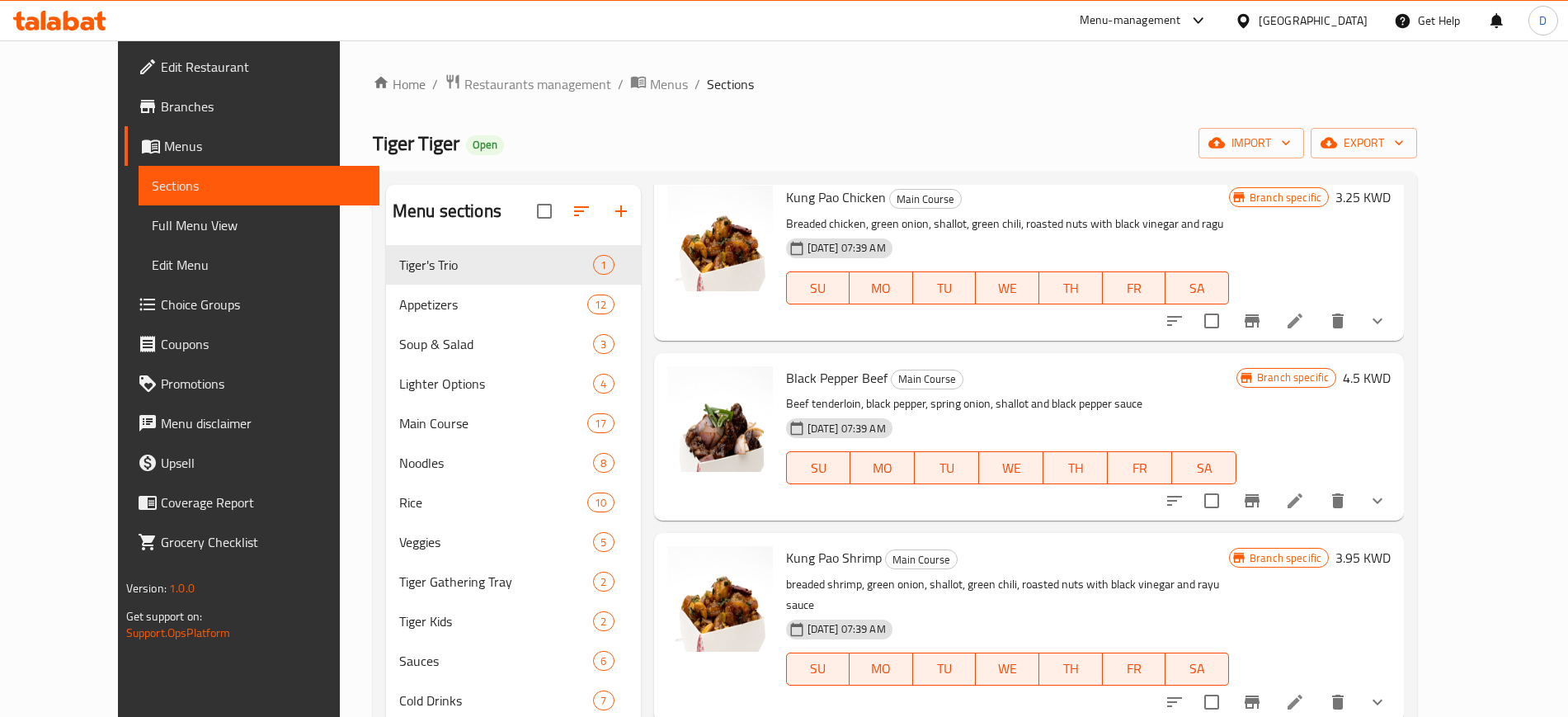
type input "Black"
click at [1149, 407] on p "Beef tenderloin, black pepper, spring onion, shallot and black pepper sauce" at bounding box center [1011, 403] width 450 height 21
click at [1305, 504] on icon at bounding box center [1295, 501] width 20 height 20
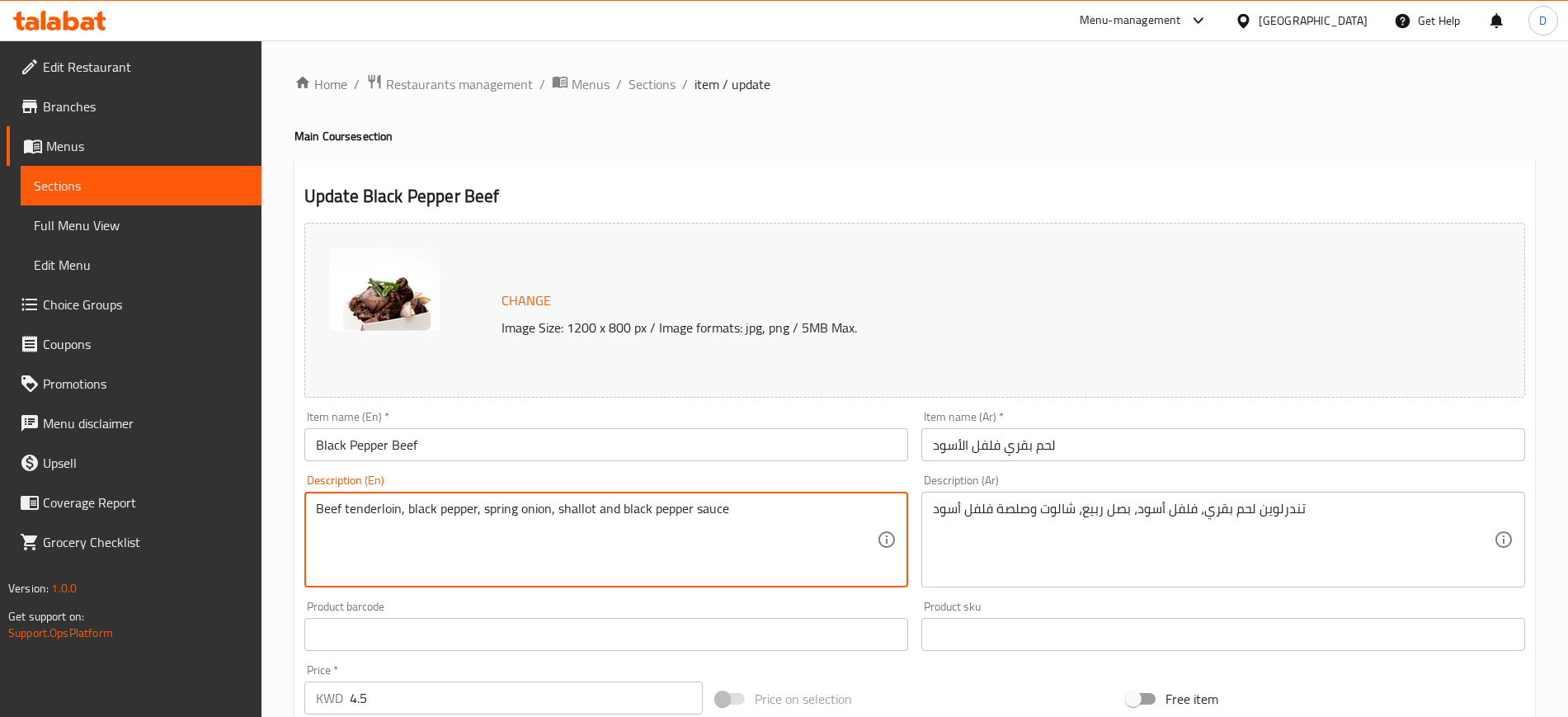
drag, startPoint x: 770, startPoint y: 534, endPoint x: -187, endPoint y: 522, distance: 957.1
paste textarea
click at [712, 521] on textarea at bounding box center [597, 540] width 561 height 78
paste textarea "beef tenderloin , black pepper , spring onion , shallot , black pepper sauce"
type textarea "beef tenderloin , black pepper , spring onion , shallot , black pepper sauce"
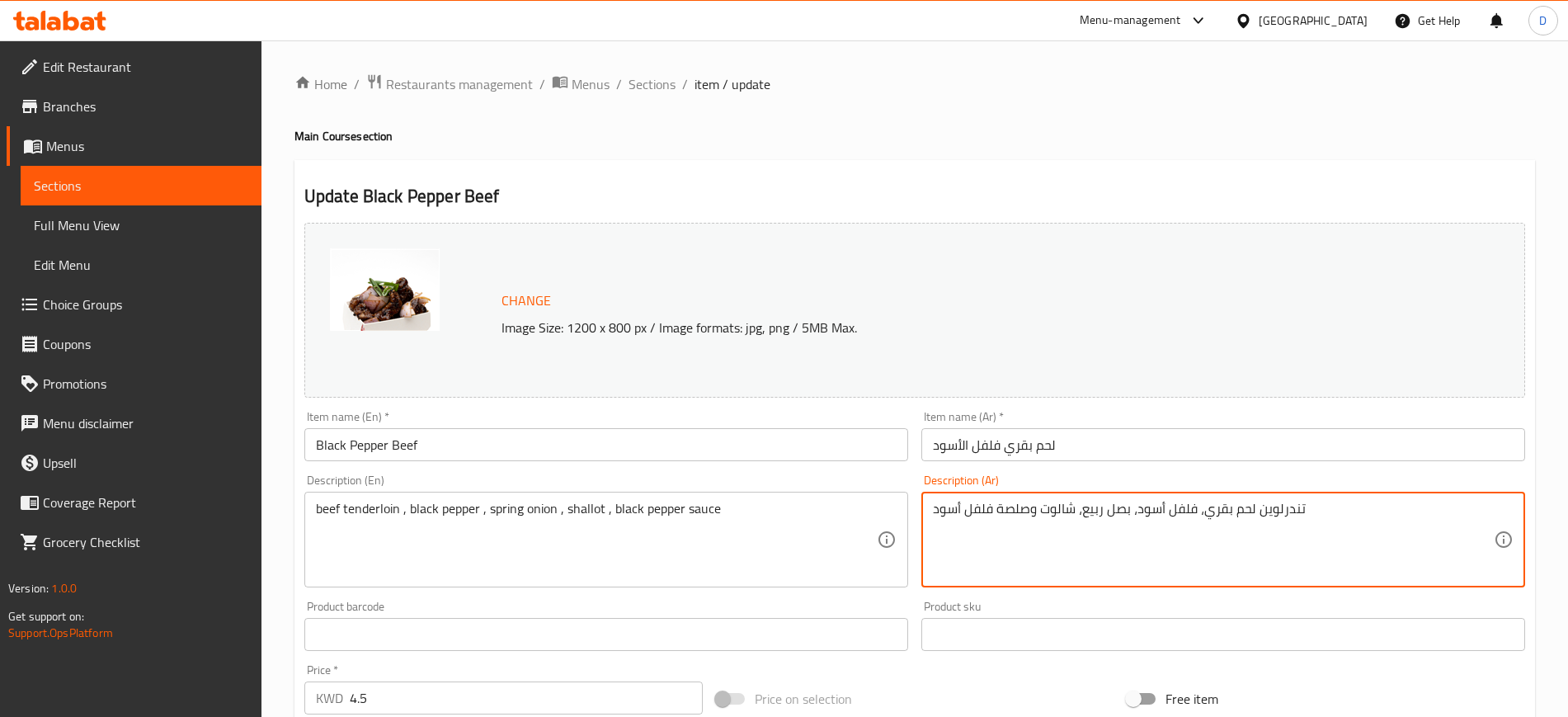
drag, startPoint x: 1356, startPoint y: 511, endPoint x: 542, endPoint y: 511, distance: 814.0
paste textarea "لحم انجوس بقري، فلفل أسود، بصل أخضر، بصل شالوت و صلصة الفلفل ال"
paste textarea
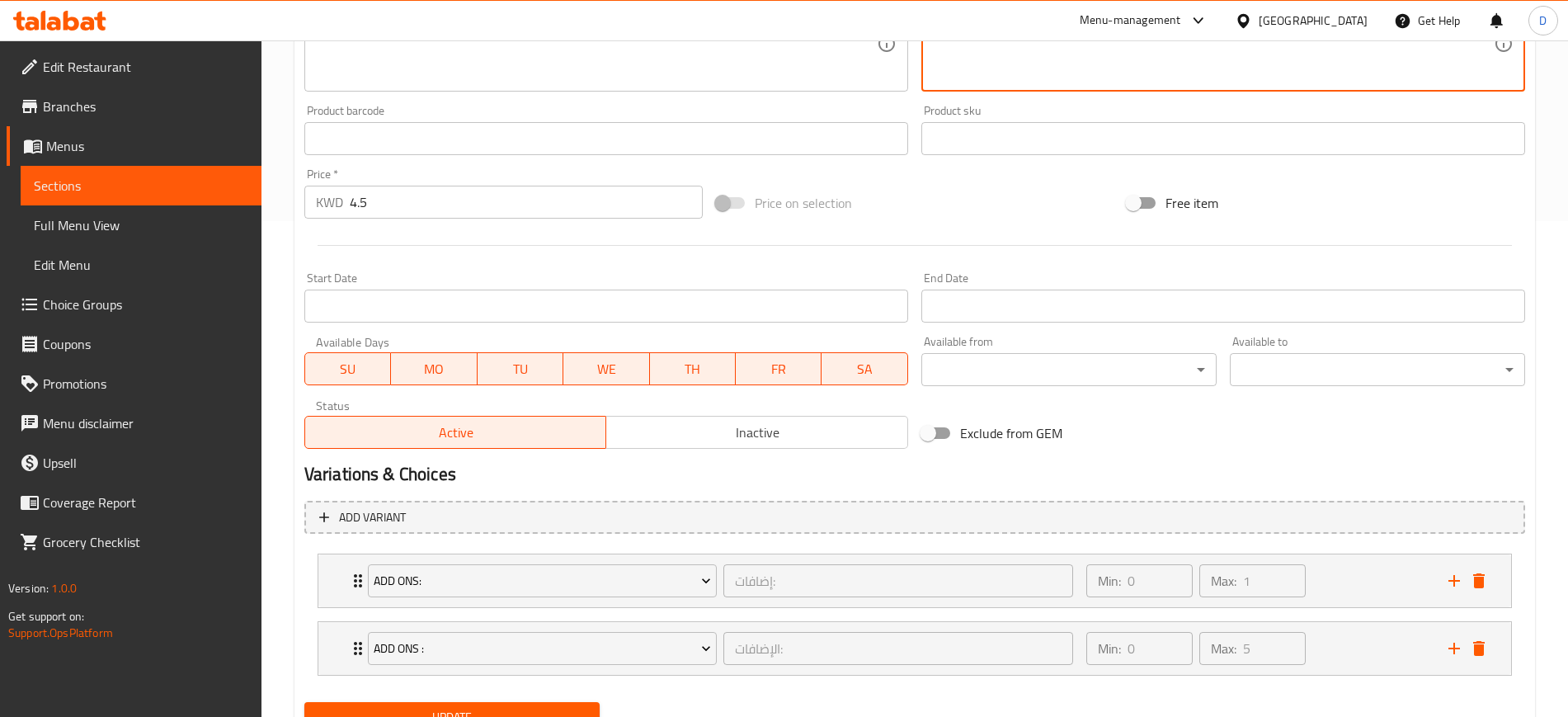
scroll to position [568, 0]
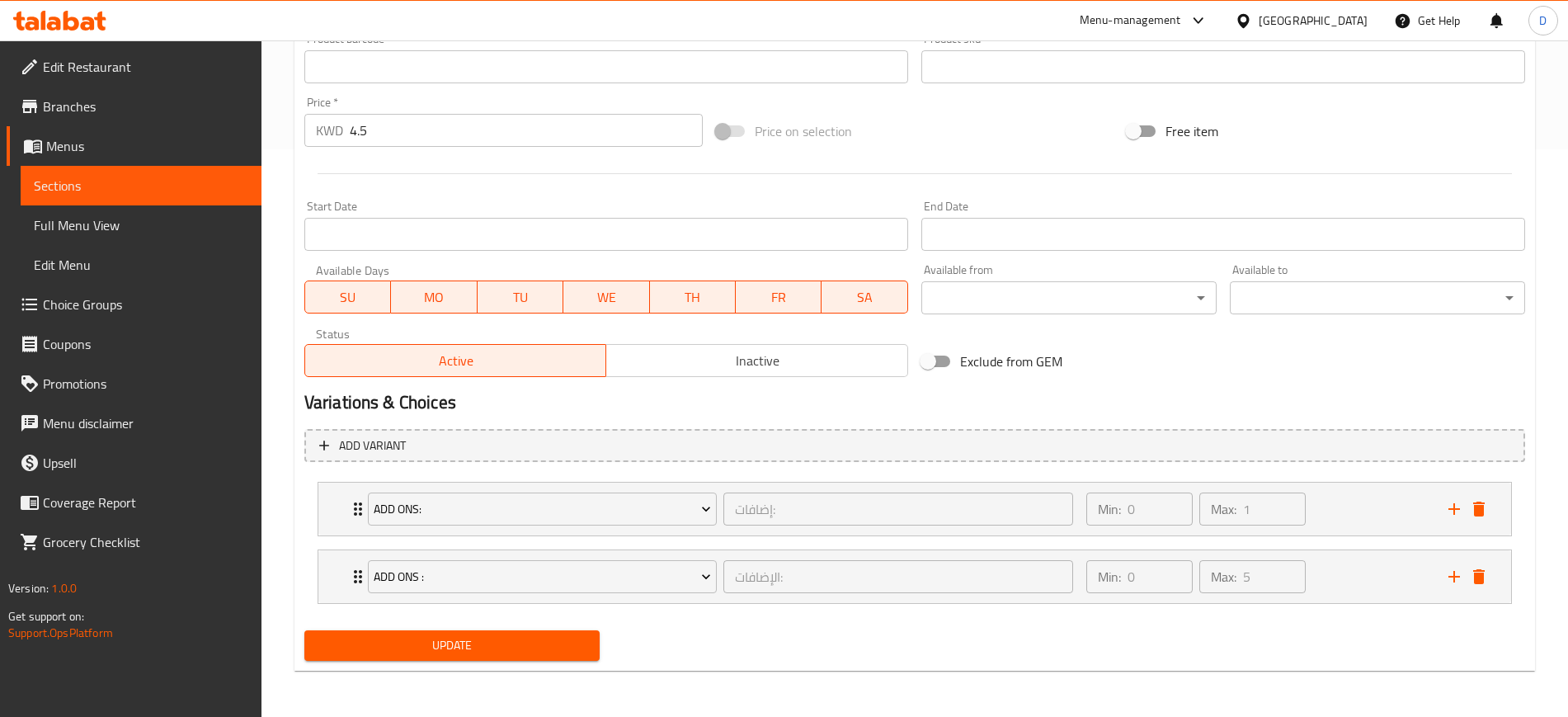
type textarea "لحم انجوس بقري، فلفل أسود، بصل أخضر، بصل شالوت و صلصة الفلفل الأسود"
click at [557, 646] on span "Update" at bounding box center [451, 646] width 268 height 21
drag, startPoint x: 54, startPoint y: 187, endPoint x: 65, endPoint y: 188, distance: 11.0
click at [54, 187] on span "Sections" at bounding box center [142, 186] width 215 height 20
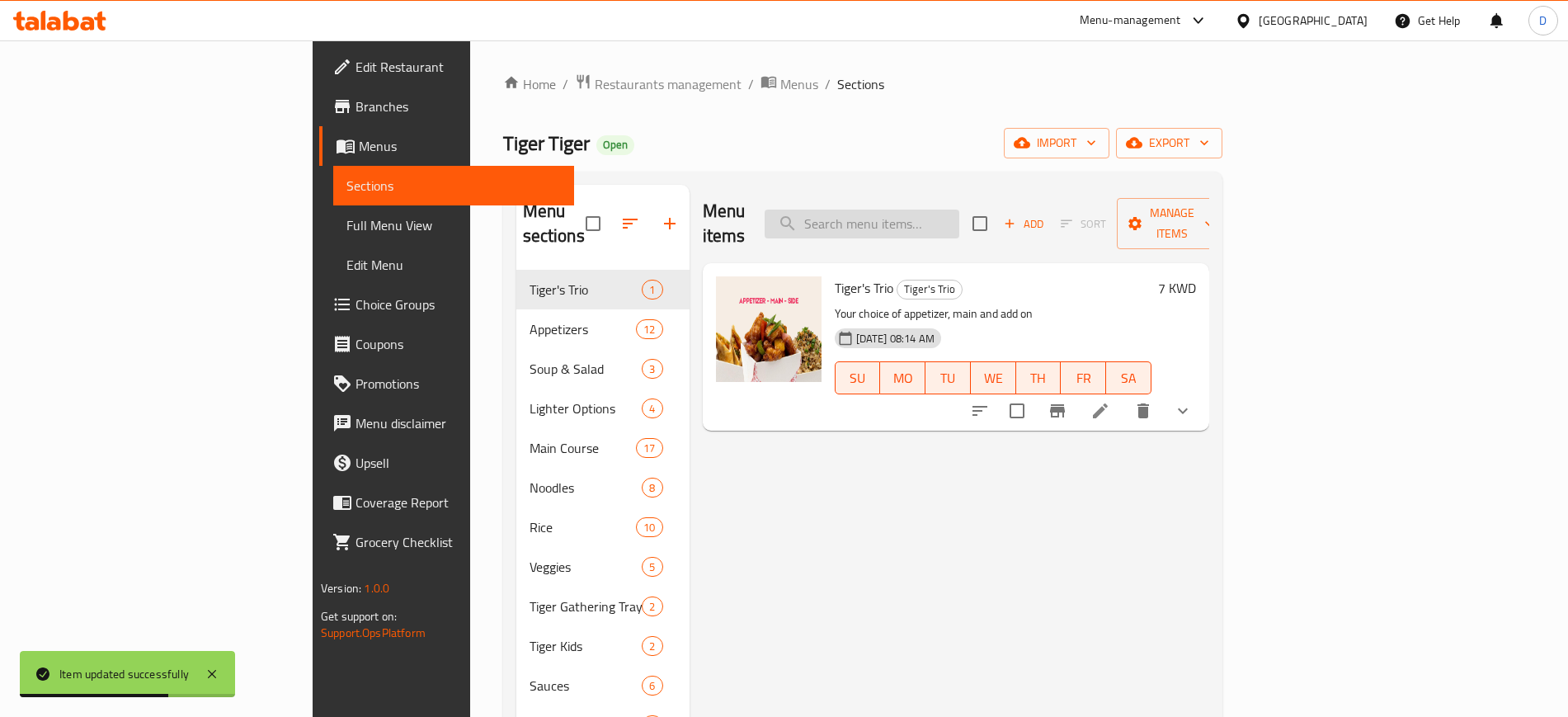
click at [960, 210] on input "search" at bounding box center [861, 225] width 194 height 29
paste input "Kung Pao Shrimp"
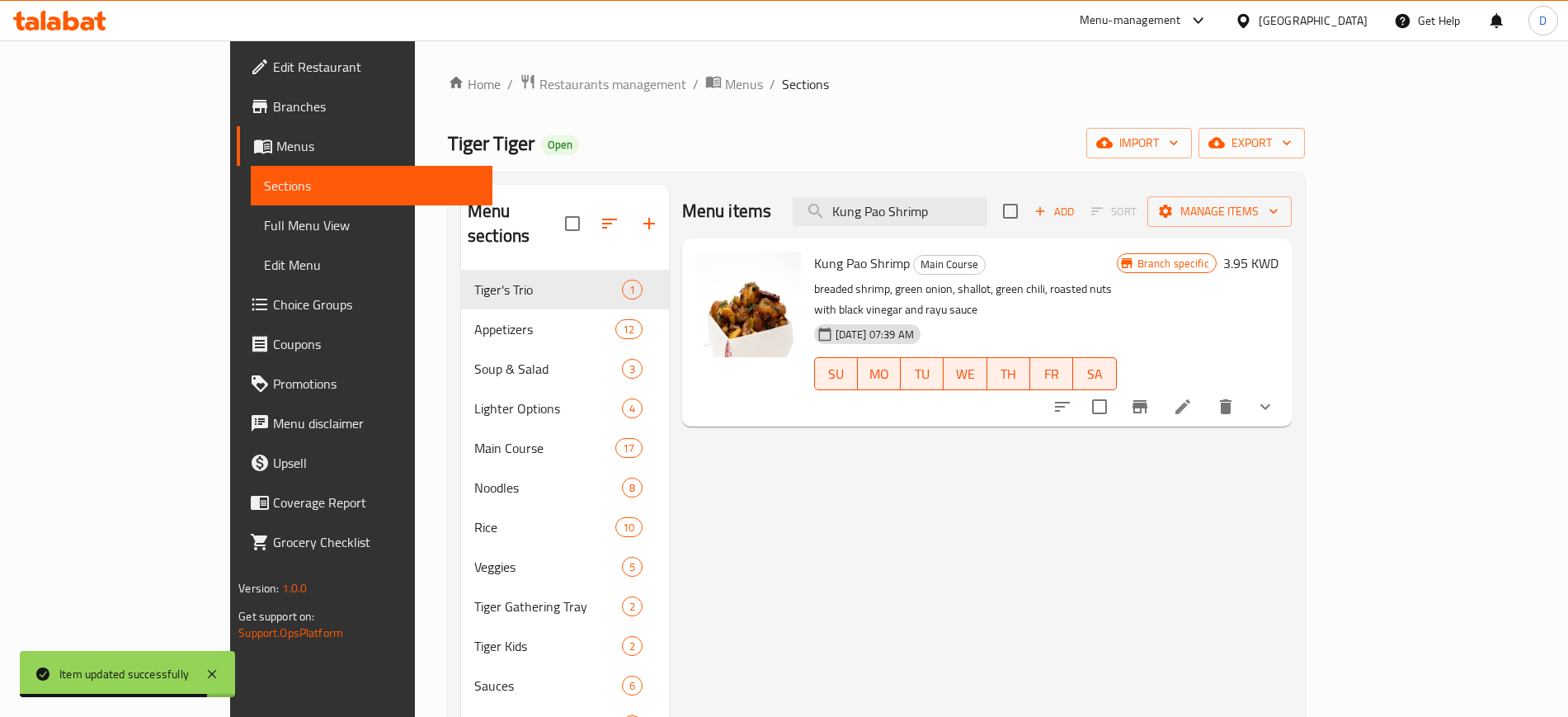
type input "Kung Pao Shrimp"
click at [1190, 400] on icon at bounding box center [1182, 406] width 15 height 15
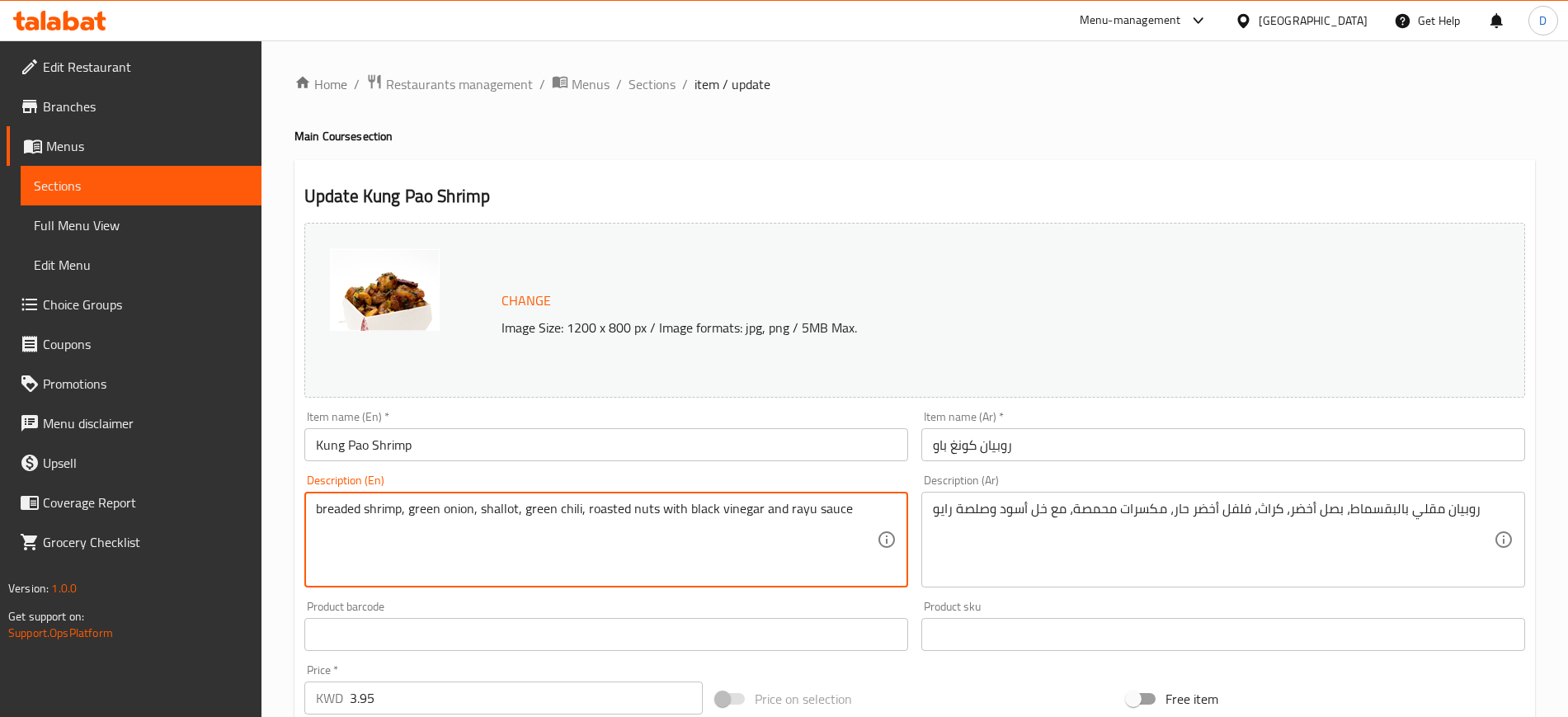
paste textarea "breaded shrimp , green onion , shallot , green chili"
type textarea "breaded shrimp , green onion , shallot , green chili , roasted nuts with black …"
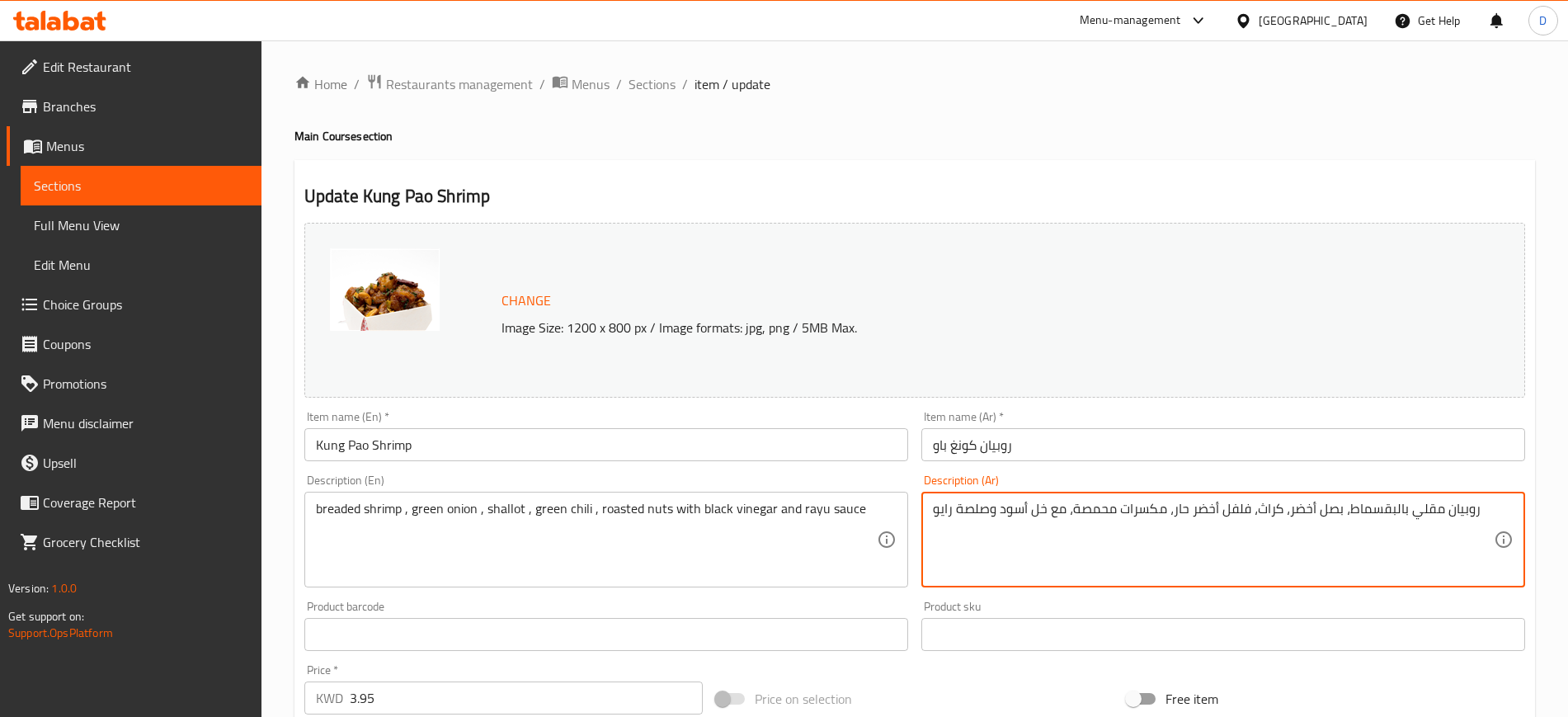
paste textarea "بالبقسماط، بصل اخضر، بصل سكري (شالوت)، فلفل اخضر ، مكسرات محمصة مع خل اسود وصوص…"
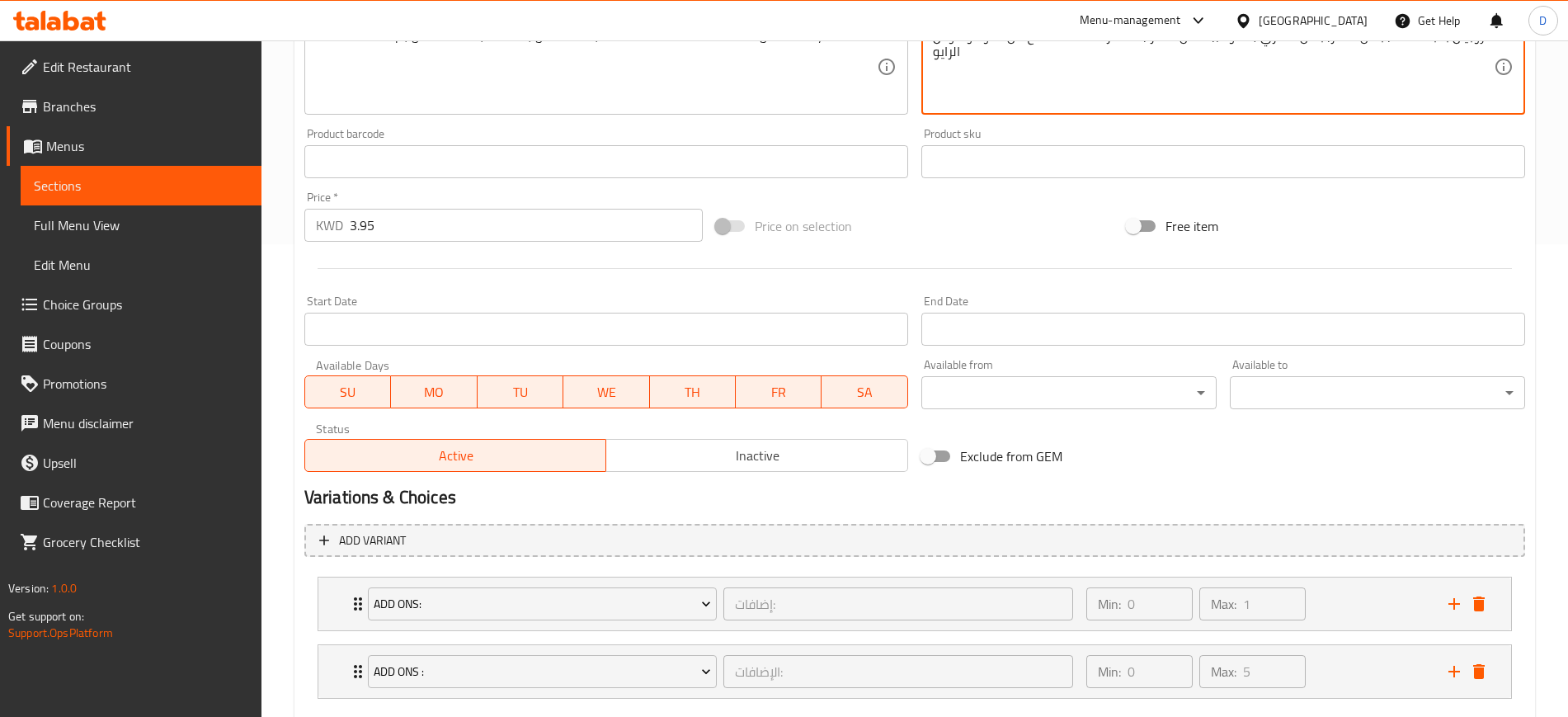
scroll to position [568, 0]
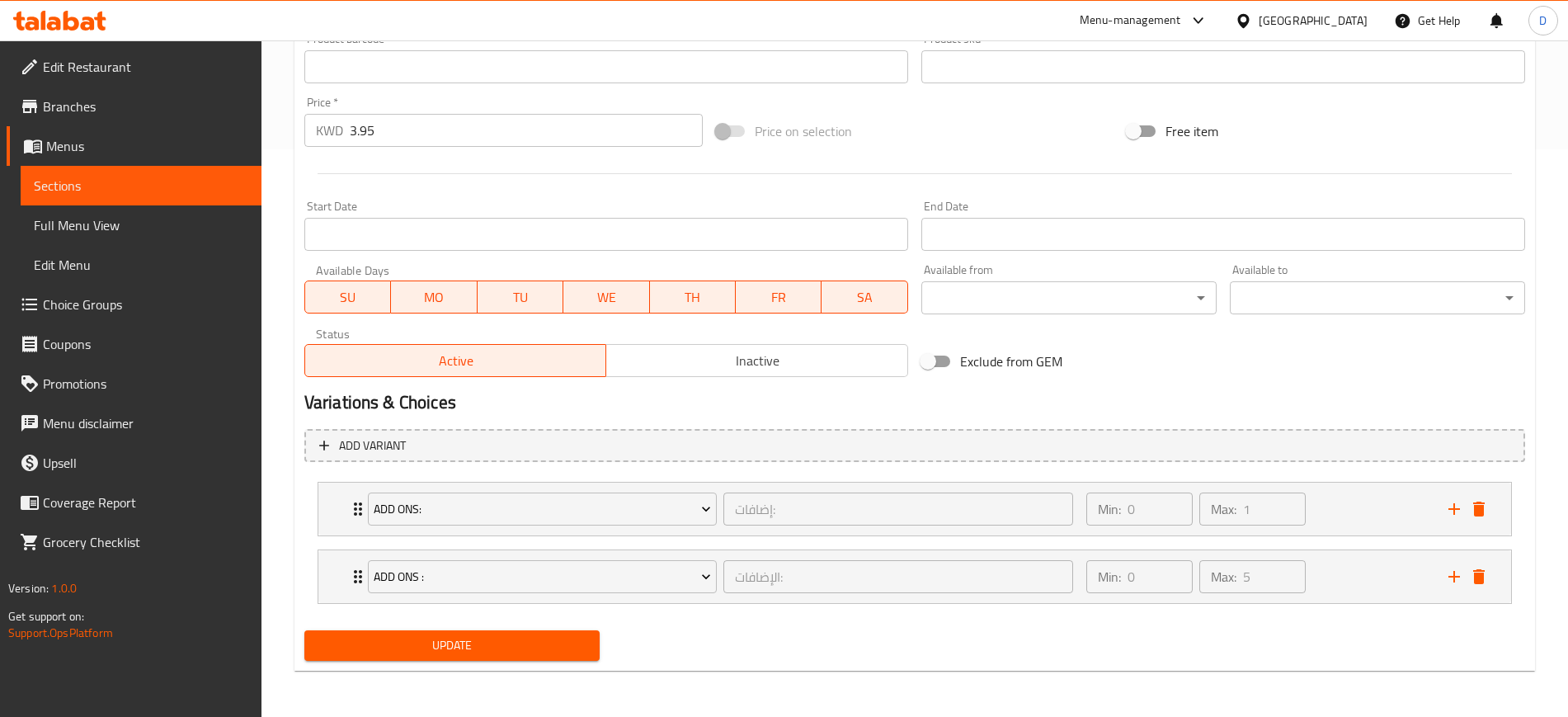
type textarea "روبيان بالبقسماط، بصل اخضر، بصل سكري (شالوت)، فلفل اخضر ، مكسرات محمصة مع خل اس…"
click at [514, 638] on span "Update" at bounding box center [451, 646] width 268 height 21
click at [53, 190] on span "Sections" at bounding box center [142, 186] width 215 height 20
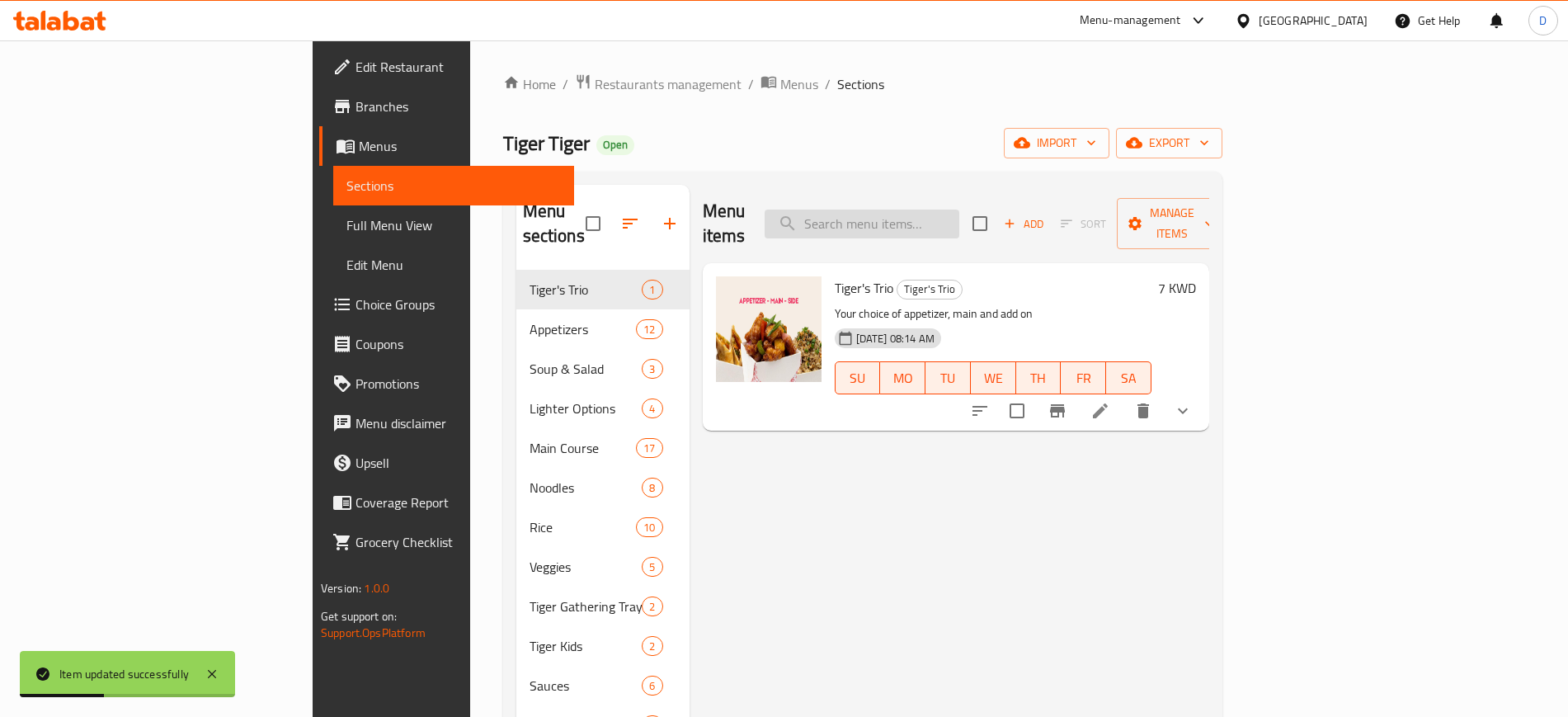
click at [960, 211] on input "search" at bounding box center [861, 225] width 194 height 29
paste input "Sweet & Sour Shrimp"
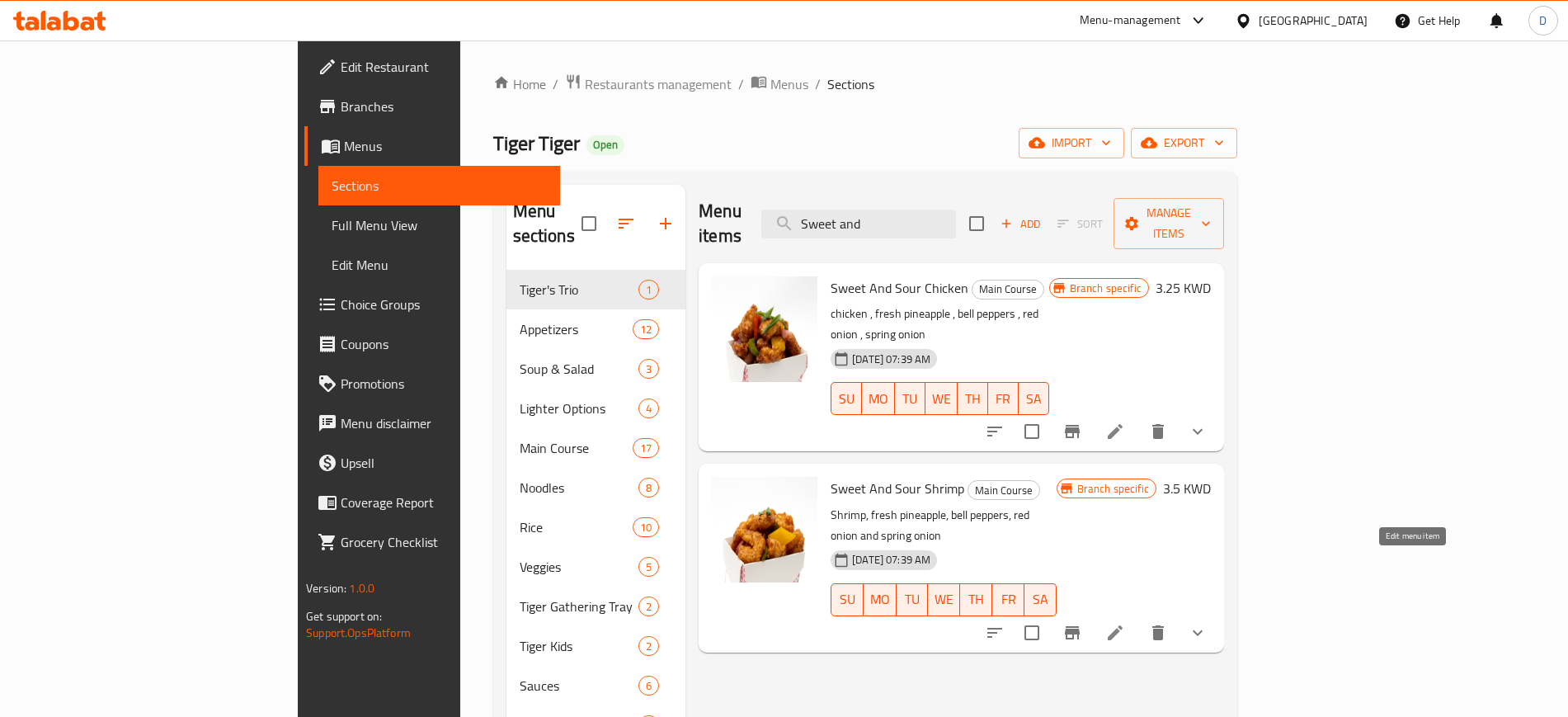
type input "Sweet and"
click at [1125, 623] on icon at bounding box center [1115, 633] width 20 height 20
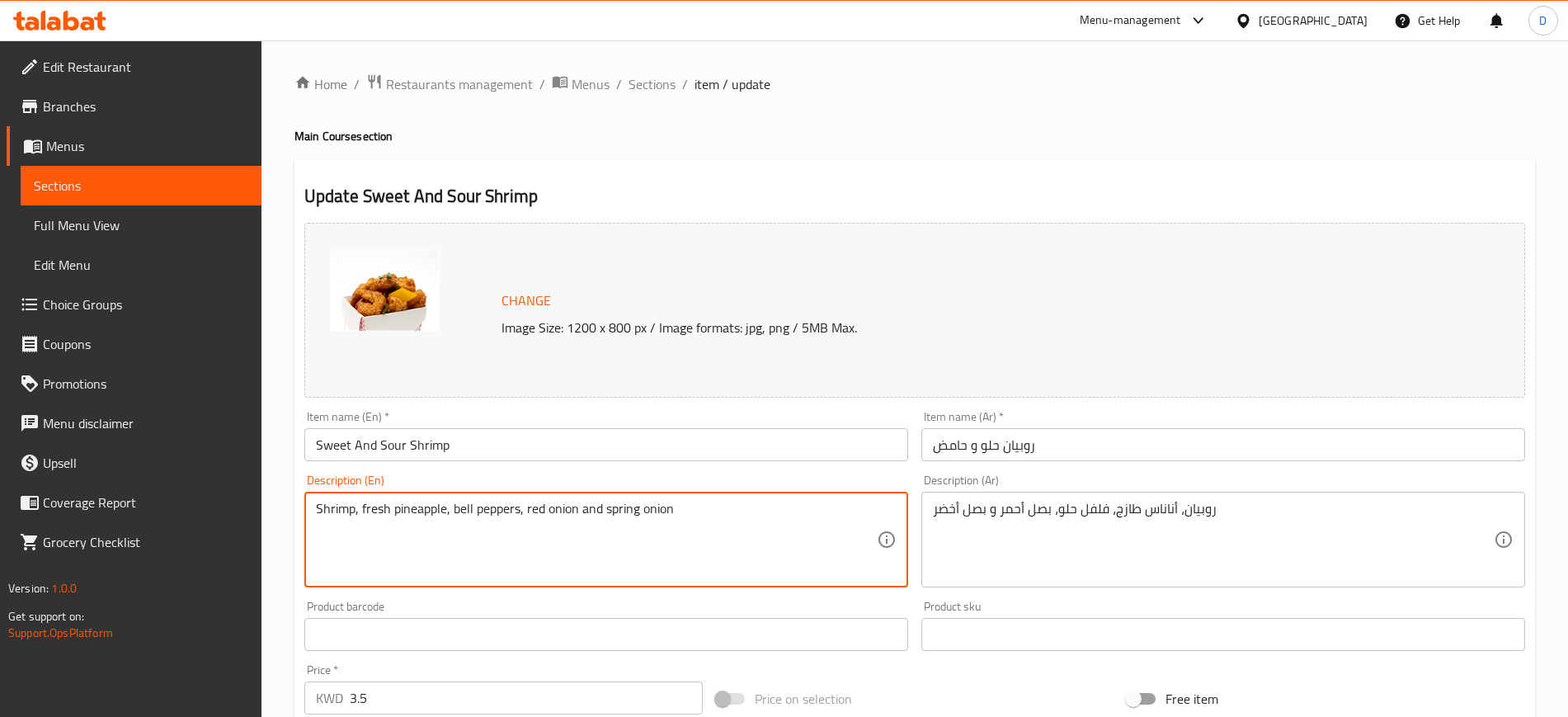
drag, startPoint x: 669, startPoint y: 514, endPoint x: 15, endPoint y: 484, distance: 654.7
paste textarea "shrimp , fresh pineapple , bell peppers , red onion ,"
type textarea "shrimp , fresh pineapple , bell peppers , red onion , spring onion"
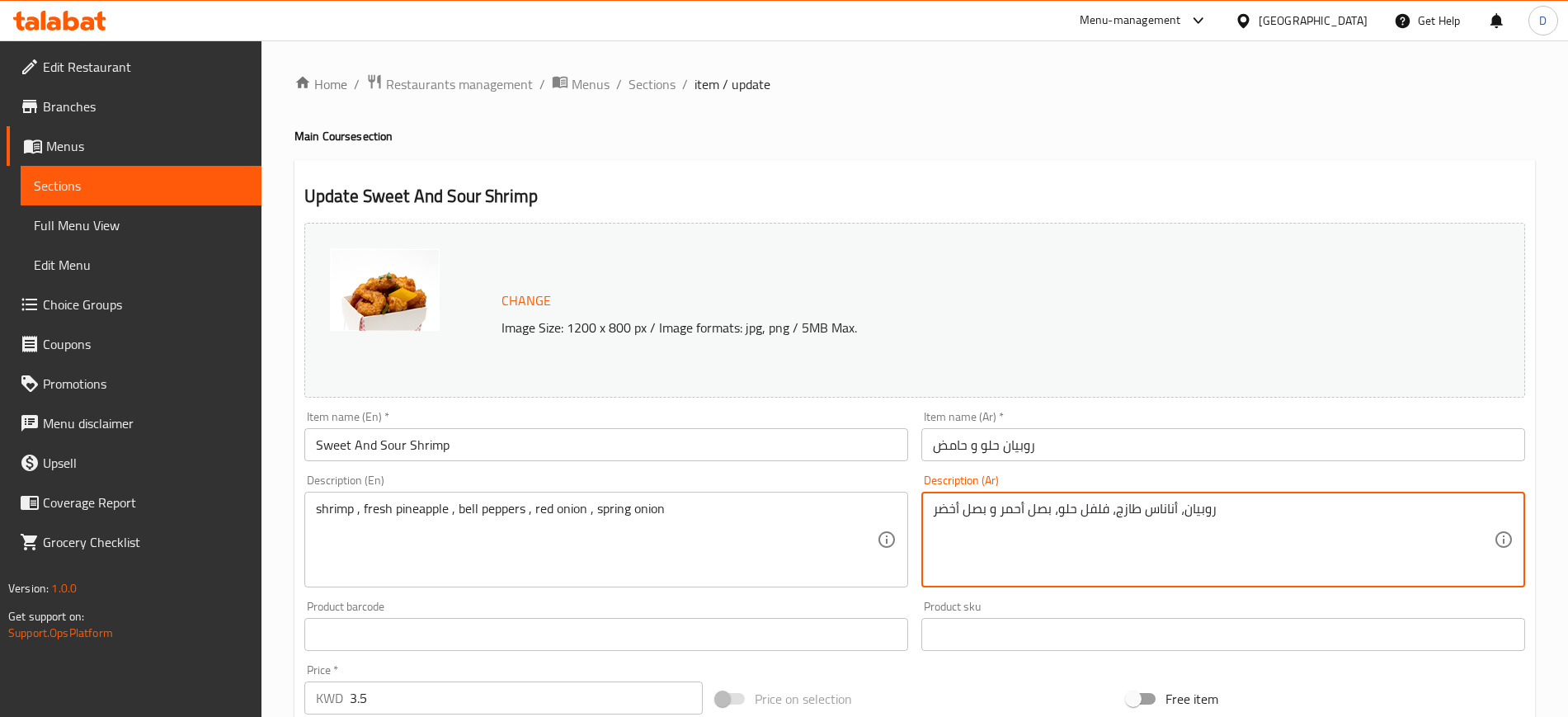
drag, startPoint x: 1298, startPoint y: 527, endPoint x: 586, endPoint y: 501, distance: 712.5
paste textarea "ارد، بصل أحمر،"
type textarea "روبيان، أناناس طازج، فلفل بارد، بصل أحمر، بصل أخضر"
click at [1228, 165] on div "Update Sweet And Sour Shrimp Change Image Size: 1200 x 800 px / Image formats: …" at bounding box center [915, 699] width 1241 height 1079
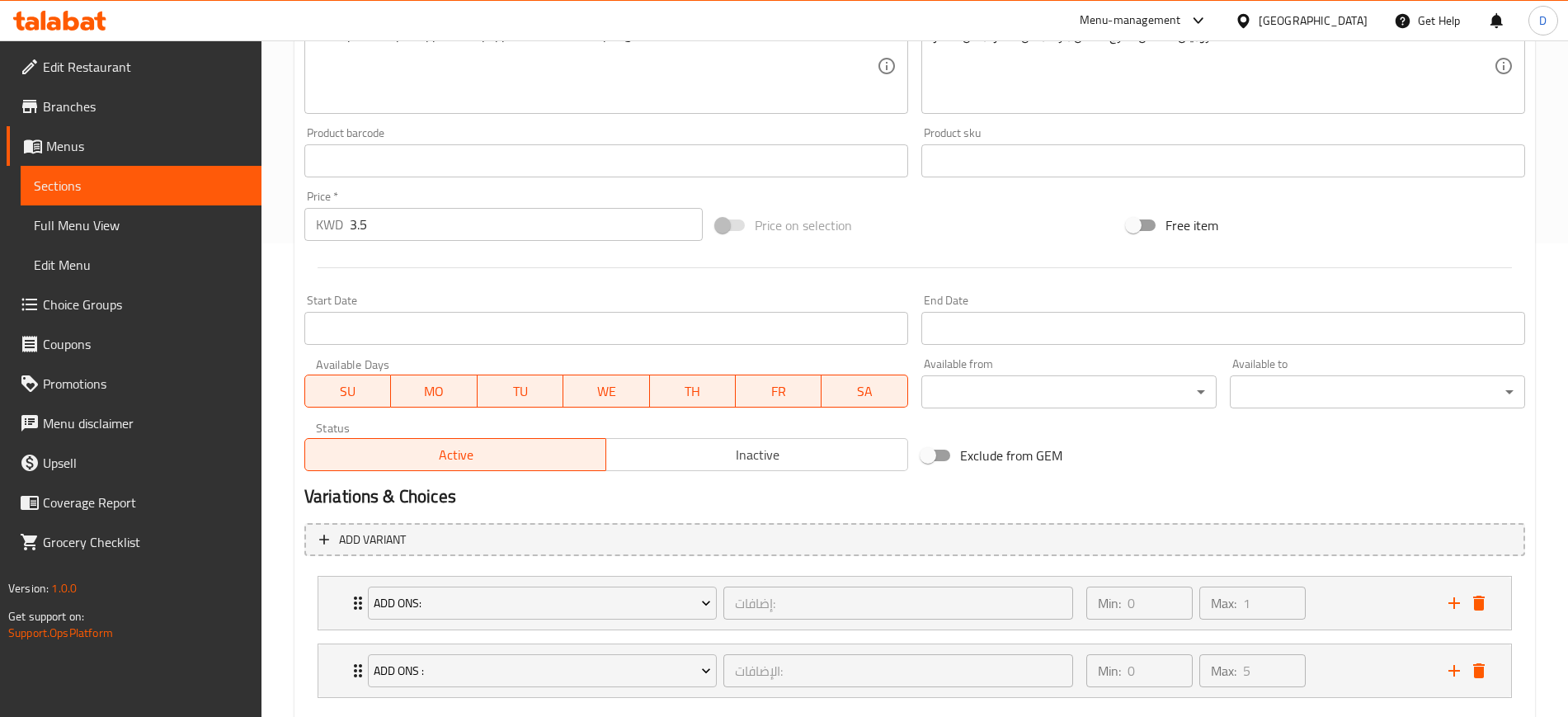
scroll to position [568, 0]
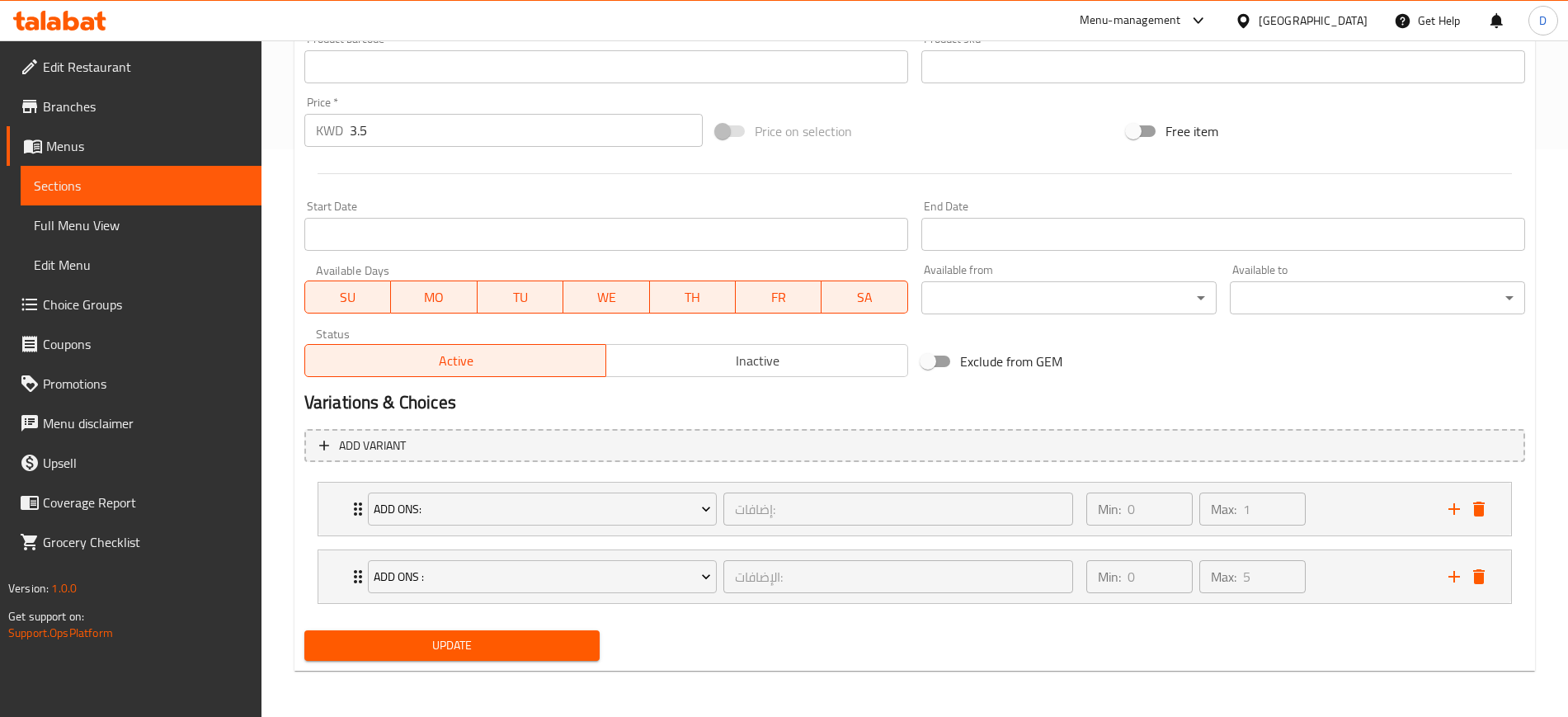
click at [565, 642] on span "Update" at bounding box center [451, 646] width 268 height 21
click at [84, 185] on span "Sections" at bounding box center [142, 186] width 215 height 20
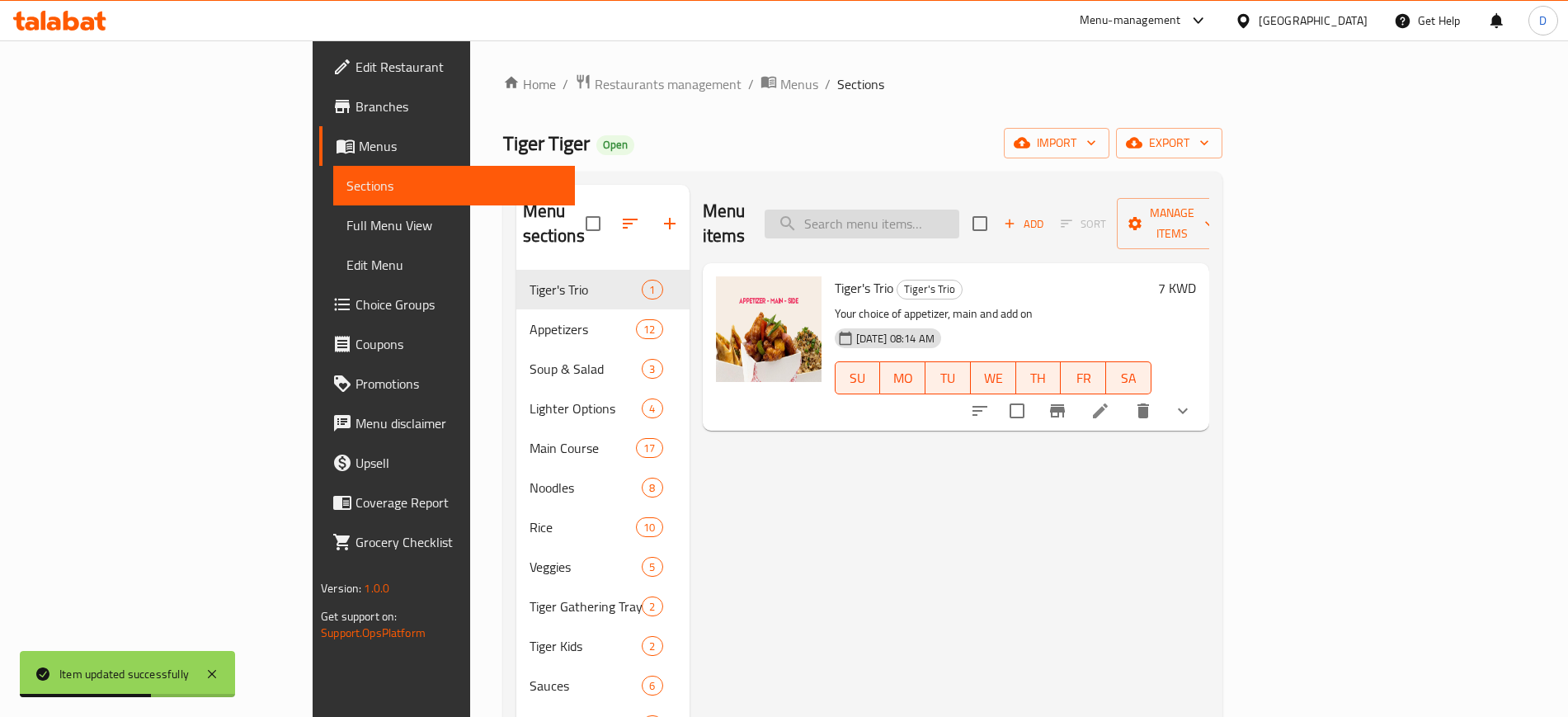
click at [960, 210] on input "search" at bounding box center [861, 225] width 194 height 29
paste input "Kung Pao Chicken"
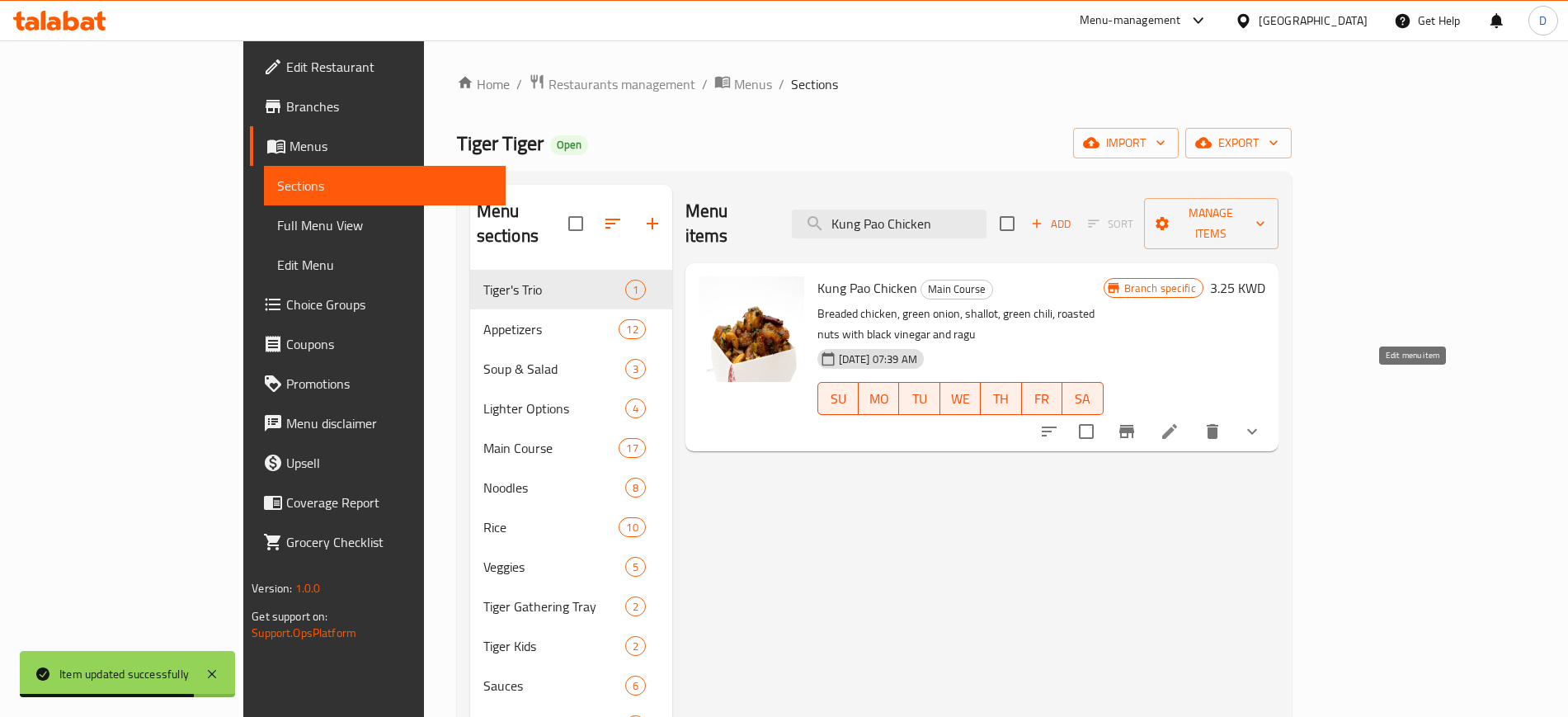
type input "Kung Pao Chicken"
click at [1177, 424] on icon at bounding box center [1170, 431] width 15 height 15
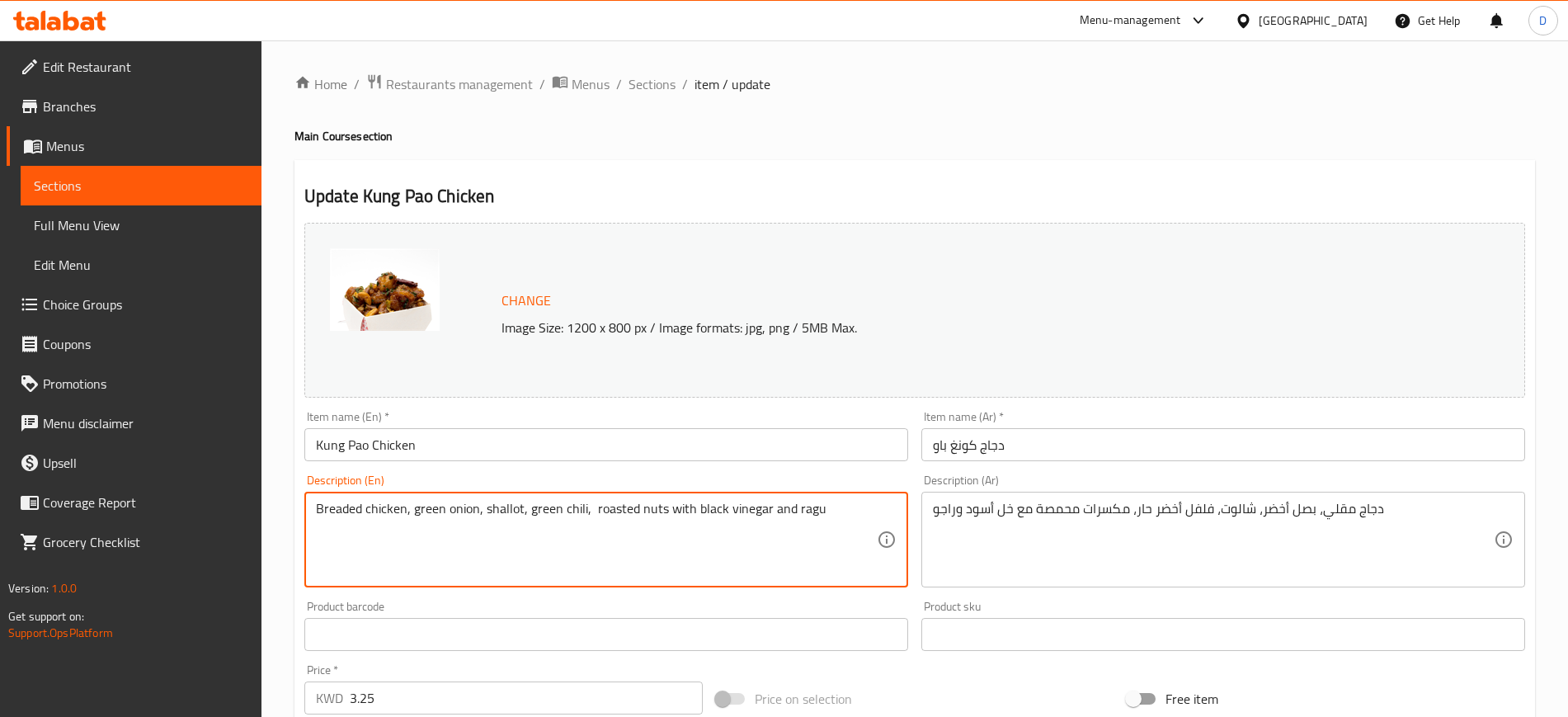
paste textarea "breaded chicken , green onion , shallot , green chili , roasted nuts with black…"
type textarea "breaded chicken , green onion , shallot , green chili , roasted nuts with black…"
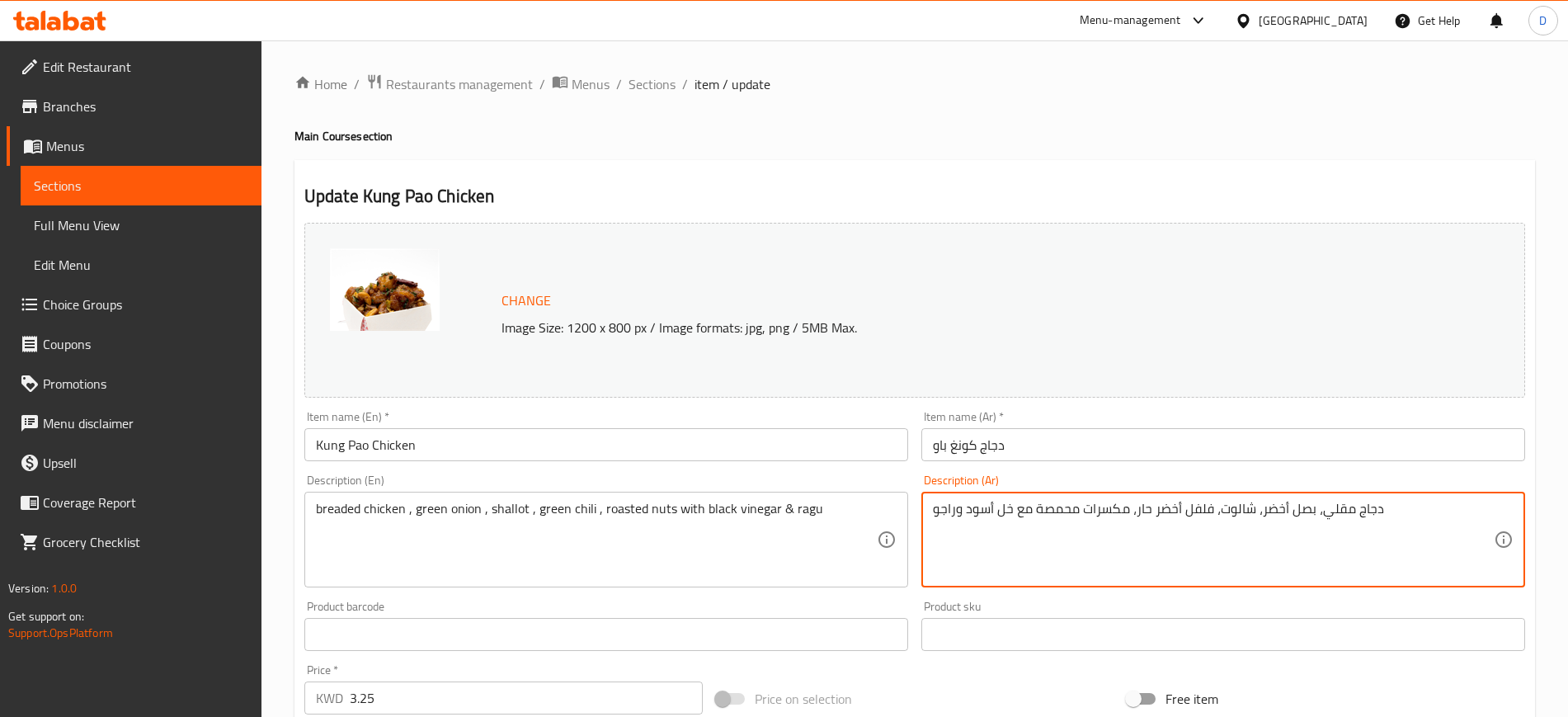
paste textarea "خبوز ، بصل أخضر ، كراث ، فلفل أخضر ، مكسرات محمصة بالخل الأسود وراغ"
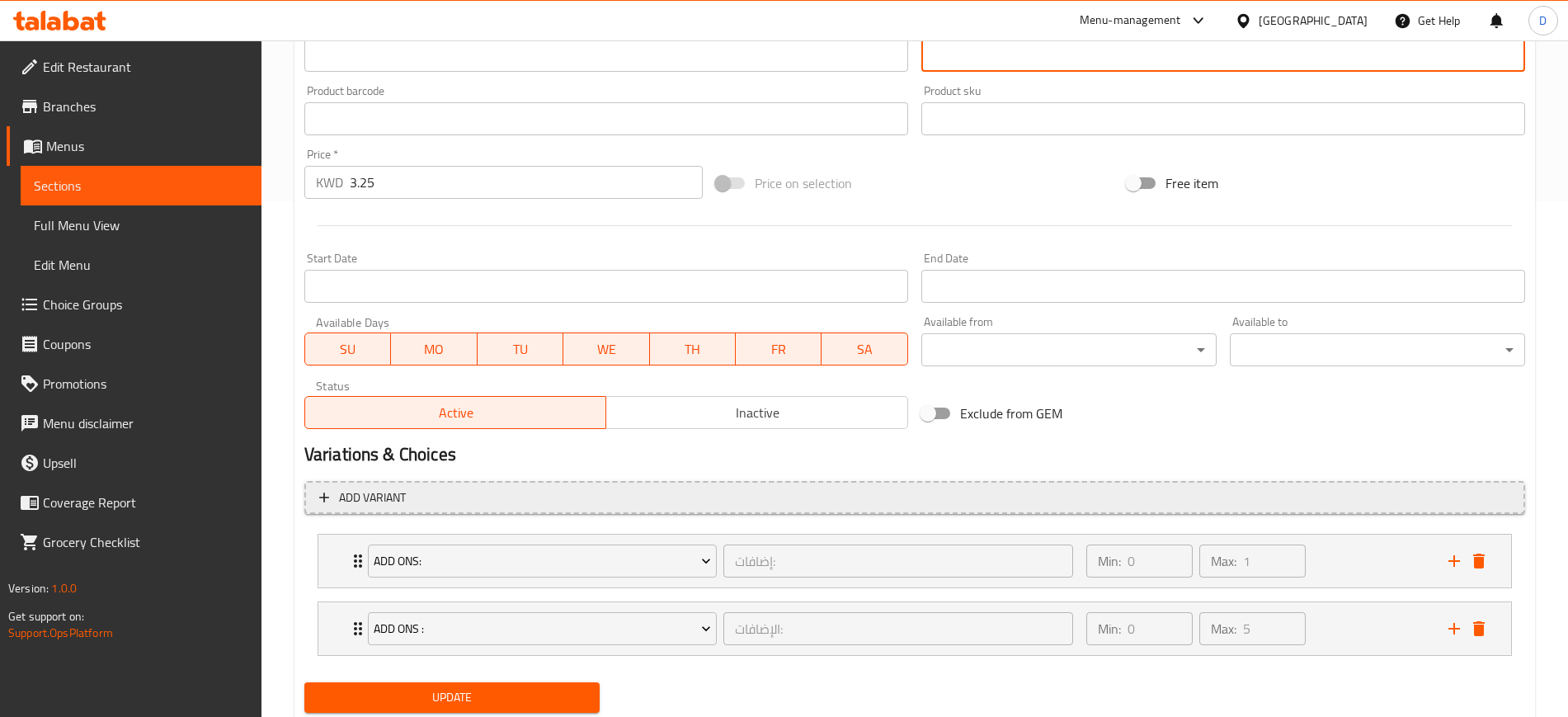
scroll to position [568, 0]
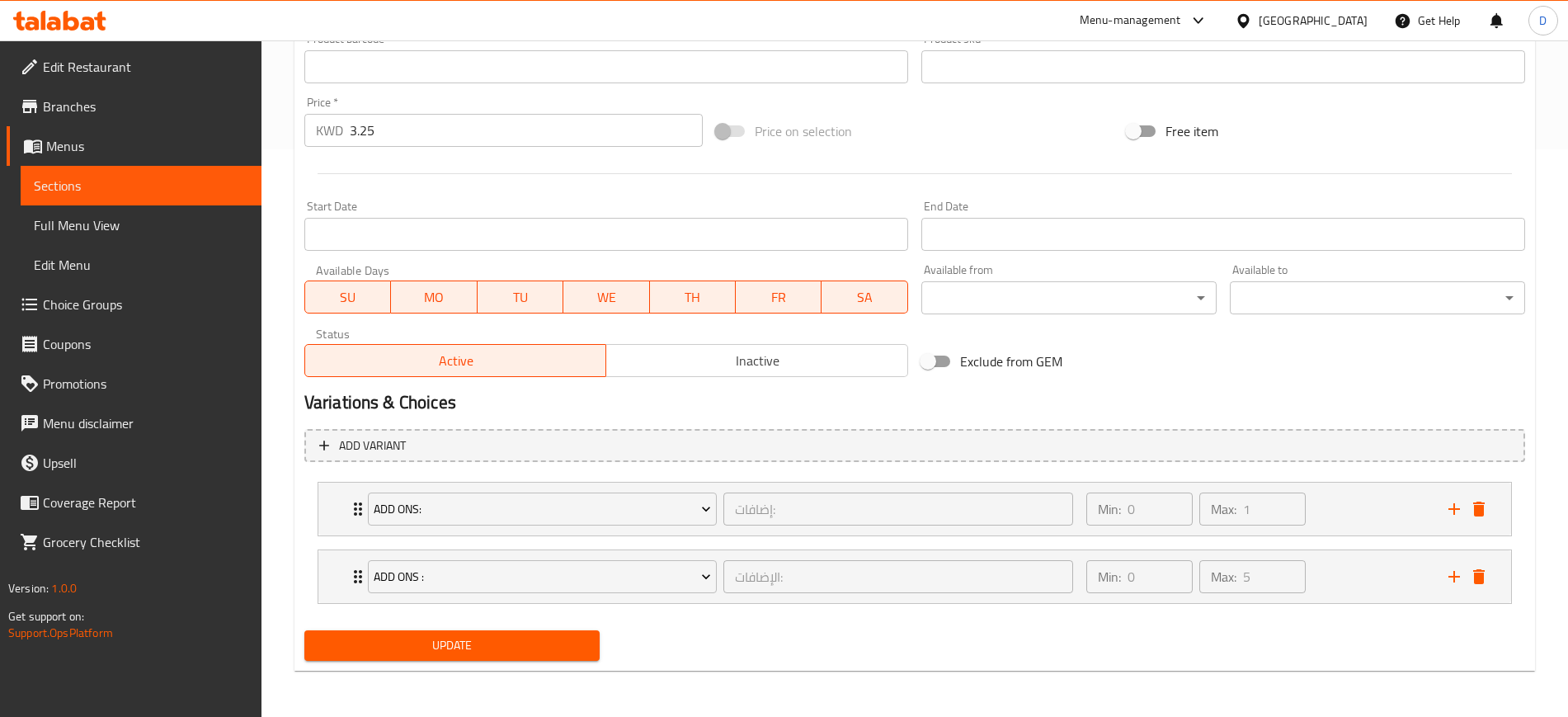
type textarea "دجاج مخبوز ، بصل أخضر ، كراث ، فلفل أخضر ، مكسرات محمصة بالخل الأسود وراغو"
click at [493, 653] on span "Update" at bounding box center [451, 646] width 268 height 21
click at [56, 176] on span "Sections" at bounding box center [142, 186] width 215 height 20
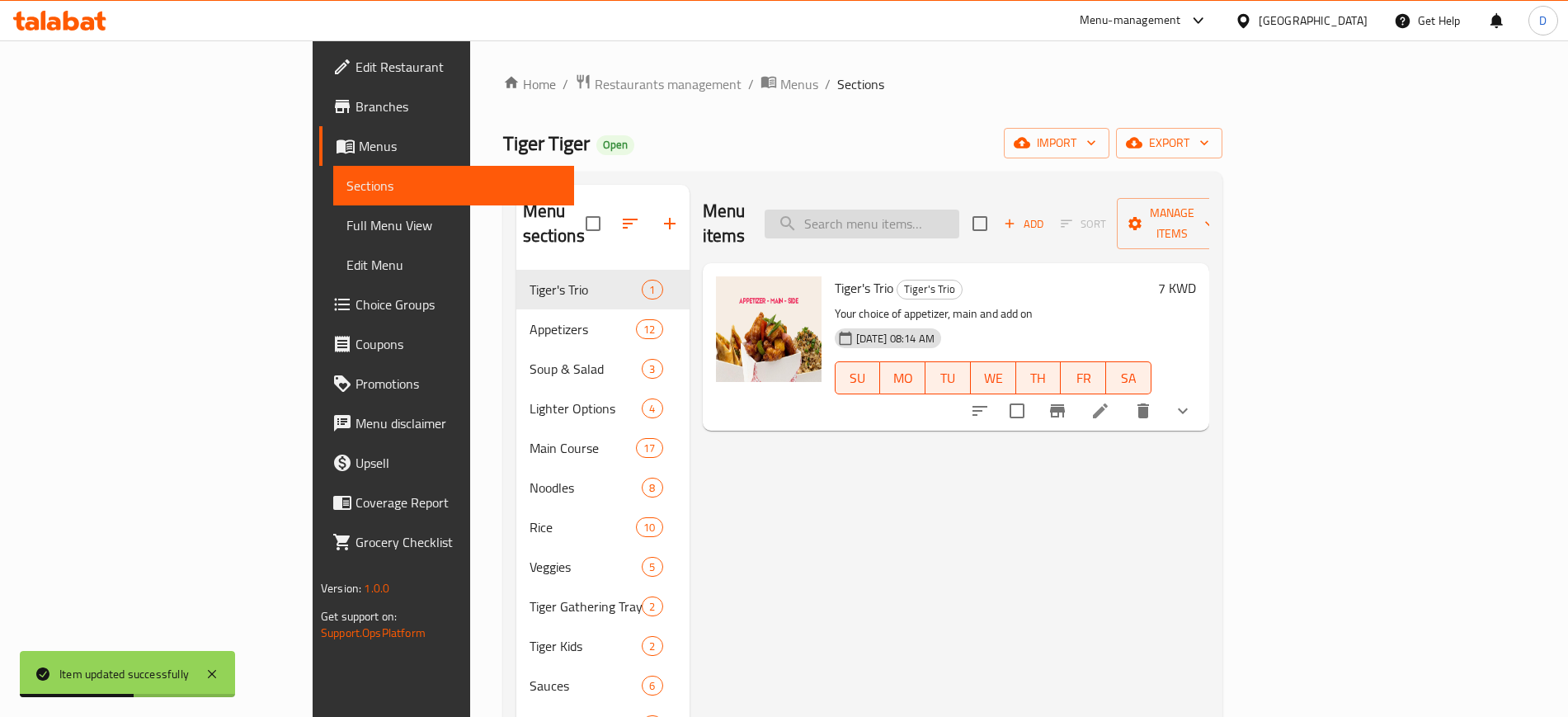
click at [960, 218] on input "search" at bounding box center [861, 225] width 194 height 29
paste input "Kindo Chicken"
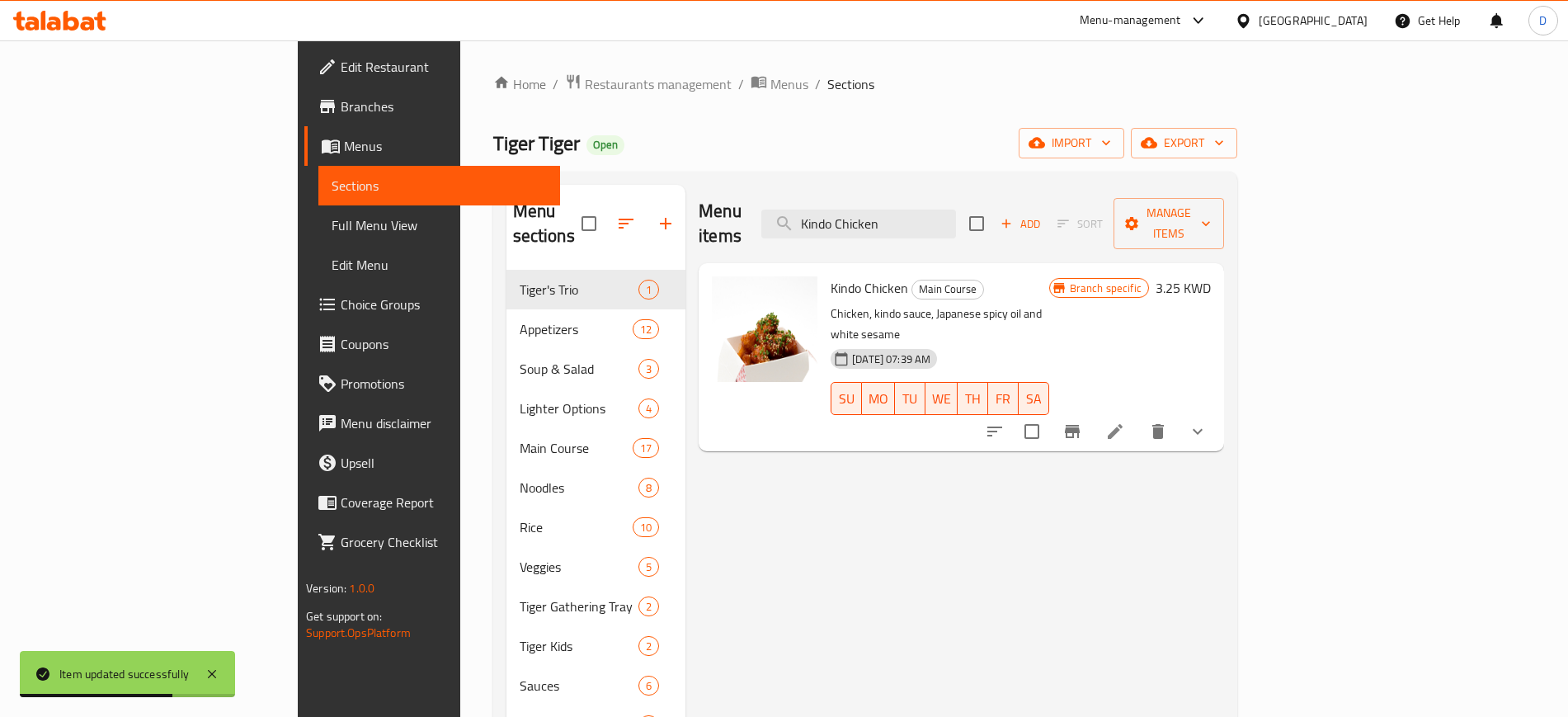
type input "Kindo Chicken"
click at [1125, 422] on icon at bounding box center [1115, 432] width 20 height 20
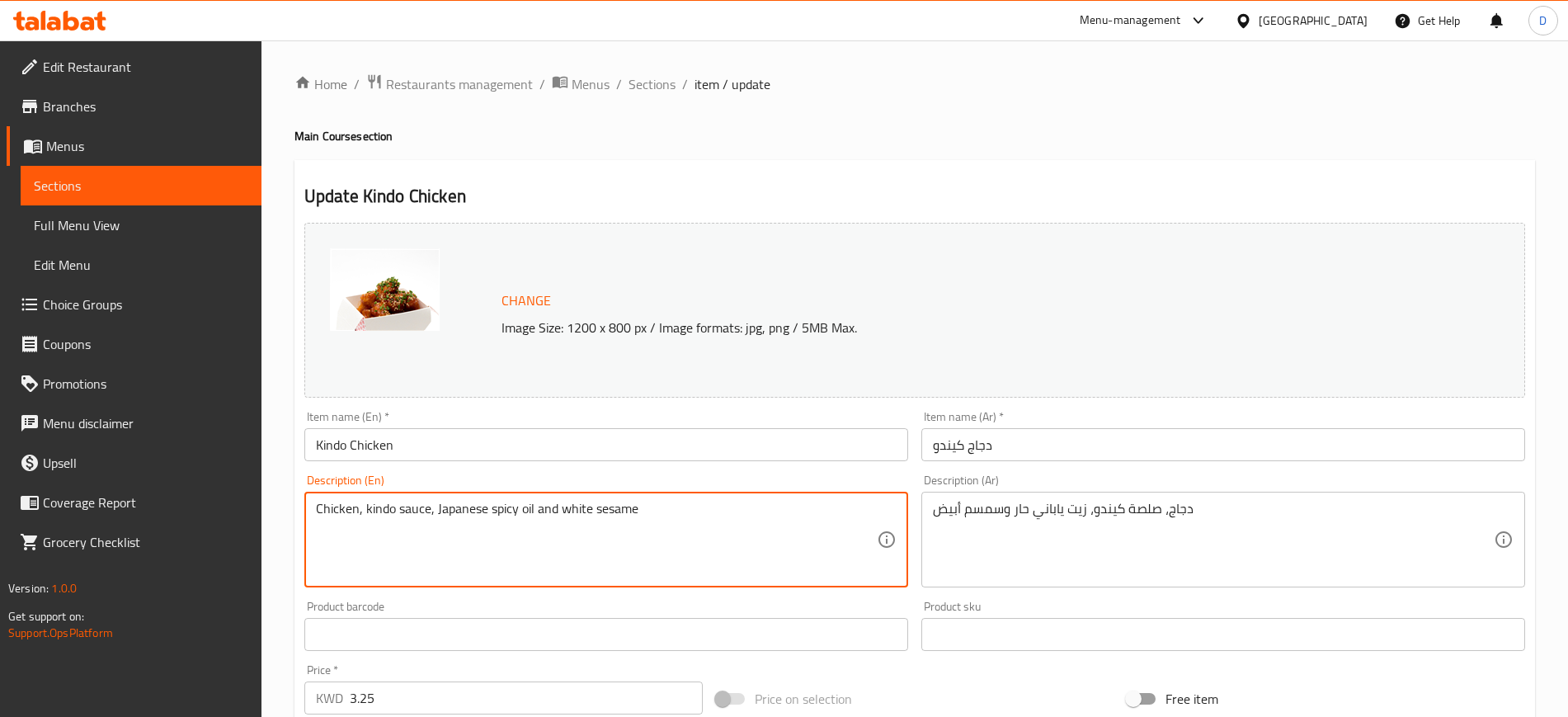
drag, startPoint x: 240, startPoint y: 480, endPoint x: -46, endPoint y: 480, distance: 286.0
paste textarea "chicken , kindo sauce , japanese spicy oil ,"
type textarea "chicken , kindo sauce , japanese spicy oil , white sesame"
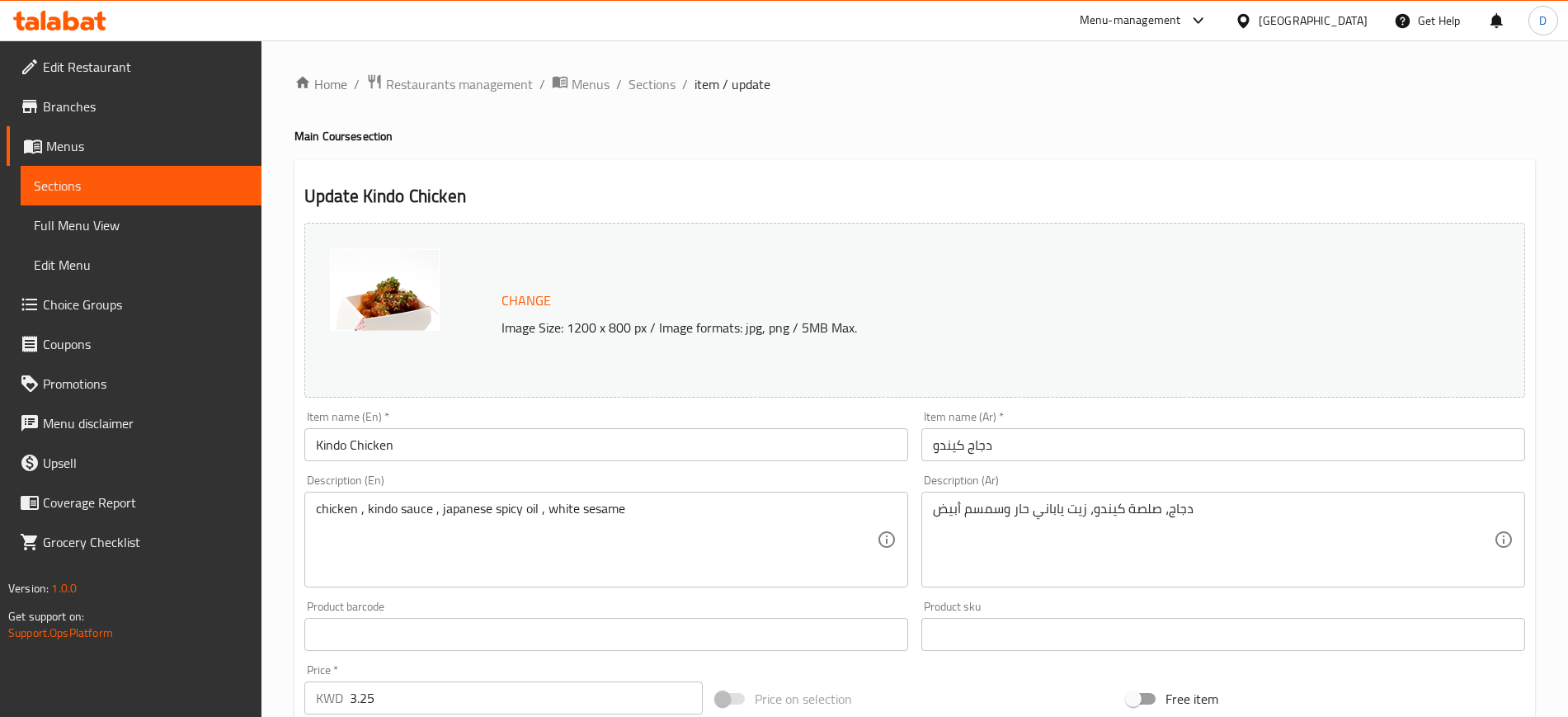
click at [1000, 152] on div "Home / Restaurants management / Menus / Sections / item / update Main Course se…" at bounding box center [915, 662] width 1241 height 1179
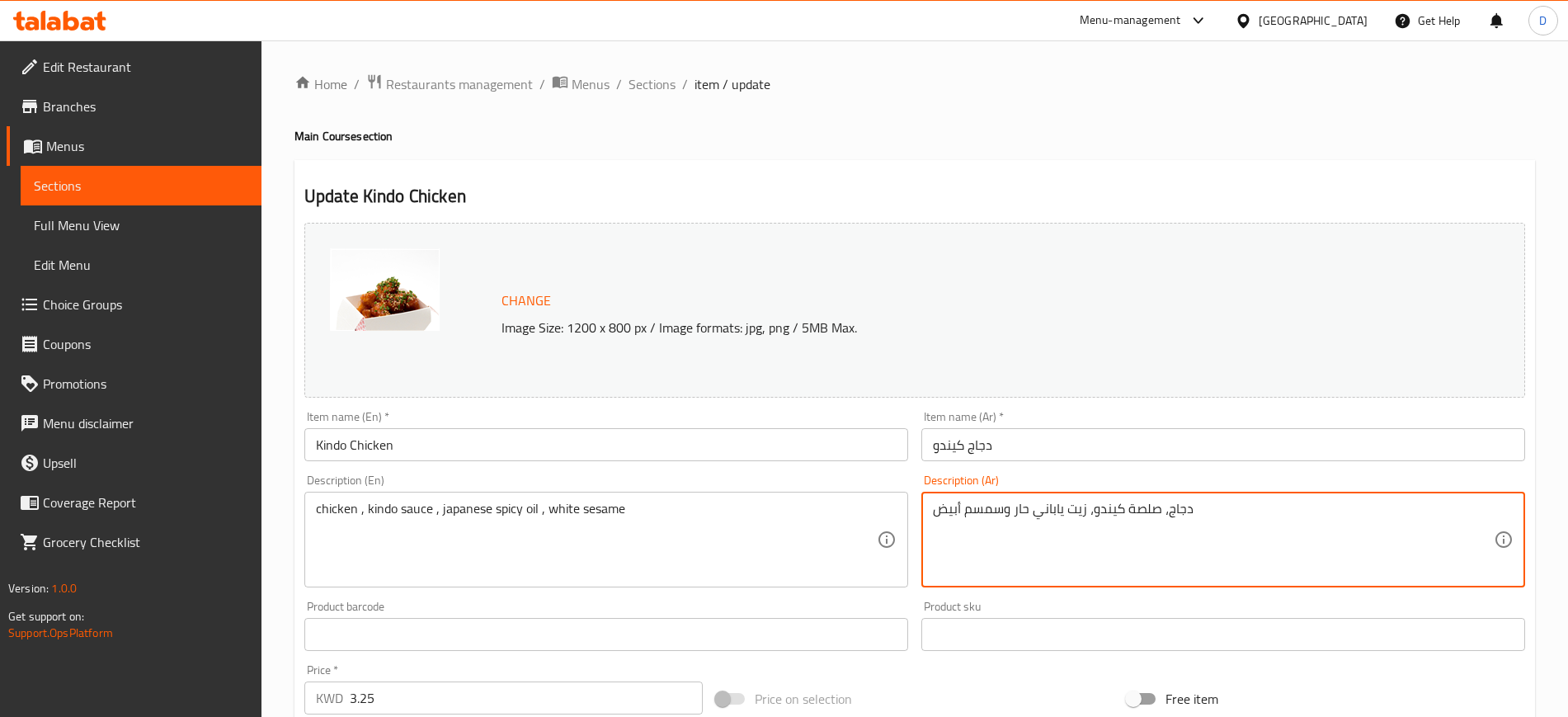
paste textarea "در دجاج، صلصة كيندو الحلوة، زيت الفلفل، سمسم"
type textarea "صدر دجاج، صلصة كيندو الحلوة، زيت الفلفل، سمسم"
click at [1046, 149] on div "Home / Restaurants management / Menus / Sections / item / update Main Course se…" at bounding box center [915, 662] width 1241 height 1179
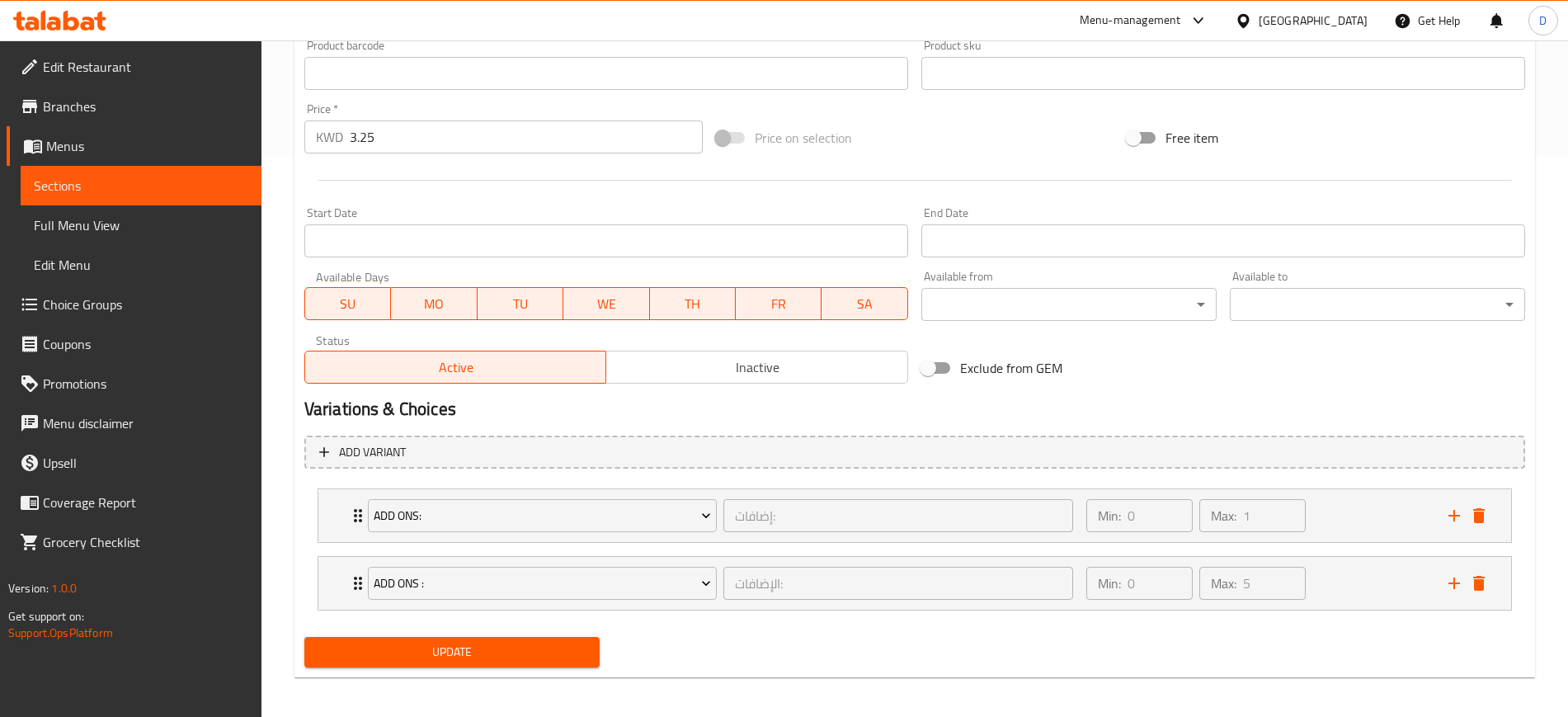
scroll to position [568, 0]
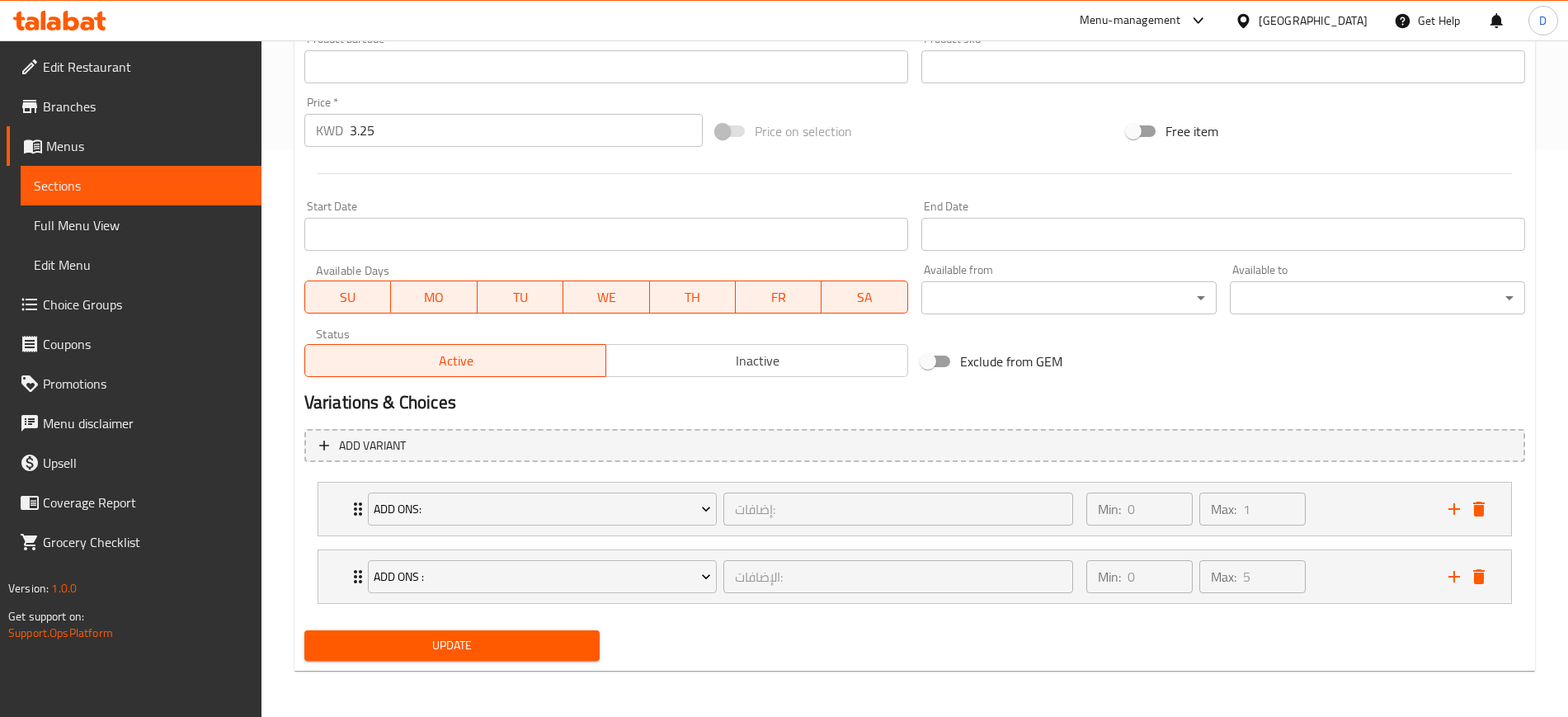
click at [564, 663] on div "Update" at bounding box center [452, 646] width 309 height 44
click at [563, 656] on button "Update" at bounding box center [452, 646] width 295 height 30
click at [57, 189] on span "Sections" at bounding box center [142, 186] width 215 height 20
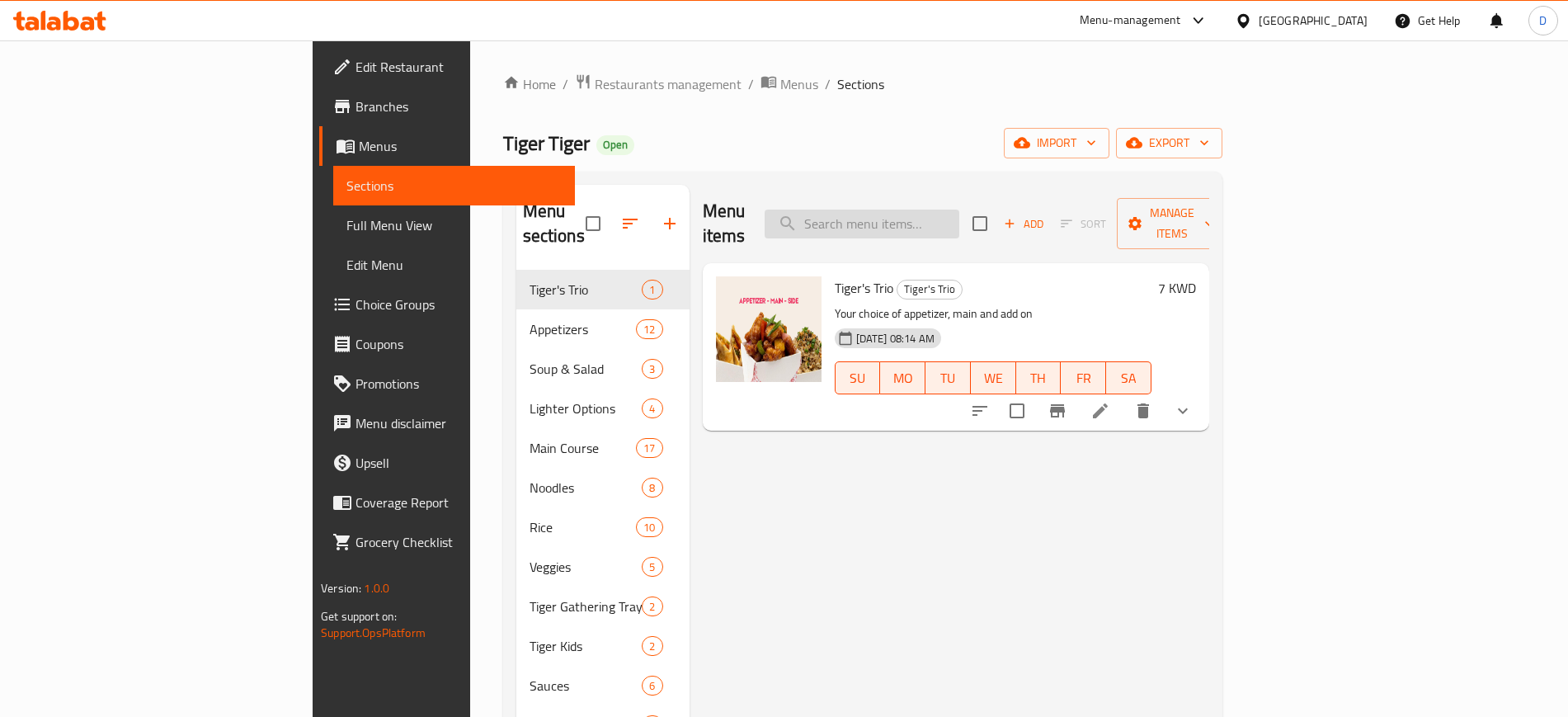
click at [960, 214] on input "search" at bounding box center [861, 225] width 194 height 29
paste input "Firecracker sauce"
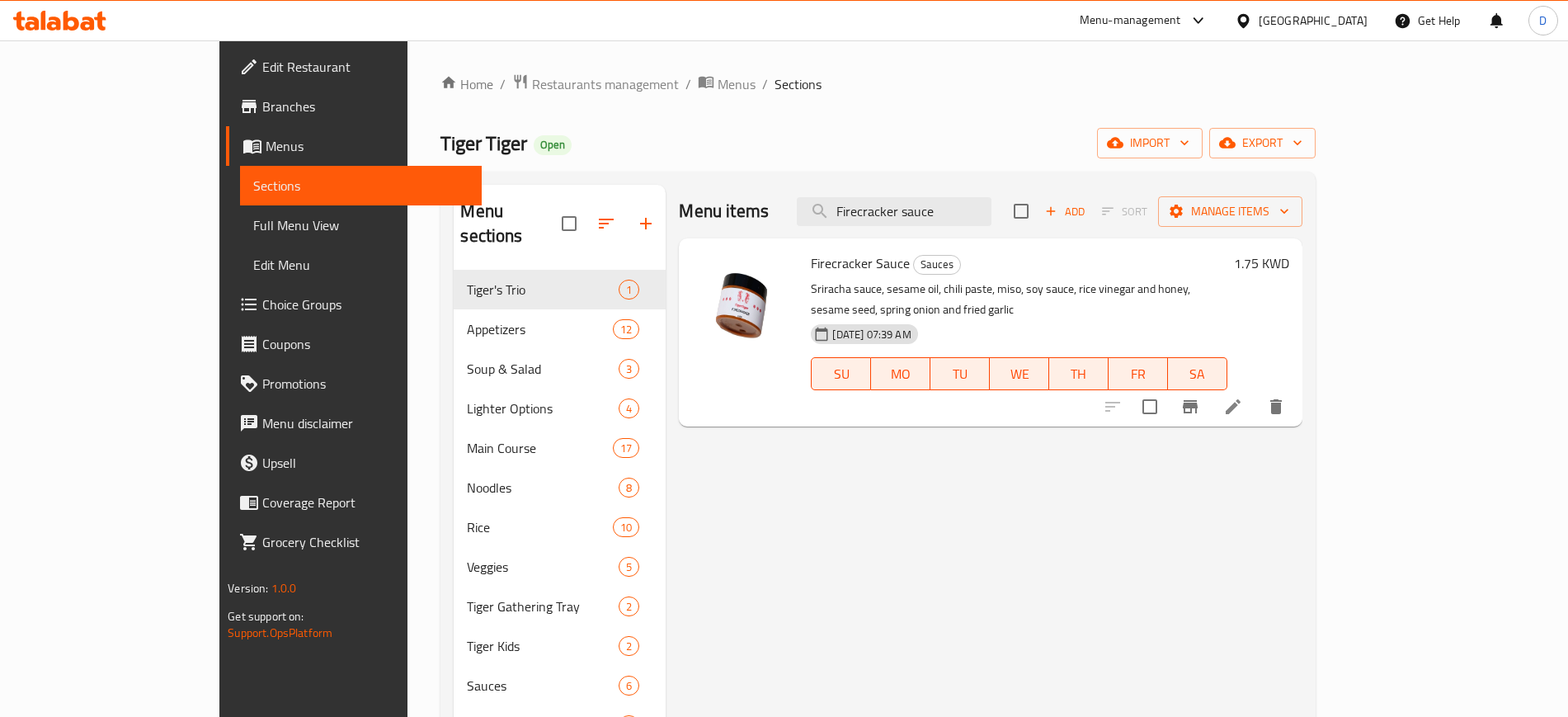
type input "Firecracker sauce"
click at [1243, 397] on icon at bounding box center [1233, 406] width 20 height 20
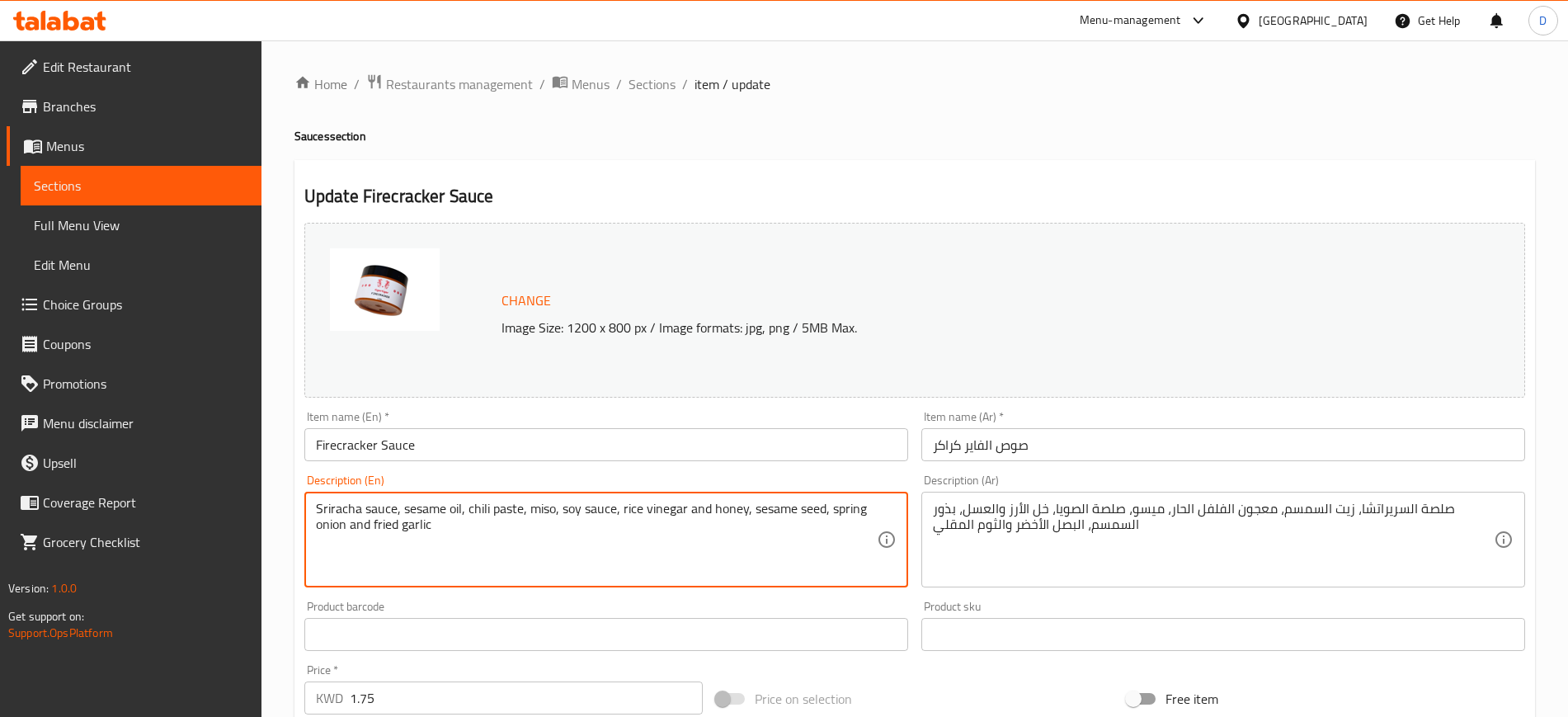
paste textarea "sriracha sauce , sesame oil , chili paste , miso , soy sauce , rice vinegar , h…"
type textarea "sriracha sauce , sesame oil , chili paste , miso , soy sauce , rice vinegar , h…"
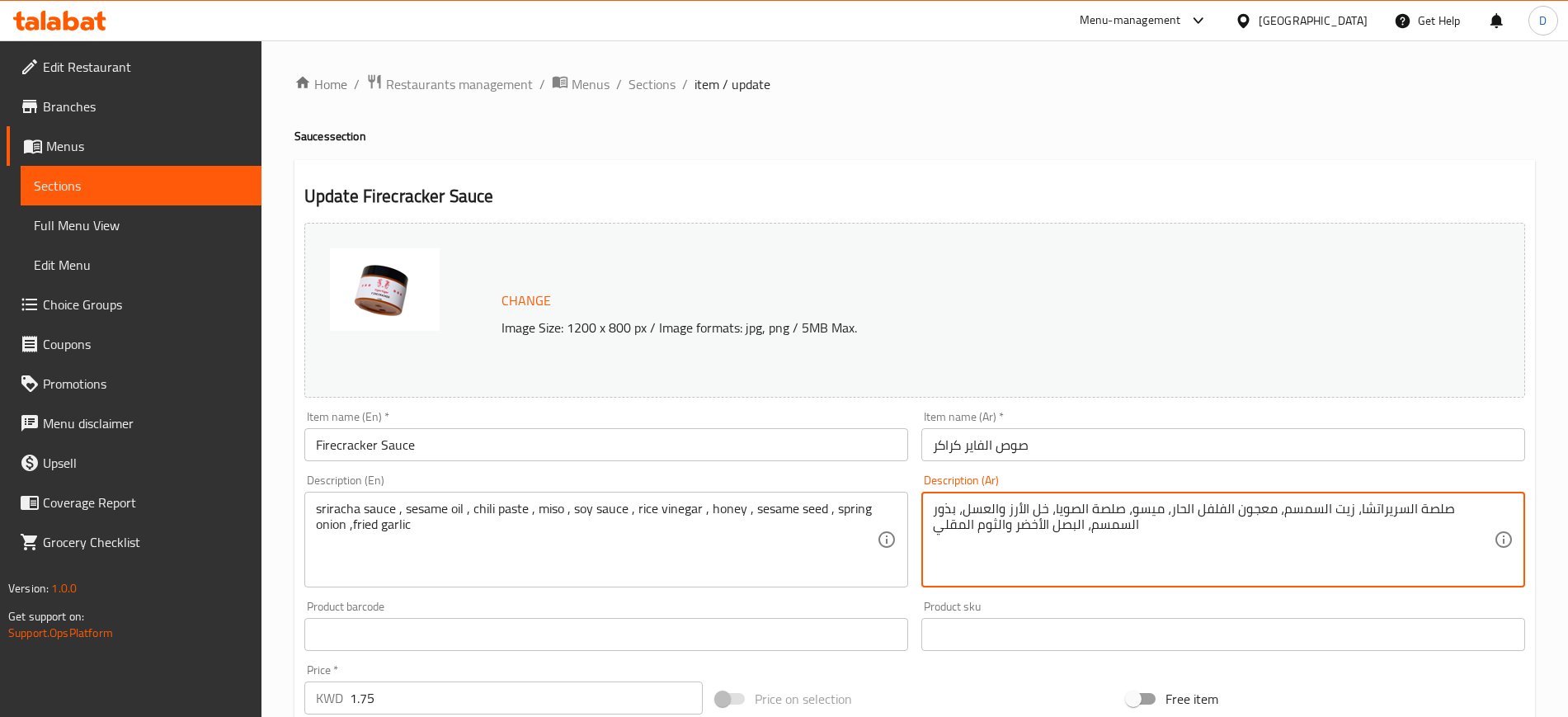
click at [1178, 148] on div "Home / Restaurants management / Menus / Sections / item / update Sauces section…" at bounding box center [915, 614] width 1241 height 1083
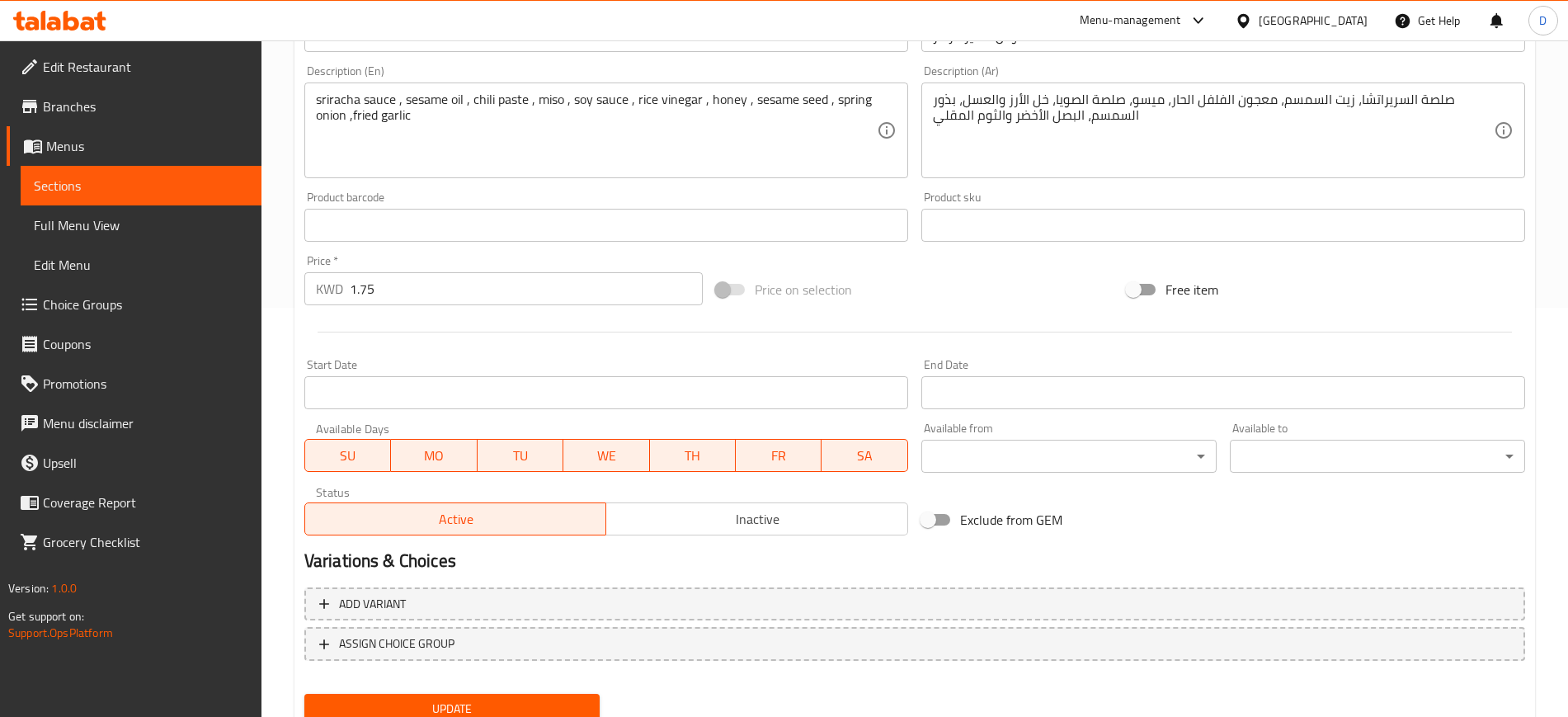
scroll to position [473, 0]
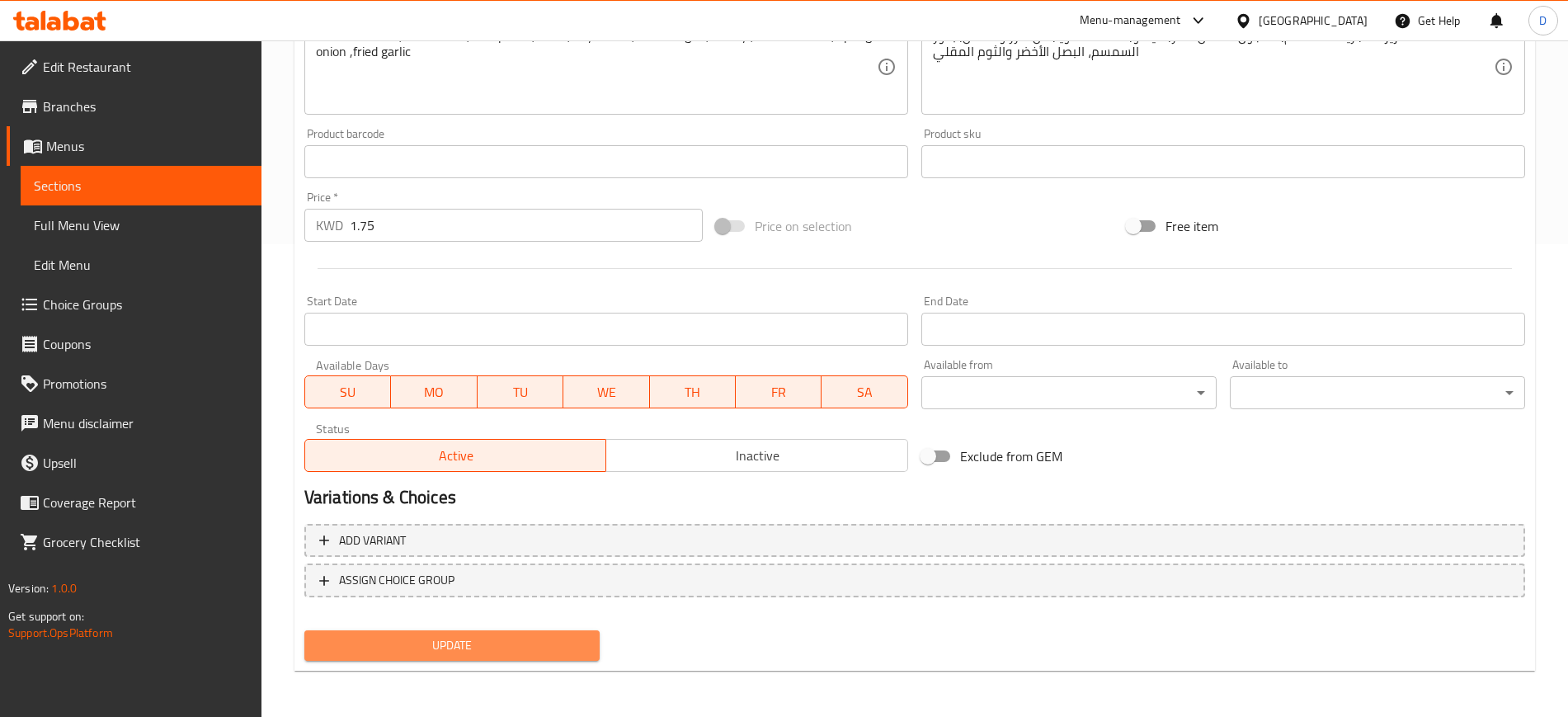
click at [588, 642] on button "Update" at bounding box center [452, 646] width 295 height 30
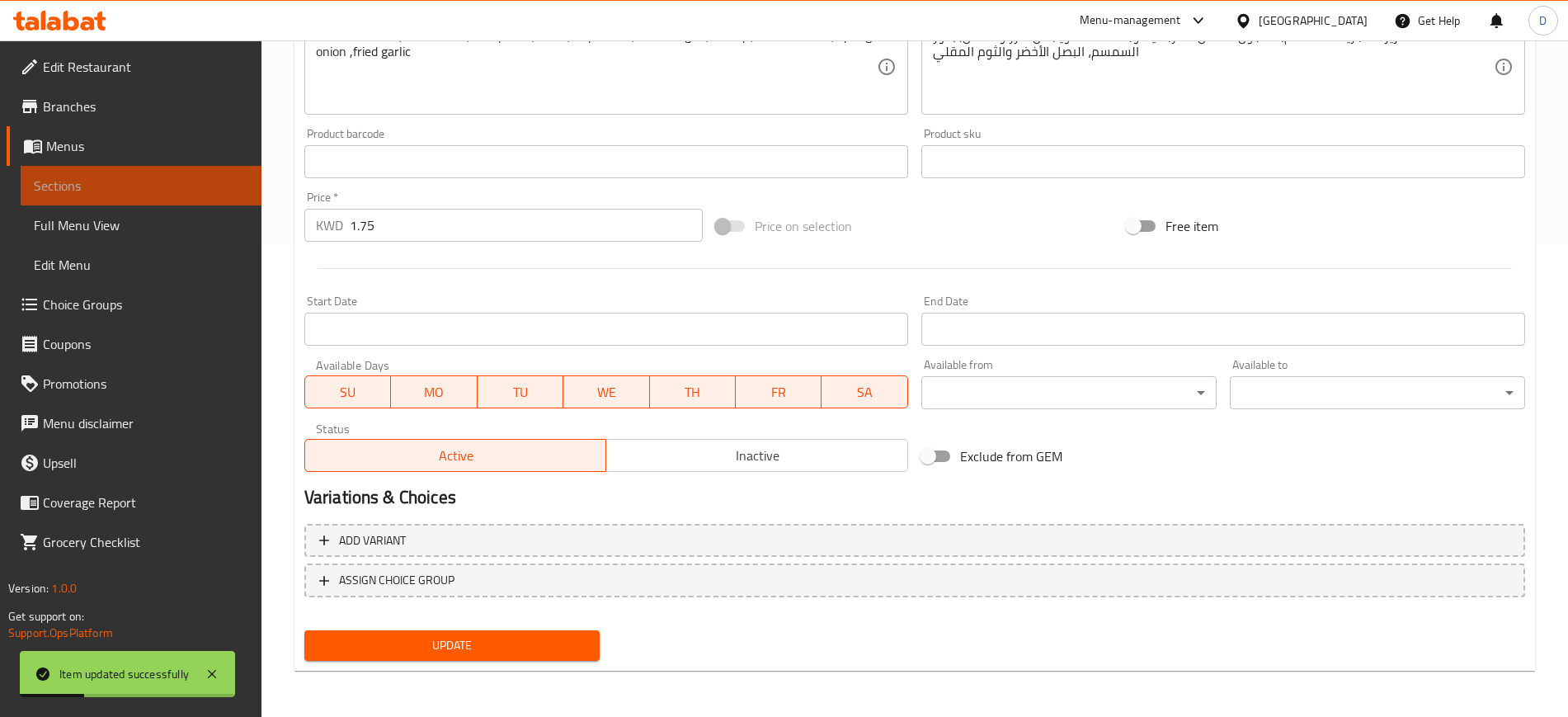
click at [58, 186] on span "Sections" at bounding box center [142, 186] width 215 height 20
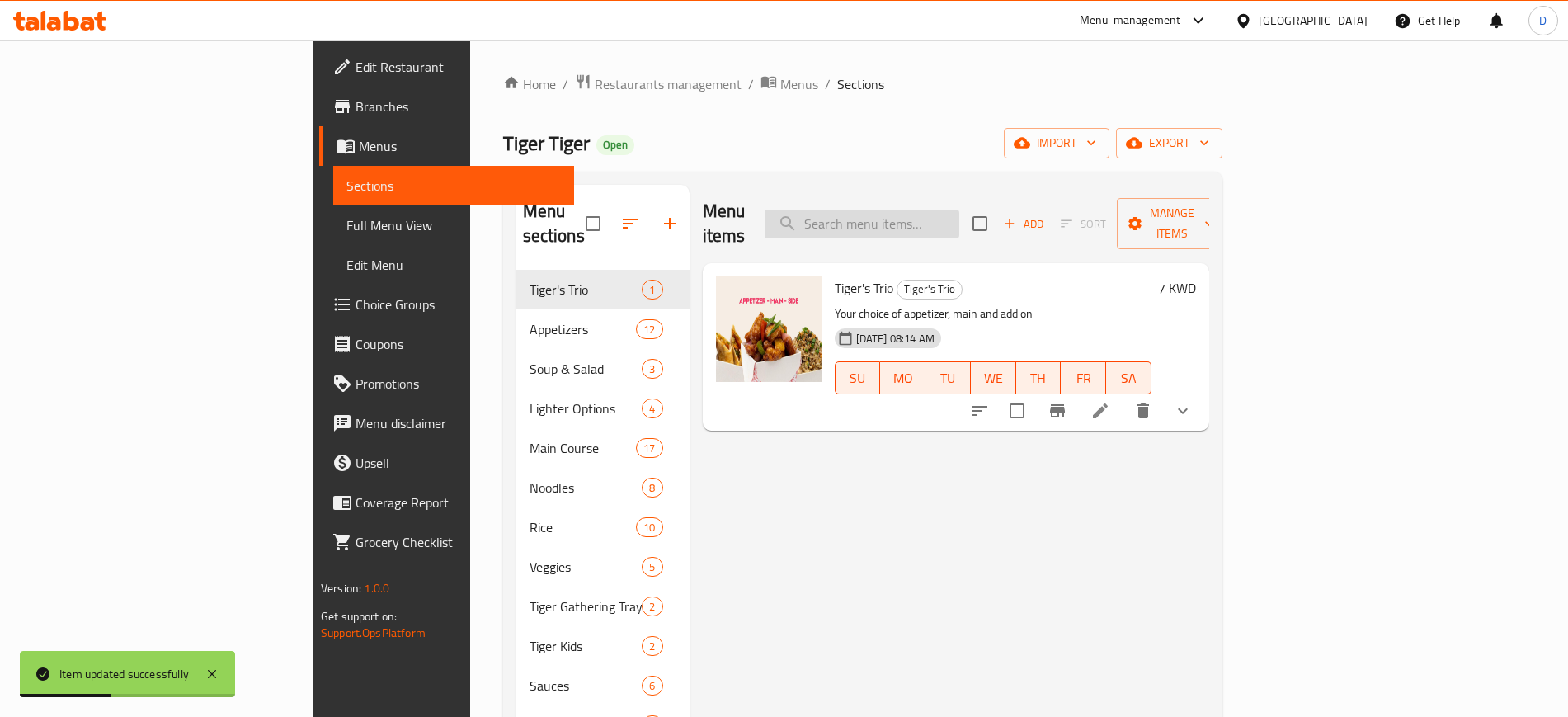
click at [960, 221] on input "search" at bounding box center [861, 225] width 194 height 29
paste input "Tiger's Trio"
type input "Tiger's Trio"
click at [1108, 403] on icon at bounding box center [1100, 410] width 15 height 15
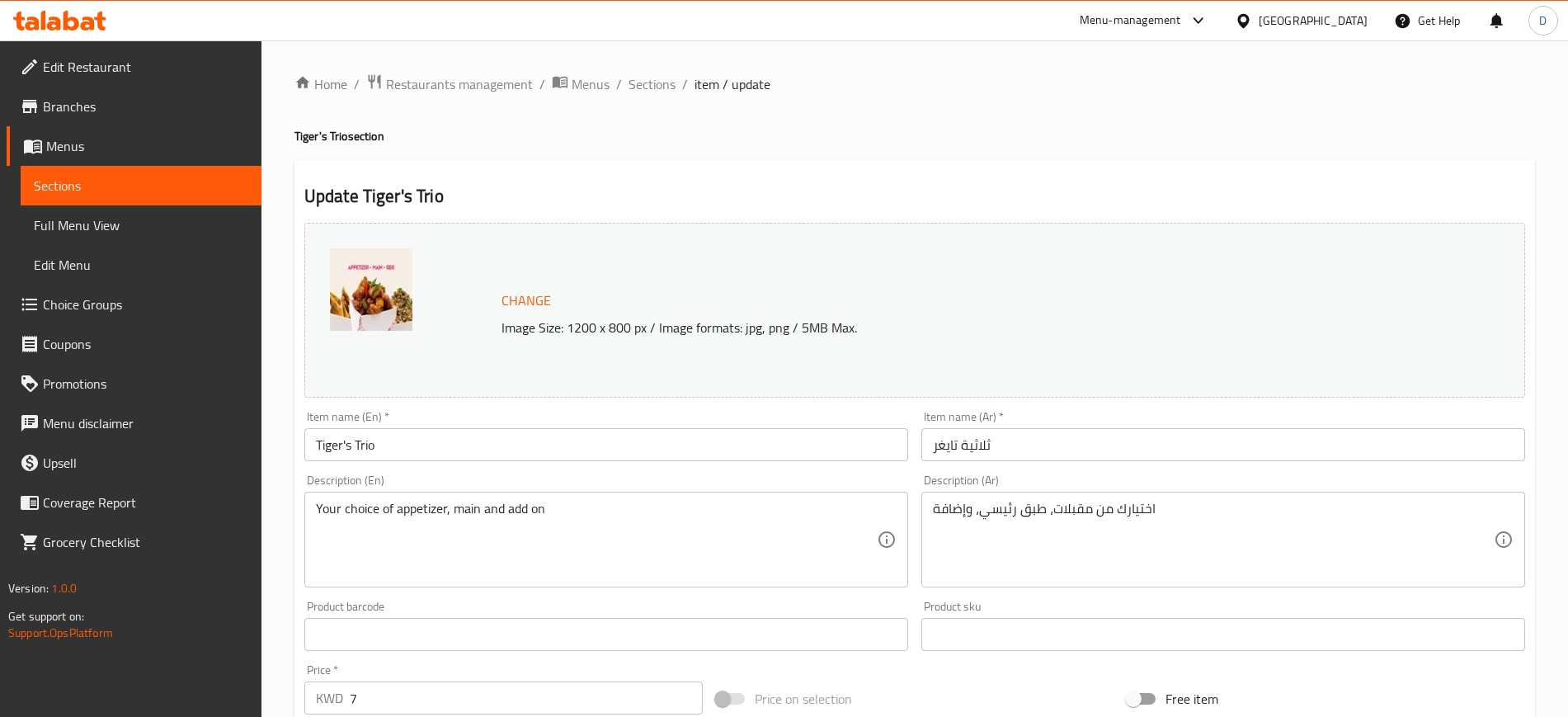
drag, startPoint x: 1180, startPoint y: 217, endPoint x: 1242, endPoint y: 149, distance: 92.0
click at [72, 22] on icon at bounding box center [60, 21] width 93 height 20
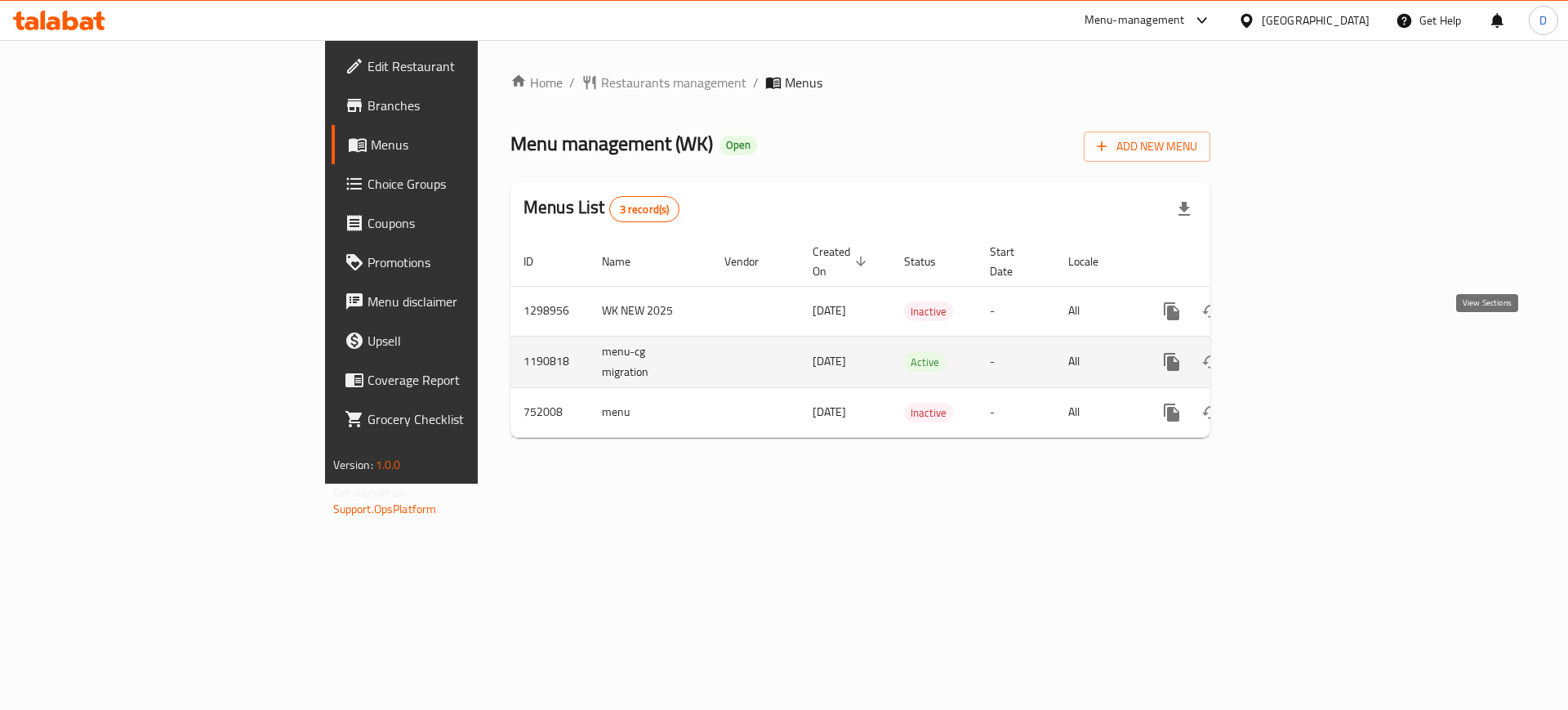
click at [1299, 352] on icon "enhanced table" at bounding box center [1290, 362] width 19 height 19
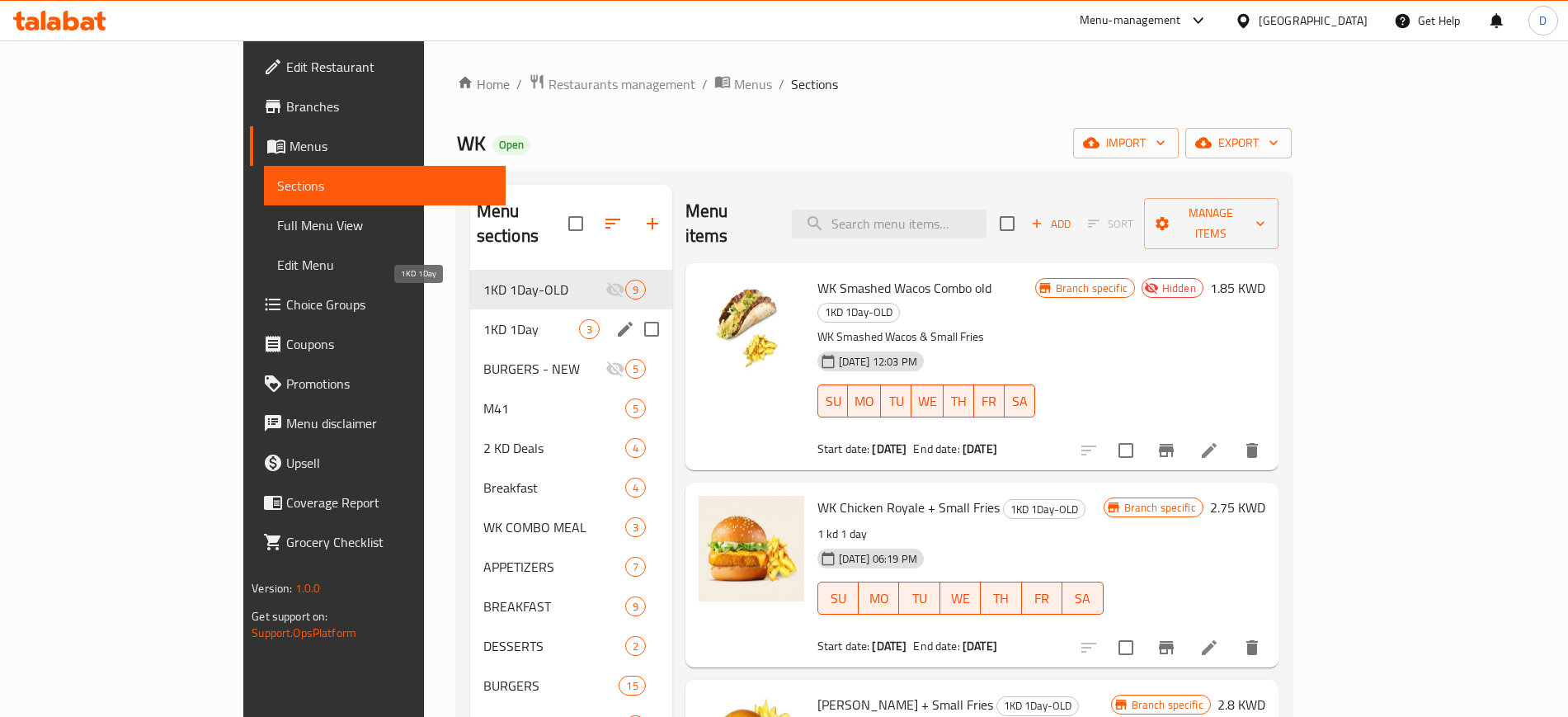
click at [483, 319] on span "1KD 1Day" at bounding box center [531, 329] width 96 height 20
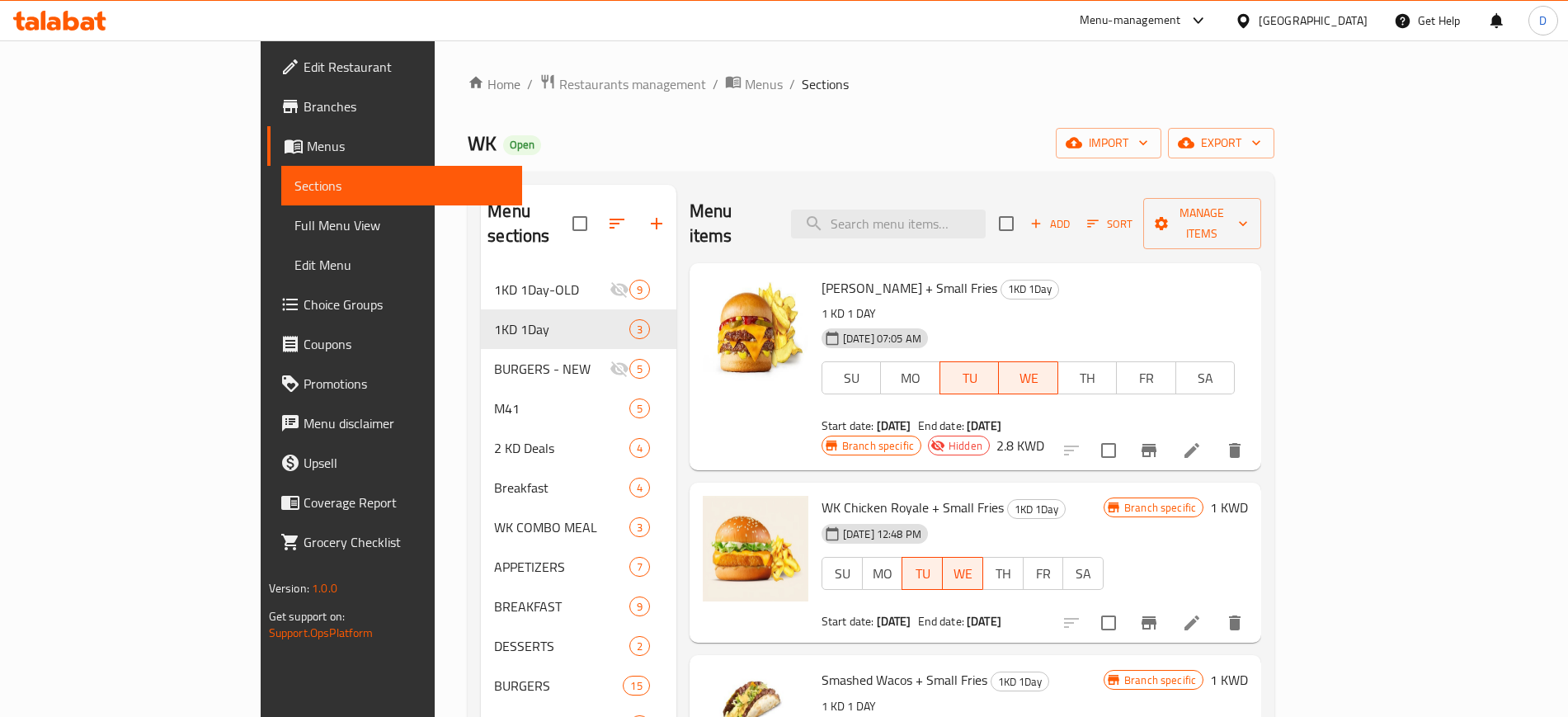
click at [960, 322] on div "20-07-2025 07:05 AM SU MO TU WE TH FR SA" at bounding box center [1028, 366] width 427 height 89
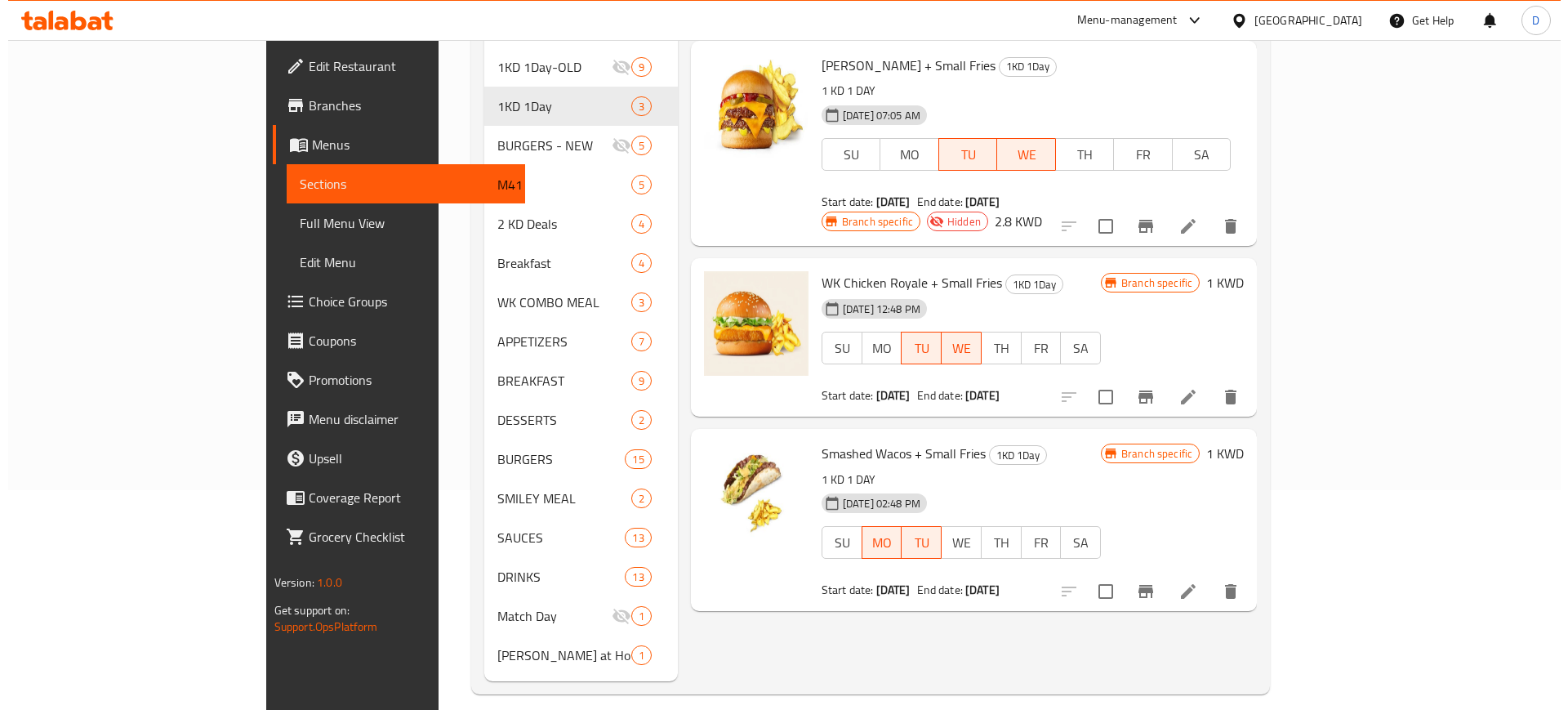
scroll to position [229, 0]
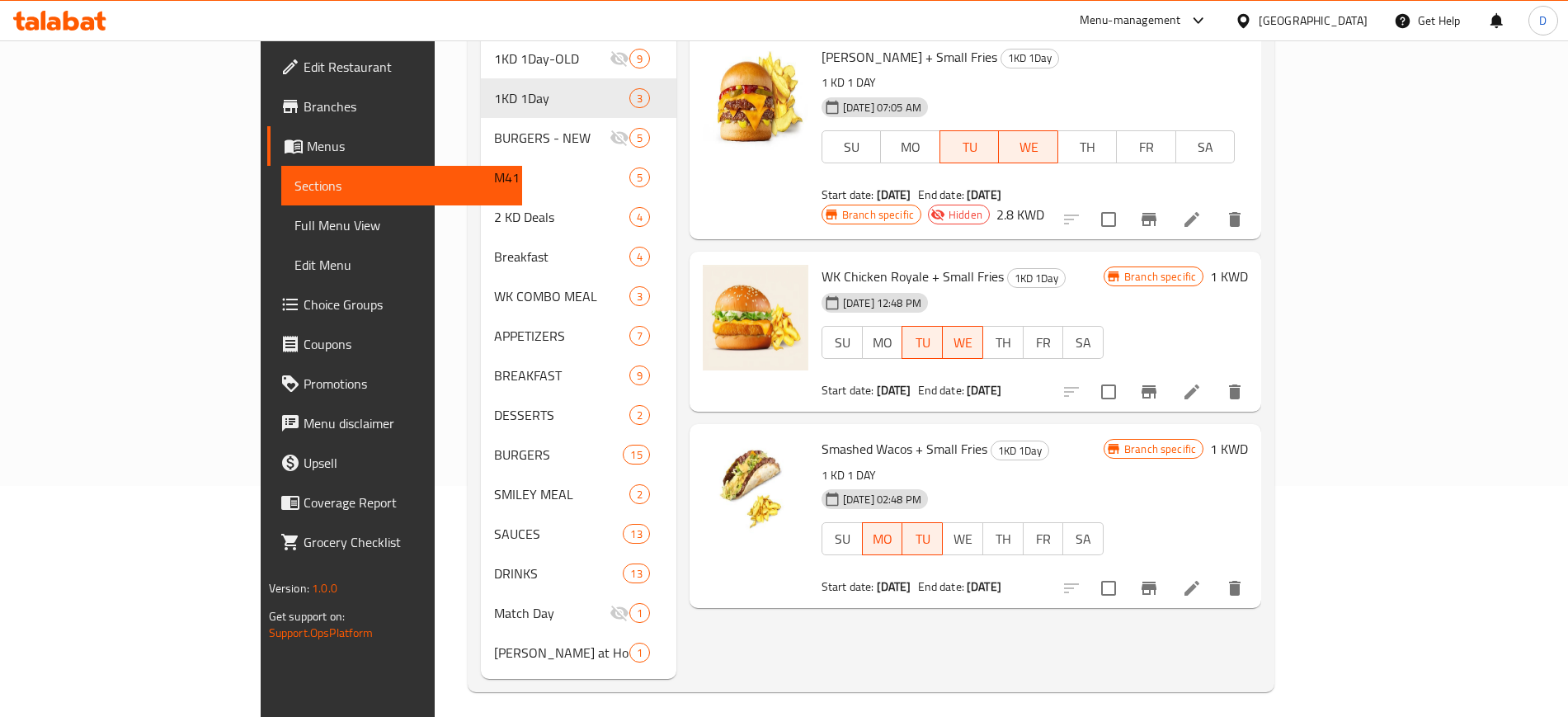
click at [1248, 439] on div "Branch specific 1 KWD" at bounding box center [1176, 516] width 144 height 157
click at [1261, 610] on div "Menu items Add Sort Manage items WK Pounder + Small Fries 1KD 1Day 1 KD 1 DAY 2…" at bounding box center [969, 316] width 585 height 726
click at [1169, 569] on button "Branch-specific-item" at bounding box center [1149, 588] width 40 height 40
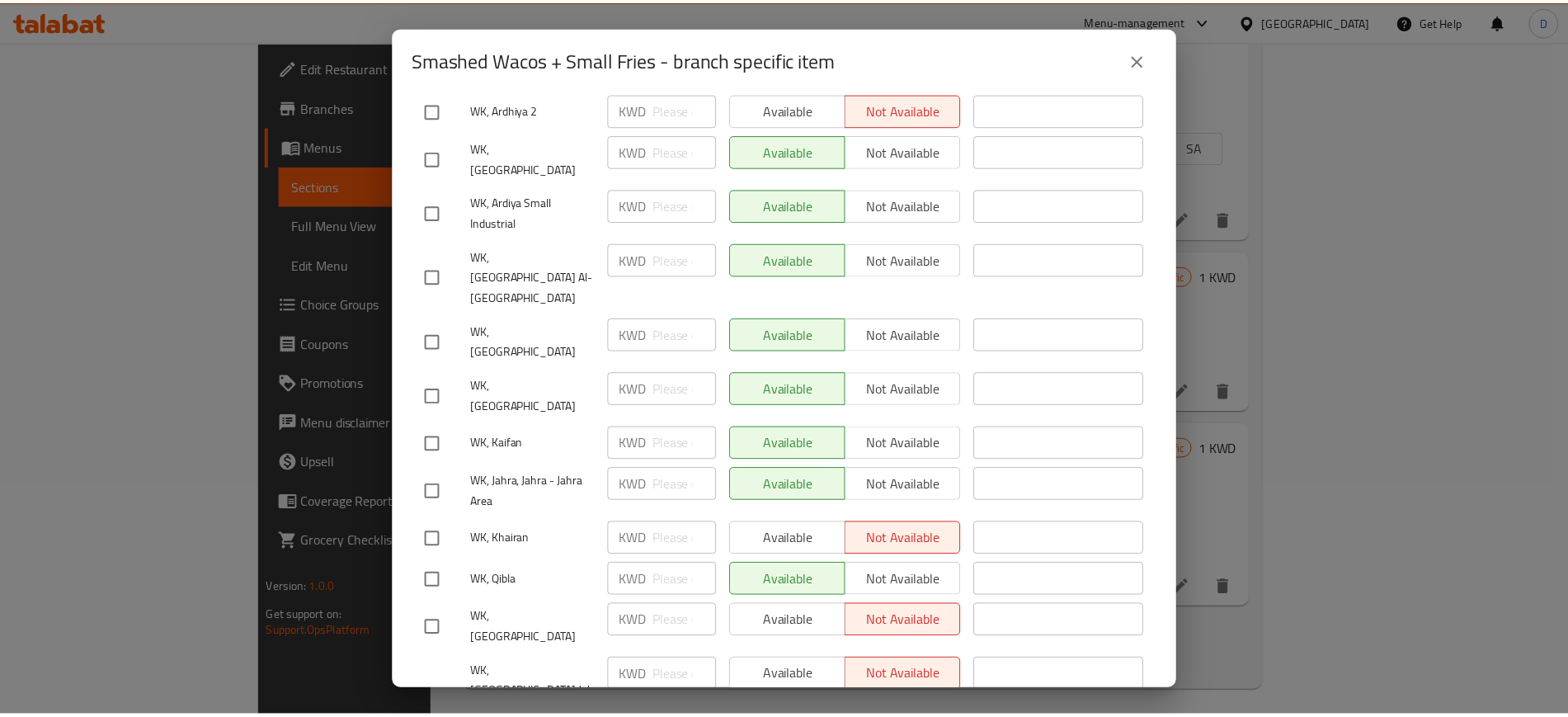
scroll to position [486, 0]
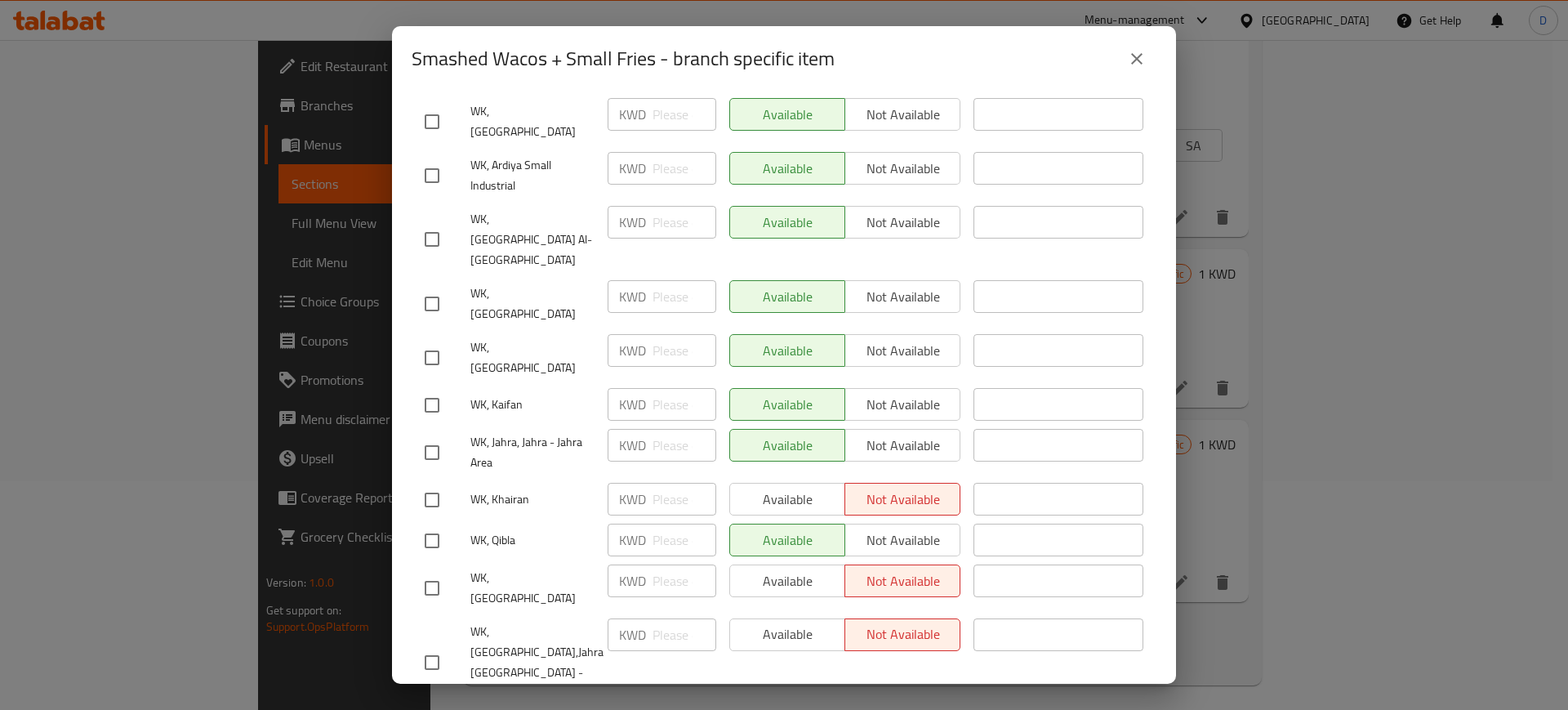
click at [1141, 51] on icon "close" at bounding box center [1137, 59] width 19 height 19
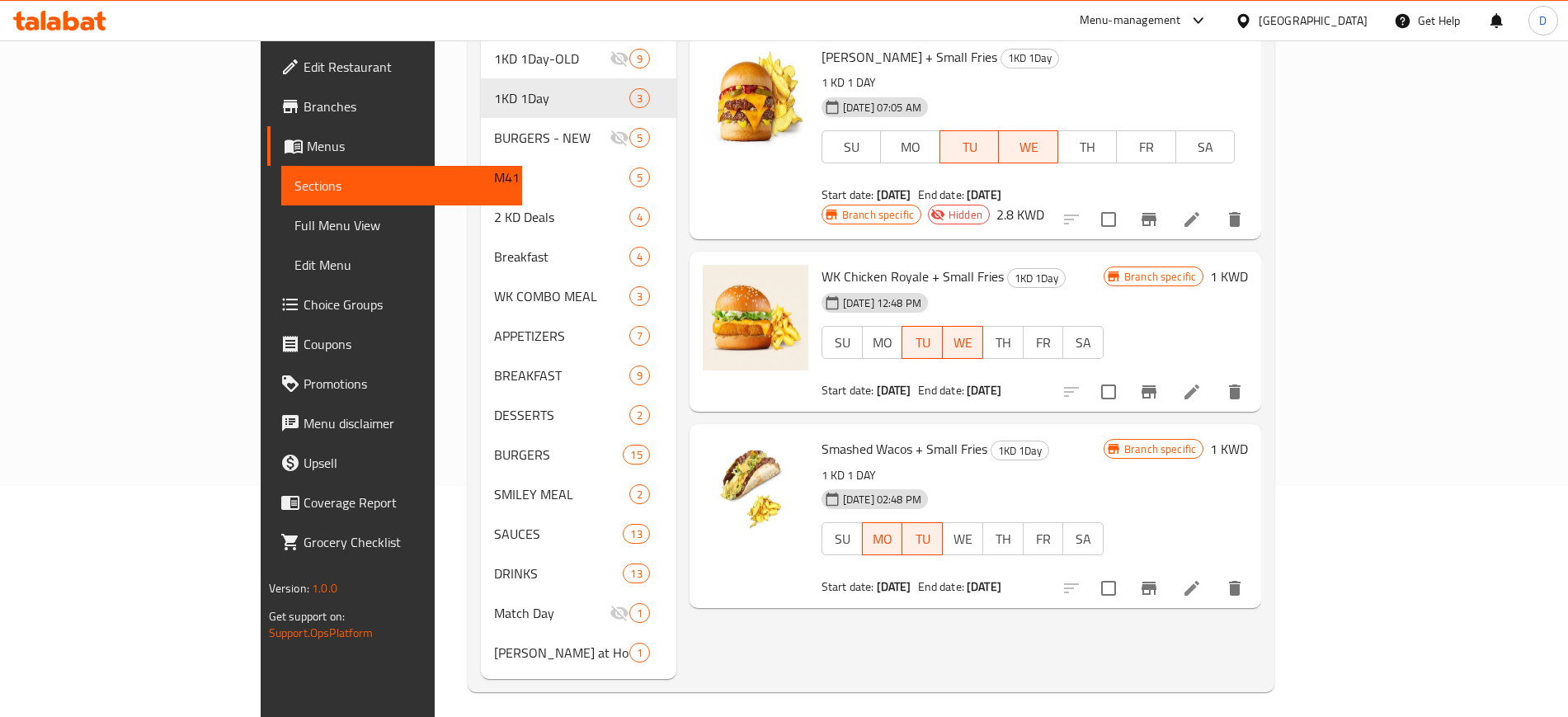
click at [304, 105] on span "Branches" at bounding box center [406, 106] width 205 height 20
